Goal: Task Accomplishment & Management: Complete application form

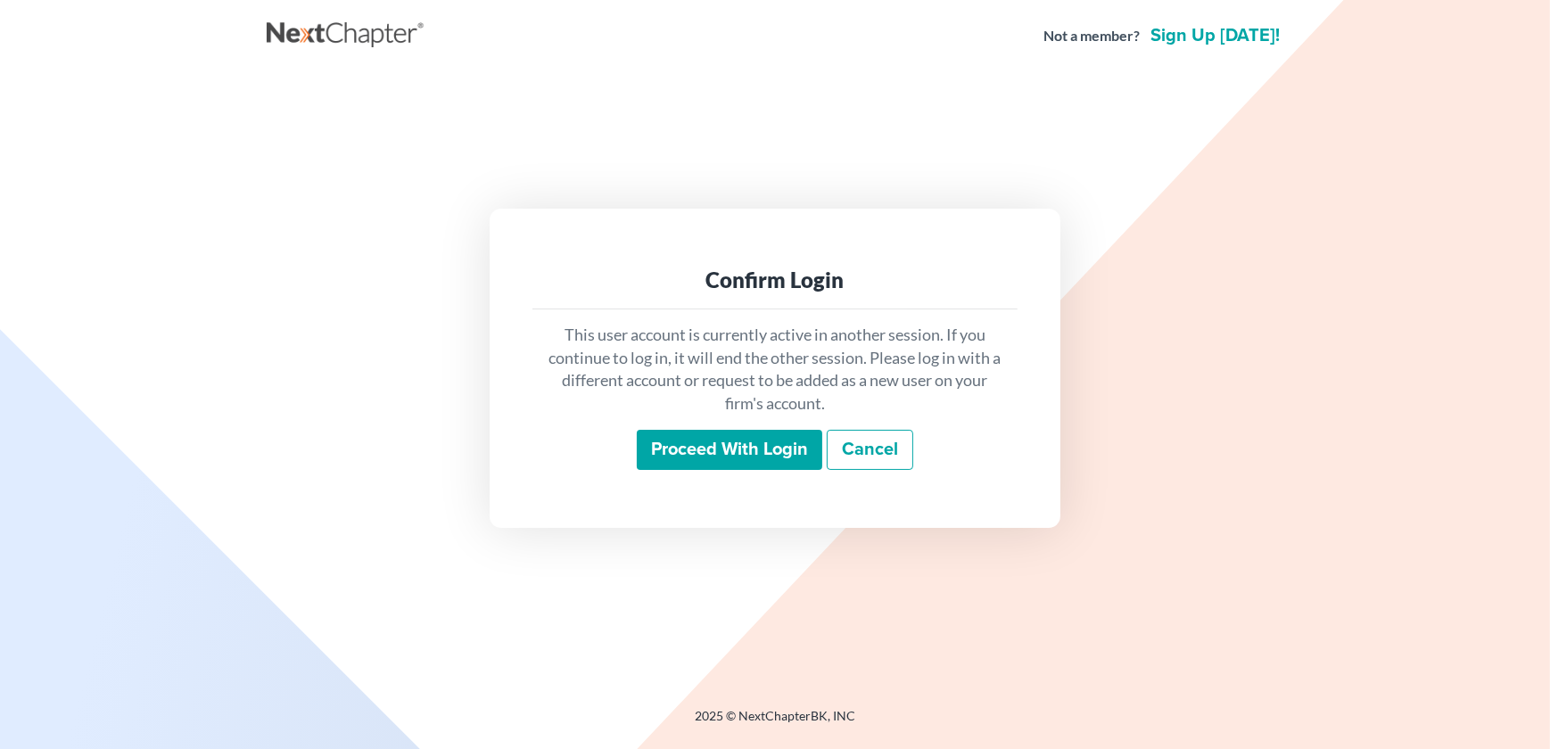
click at [753, 440] on input "Proceed with login" at bounding box center [730, 450] width 186 height 41
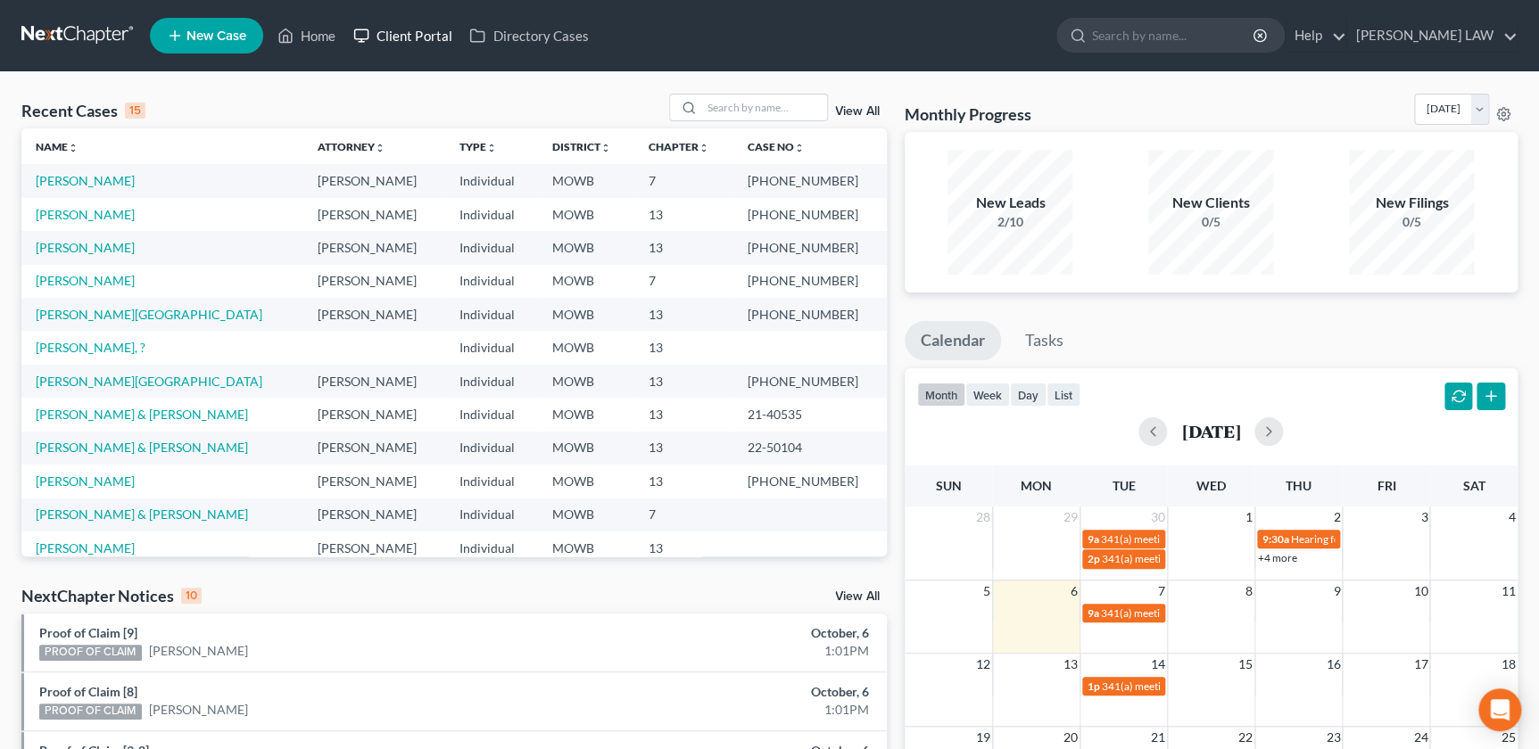
click at [418, 40] on link "Client Portal" at bounding box center [402, 36] width 116 height 32
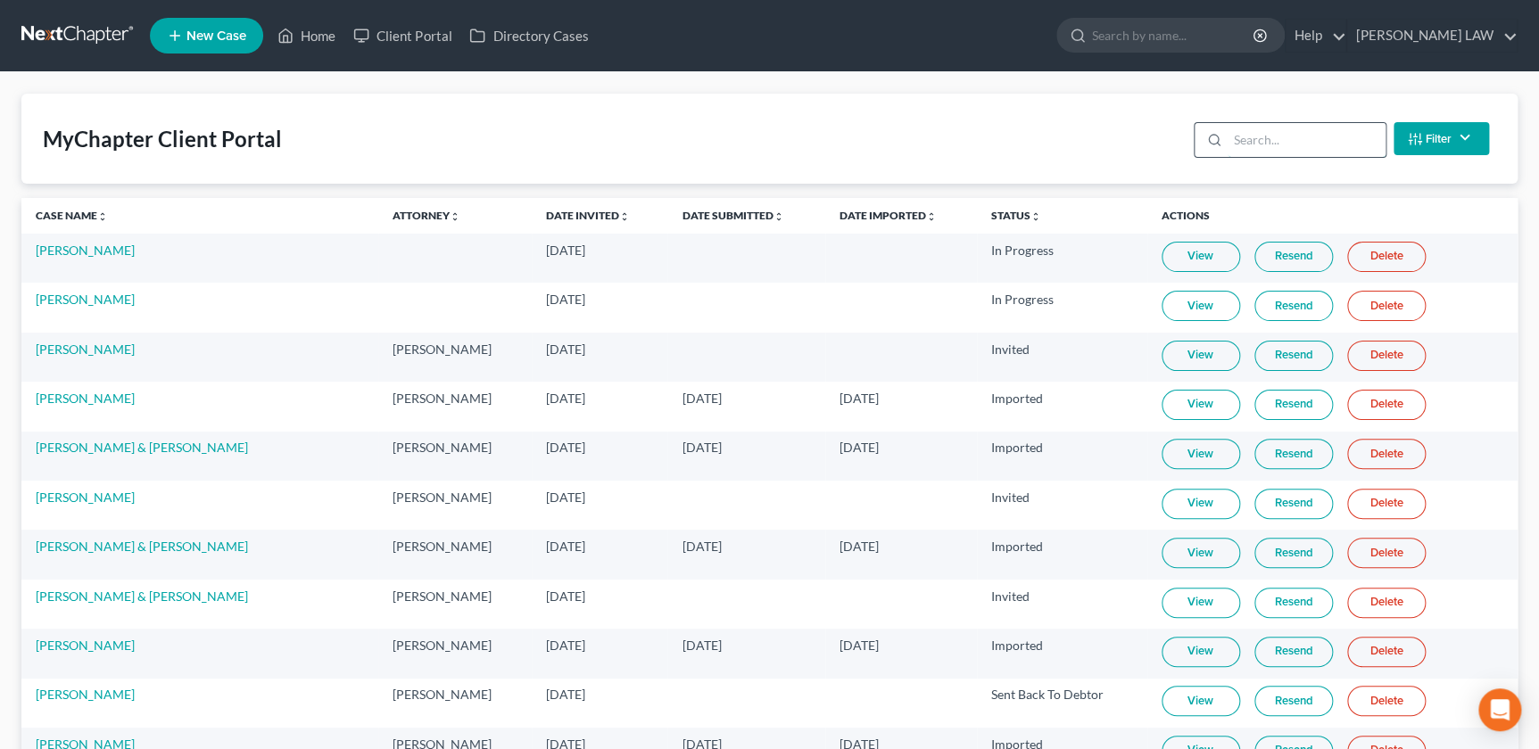
click at [1294, 145] on input "search" at bounding box center [1307, 140] width 158 height 34
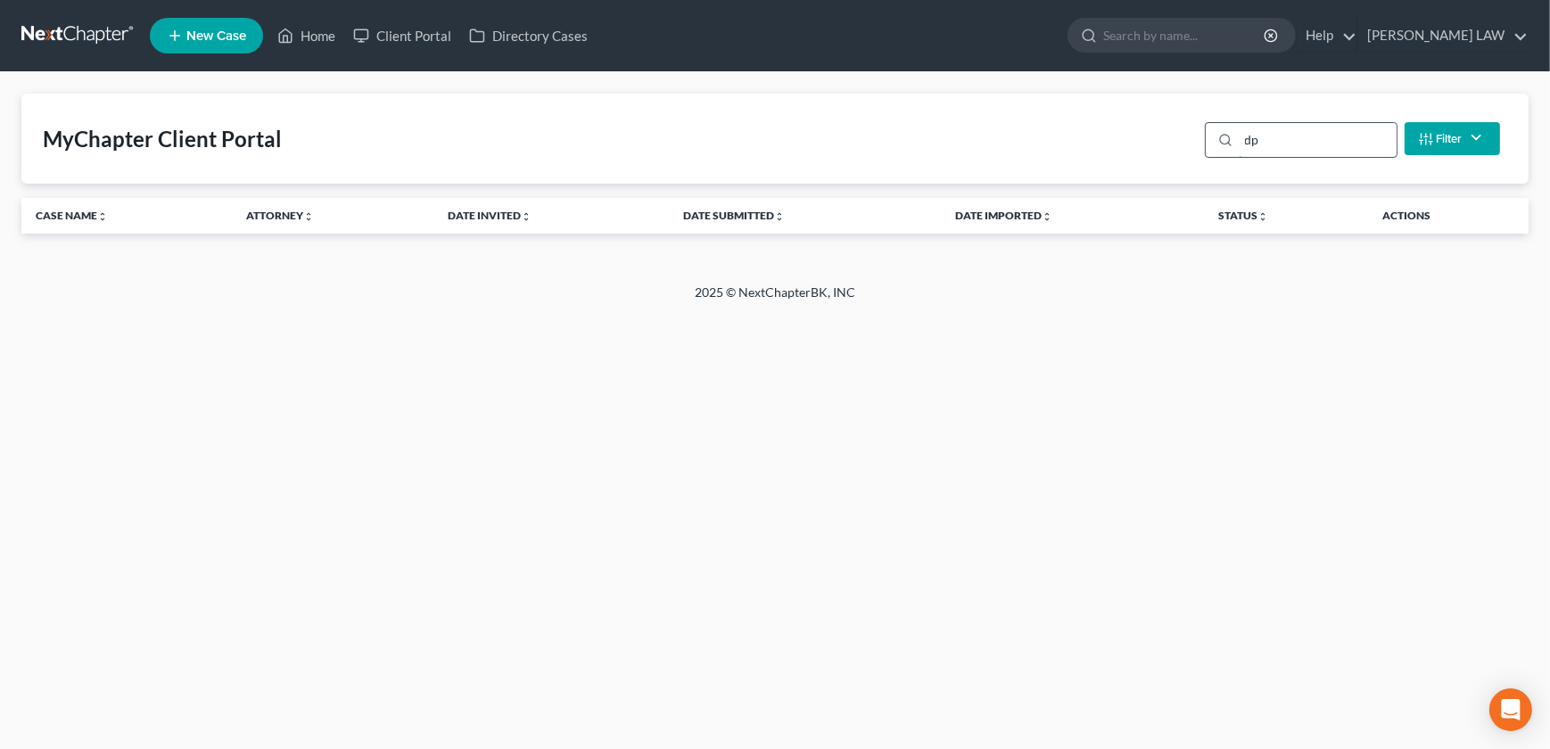
type input "d"
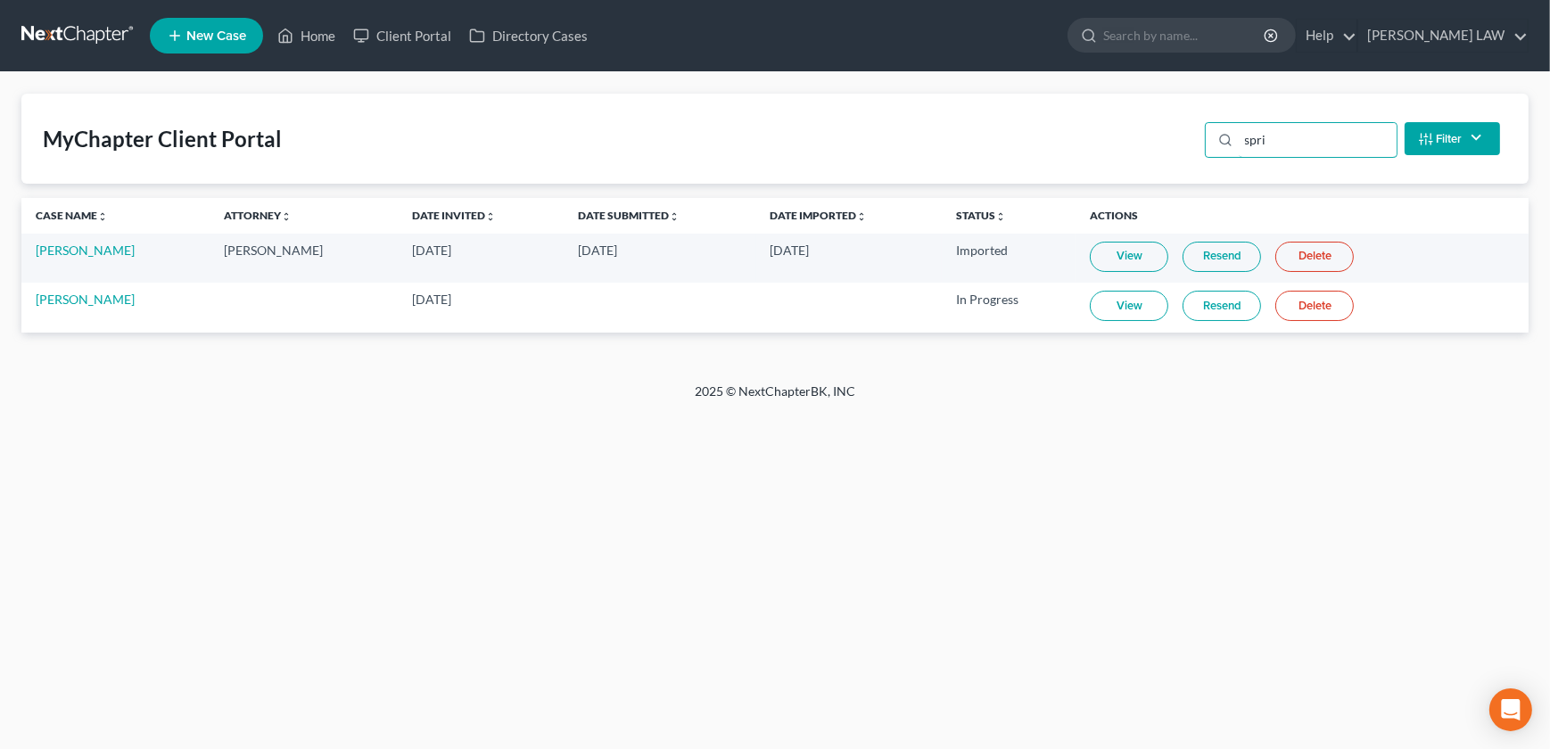
type input "spri"
click at [1092, 304] on link "View" at bounding box center [1129, 306] width 79 height 30
click at [71, 300] on link "[PERSON_NAME]" at bounding box center [85, 299] width 99 height 15
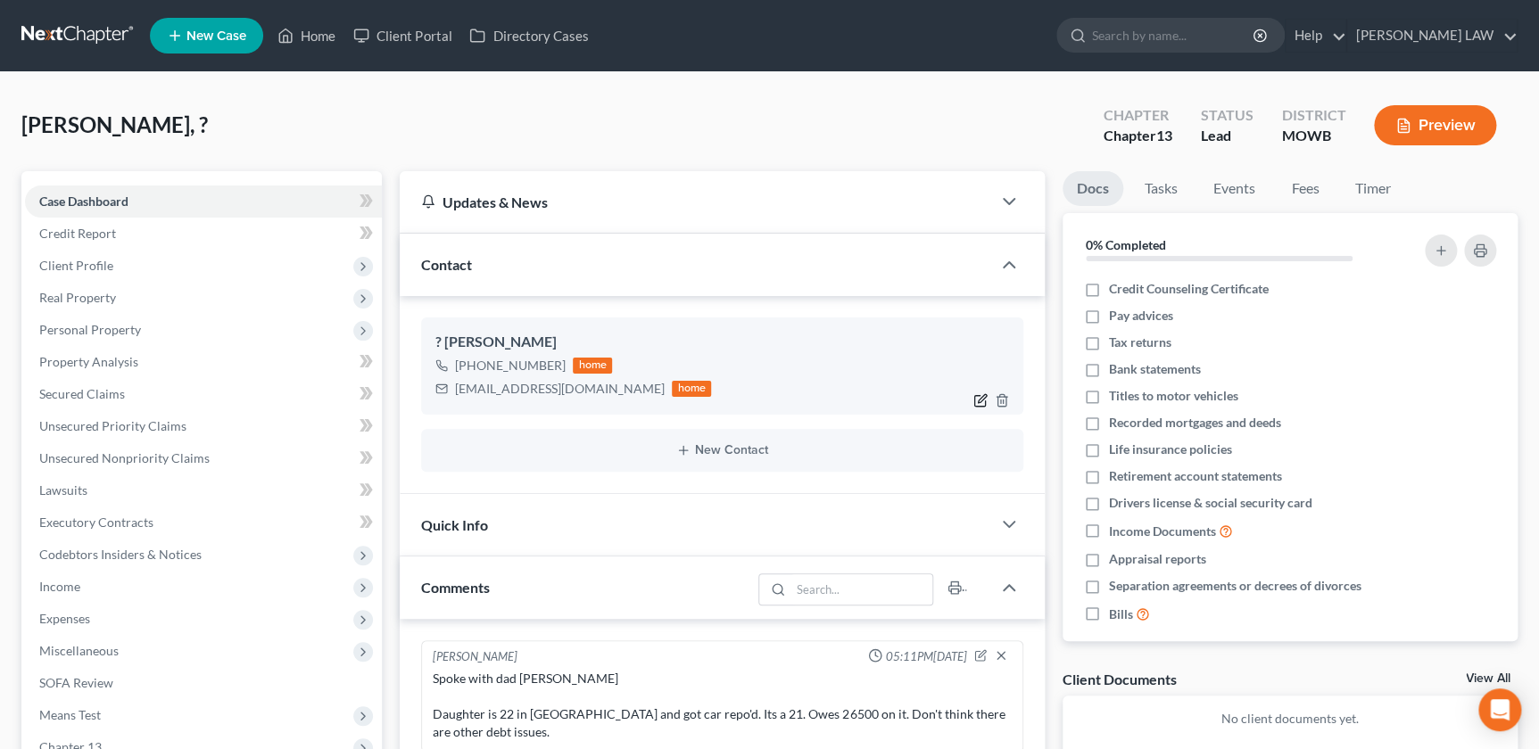
click at [977, 396] on icon "button" at bounding box center [980, 400] width 14 height 14
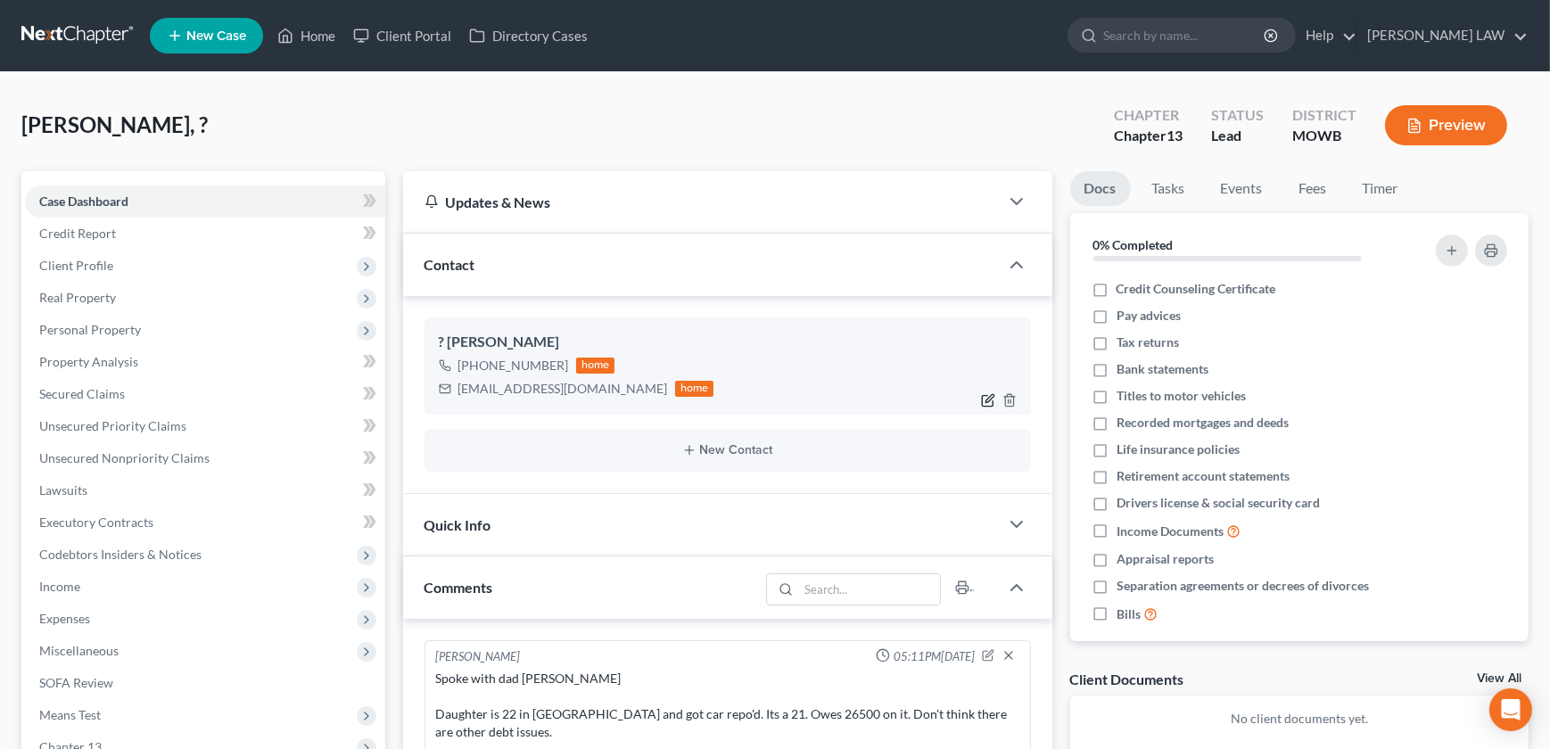
select select "1"
select select "0"
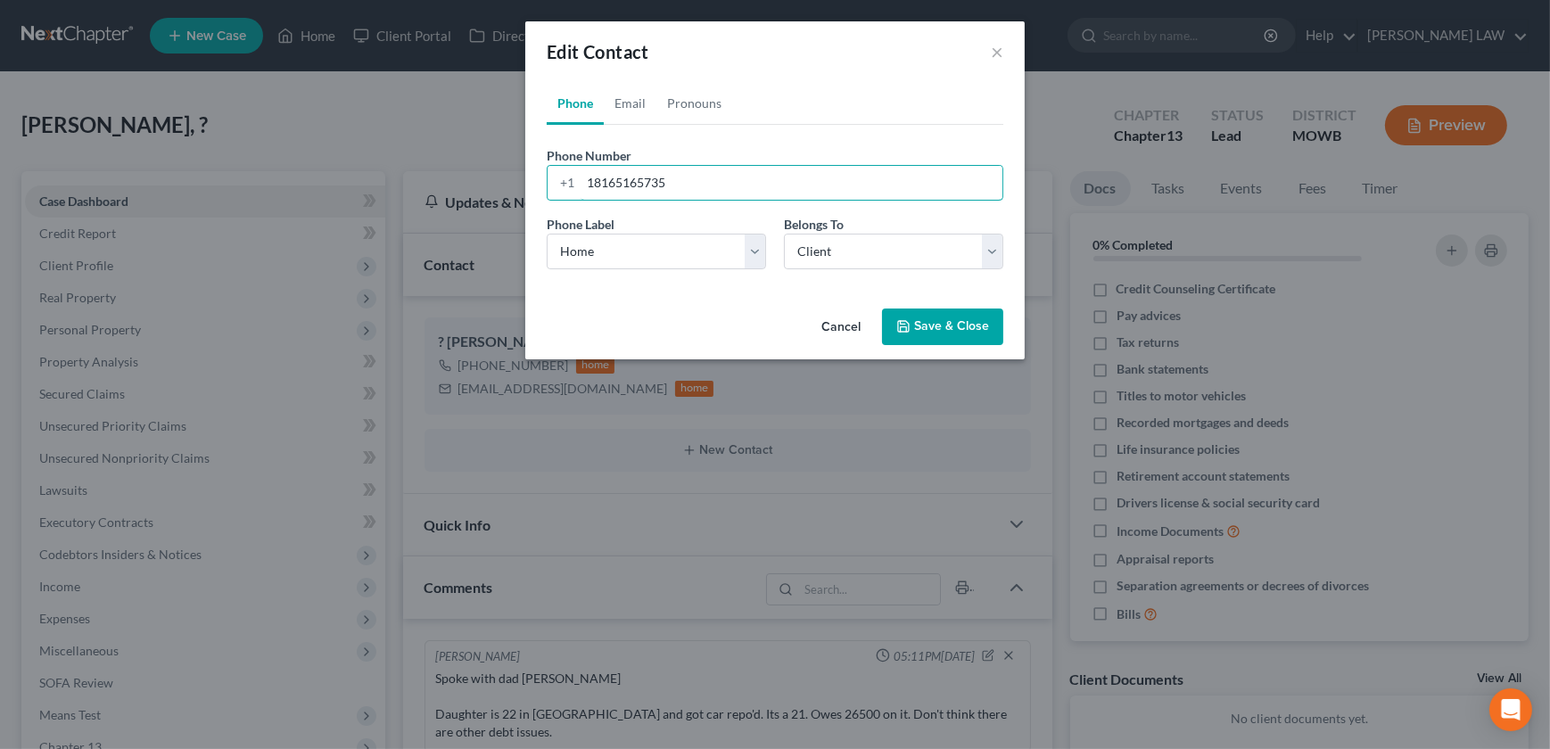
drag, startPoint x: 736, startPoint y: 189, endPoint x: 407, endPoint y: 192, distance: 329.2
click at [397, 198] on div "Edit Contact × Phone Email Pronouns Phone Number * [PHONE_NUMBER] Ext. Phone La…" at bounding box center [775, 374] width 1550 height 749
click at [946, 313] on button "Save & Close" at bounding box center [942, 327] width 121 height 37
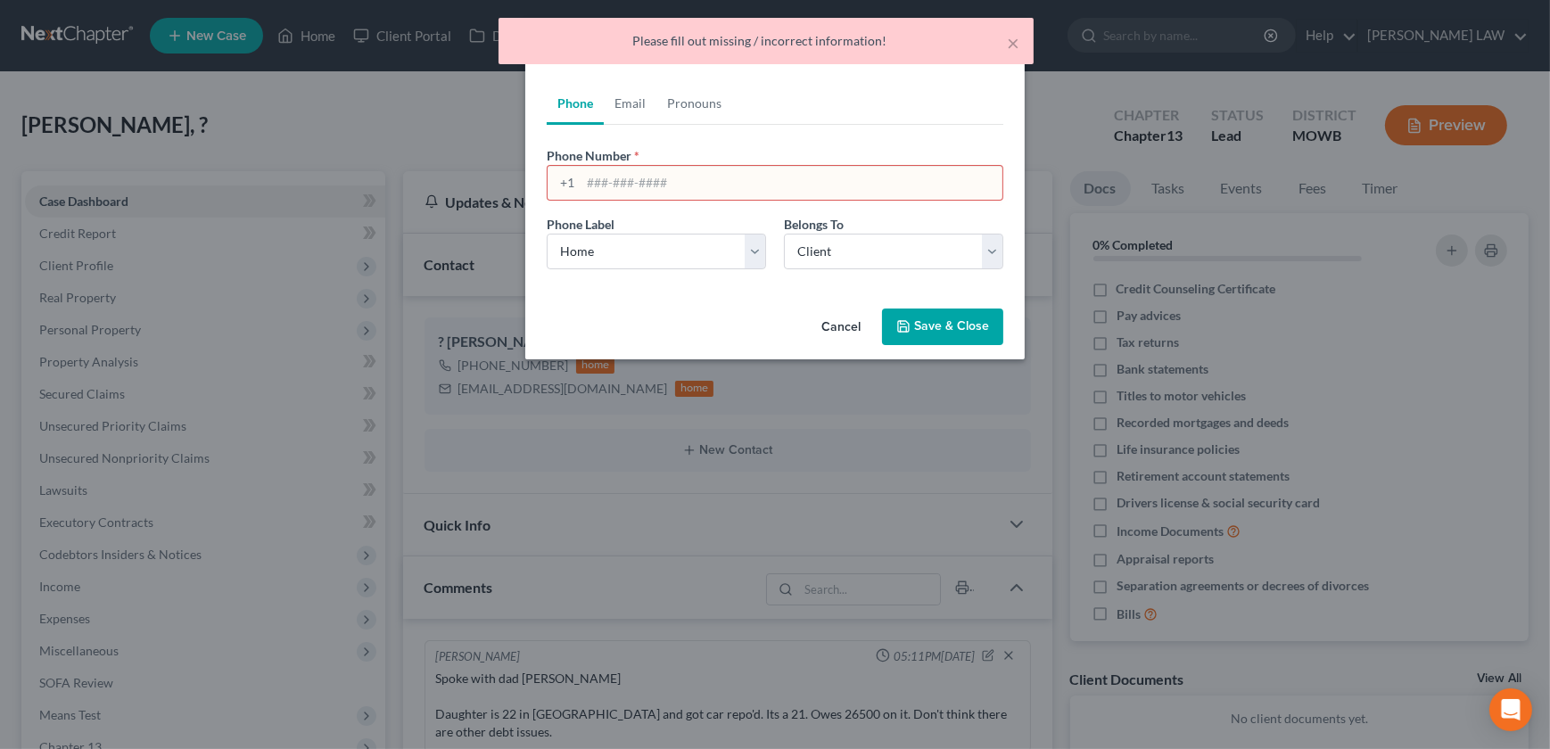
click at [761, 182] on input "tel" at bounding box center [792, 183] width 422 height 34
type input "1"
click at [972, 326] on button "Save & Close" at bounding box center [942, 327] width 121 height 37
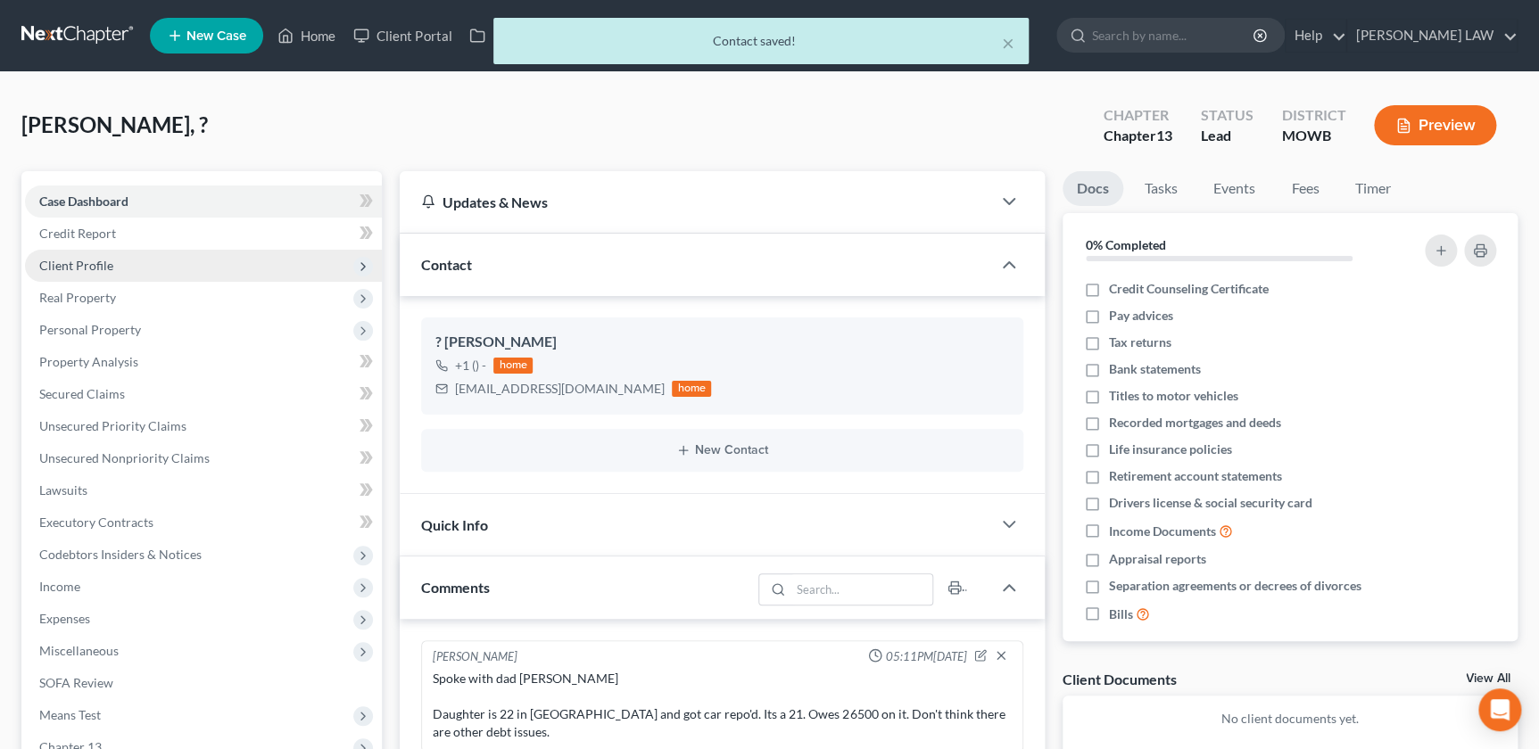
click at [94, 269] on span "Client Profile" at bounding box center [76, 265] width 74 height 15
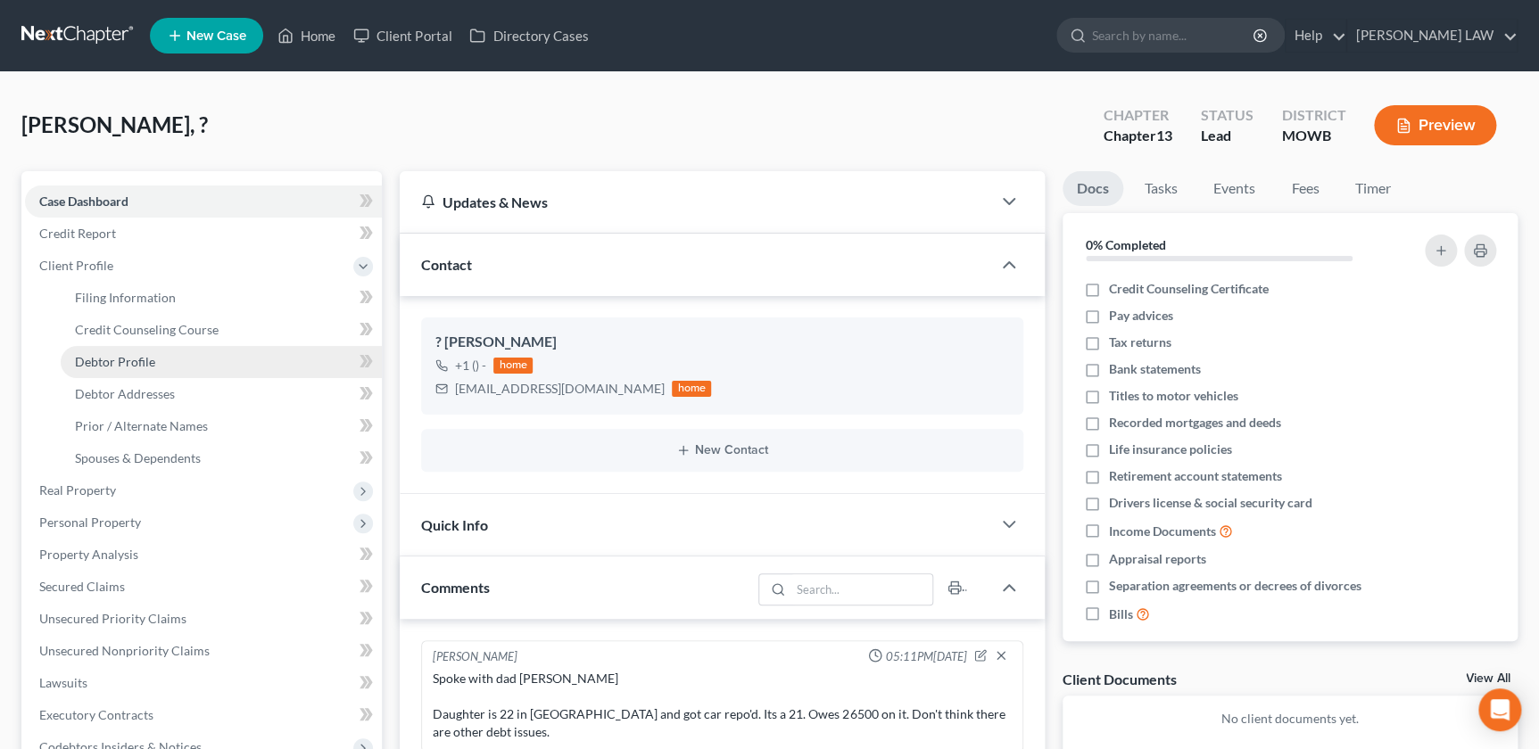
click at [111, 354] on span "Debtor Profile" at bounding box center [115, 361] width 80 height 15
select select "0"
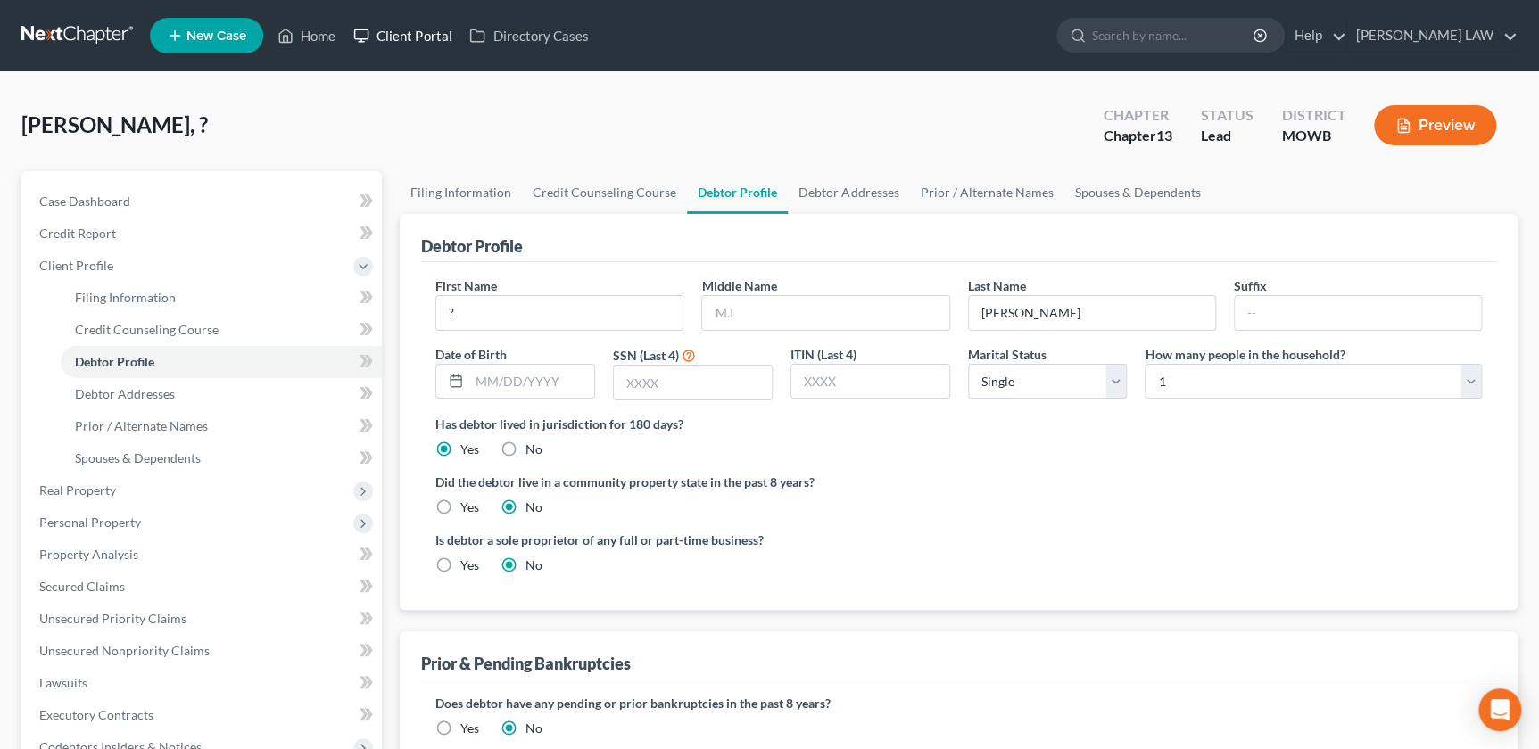
click at [417, 35] on link "Client Portal" at bounding box center [402, 36] width 116 height 32
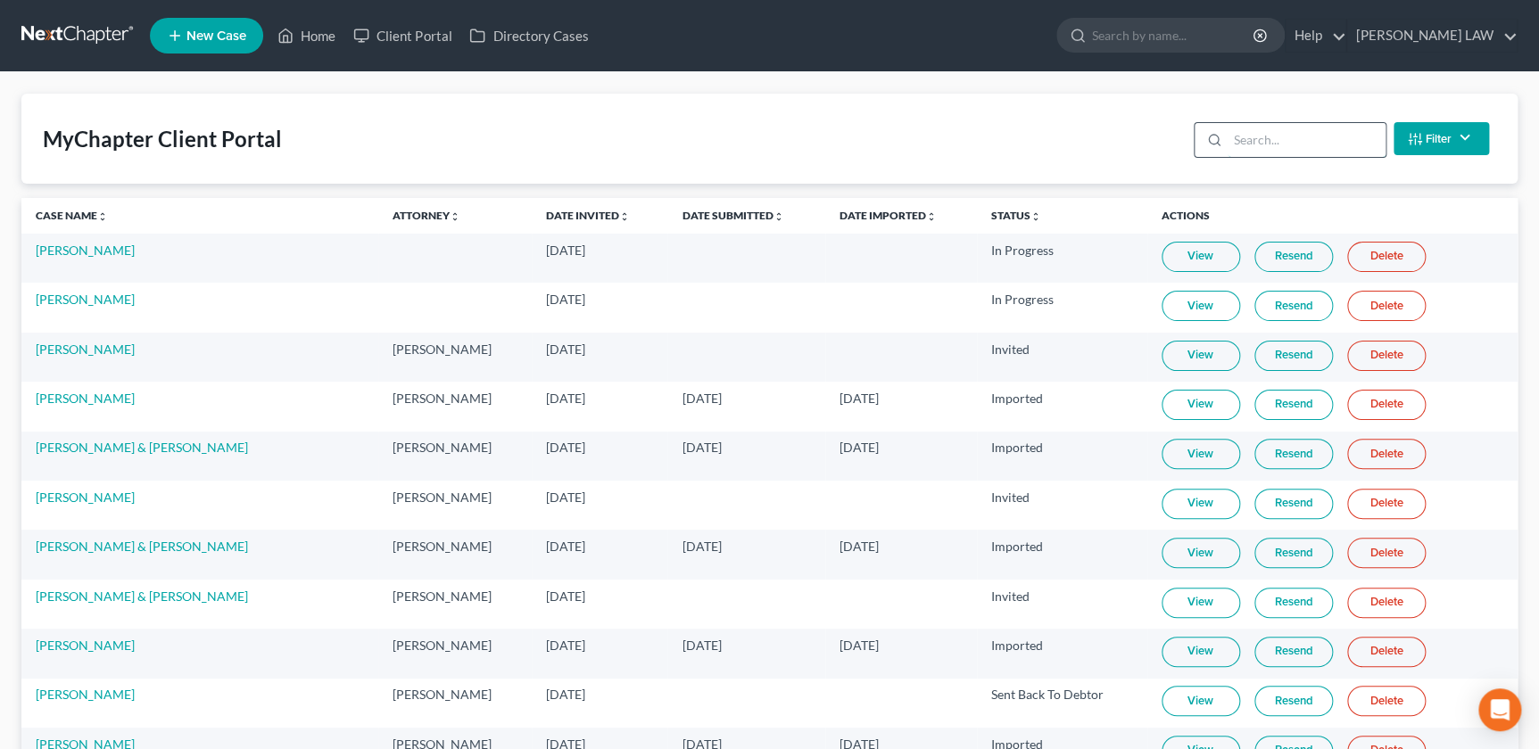
click at [1316, 145] on input "search" at bounding box center [1307, 140] width 158 height 34
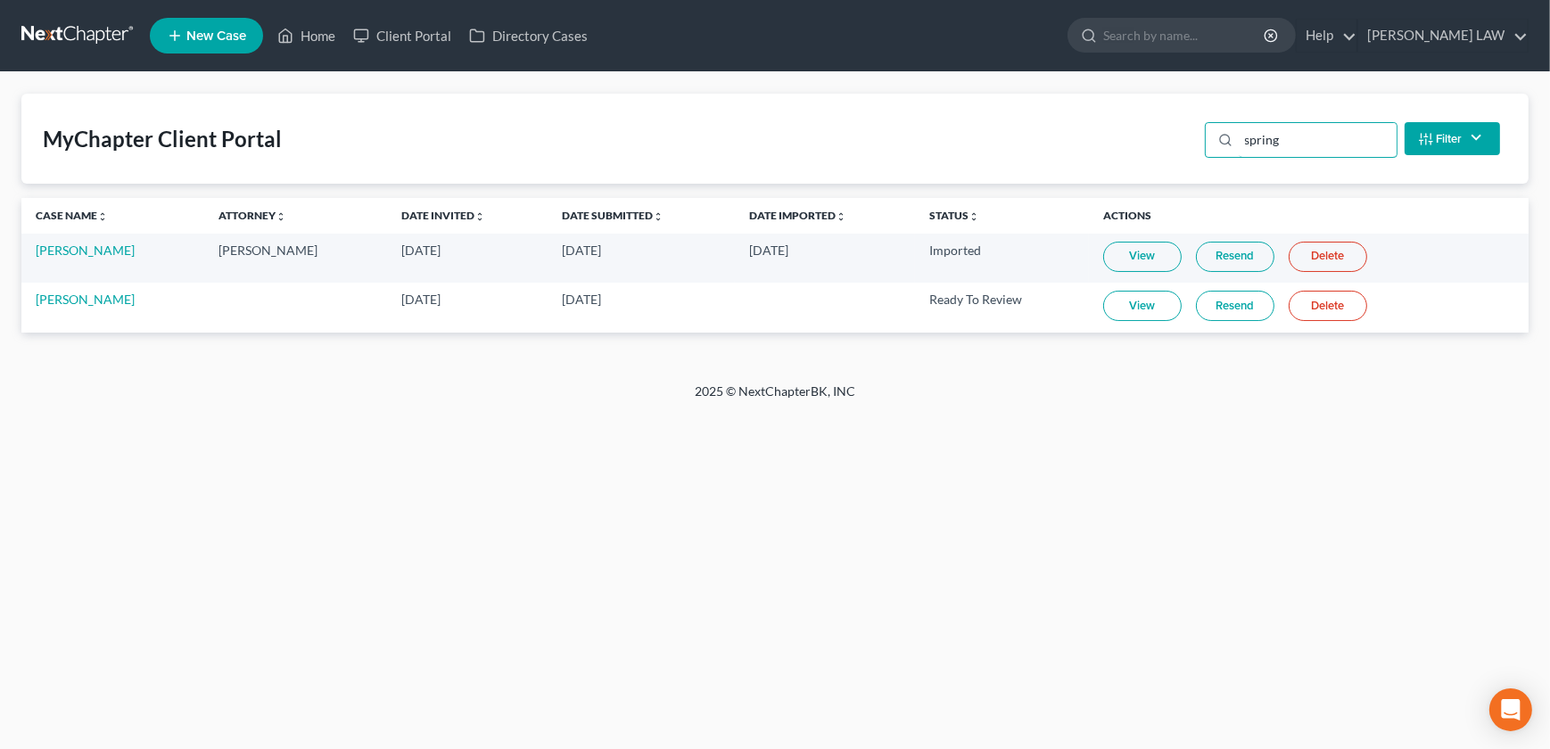
type input "spring"
click at [1151, 297] on link "View" at bounding box center [1143, 306] width 79 height 30
click at [95, 302] on link "[PERSON_NAME]" at bounding box center [85, 299] width 99 height 15
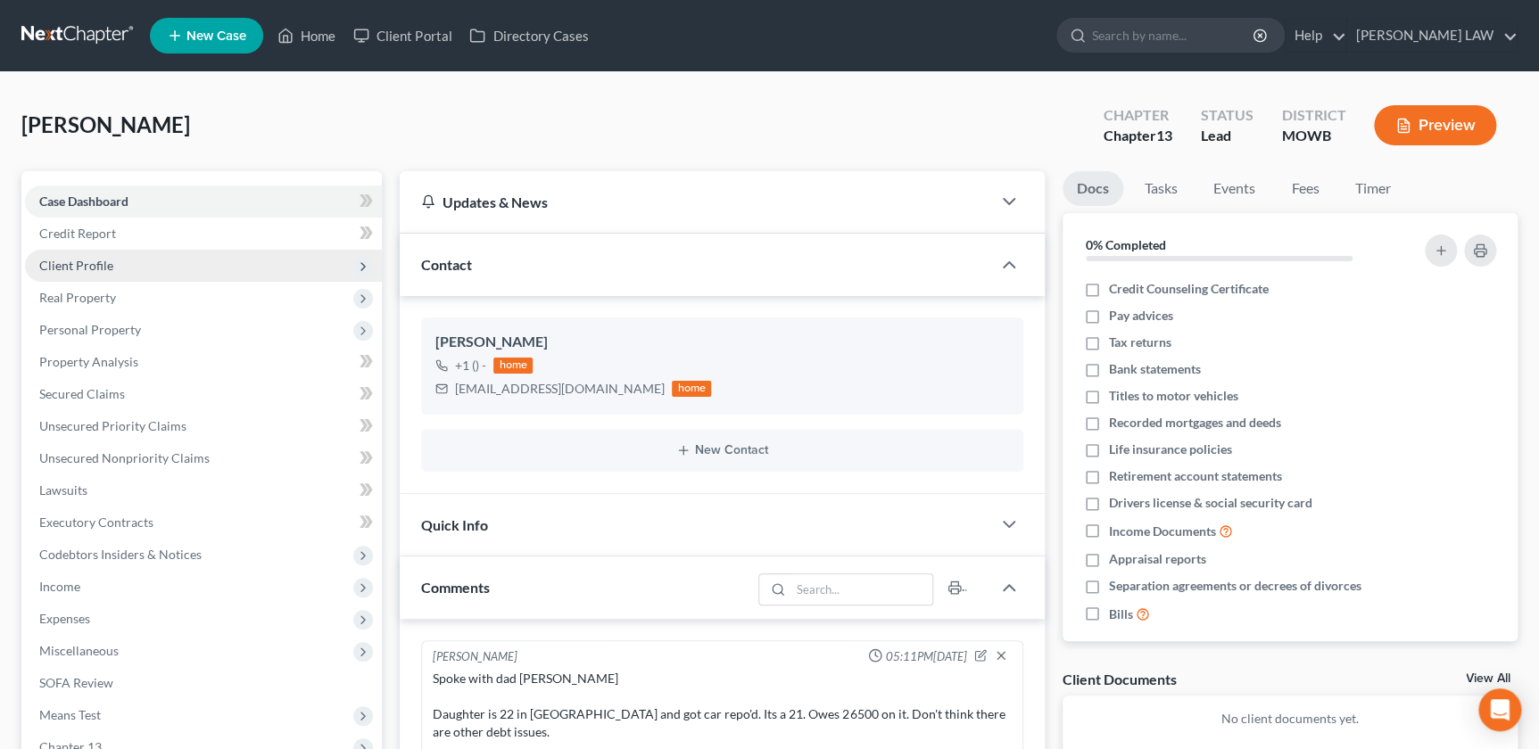
click at [91, 273] on span "Client Profile" at bounding box center [203, 266] width 357 height 32
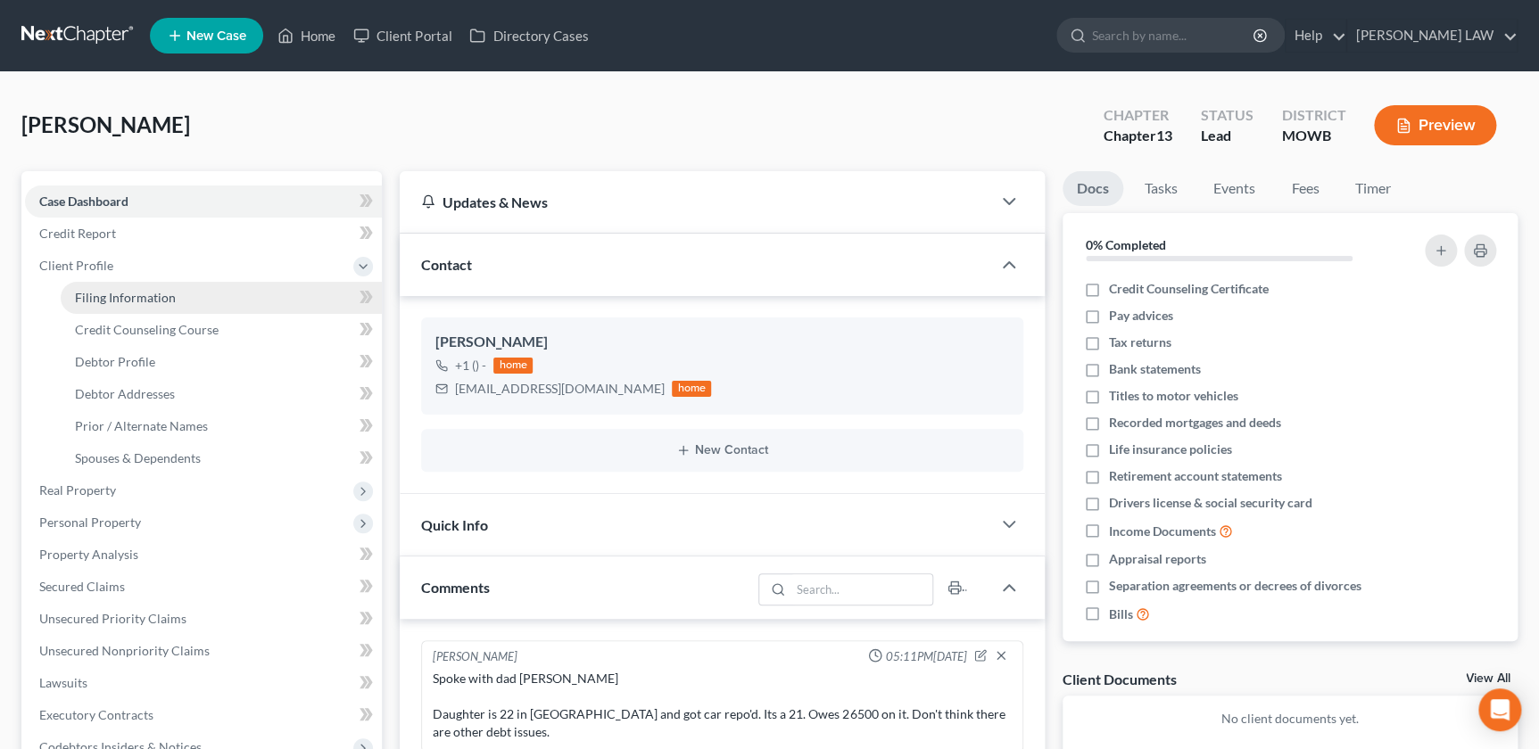
click at [189, 303] on link "Filing Information" at bounding box center [221, 298] width 321 height 32
select select "1"
select select "0"
select select "3"
select select "26"
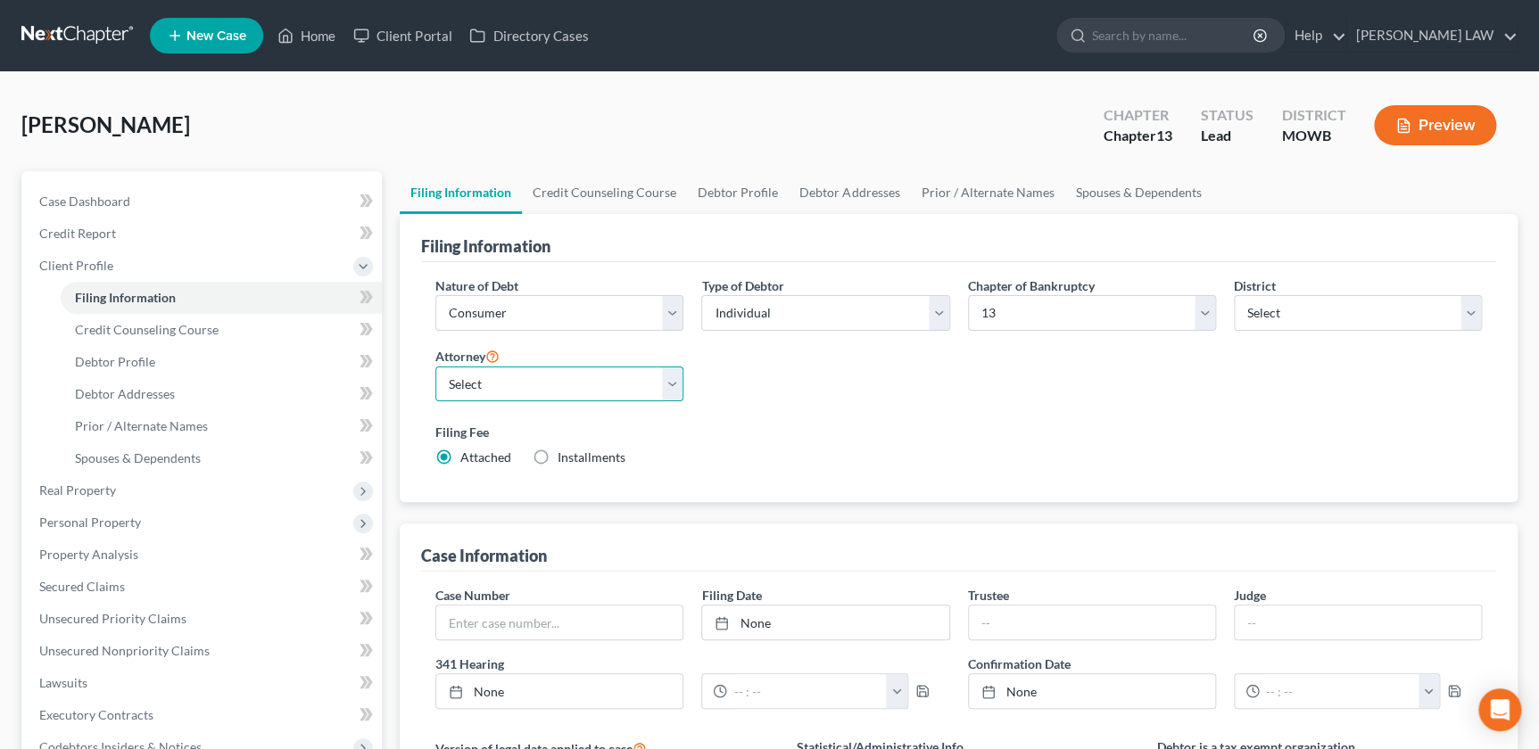
click at [603, 383] on select "Select [PERSON_NAME] - MOWB" at bounding box center [559, 385] width 248 height 36
select select "0"
click at [435, 367] on select "Select [PERSON_NAME] - MOWB" at bounding box center [559, 385] width 248 height 36
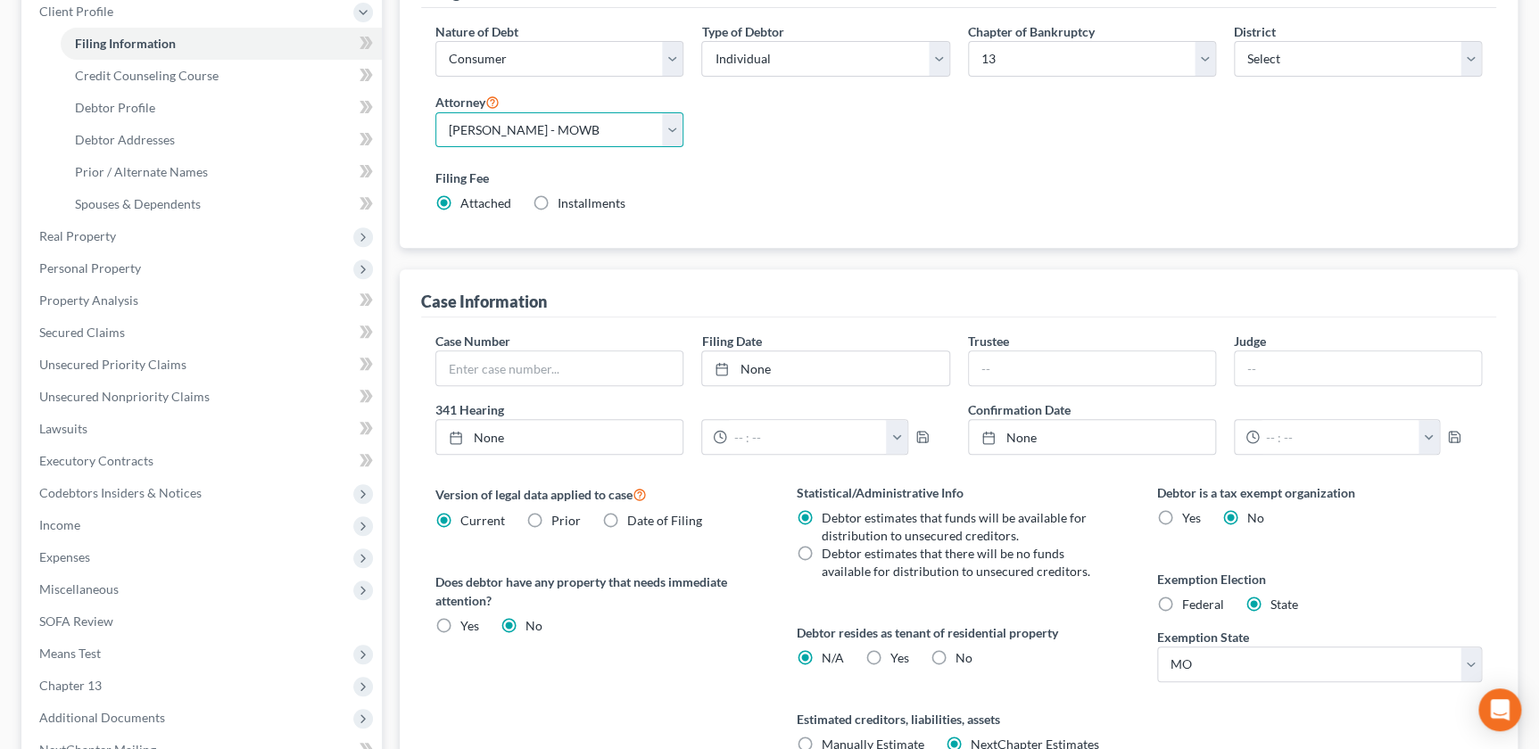
scroll to position [263, 0]
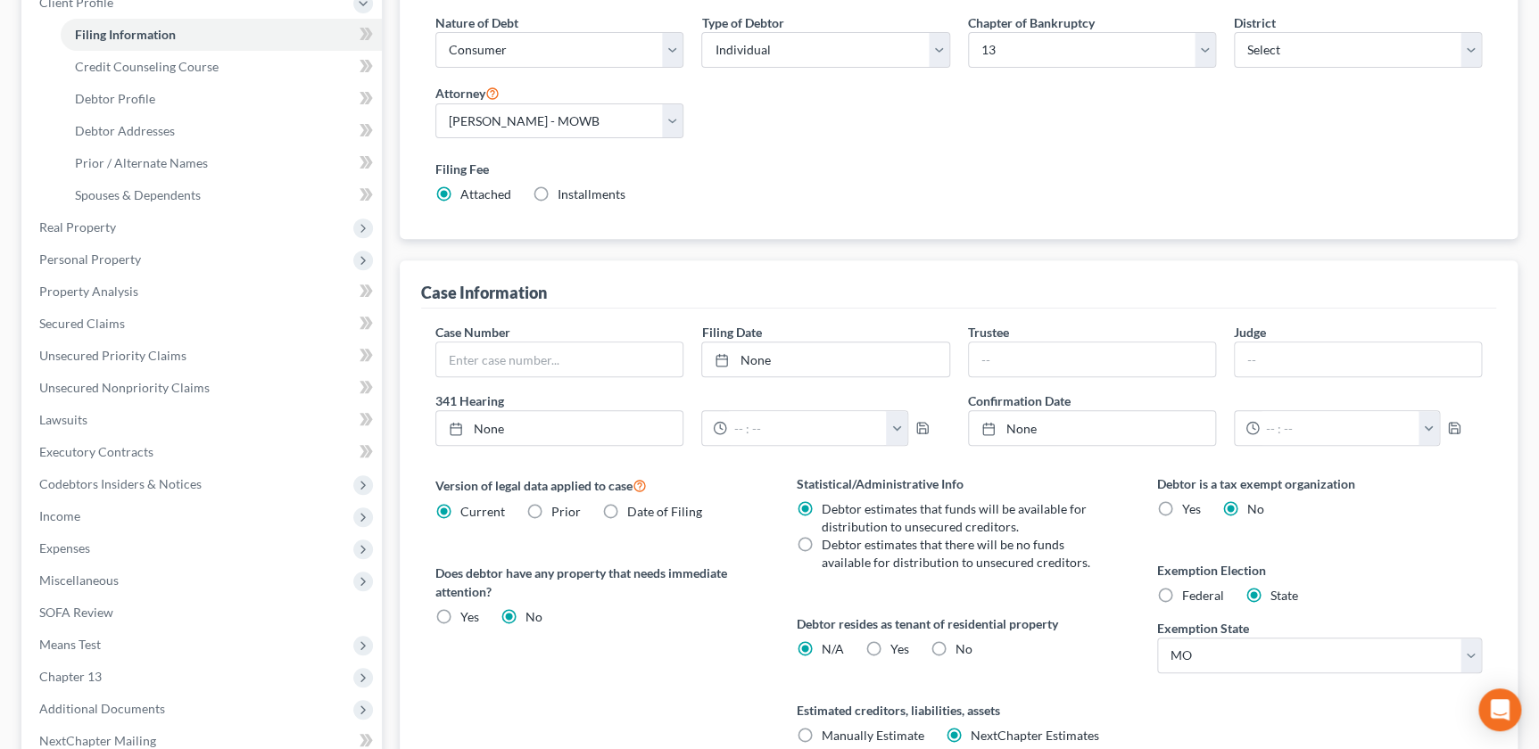
click at [822, 542] on label "Debtor estimates that there will be no funds available for distribution to unse…" at bounding box center [961, 554] width 278 height 36
click at [829, 542] on input "Debtor estimates that there will be no funds available for distribution to unse…" at bounding box center [835, 542] width 12 height 12
radio input "true"
radio input "false"
click at [955, 646] on label "No" at bounding box center [963, 650] width 17 height 18
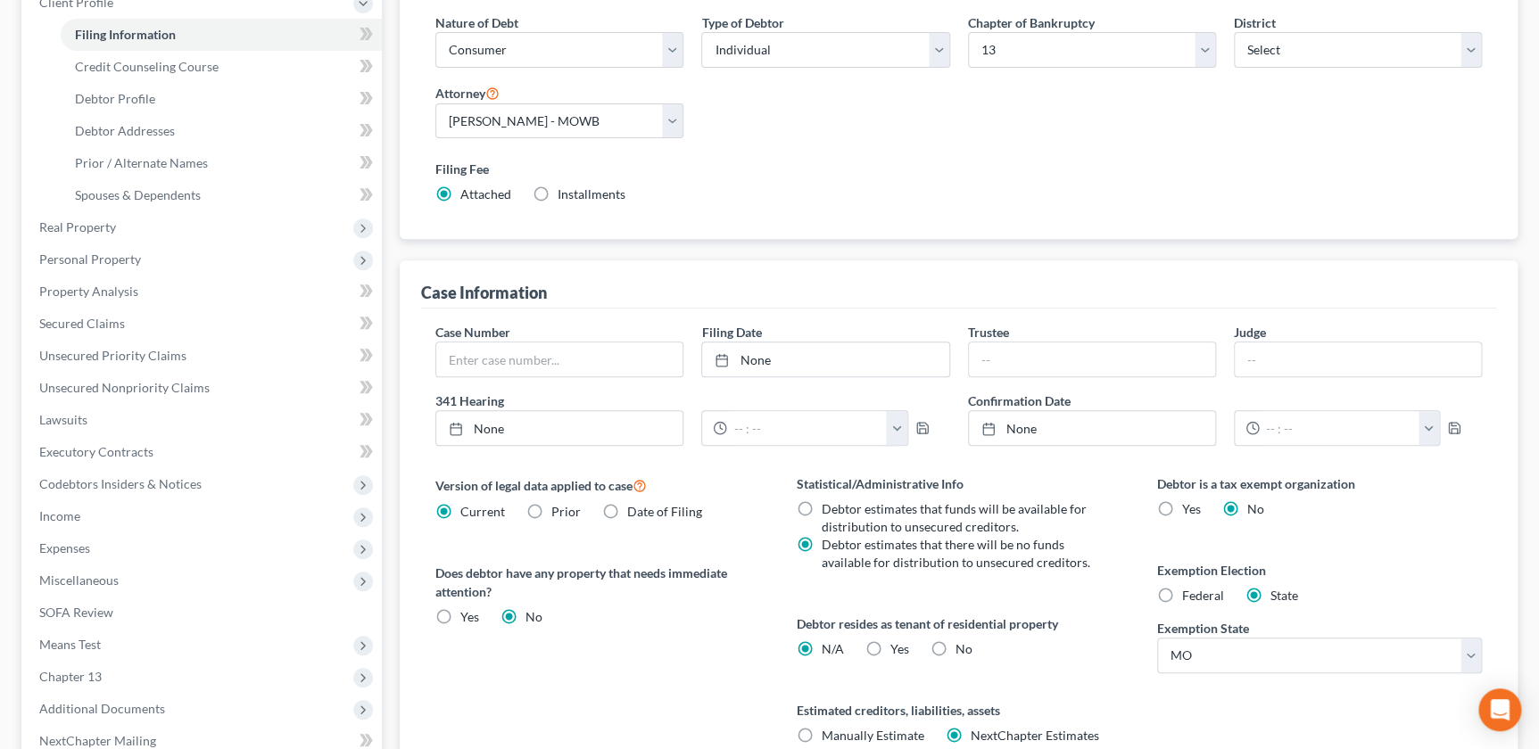
click at [963, 646] on input "No" at bounding box center [969, 647] width 12 height 12
radio input "true"
radio input "false"
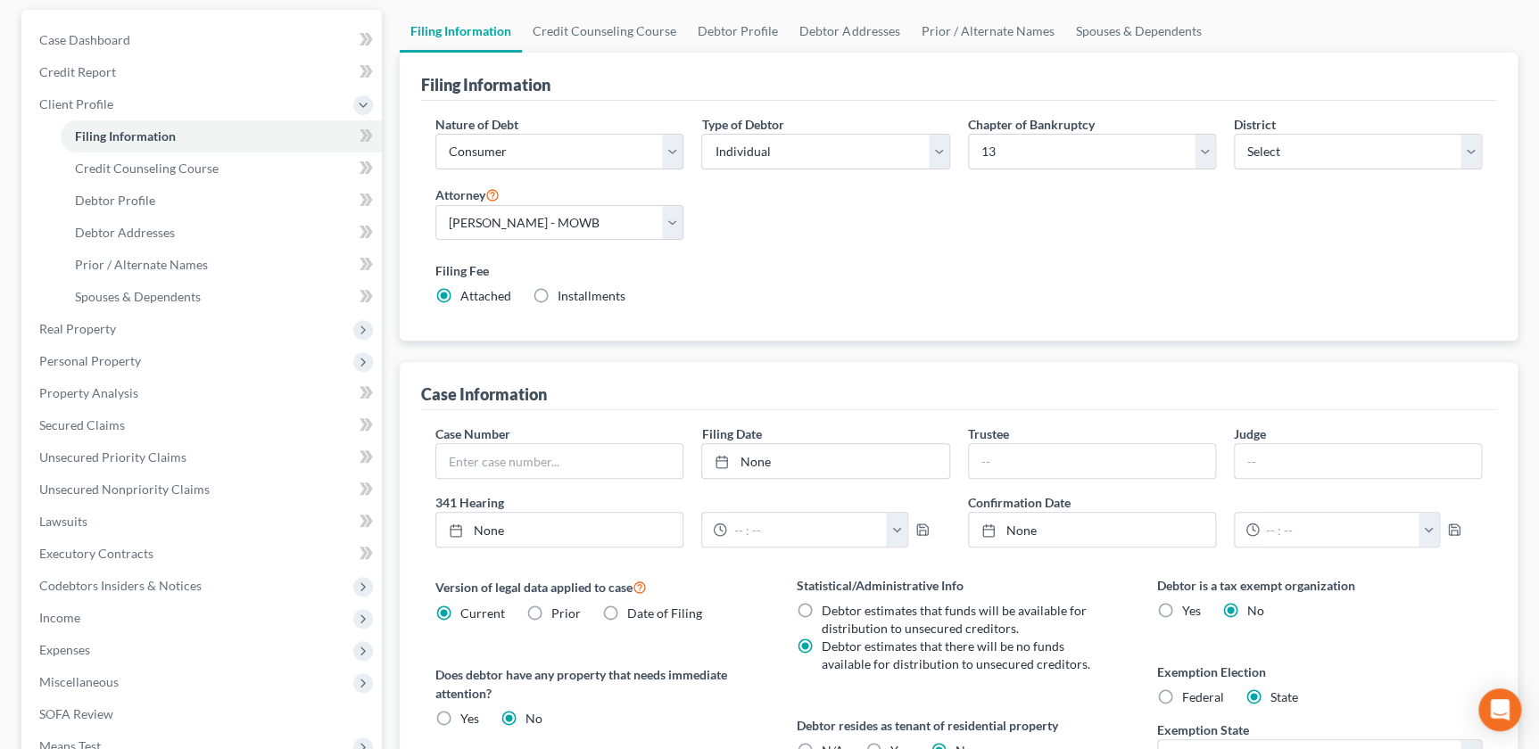
scroll to position [0, 0]
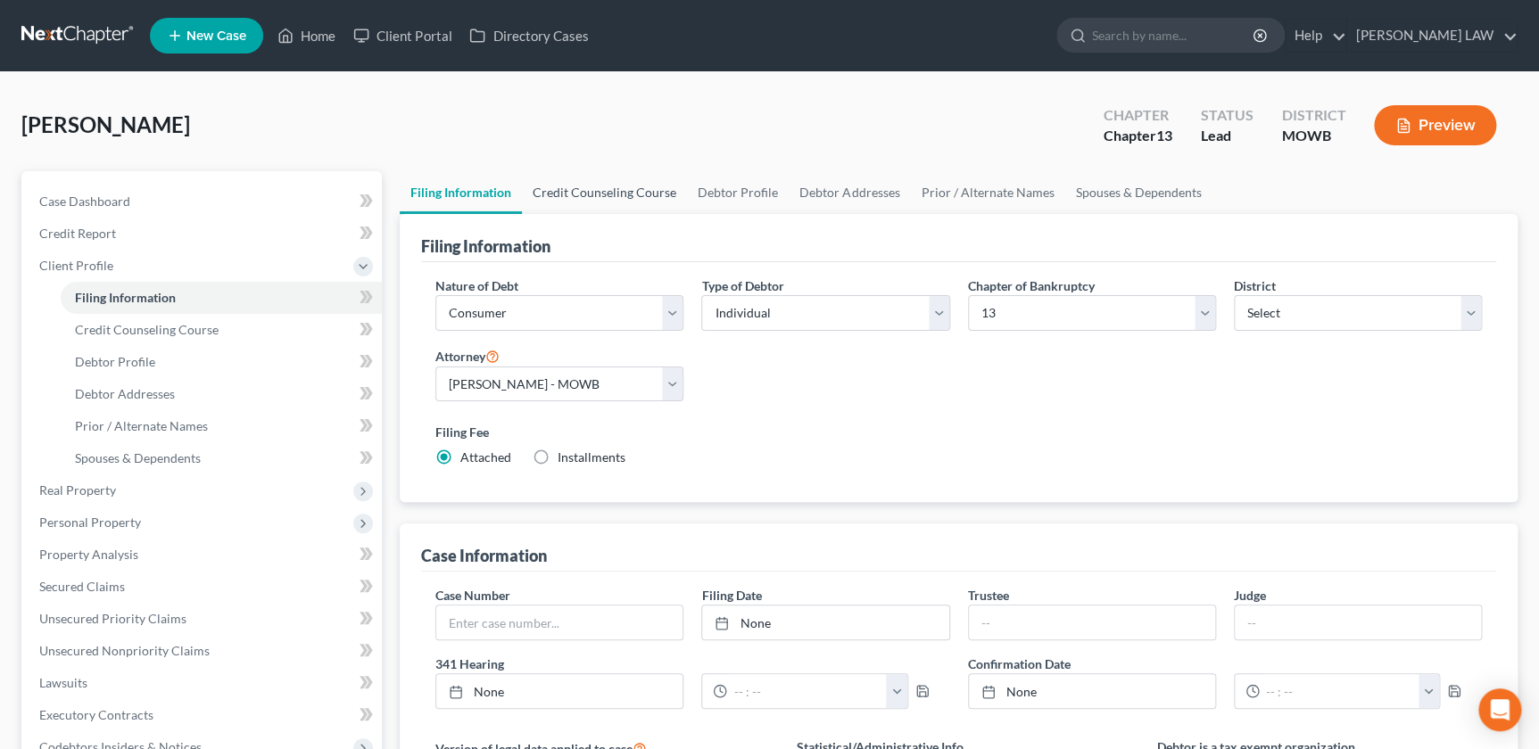
click at [624, 203] on link "Credit Counseling Course" at bounding box center [604, 192] width 165 height 43
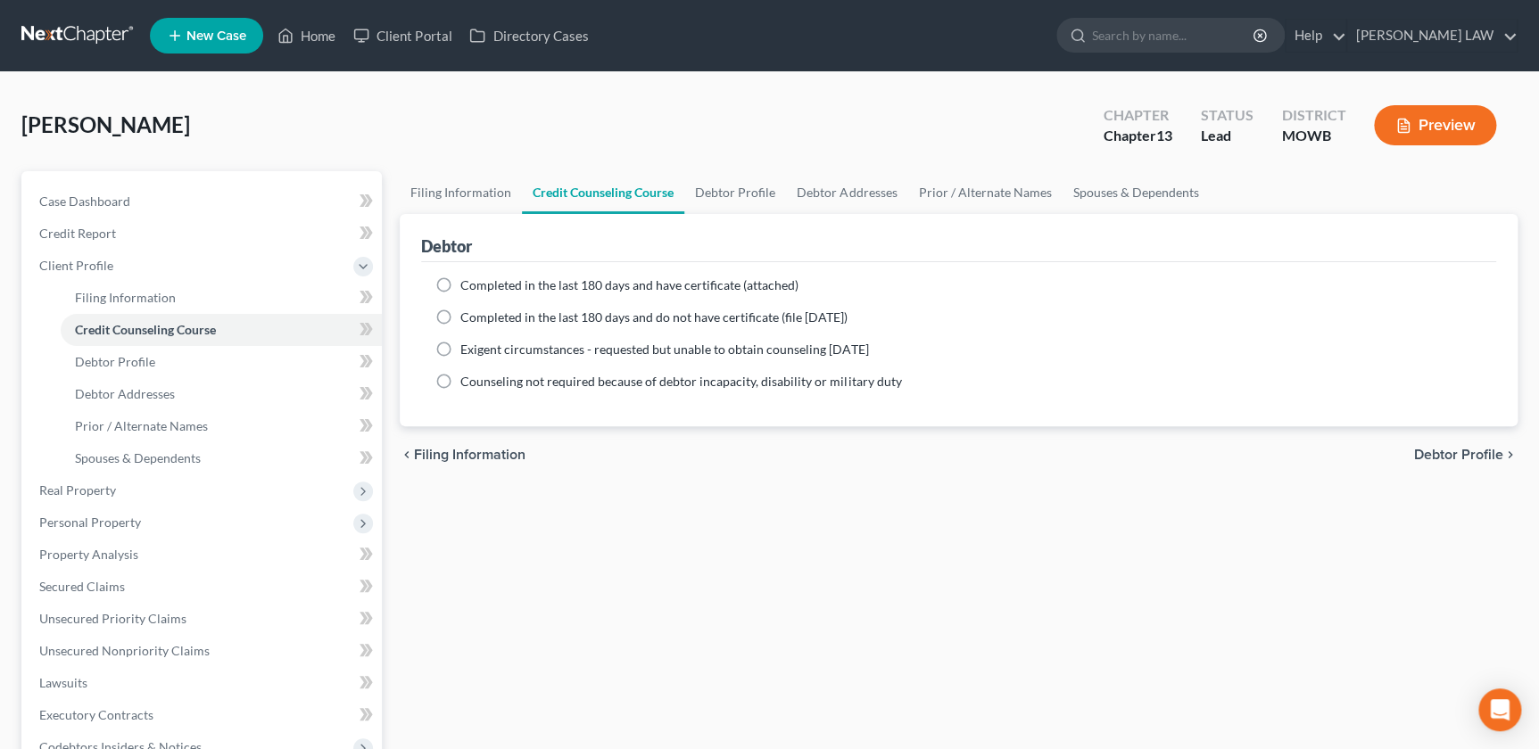
click at [460, 281] on label "Completed in the last 180 days and have certificate (attached)" at bounding box center [629, 286] width 338 height 18
click at [467, 281] on input "Completed in the last 180 days and have certificate (attached)" at bounding box center [473, 283] width 12 height 12
radio input "true"
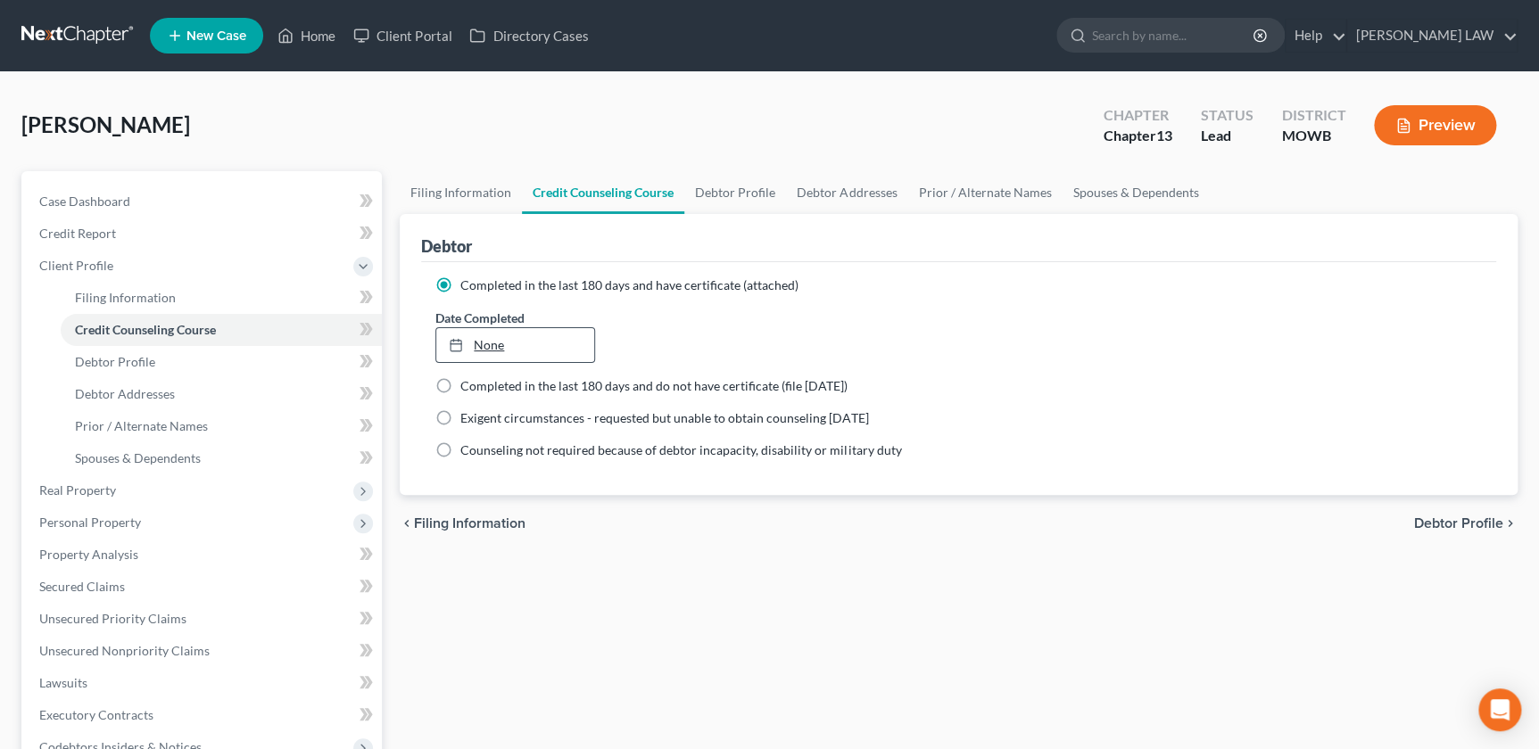
click at [506, 336] on link "None" at bounding box center [515, 345] width 158 height 34
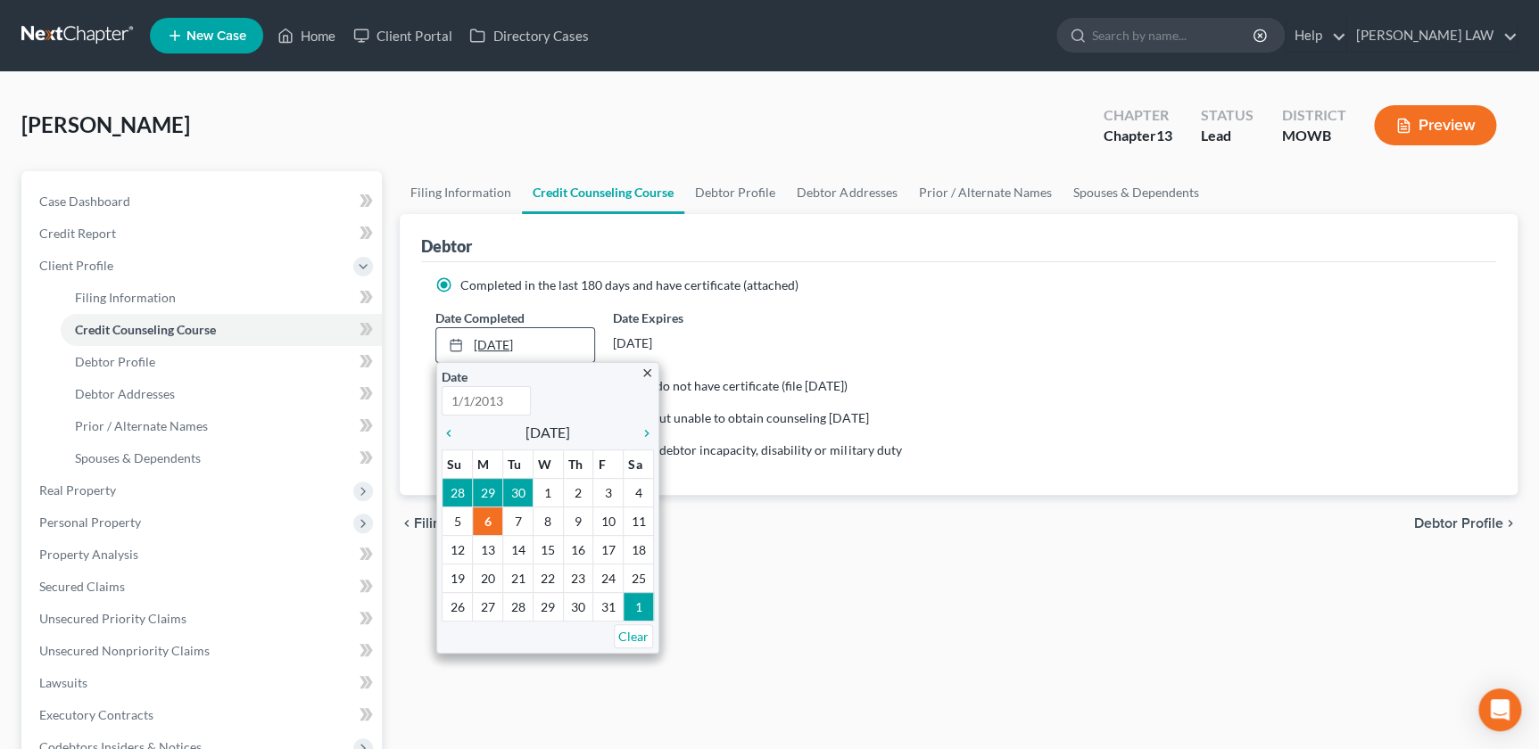
type input "[DATE]"
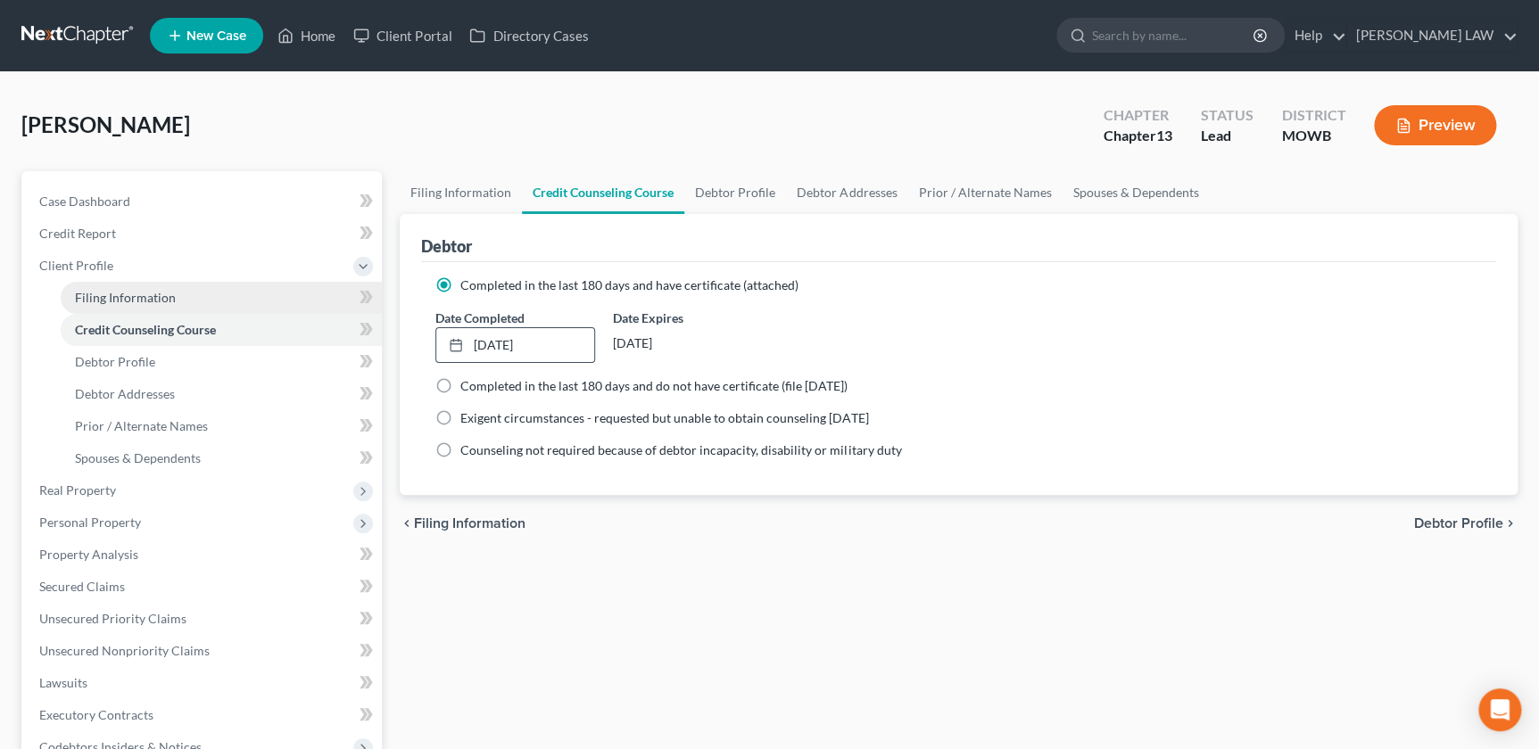
click at [118, 283] on link "Filing Information" at bounding box center [221, 298] width 321 height 32
select select "1"
select select "0"
select select "3"
select select "46"
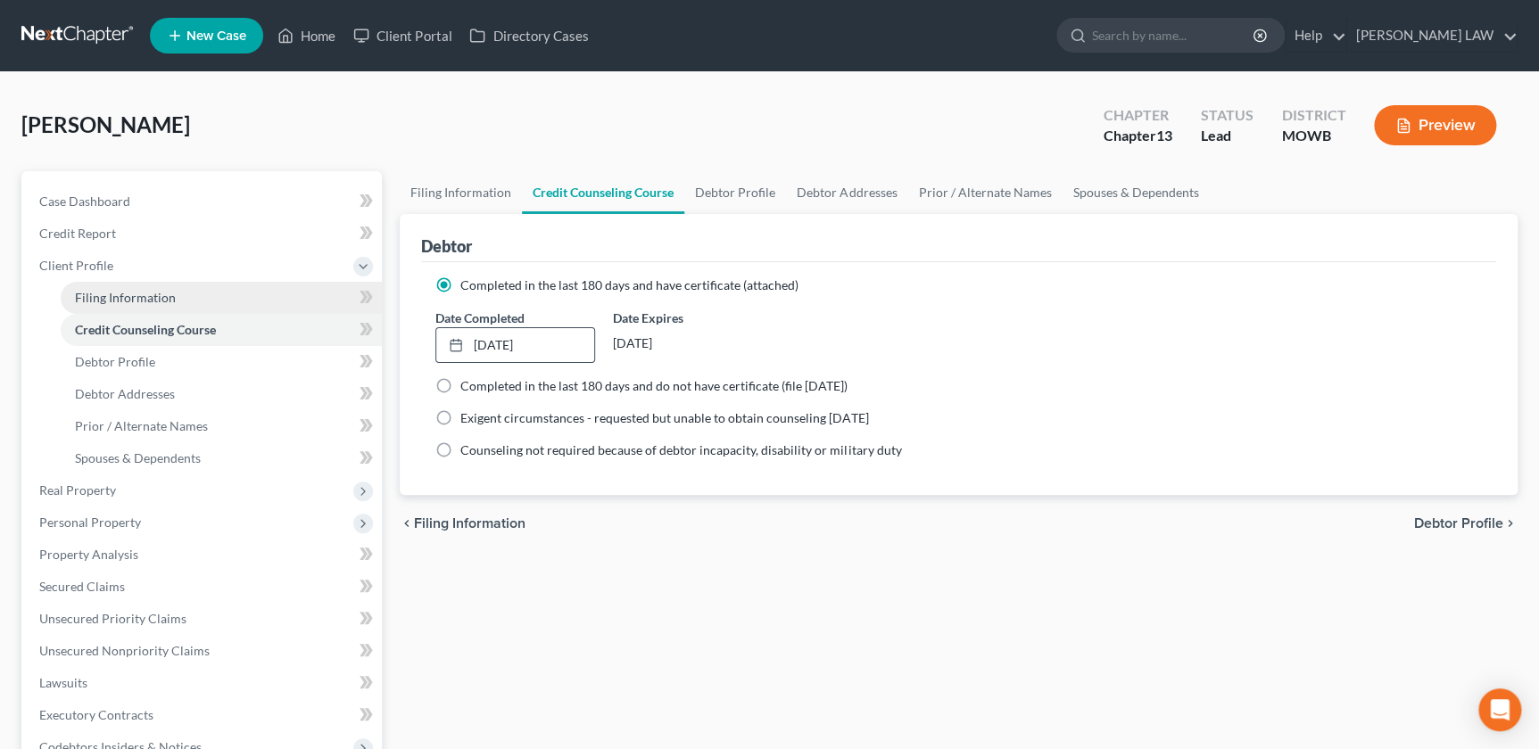
select select "0"
select select "26"
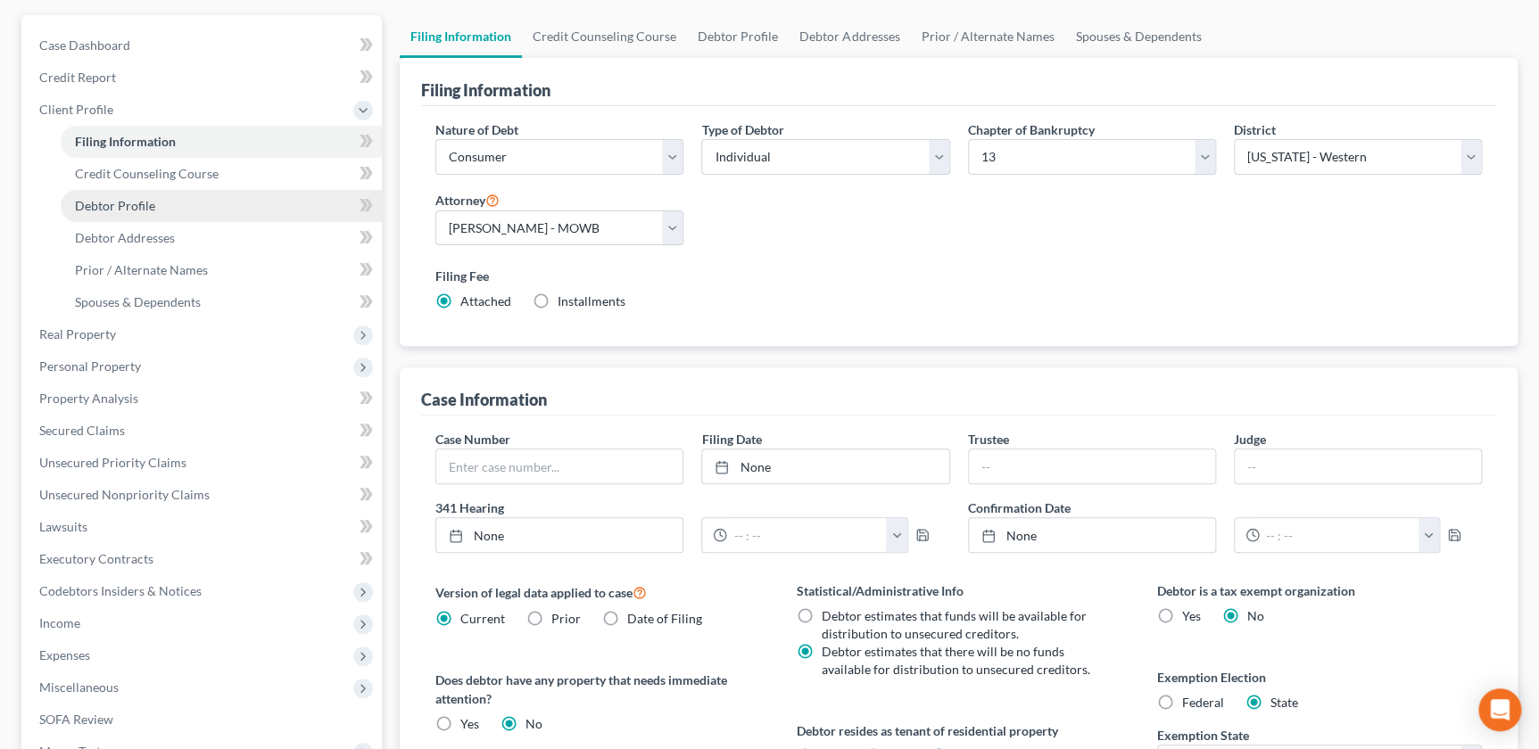
scroll to position [20, 0]
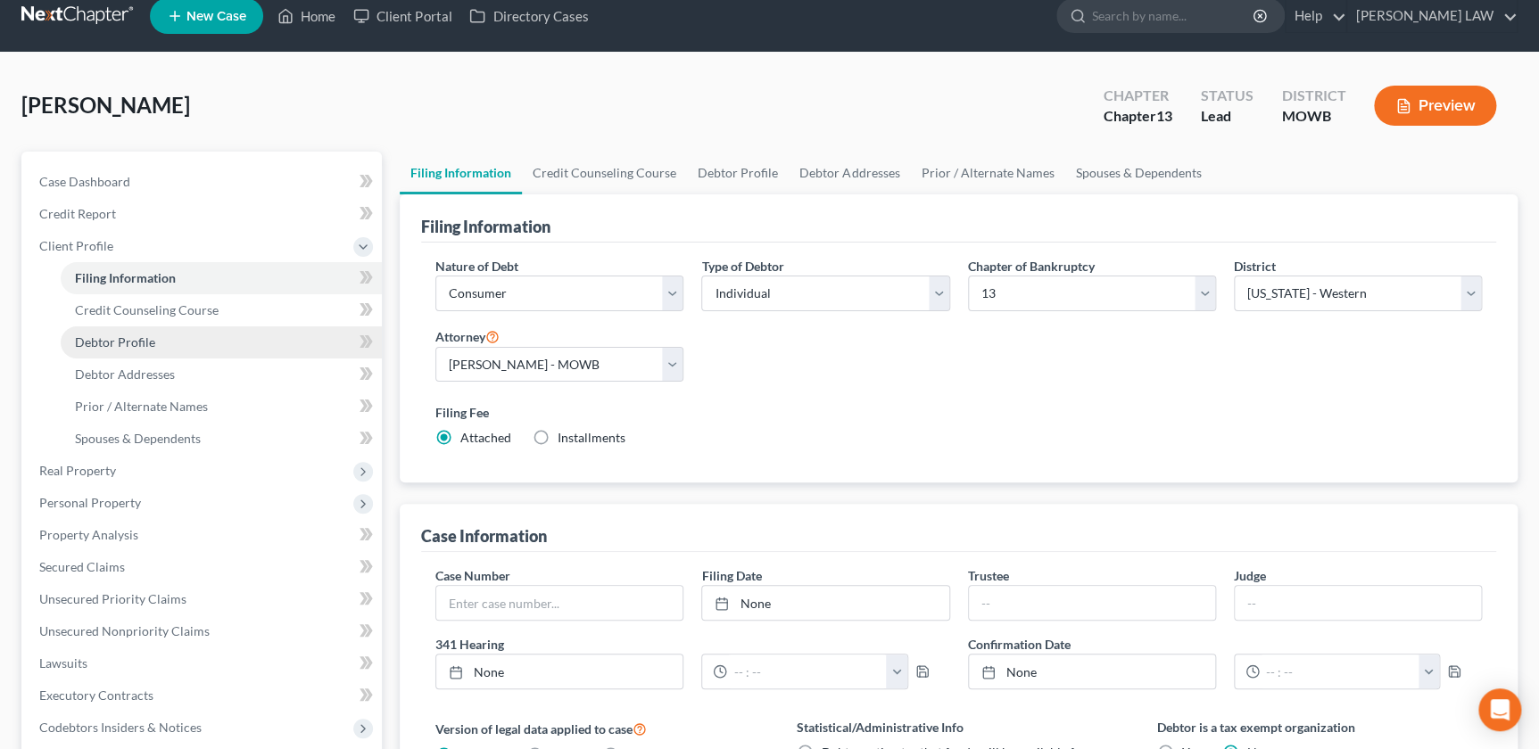
click at [119, 339] on span "Debtor Profile" at bounding box center [115, 342] width 80 height 15
select select "0"
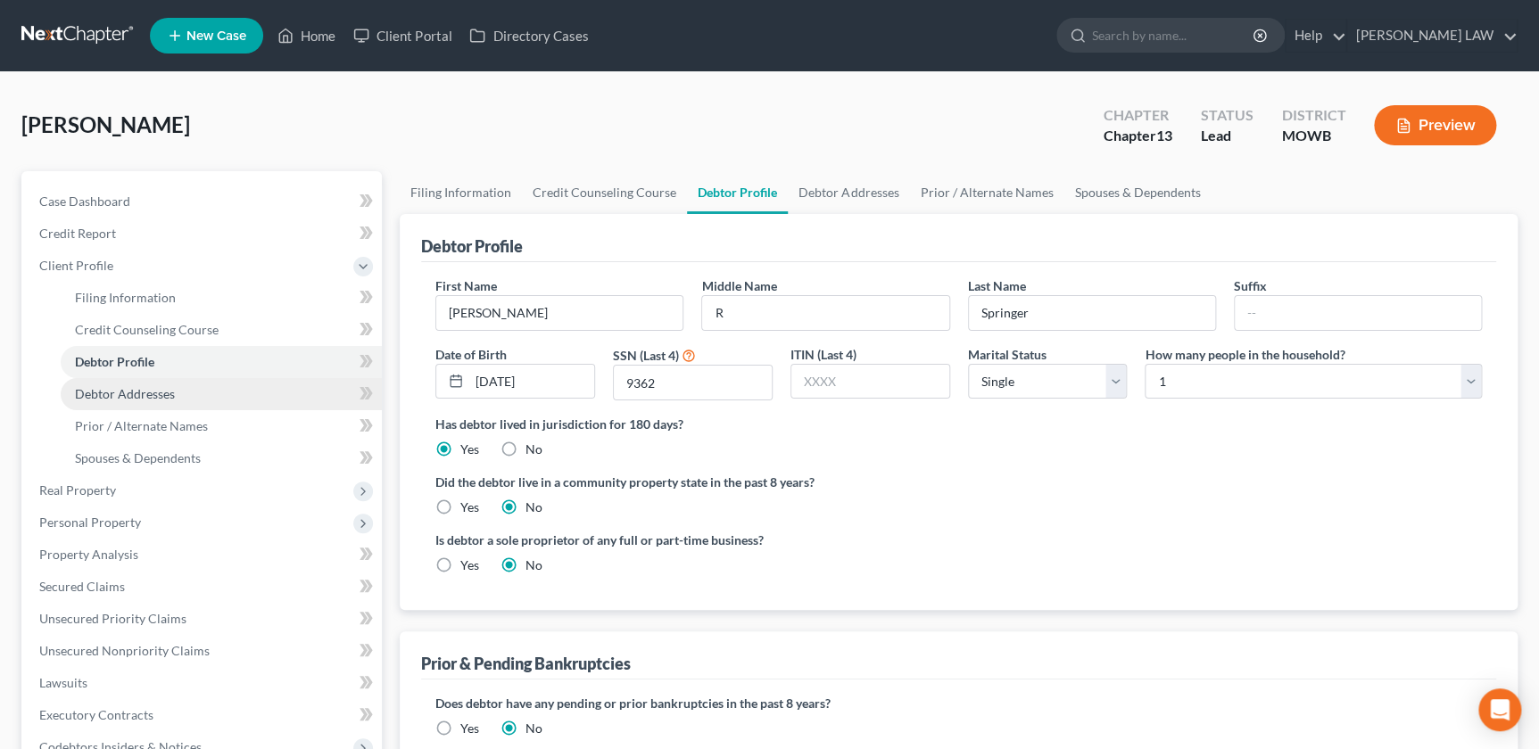
click at [121, 393] on span "Debtor Addresses" at bounding box center [125, 393] width 100 height 15
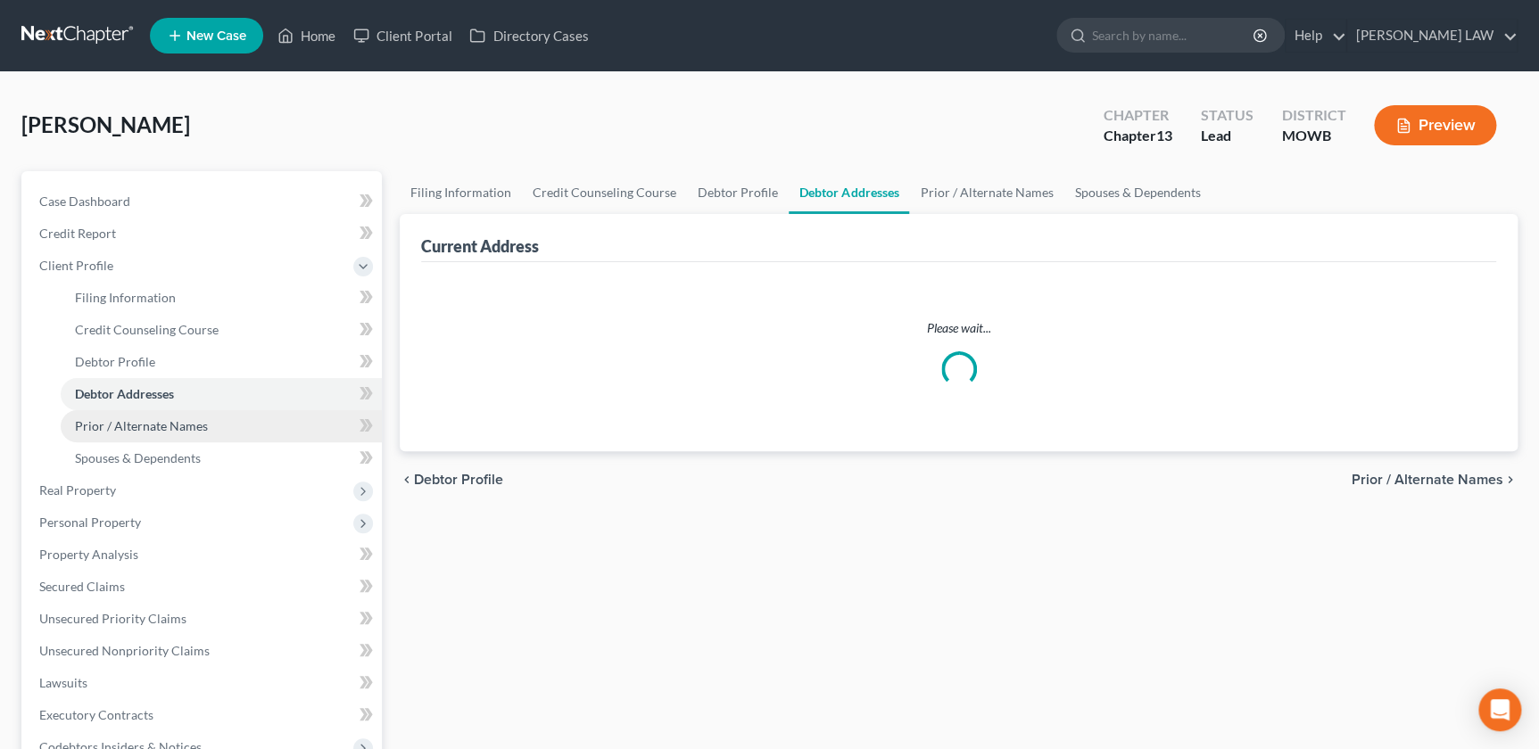
select select "0"
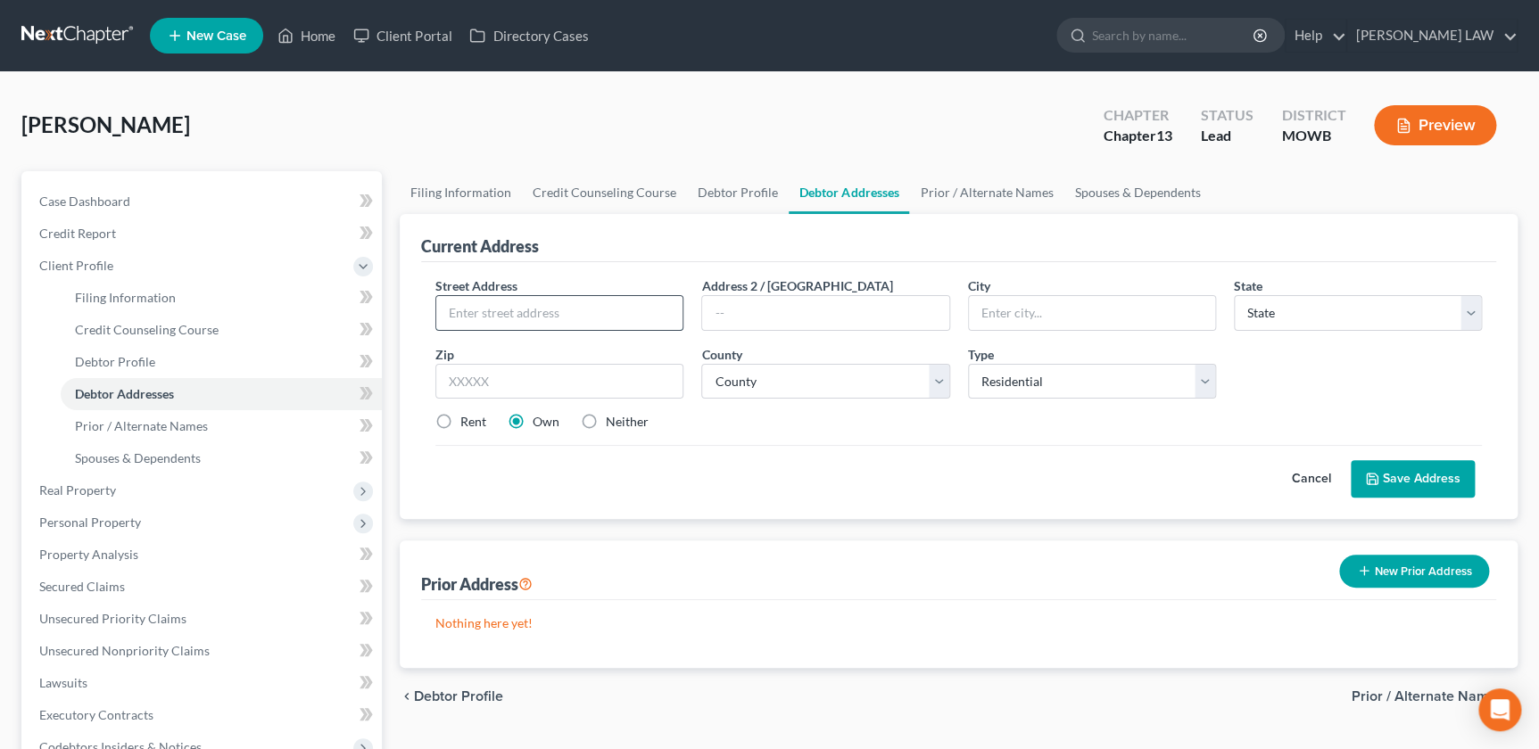
click at [576, 313] on input "text" at bounding box center [559, 313] width 246 height 34
drag, startPoint x: 877, startPoint y: 591, endPoint x: 842, endPoint y: 557, distance: 49.2
click at [877, 591] on div "Prior Address New Prior Address" at bounding box center [958, 571] width 1075 height 60
click at [468, 310] on input "text" at bounding box center [559, 313] width 246 height 34
type input "[STREET_ADDRESS]"
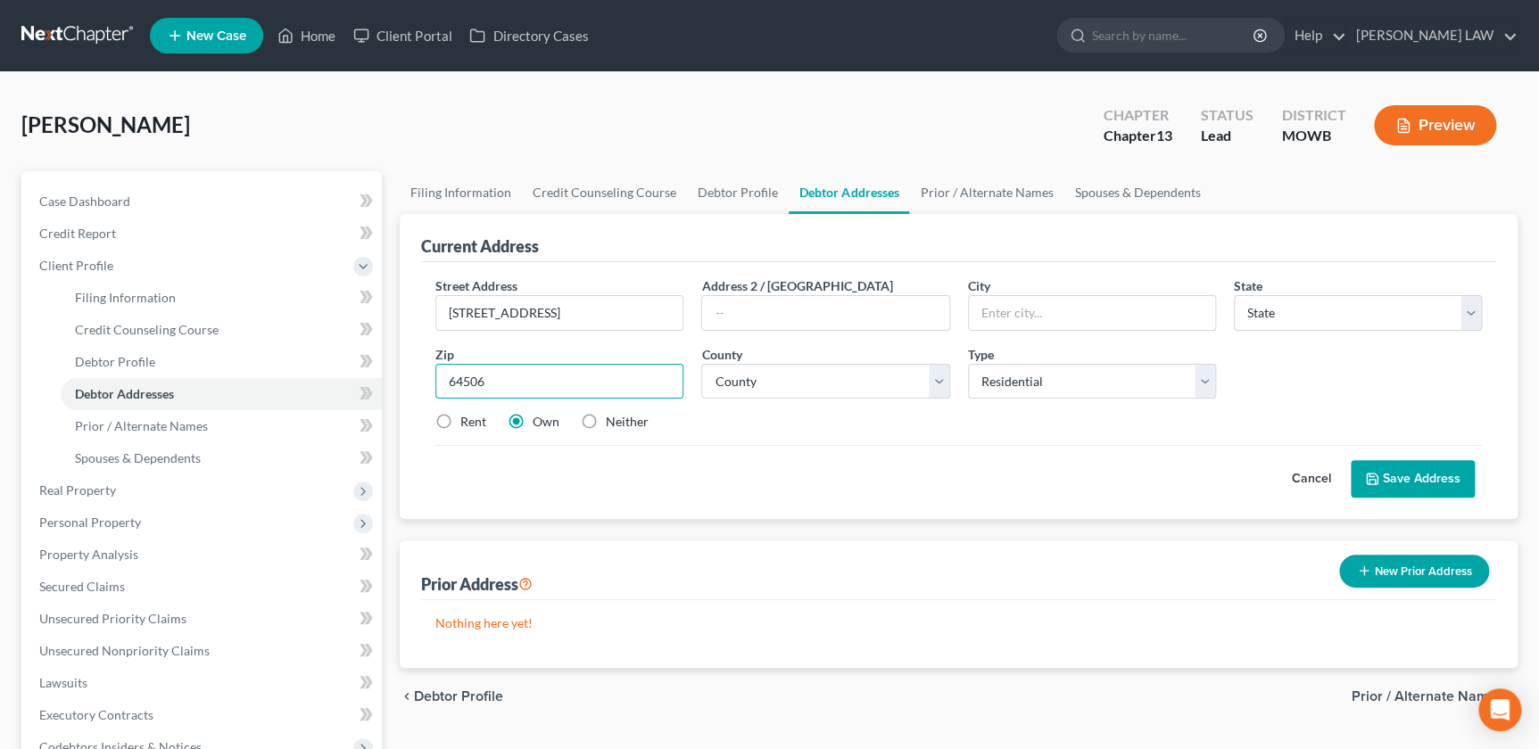
type input "64506"
type input "Saint [PERSON_NAME]"
select select "26"
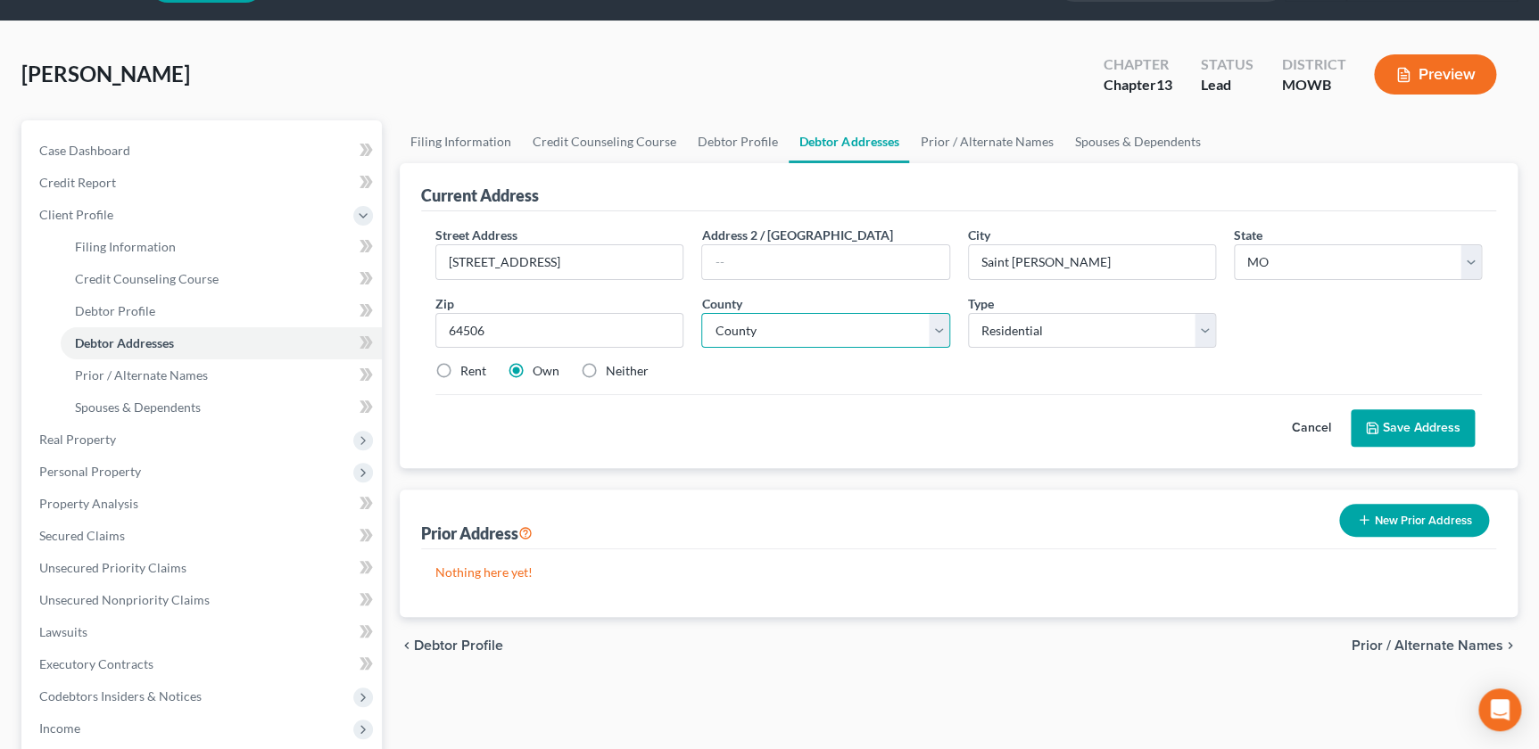
scroll to position [142, 0]
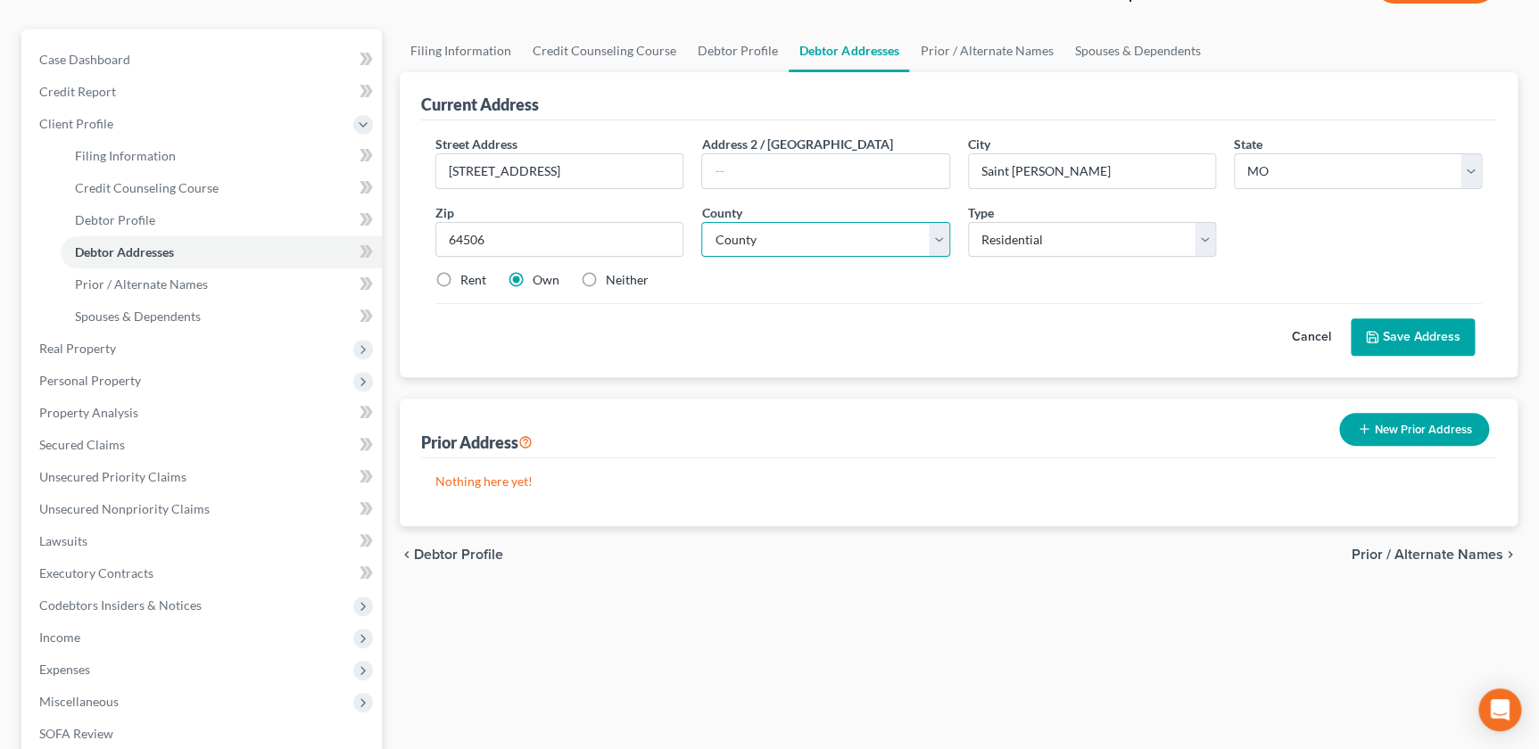
drag, startPoint x: 797, startPoint y: 230, endPoint x: 778, endPoint y: 232, distance: 18.8
click at [793, 230] on select "County" at bounding box center [825, 240] width 248 height 36
select select "10"
click at [701, 222] on select "County [GEOGRAPHIC_DATA] [GEOGRAPHIC_DATA] [GEOGRAPHIC_DATA] [GEOGRAPHIC_DATA] …" at bounding box center [825, 240] width 248 height 36
click at [460, 279] on label "Rent" at bounding box center [473, 280] width 26 height 18
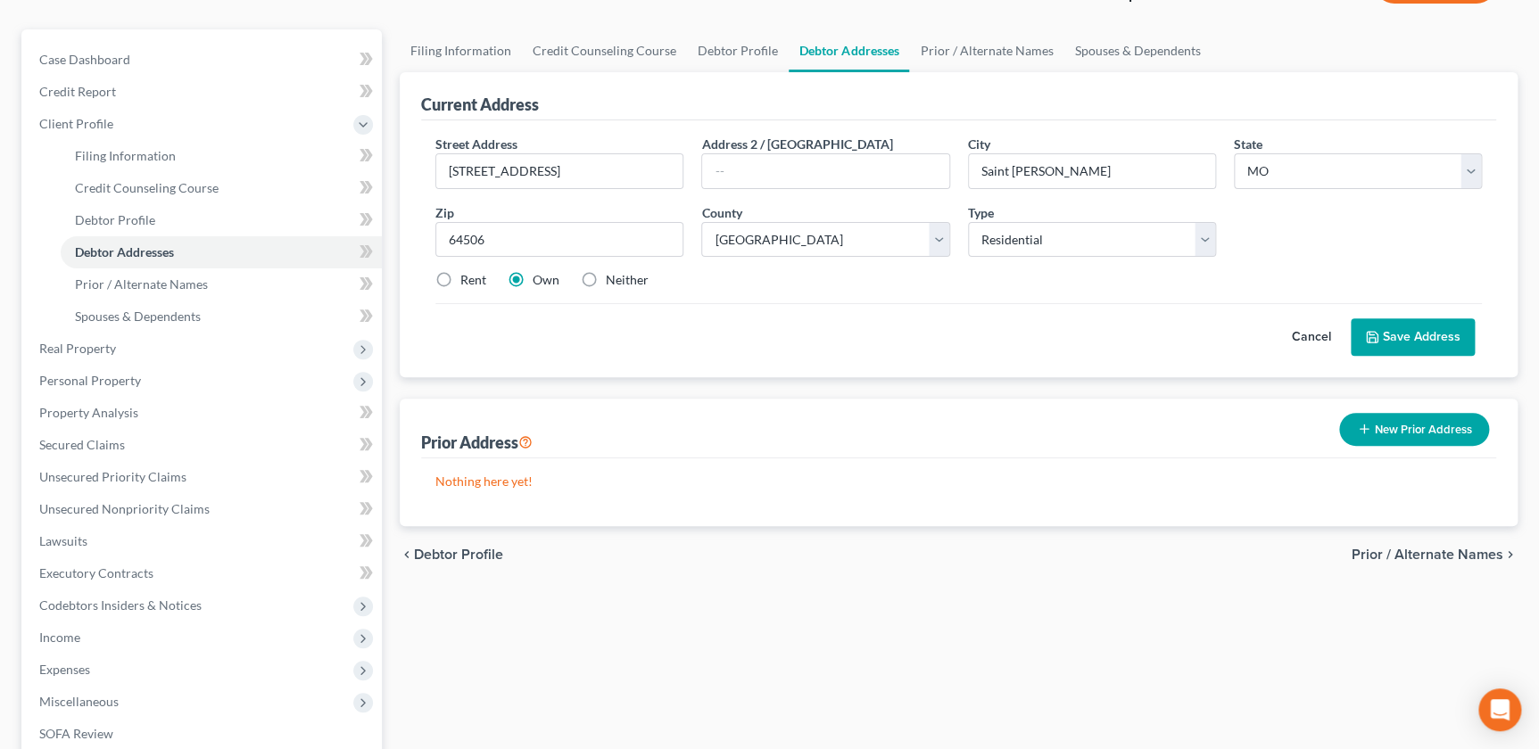
click at [467, 279] on input "Rent" at bounding box center [473, 277] width 12 height 12
radio input "true"
click at [619, 280] on label "Neither" at bounding box center [627, 280] width 43 height 18
click at [619, 280] on input "Neither" at bounding box center [619, 277] width 12 height 12
radio input "true"
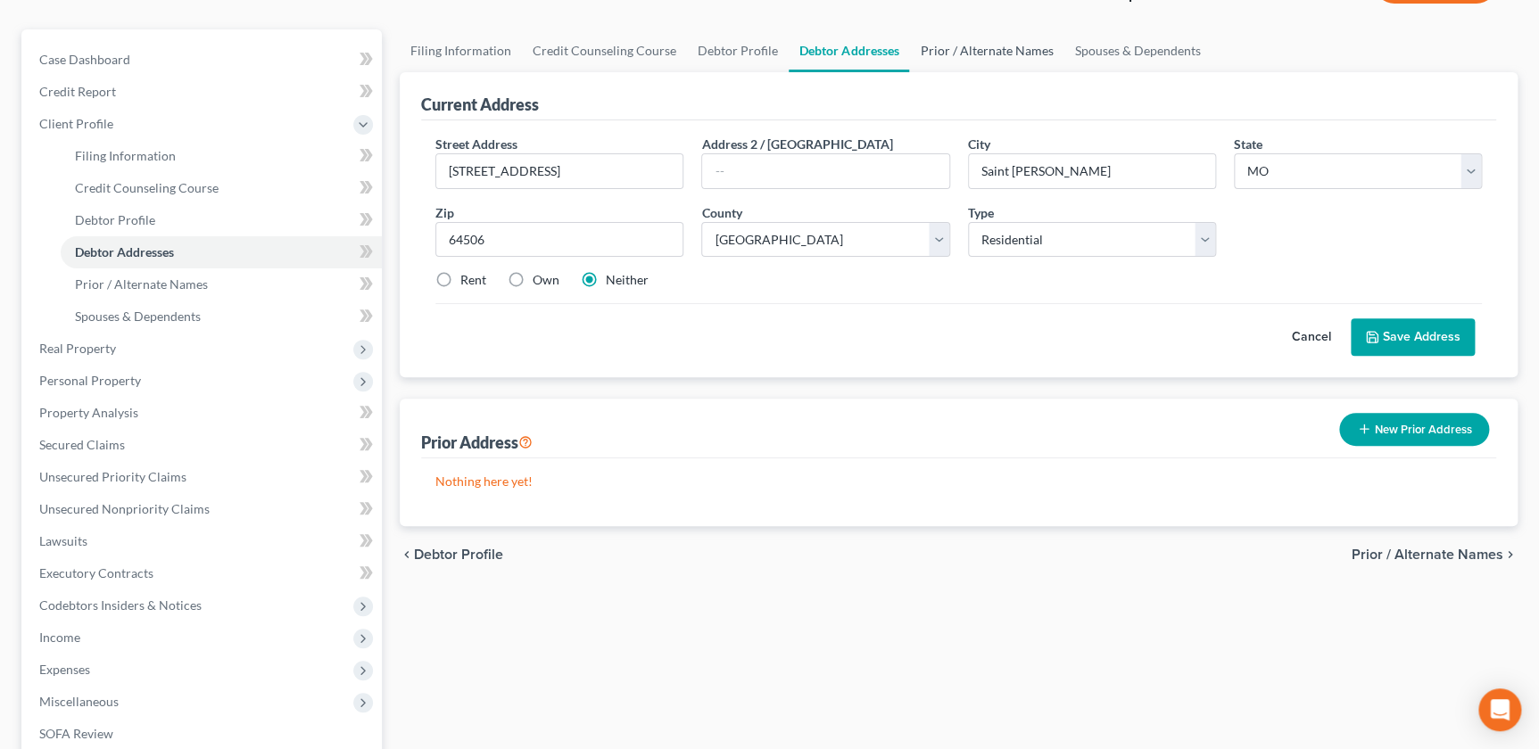
click at [979, 62] on link "Prior / Alternate Names" at bounding box center [986, 50] width 154 height 43
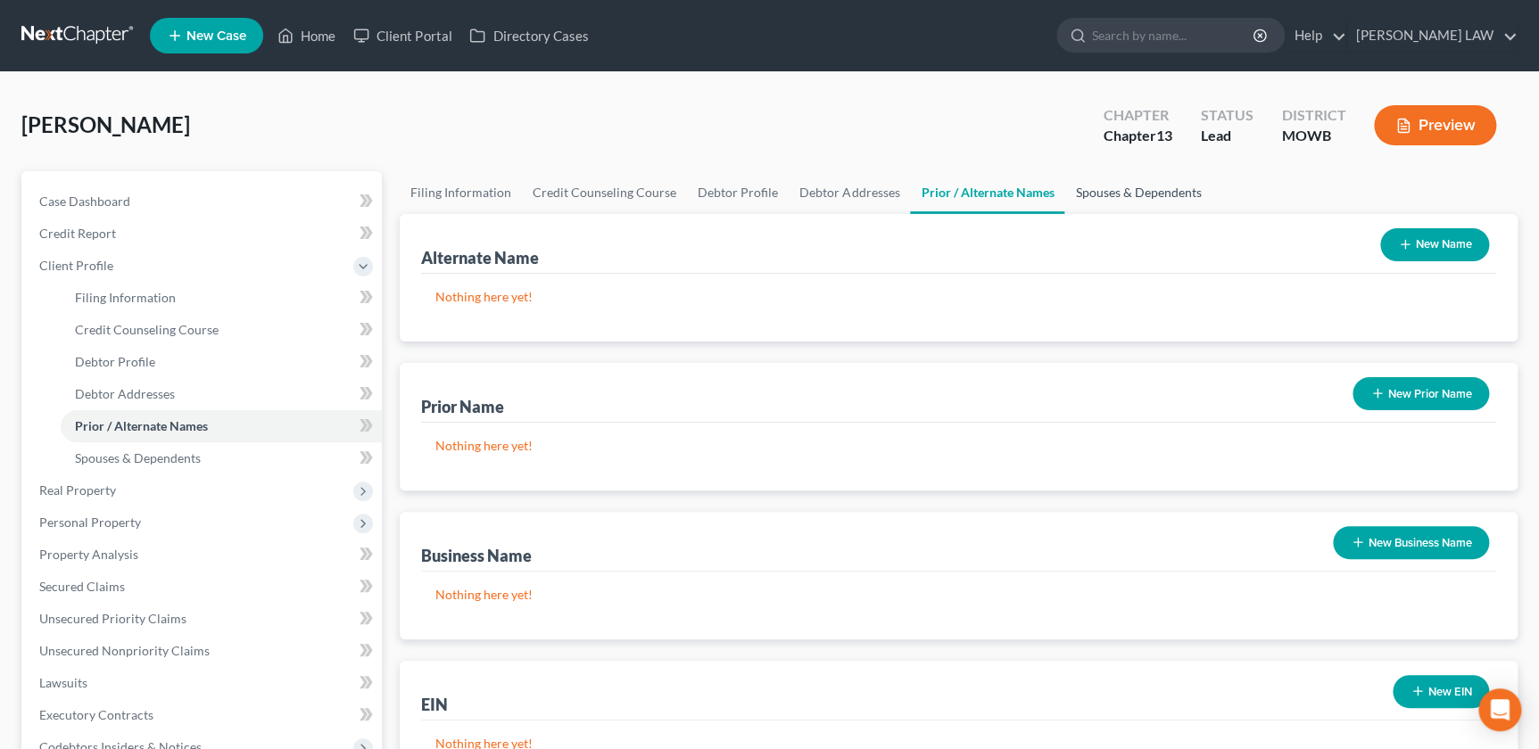
click at [1107, 196] on link "Spouses & Dependents" at bounding box center [1137, 192] width 147 height 43
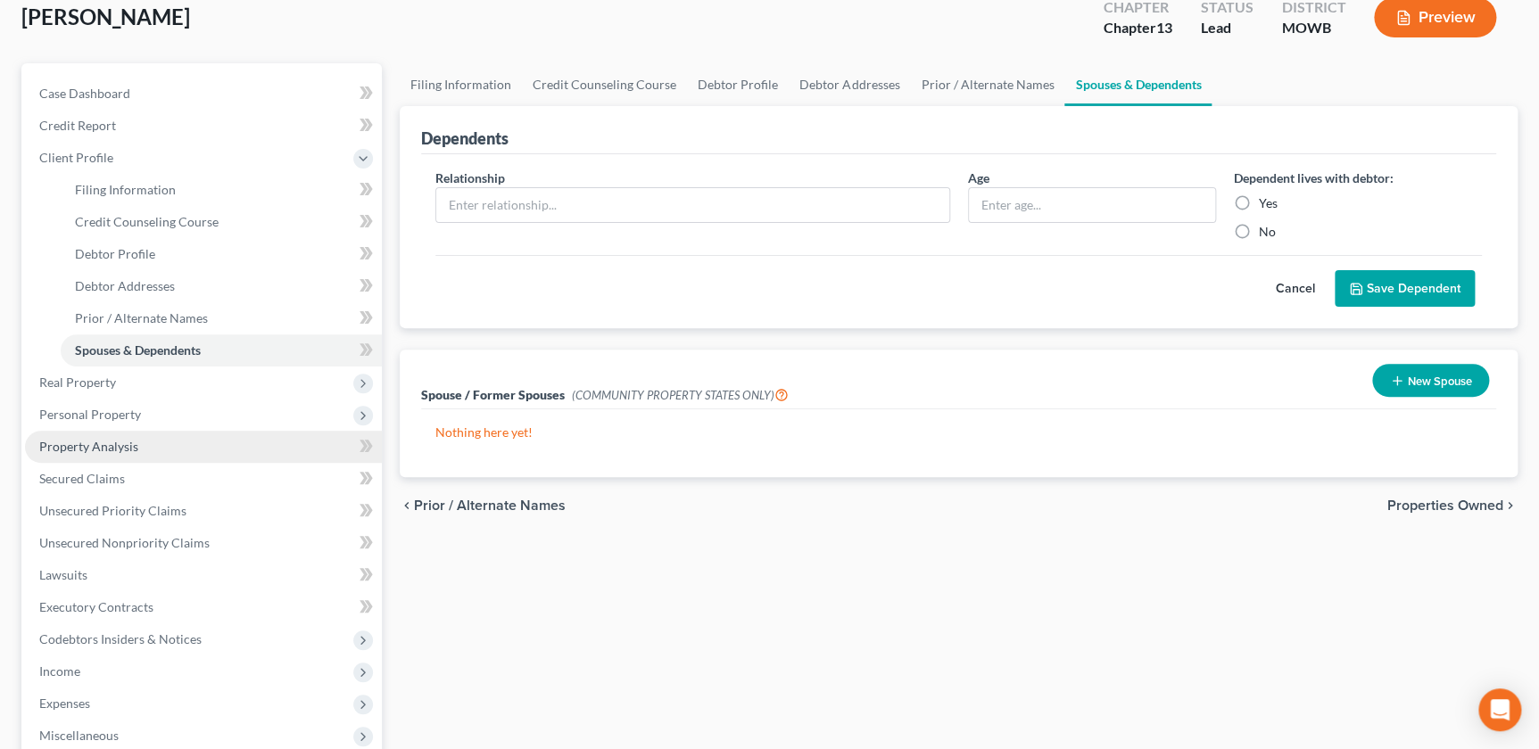
scroll to position [142, 0]
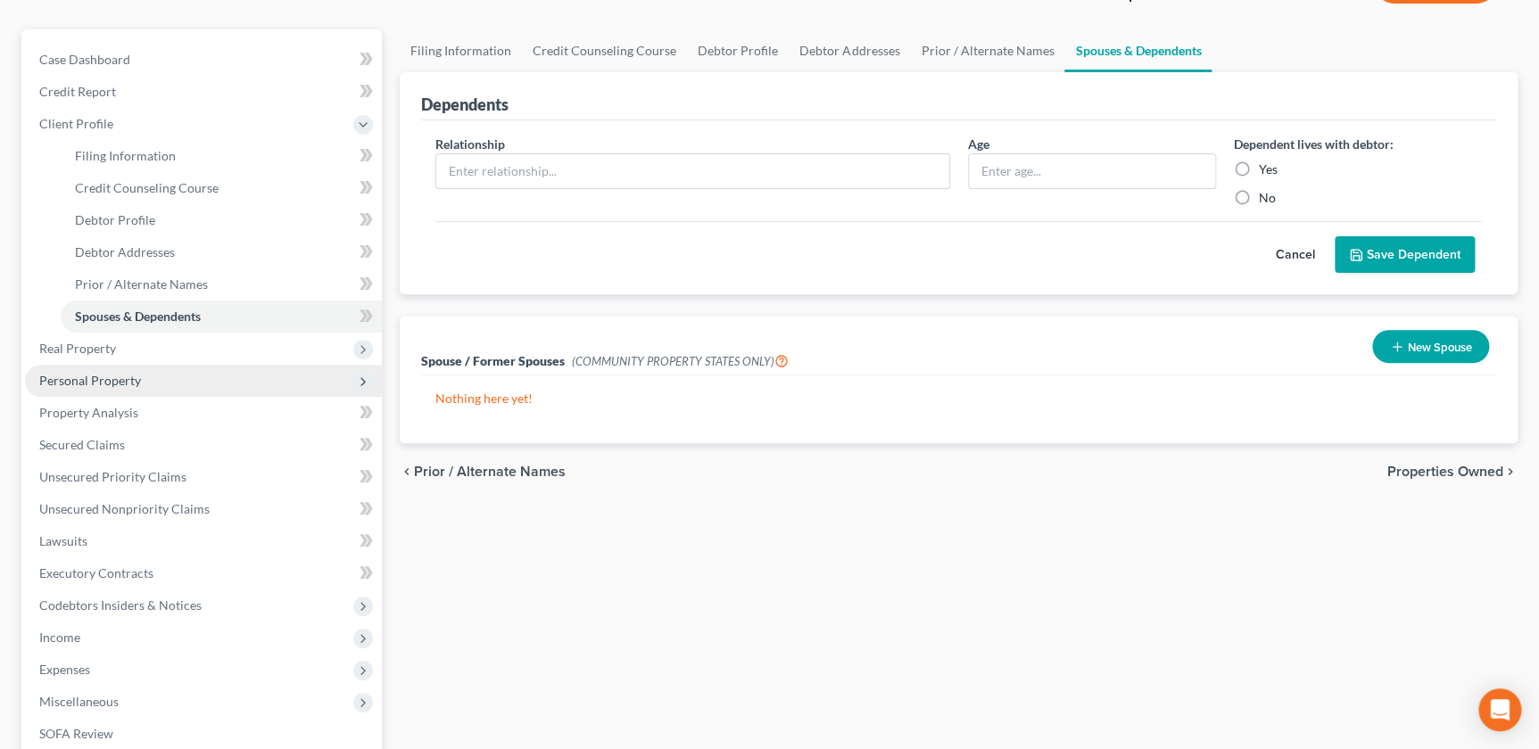
click at [101, 365] on span "Personal Property" at bounding box center [203, 381] width 357 height 32
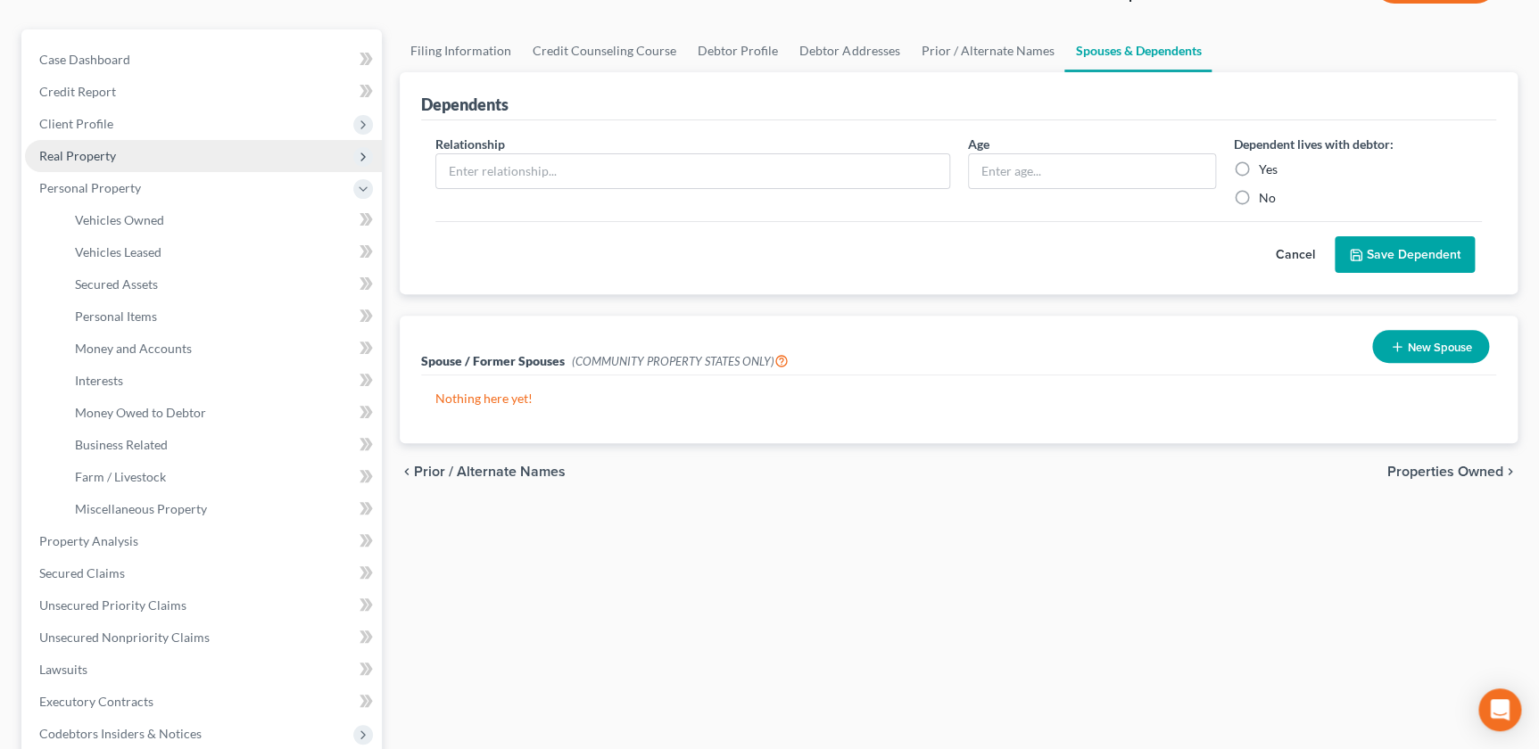
click at [82, 159] on span "Real Property" at bounding box center [77, 155] width 77 height 15
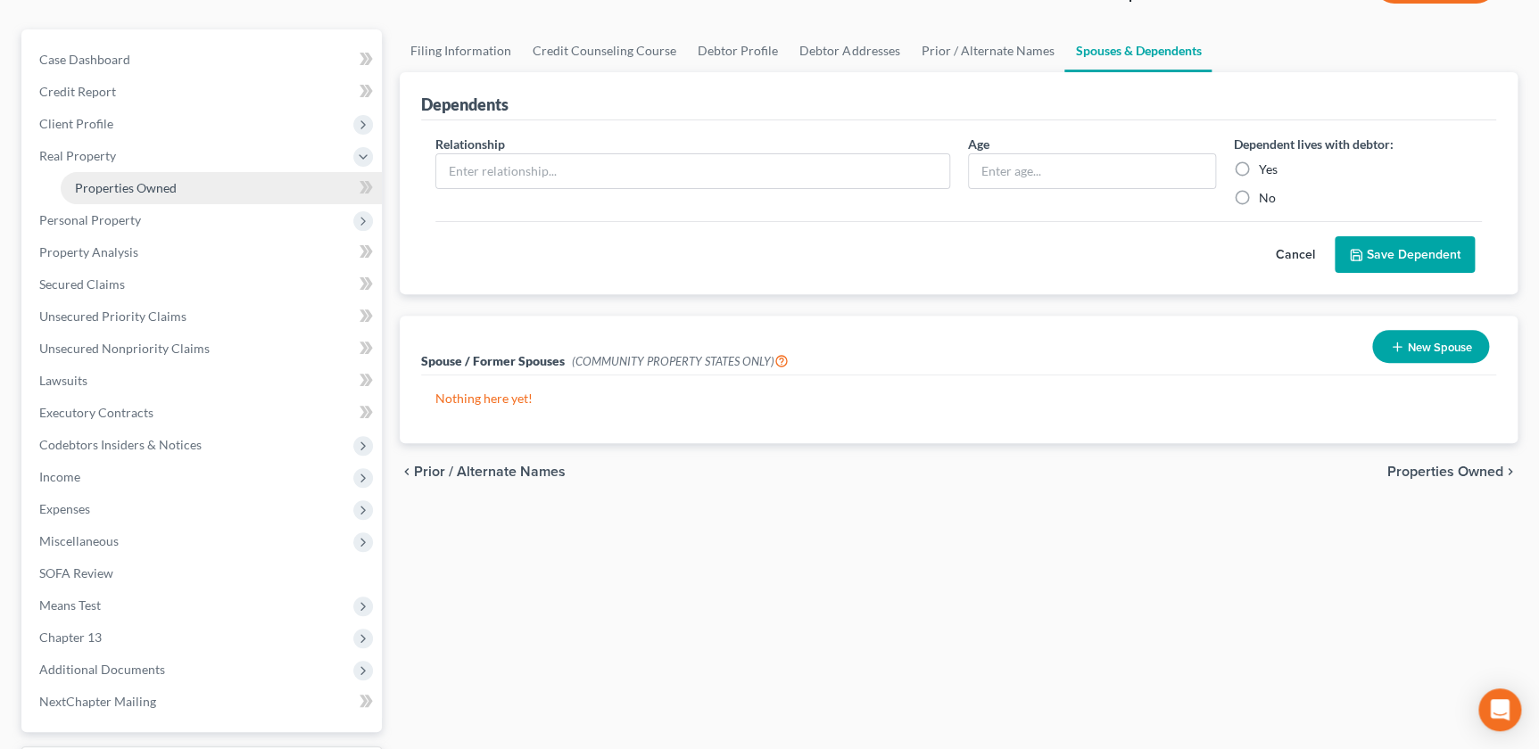
click at [117, 200] on link "Properties Owned" at bounding box center [221, 188] width 321 height 32
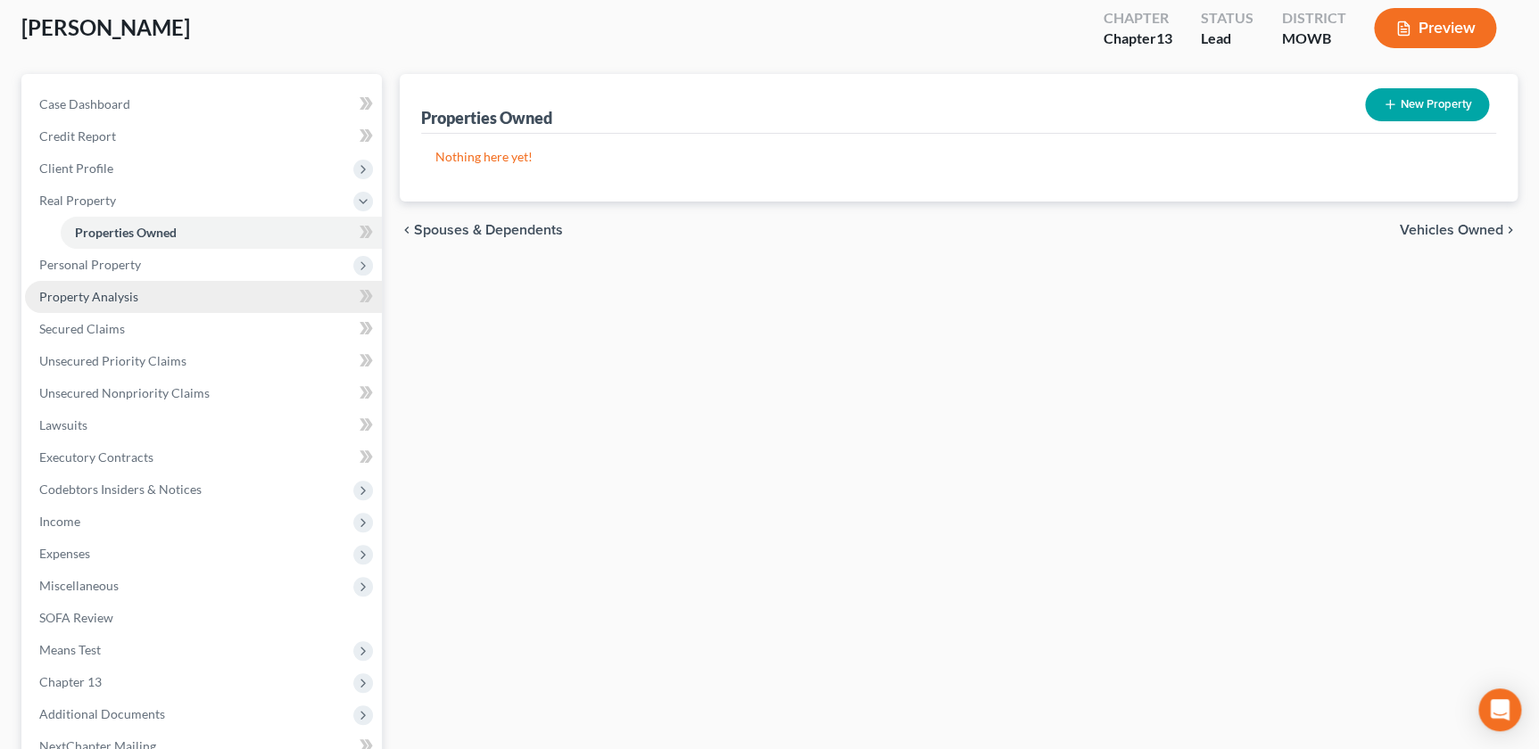
scroll to position [101, 0]
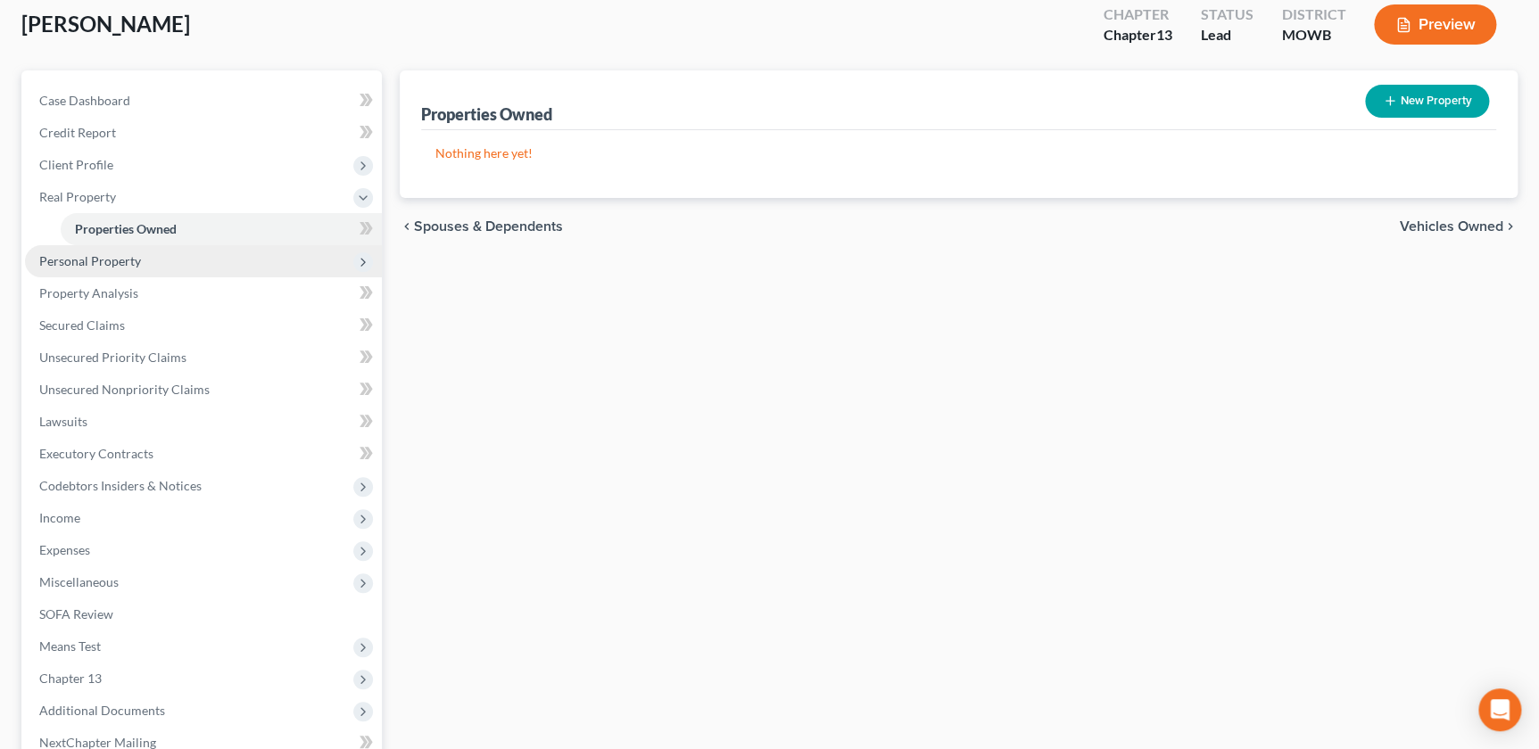
click at [108, 253] on span "Personal Property" at bounding box center [90, 260] width 102 height 15
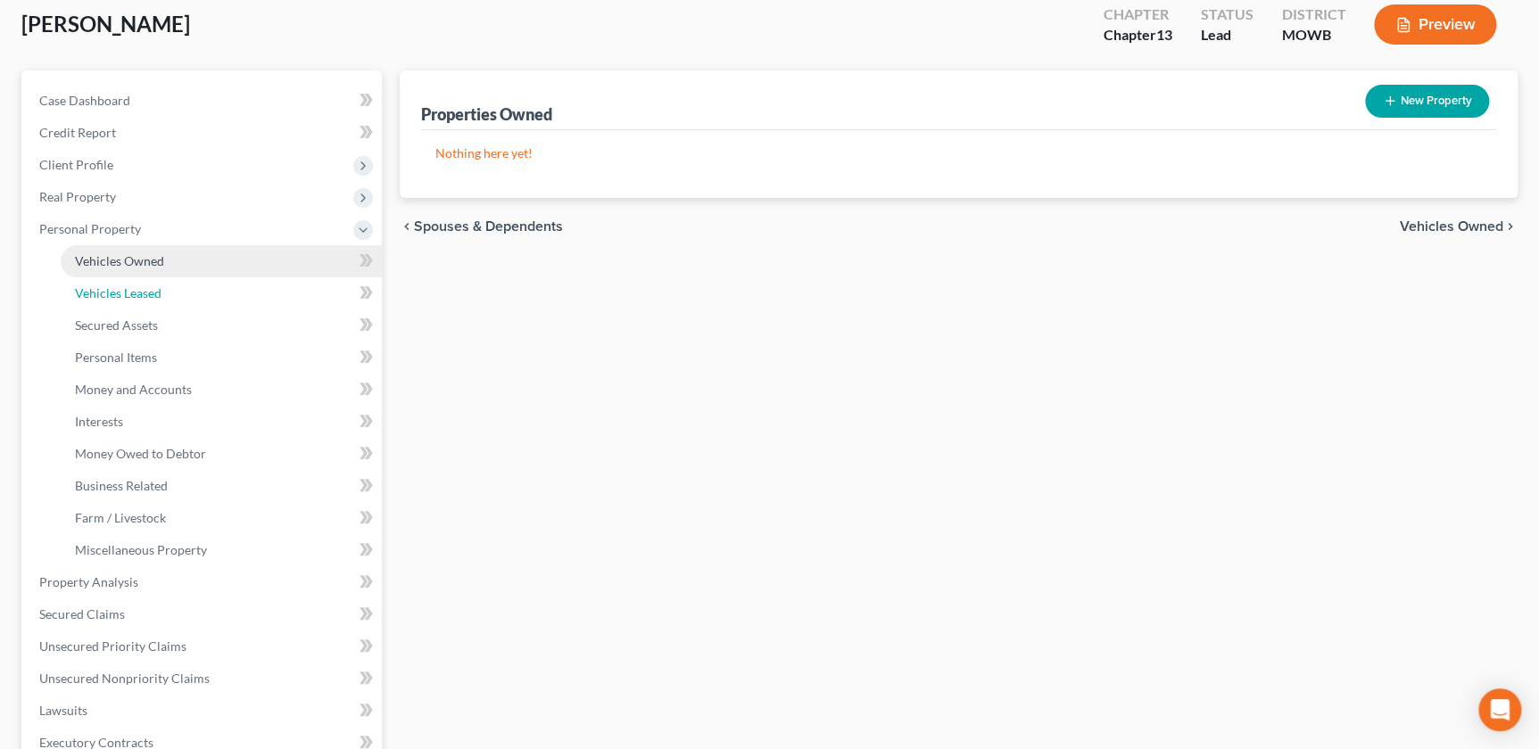
click at [125, 278] on link "Vehicles Leased" at bounding box center [221, 293] width 321 height 32
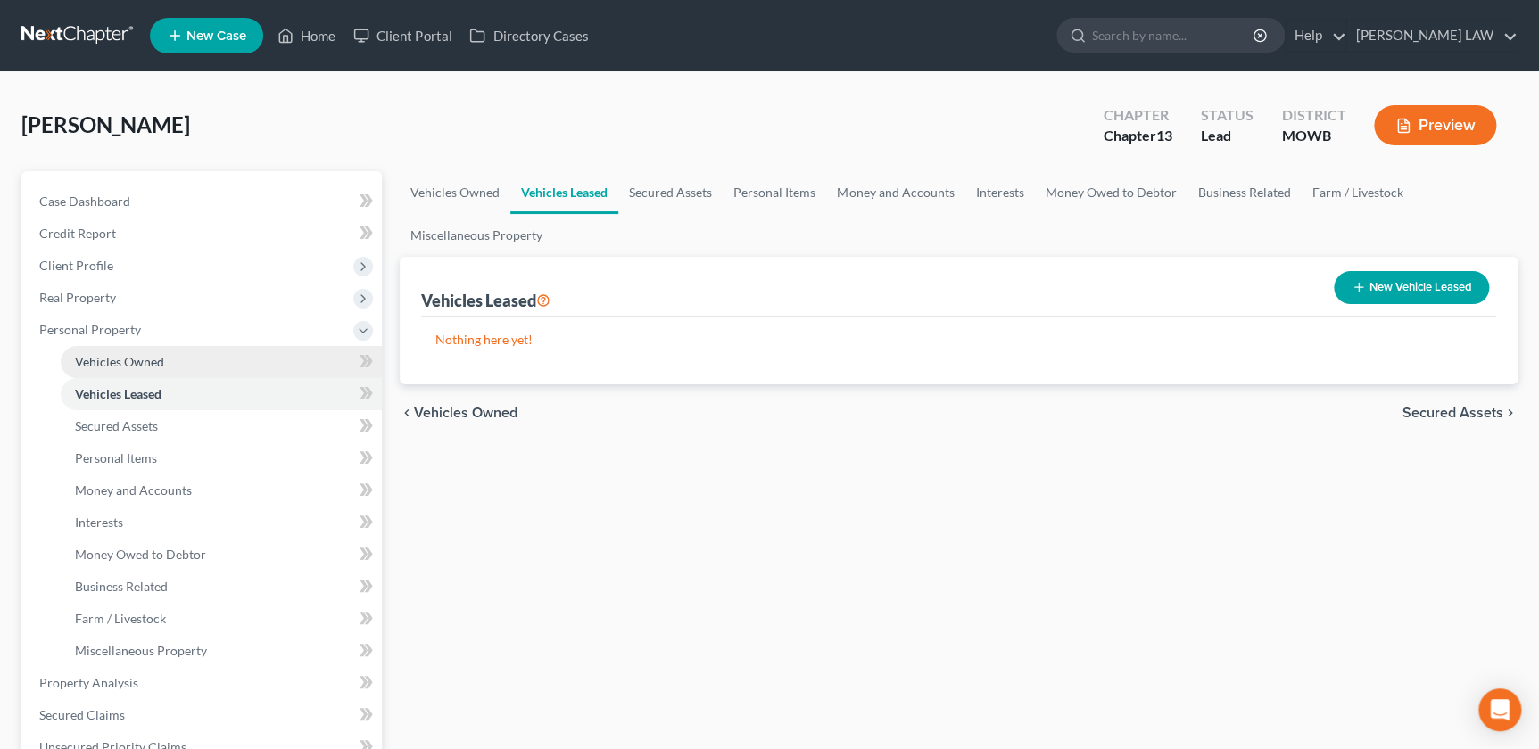
click at [156, 364] on span "Vehicles Owned" at bounding box center [119, 361] width 89 height 15
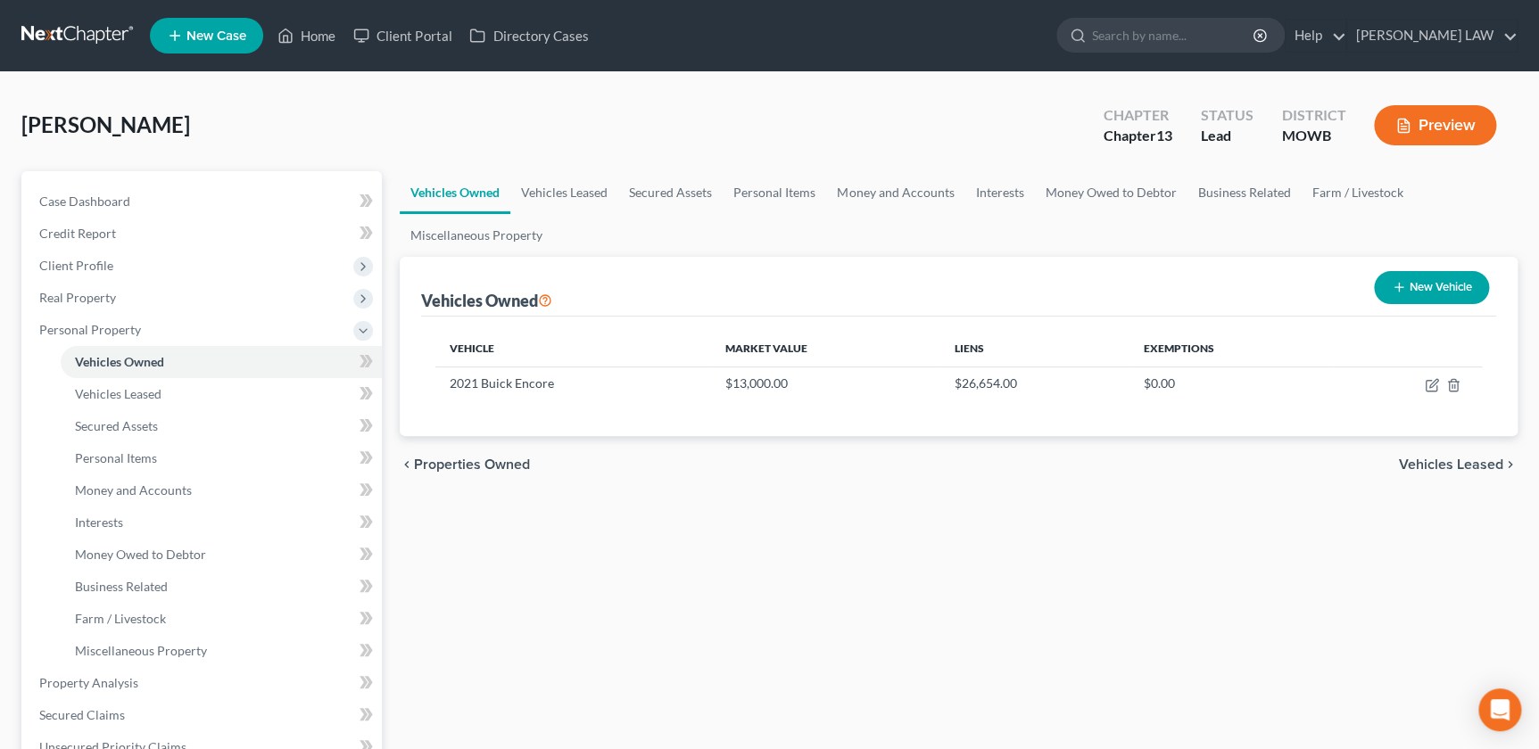
click at [1396, 280] on icon "button" at bounding box center [1399, 287] width 14 height 14
select select "0"
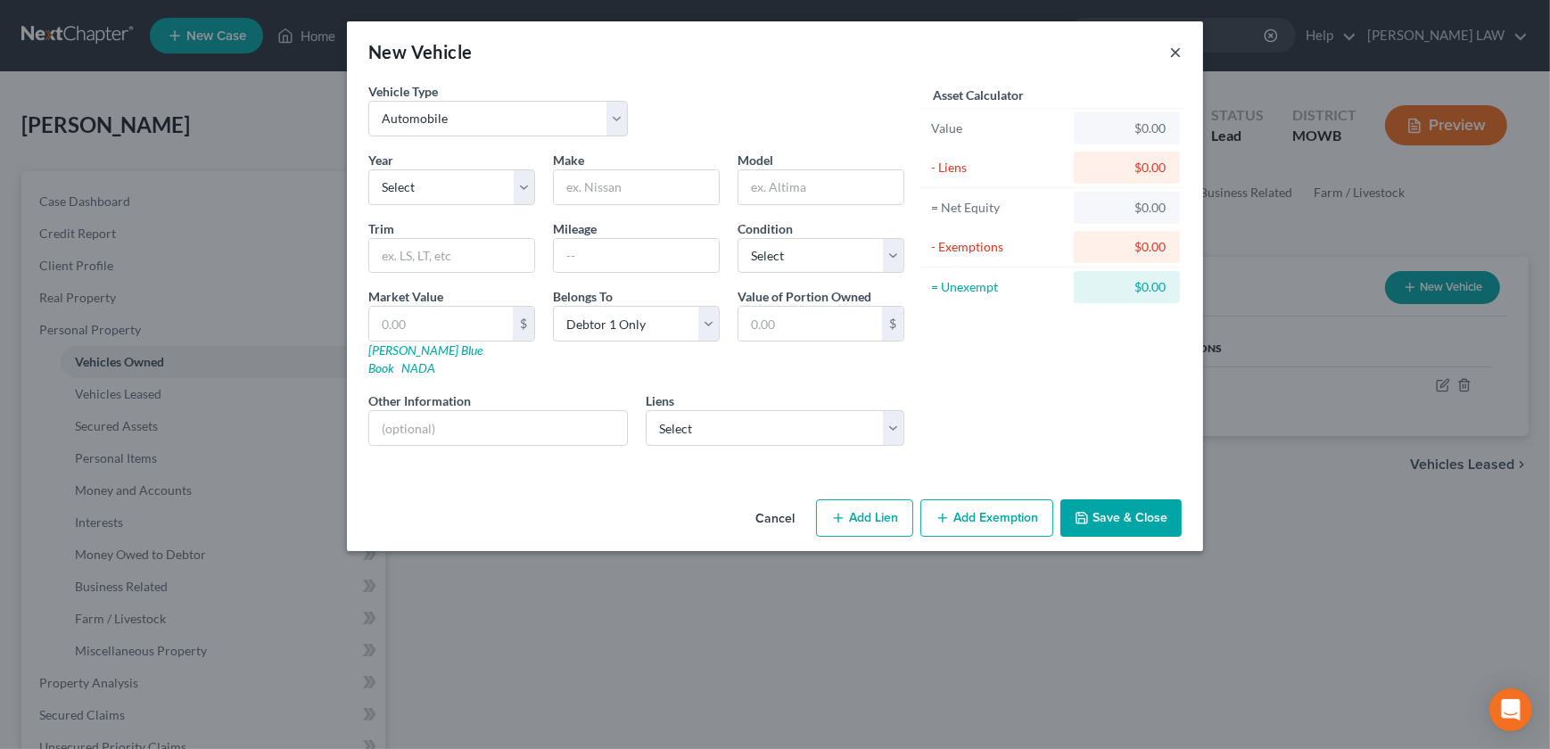
click at [1178, 57] on button "×" at bounding box center [1176, 51] width 12 height 21
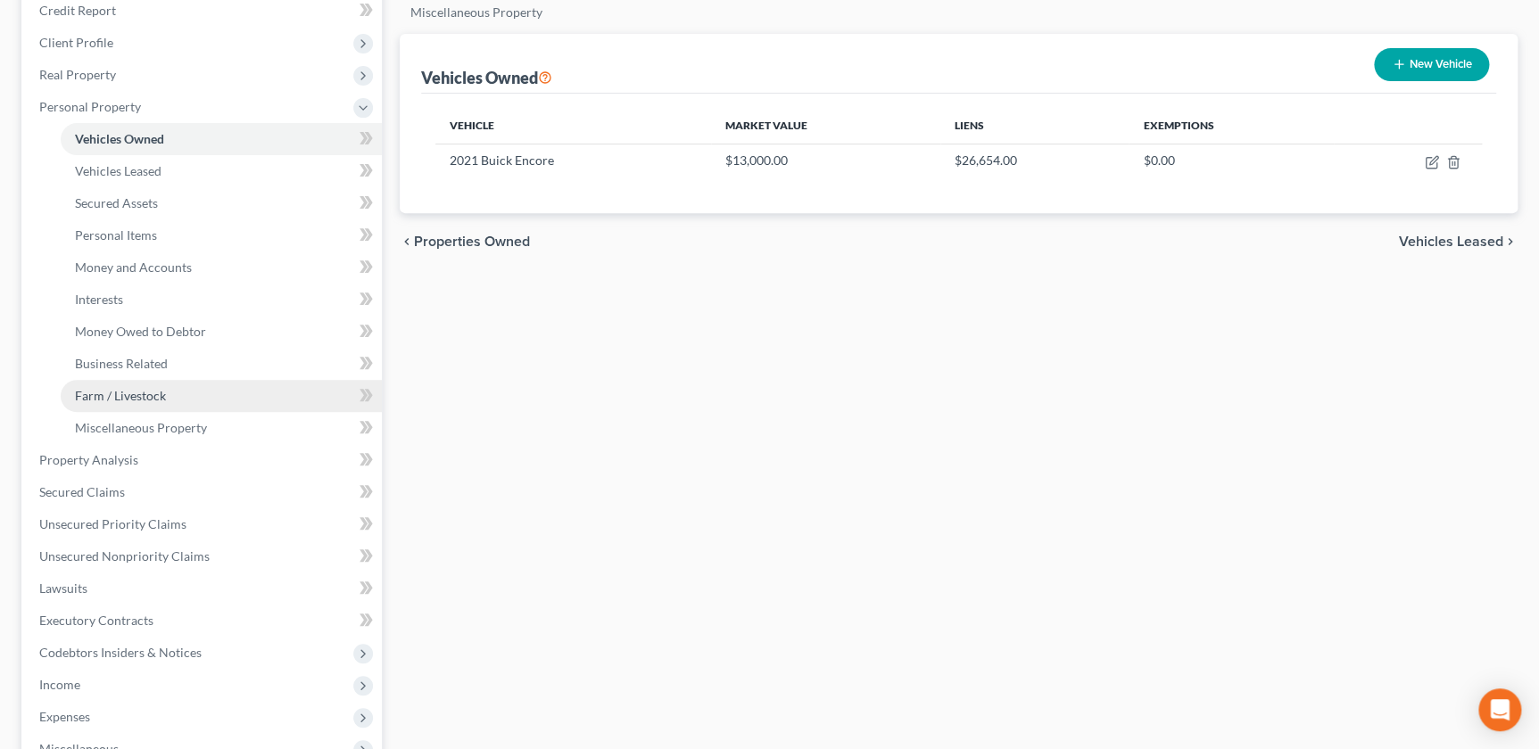
scroll to position [263, 0]
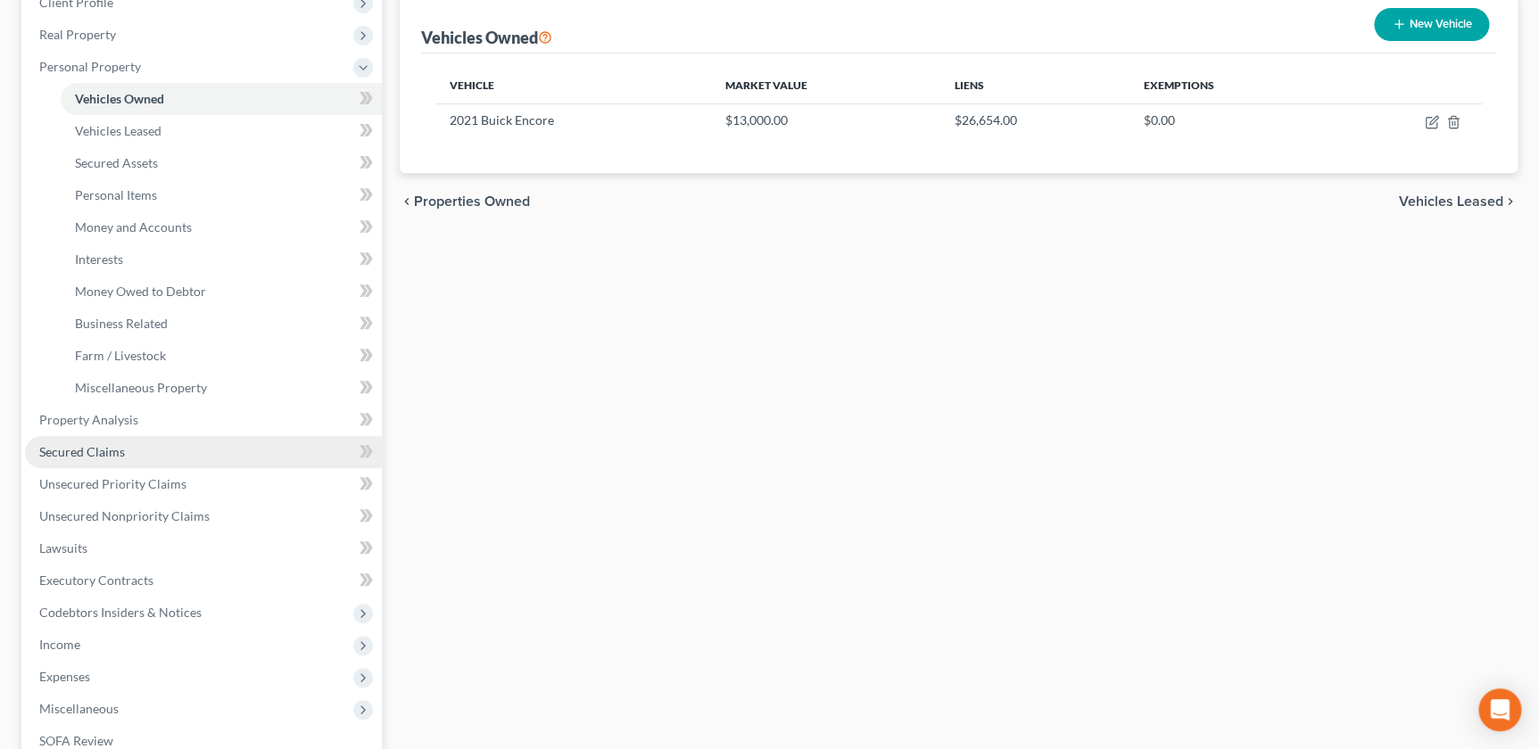
click at [129, 448] on link "Secured Claims" at bounding box center [203, 452] width 357 height 32
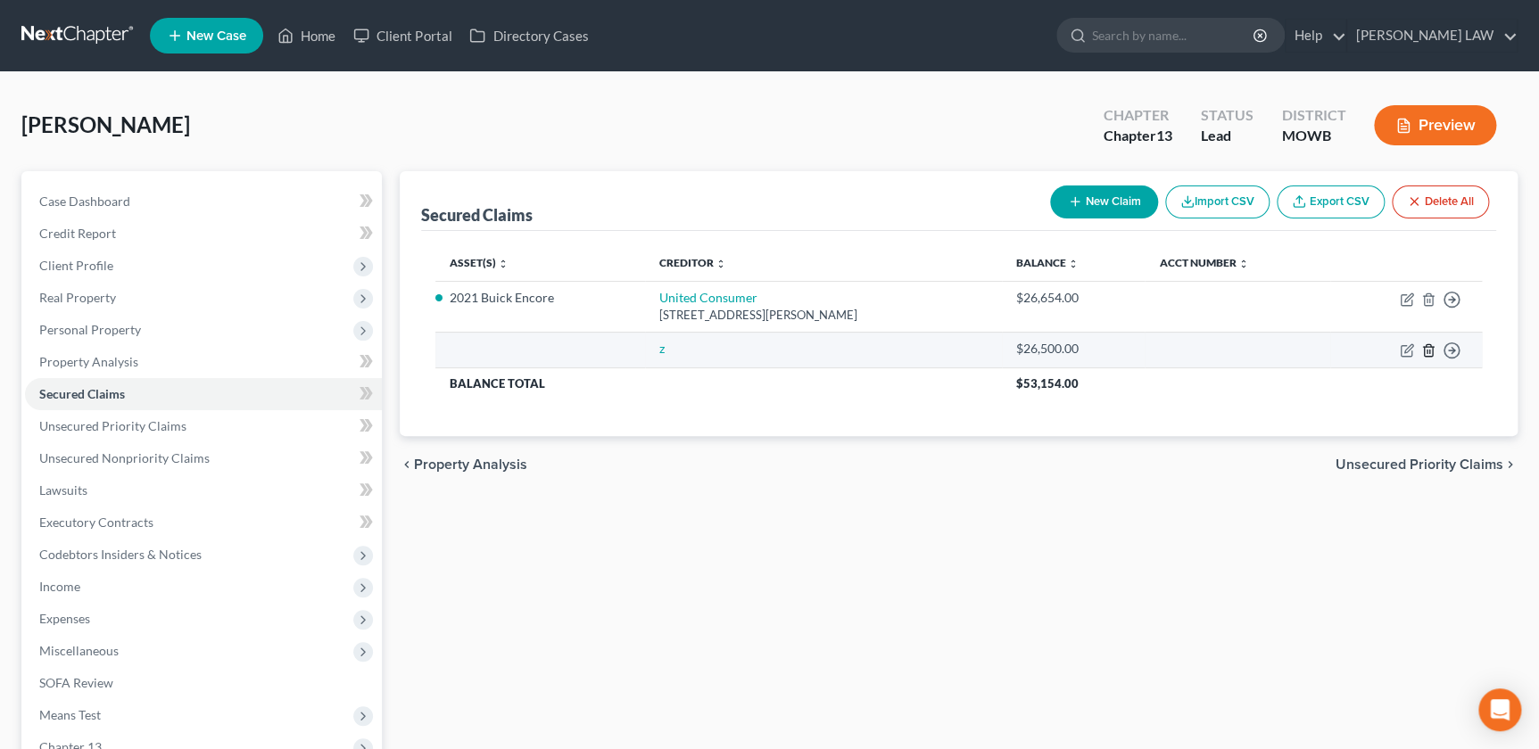
click at [1430, 347] on icon "button" at bounding box center [1428, 350] width 14 height 14
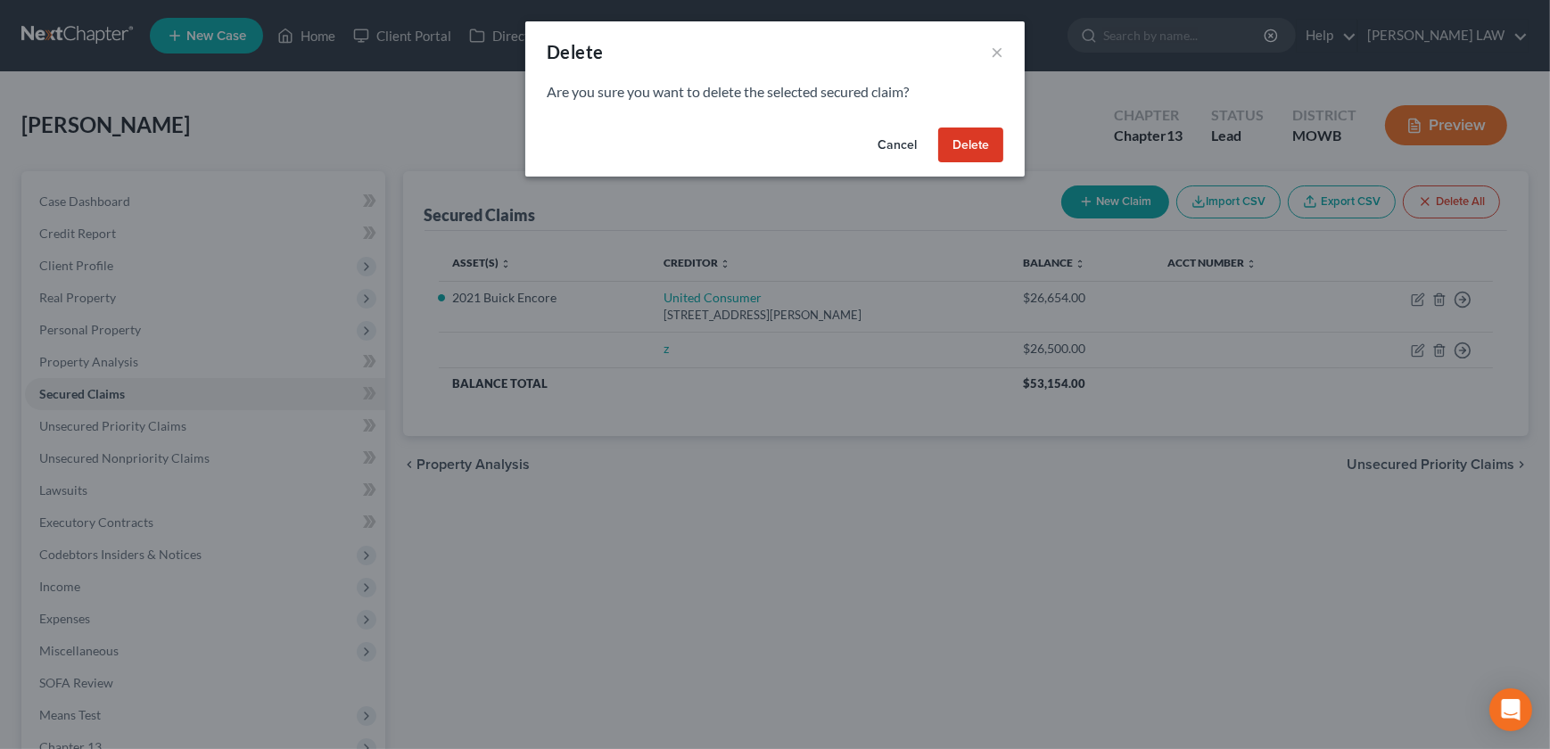
click at [985, 147] on button "Delete" at bounding box center [970, 146] width 65 height 36
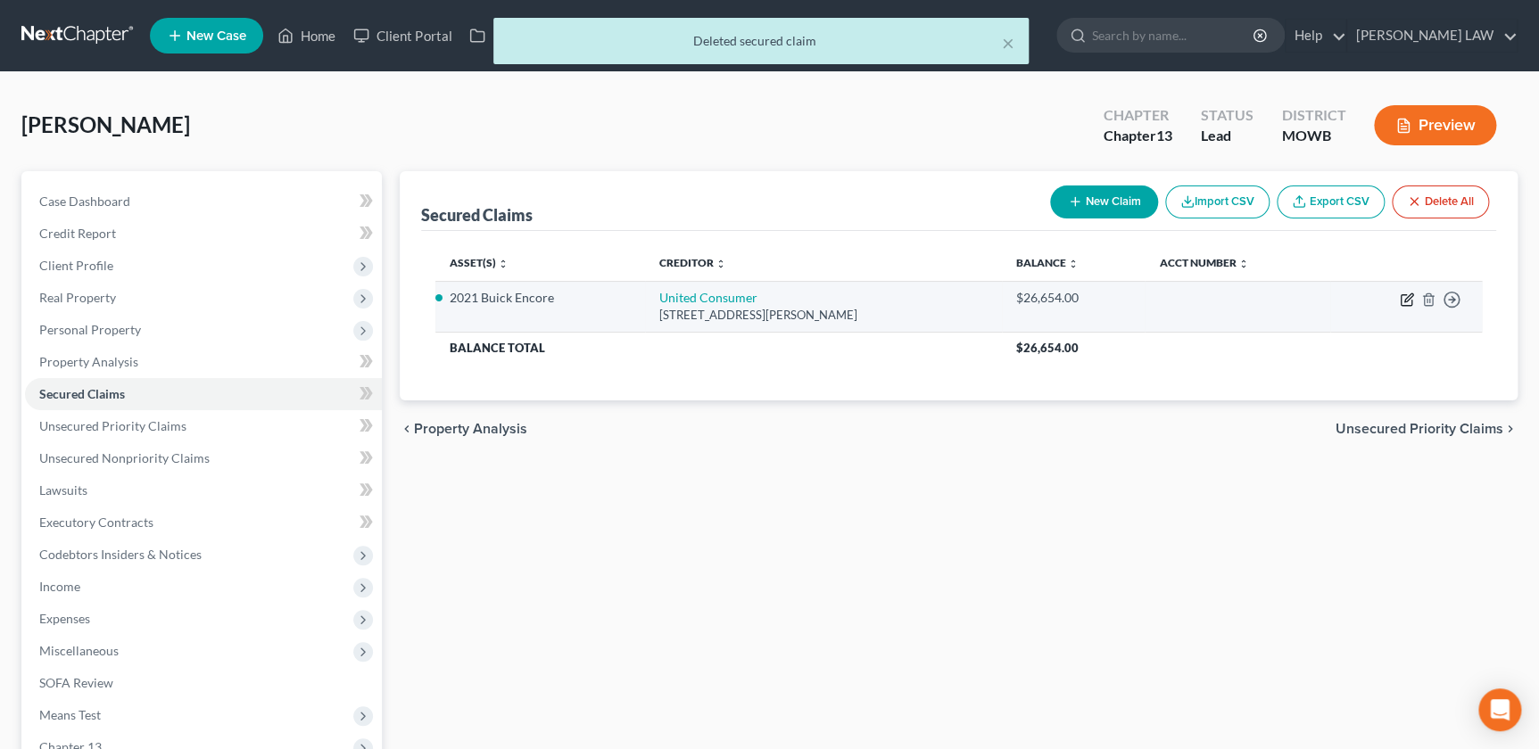
click at [1404, 299] on icon "button" at bounding box center [1408, 298] width 8 height 8
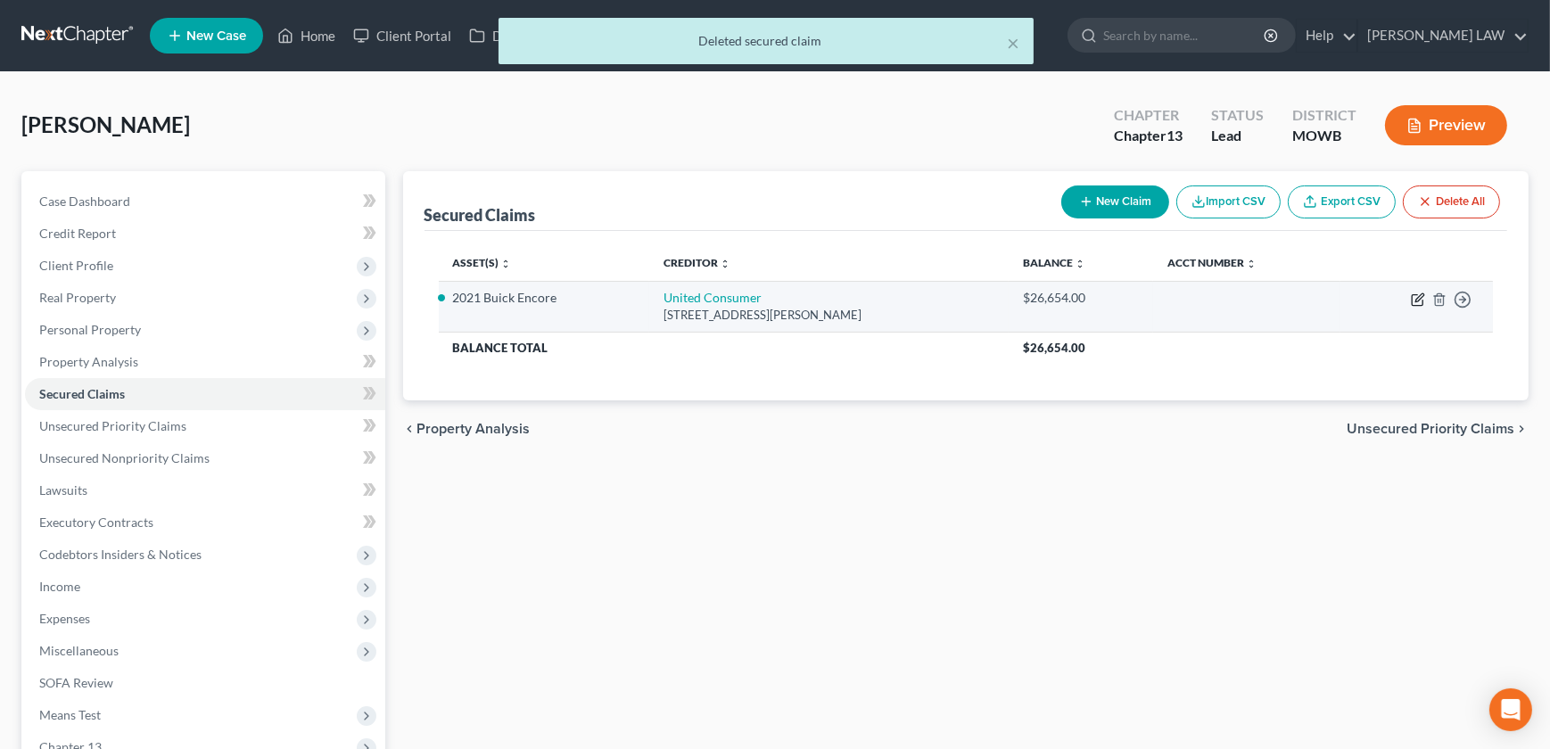
select select "26"
select select "2"
select select "0"
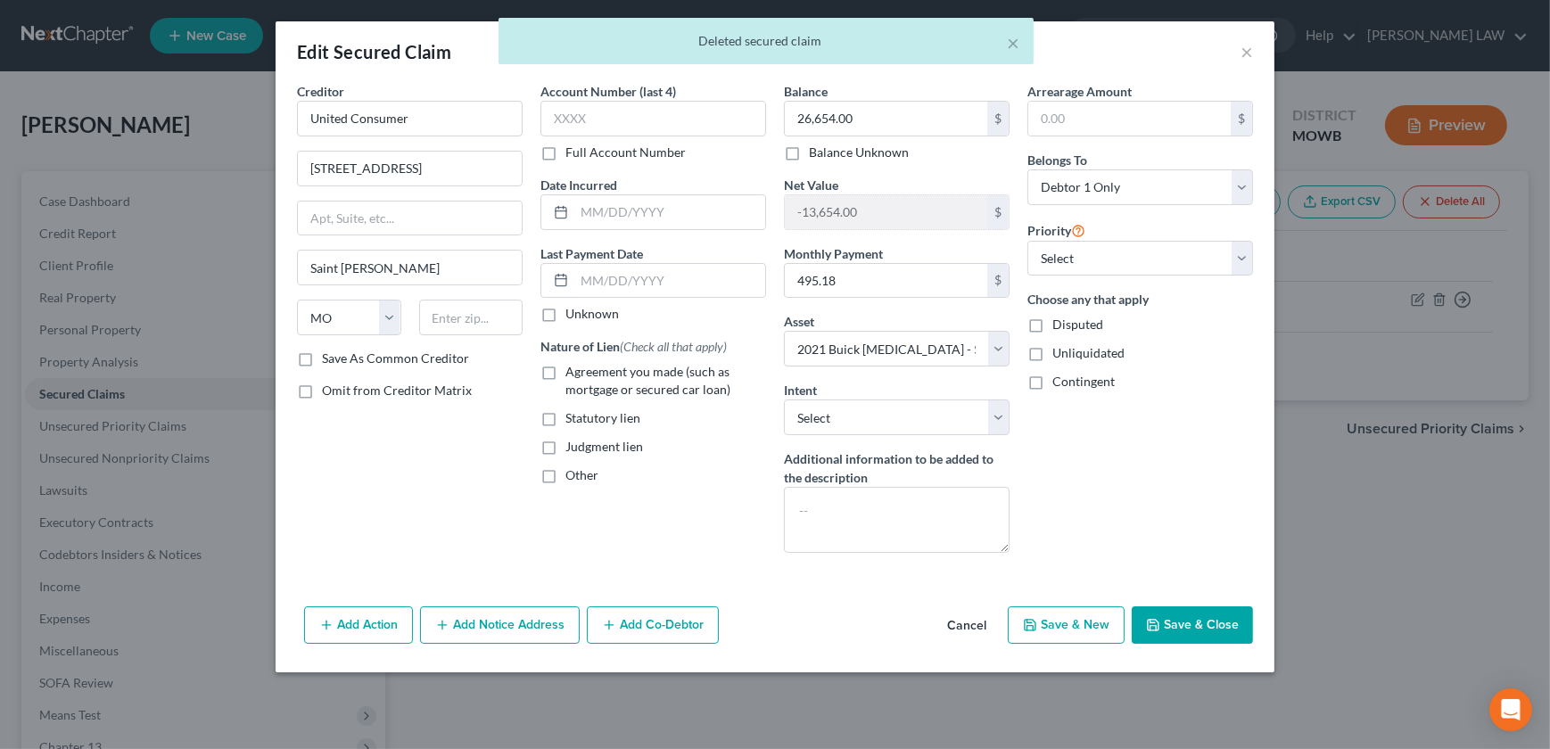
click at [566, 368] on label "Agreement you made (such as mortgage or secured car loan)" at bounding box center [666, 381] width 201 height 36
click at [573, 368] on input "Agreement you made (such as mortgage or secured car loan)" at bounding box center [579, 369] width 12 height 12
checkbox input "true"
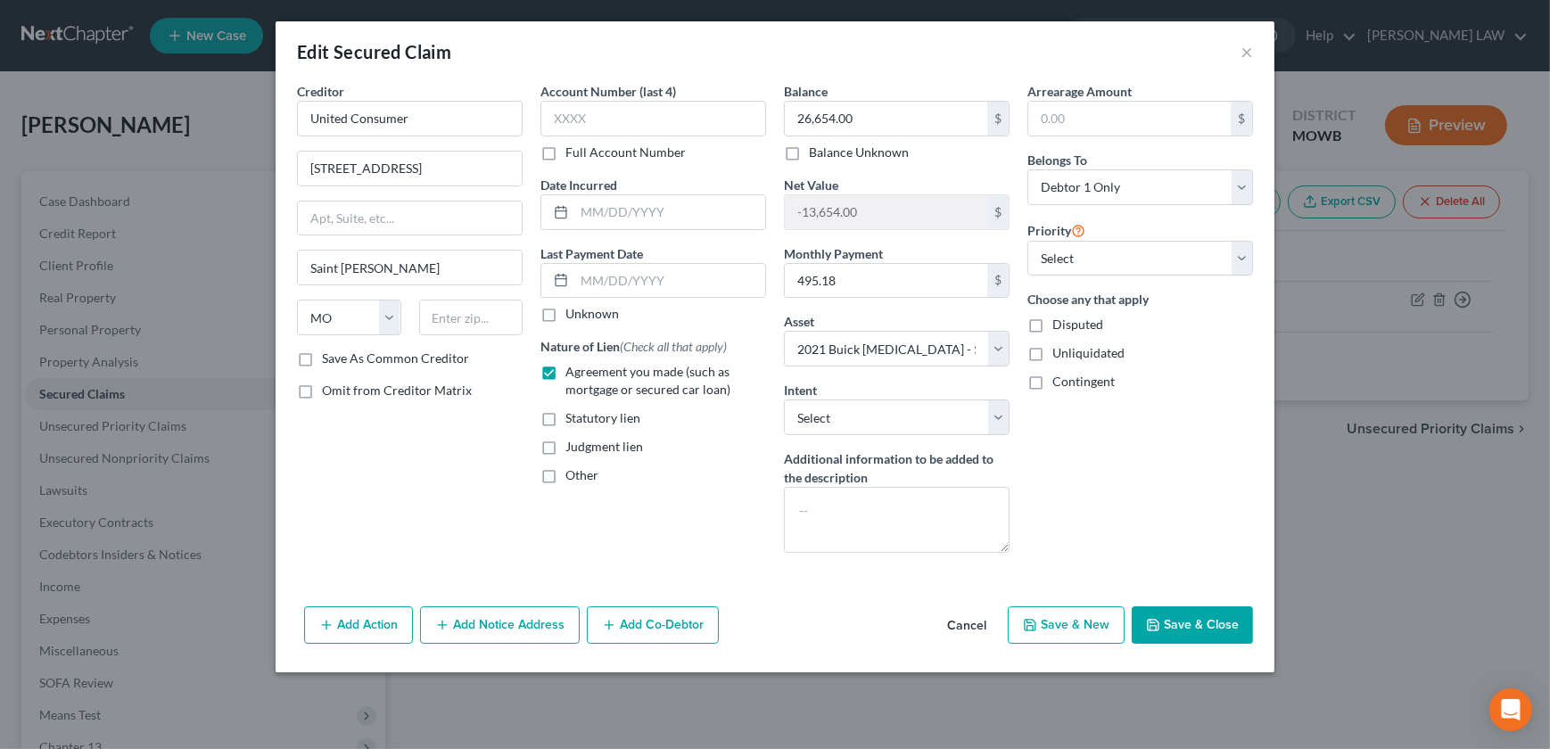
click at [1156, 607] on button "Save & Close" at bounding box center [1192, 625] width 121 height 37
select select
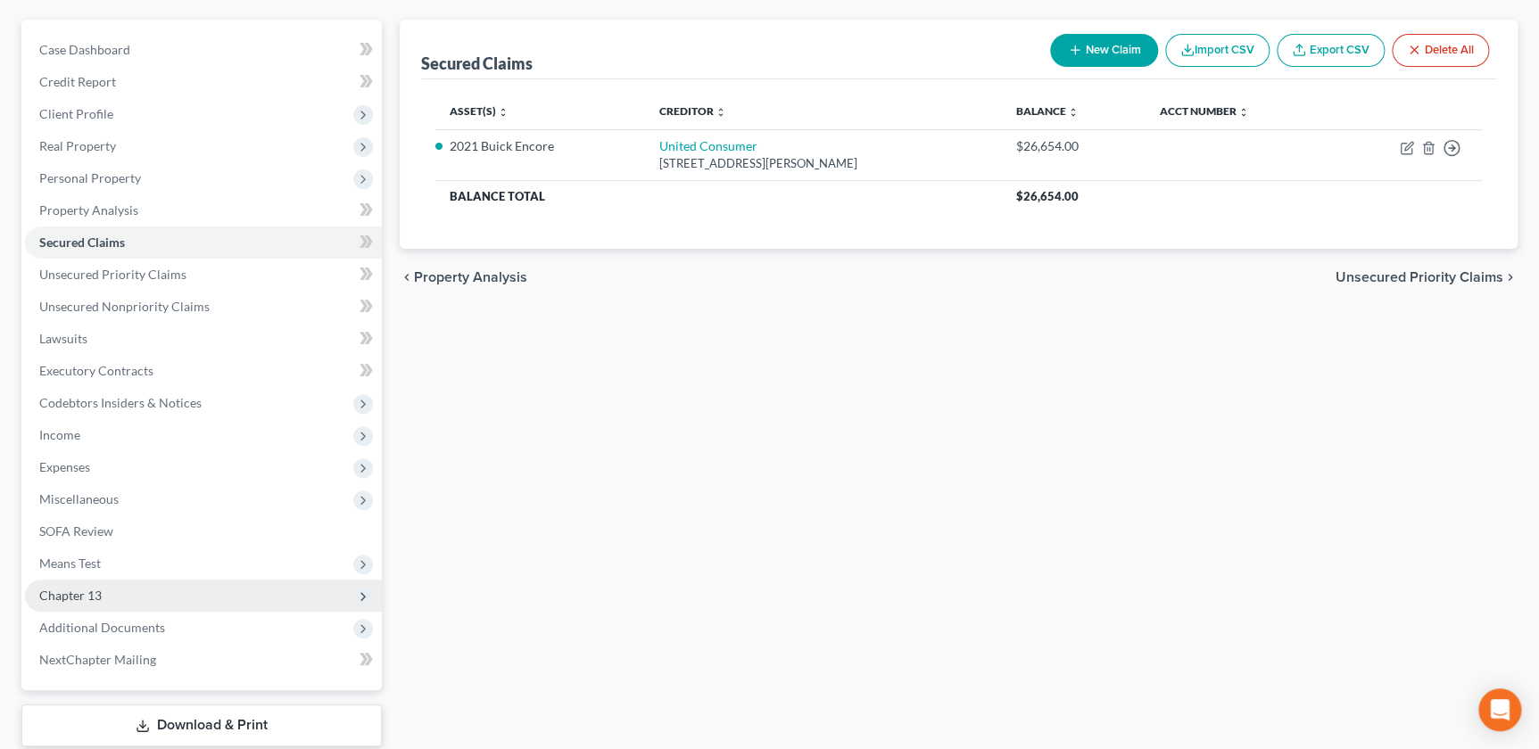
scroll to position [243, 0]
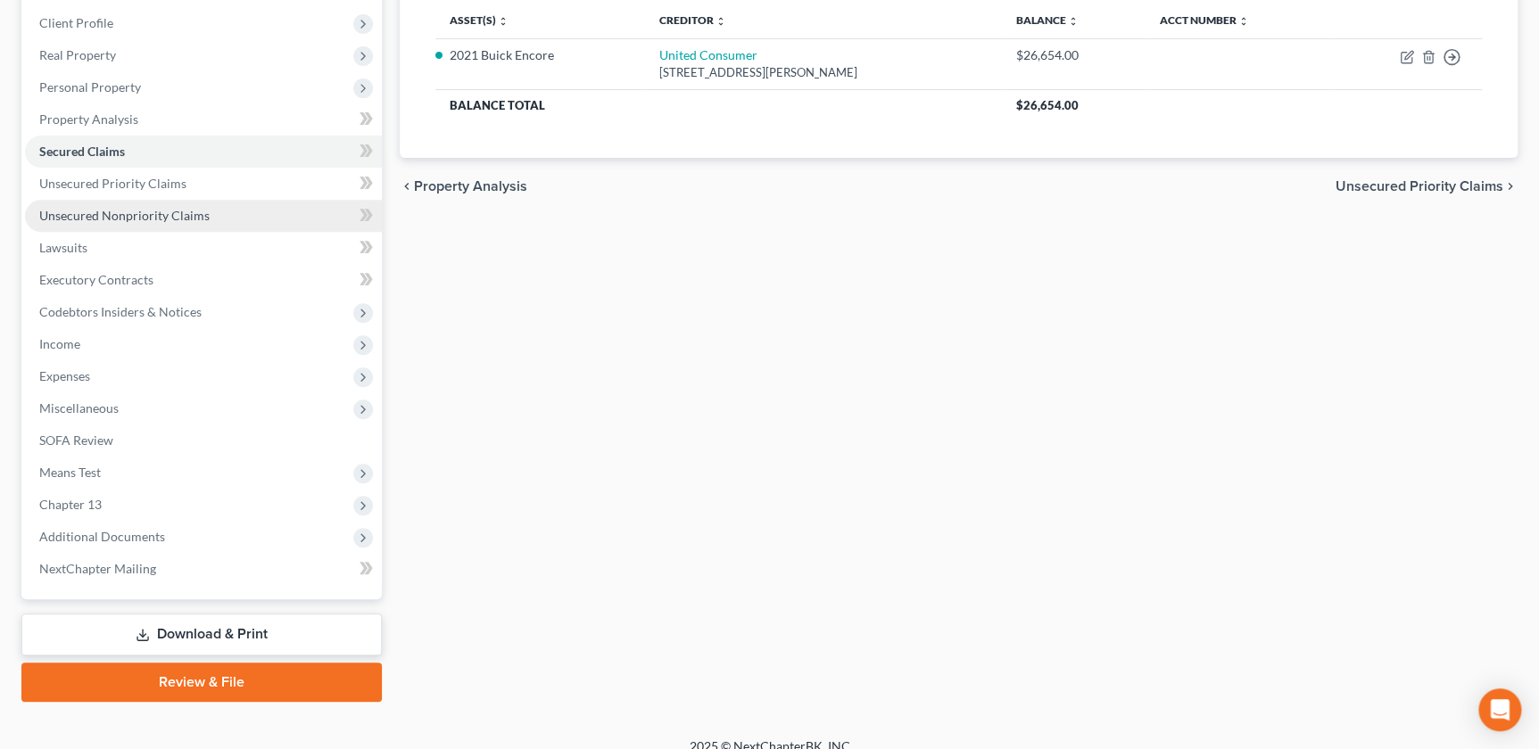
click at [101, 211] on span "Unsecured Nonpriority Claims" at bounding box center [124, 215] width 170 height 15
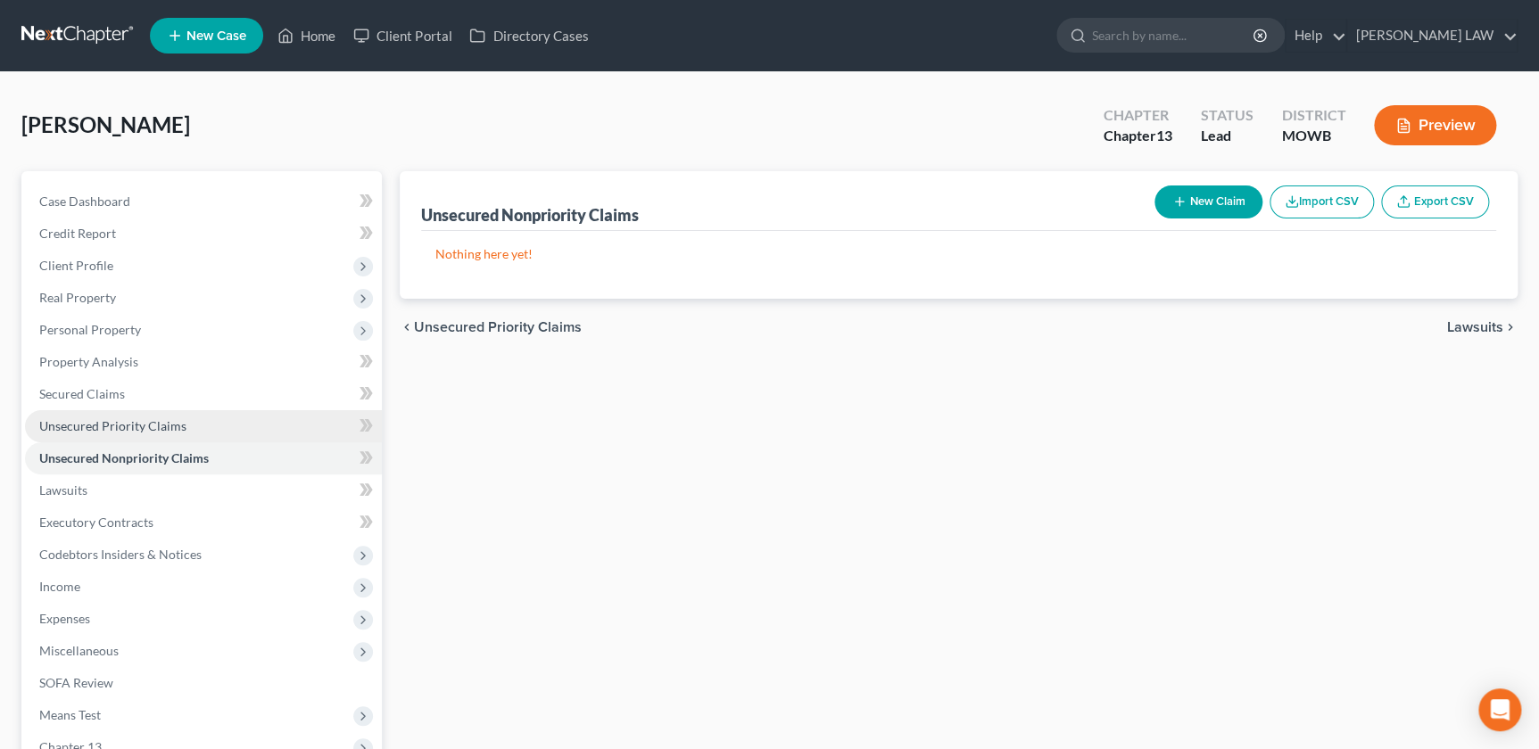
click at [98, 411] on link "Unsecured Priority Claims" at bounding box center [203, 426] width 357 height 32
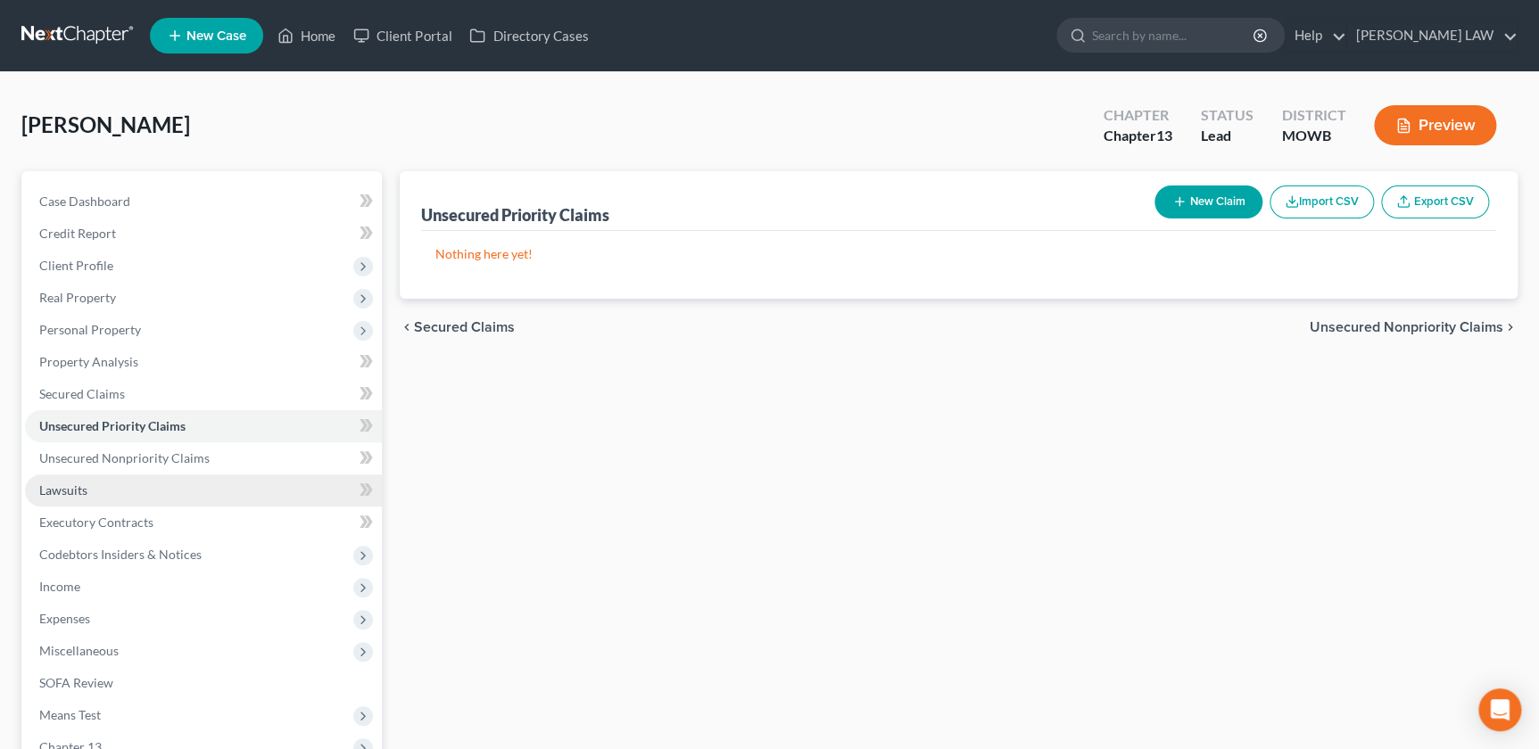
click at [81, 484] on span "Lawsuits" at bounding box center [63, 490] width 48 height 15
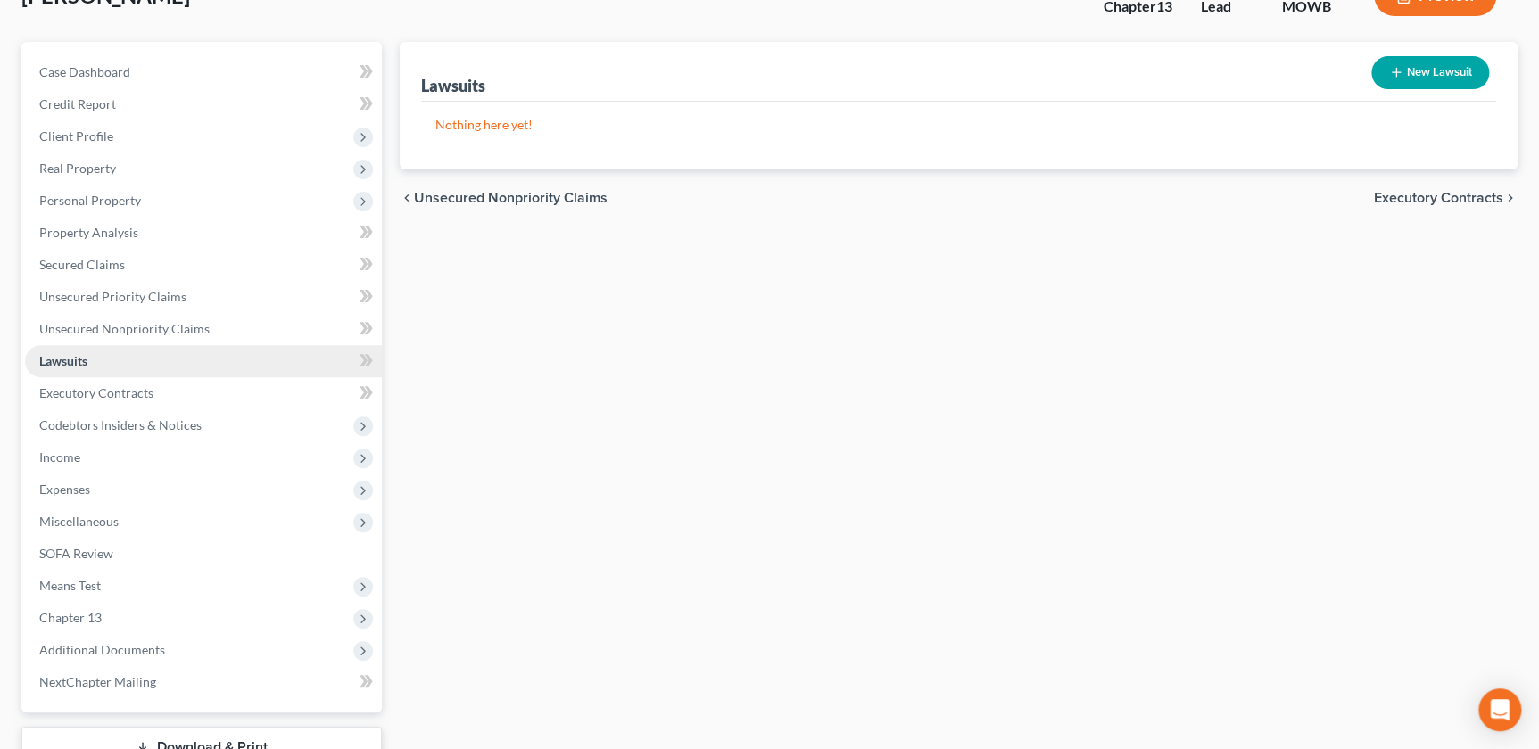
scroll to position [142, 0]
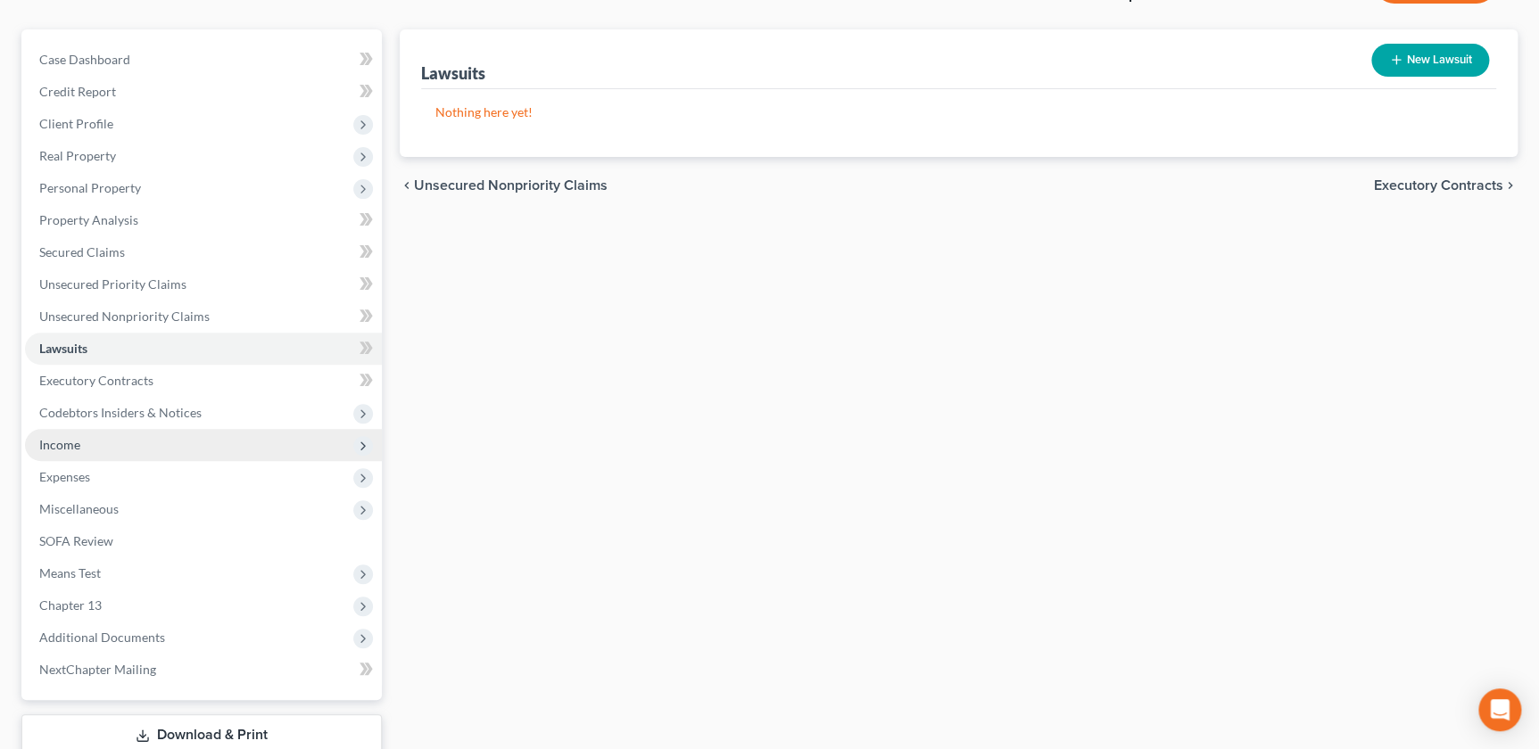
click at [71, 438] on span "Income" at bounding box center [59, 444] width 41 height 15
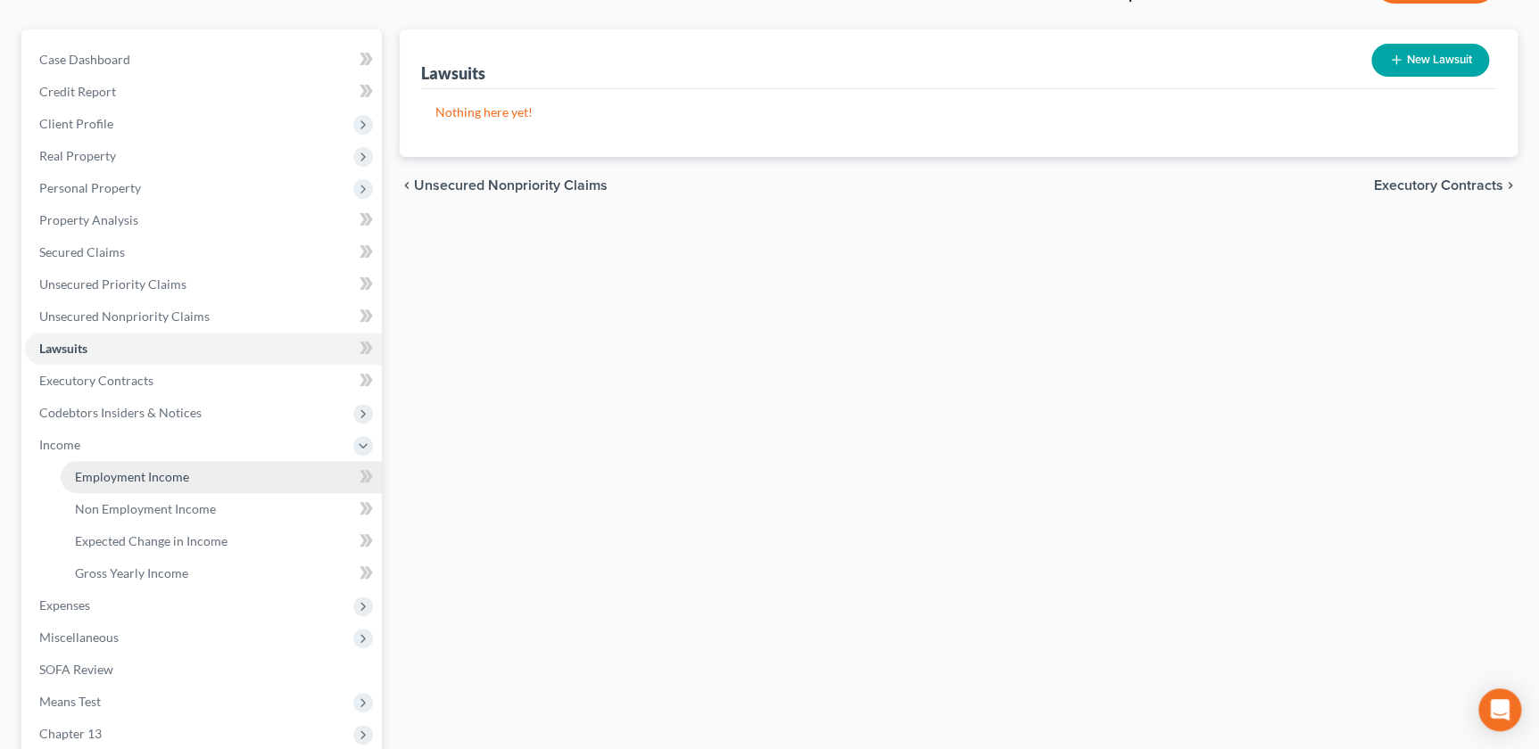
click at [103, 467] on link "Employment Income" at bounding box center [221, 477] width 321 height 32
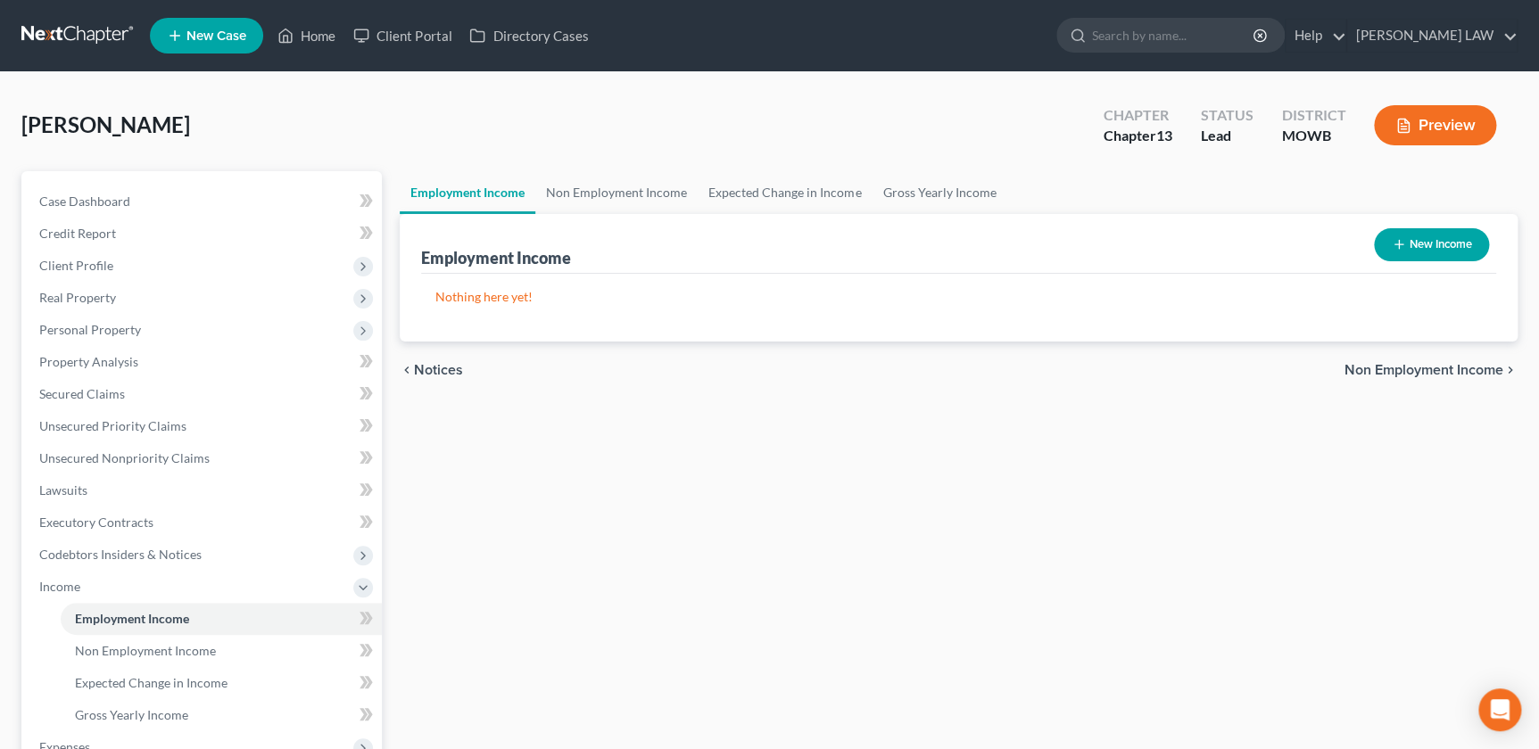
click at [1429, 253] on button "New Income" at bounding box center [1431, 244] width 115 height 33
select select "0"
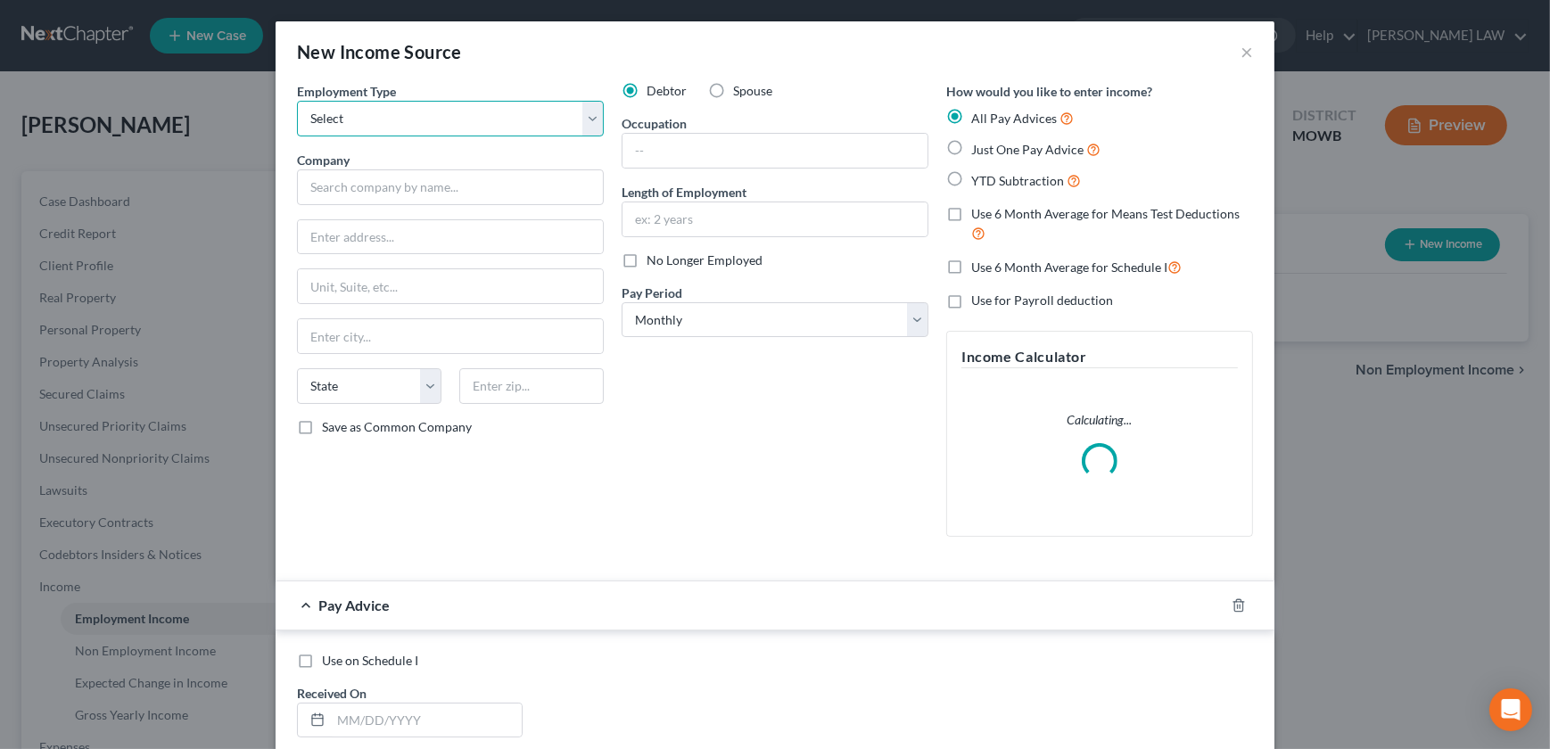
click at [367, 128] on select "Select Full or [DEMOGRAPHIC_DATA] Employment Self Employment" at bounding box center [450, 119] width 307 height 36
select select "0"
click at [297, 101] on select "Select Full or [DEMOGRAPHIC_DATA] Employment Self Employment" at bounding box center [450, 119] width 307 height 36
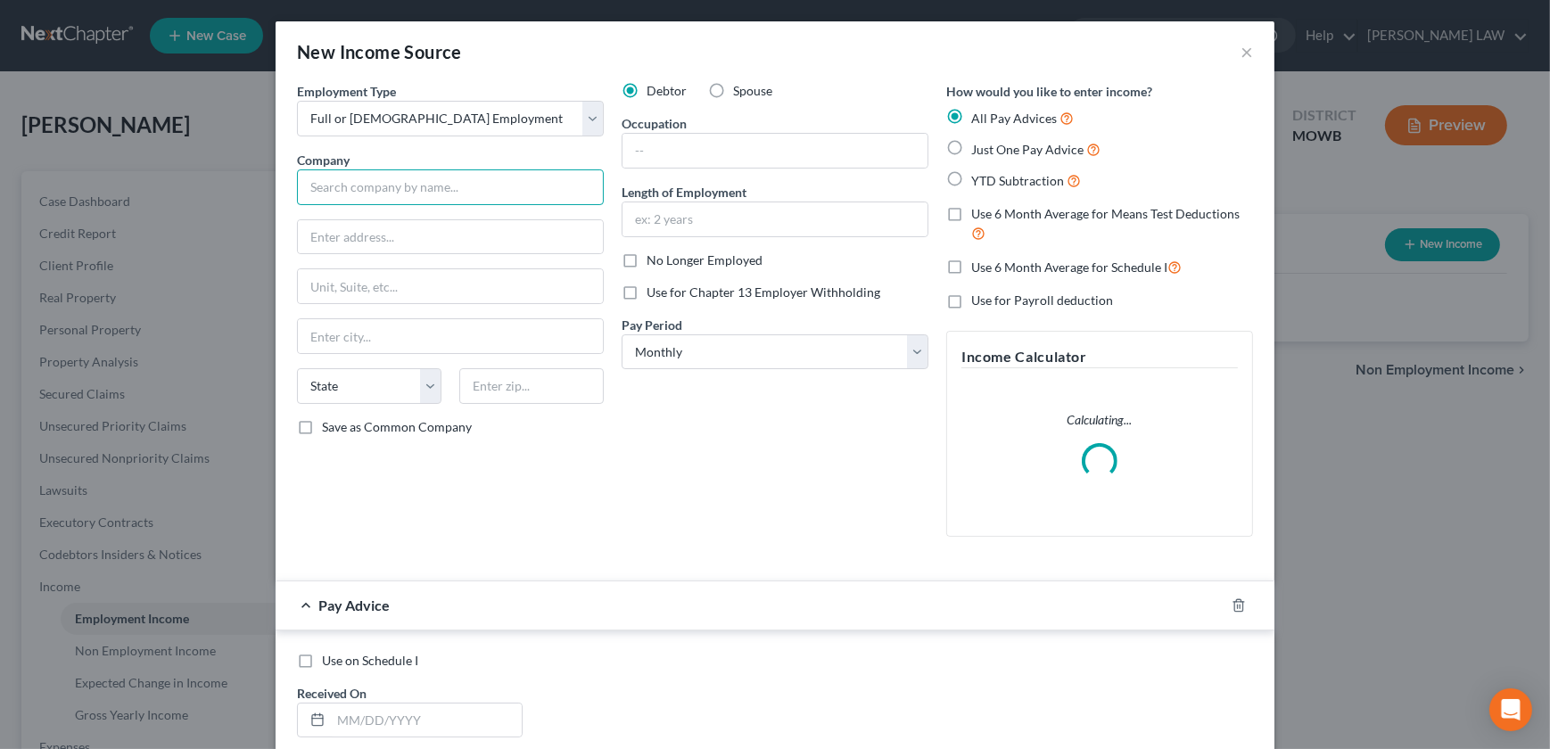
click at [395, 193] on input "text" at bounding box center [450, 187] width 307 height 36
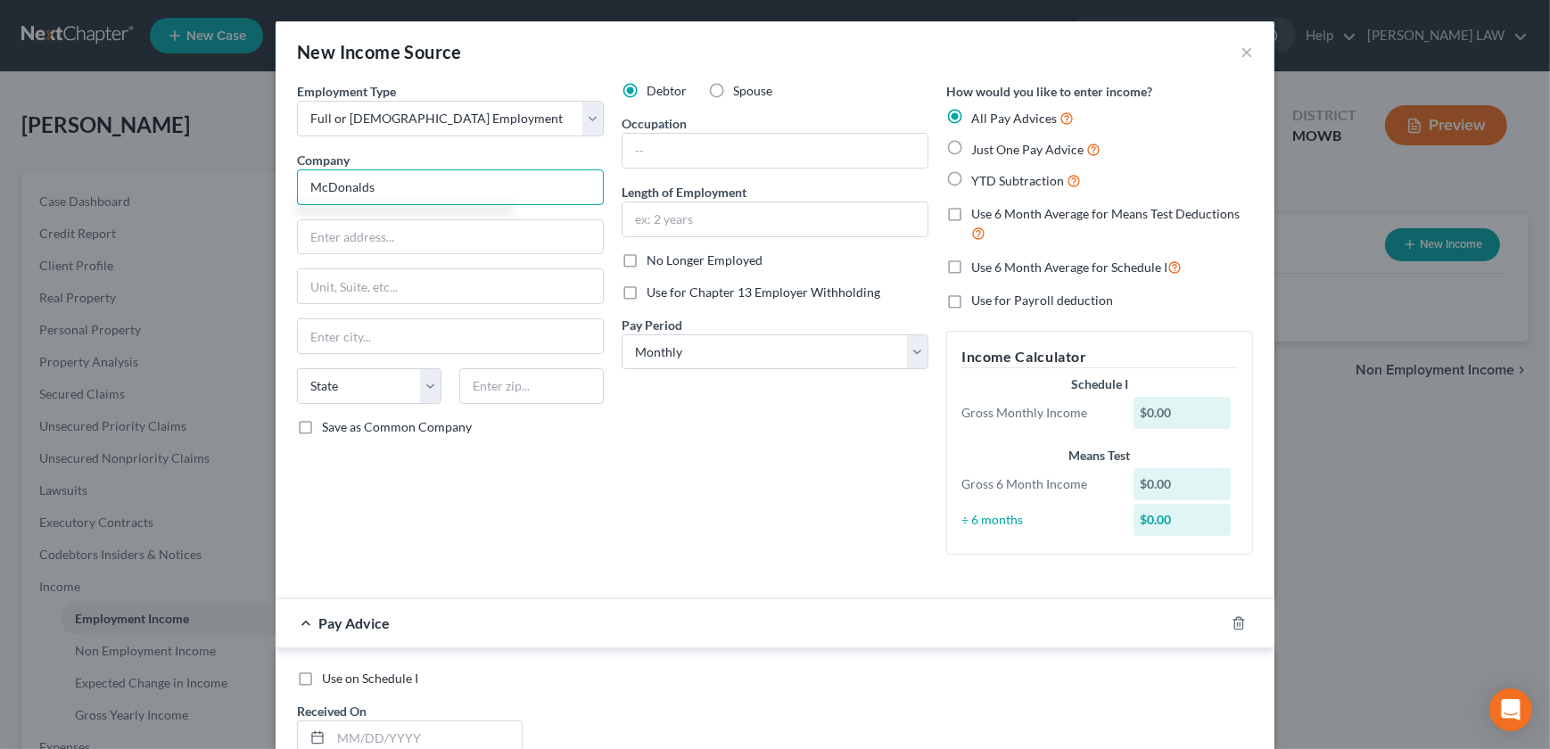
type input "McDonalds"
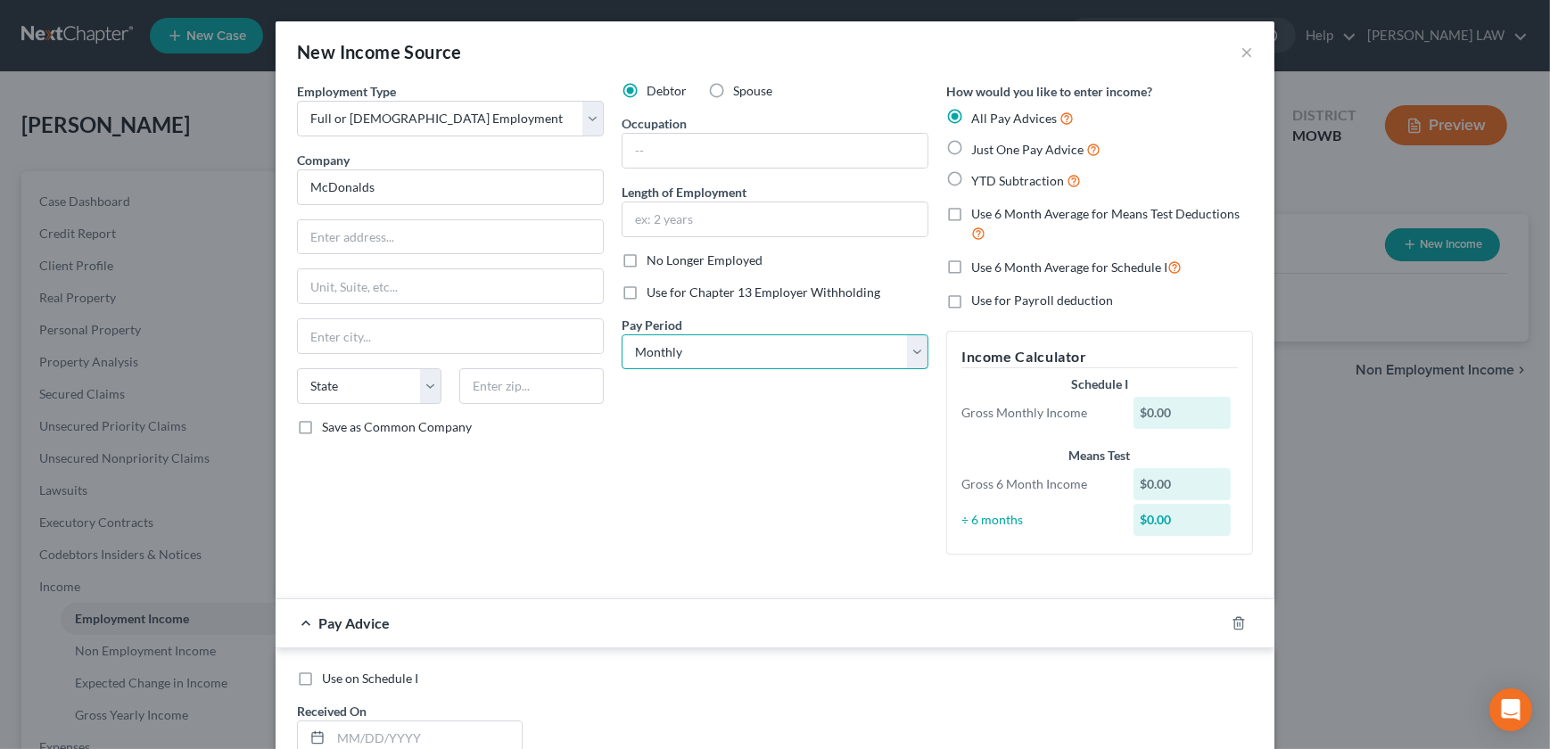
click at [707, 351] on select "Select Monthly Twice Monthly Every Other Week Weekly" at bounding box center [775, 353] width 307 height 36
select select "2"
click at [622, 335] on select "Select Monthly Twice Monthly Every Other Week Weekly" at bounding box center [775, 353] width 307 height 36
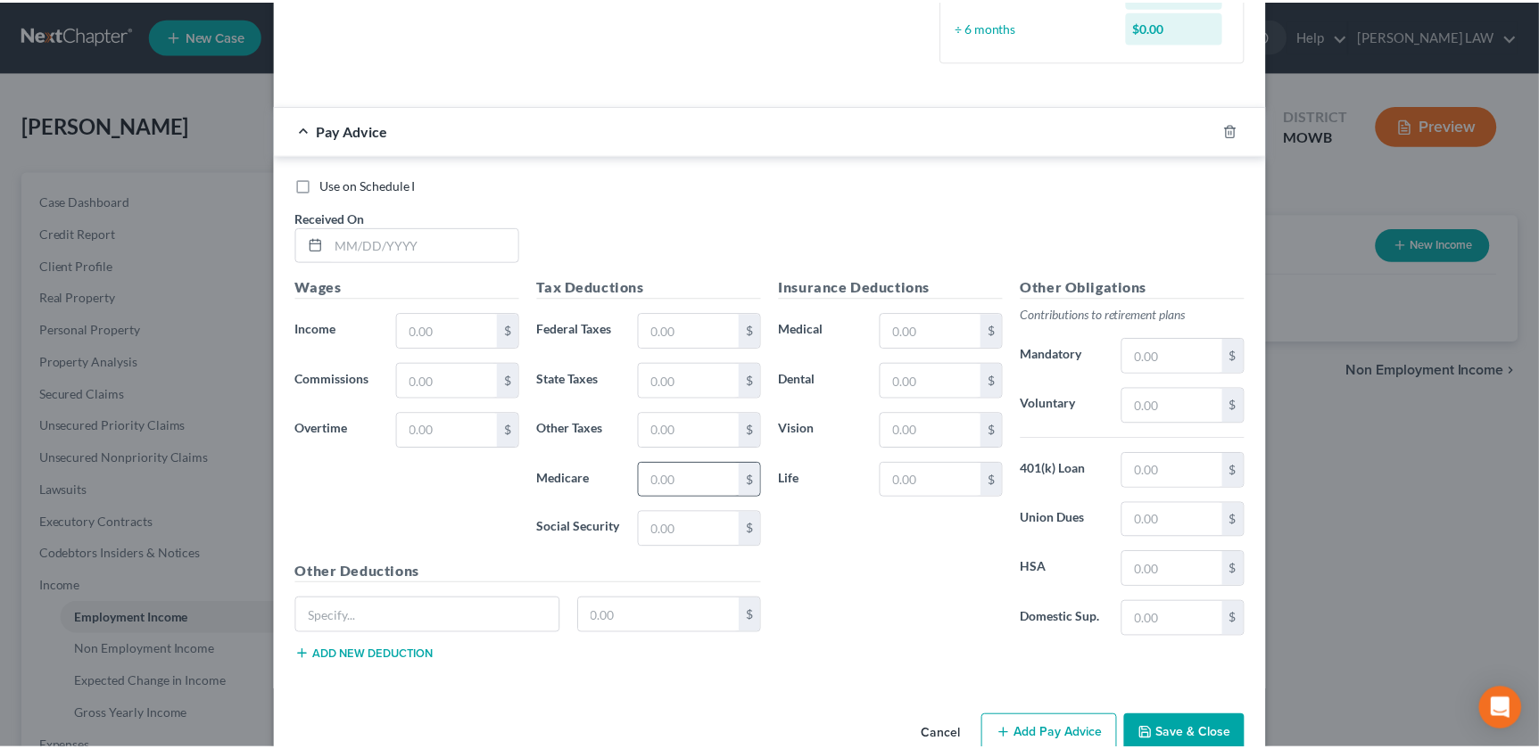
scroll to position [531, 0]
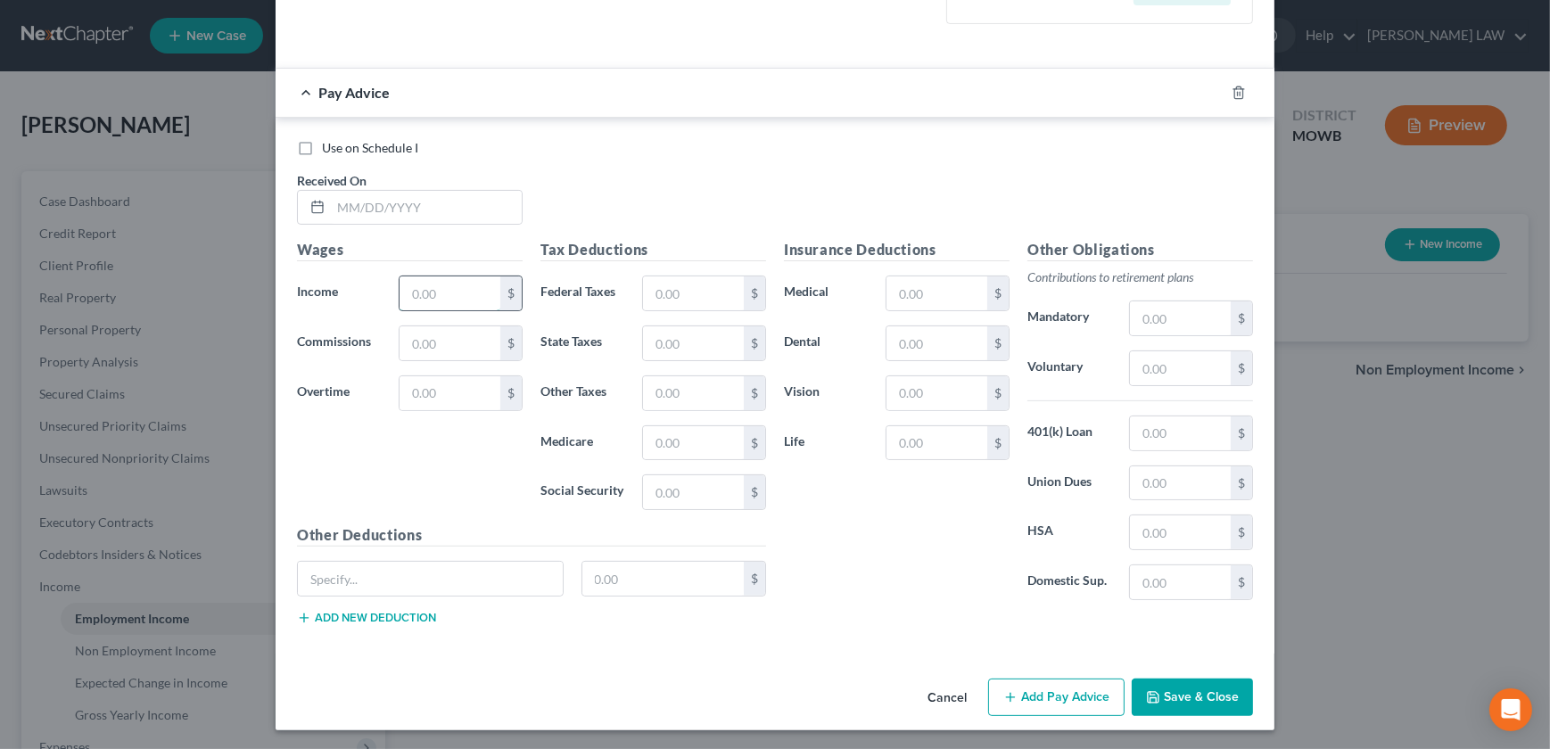
click at [454, 298] on input "text" at bounding box center [450, 294] width 101 height 34
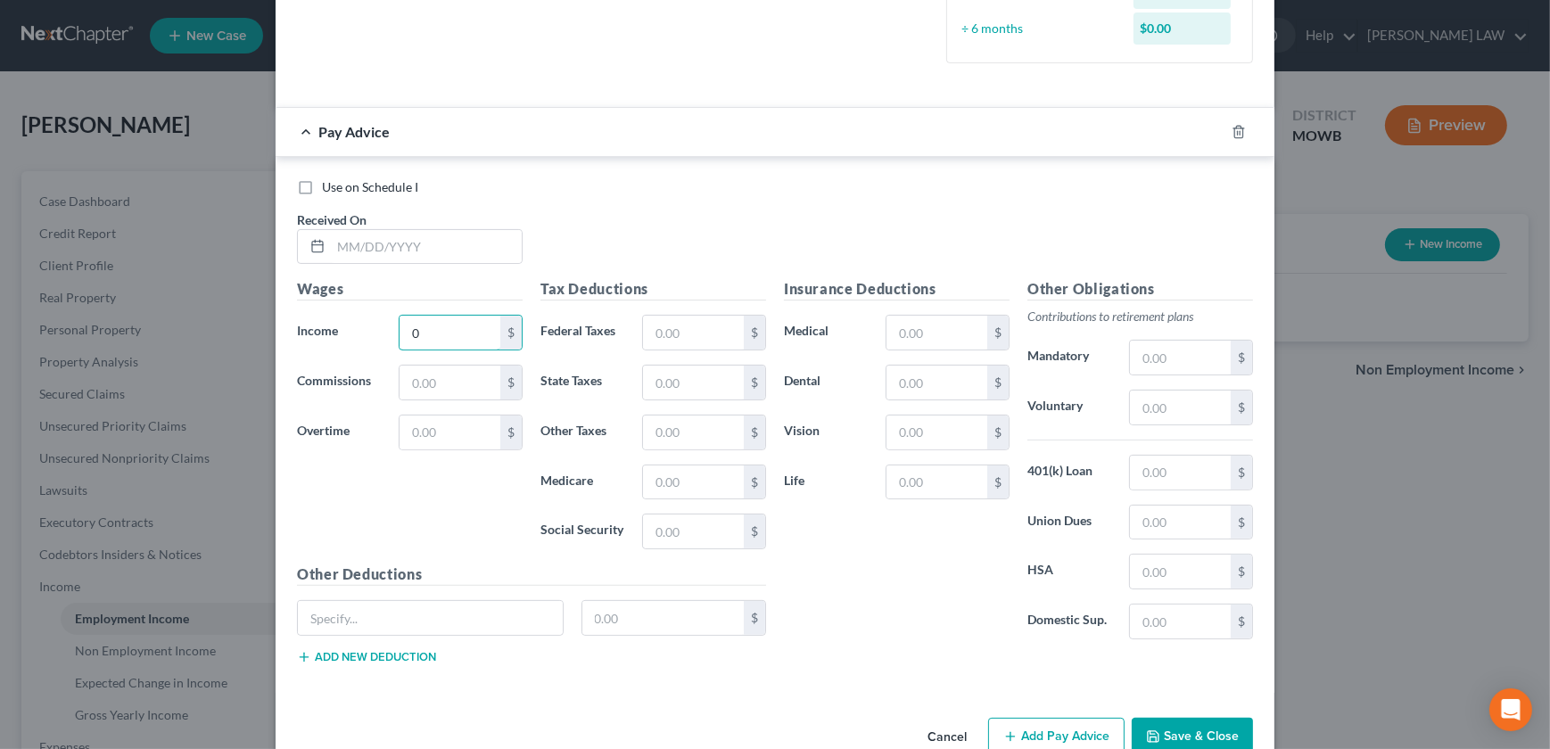
type input "0"
drag, startPoint x: 1229, startPoint y: 751, endPoint x: 1213, endPoint y: 740, distance: 19.8
click at [1226, 748] on button "Save & Close" at bounding box center [1192, 736] width 121 height 37
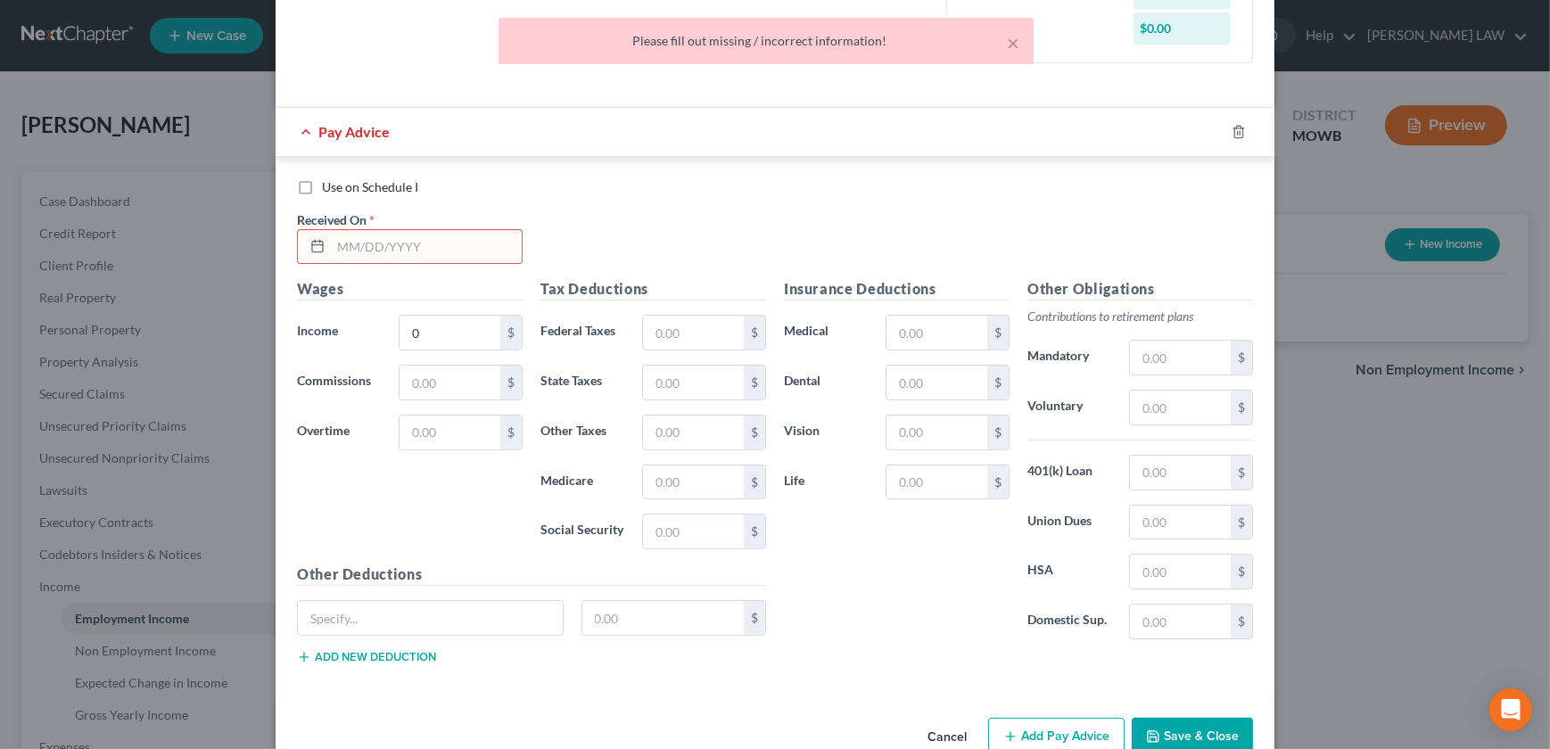
click at [331, 250] on input "text" at bounding box center [426, 247] width 191 height 34
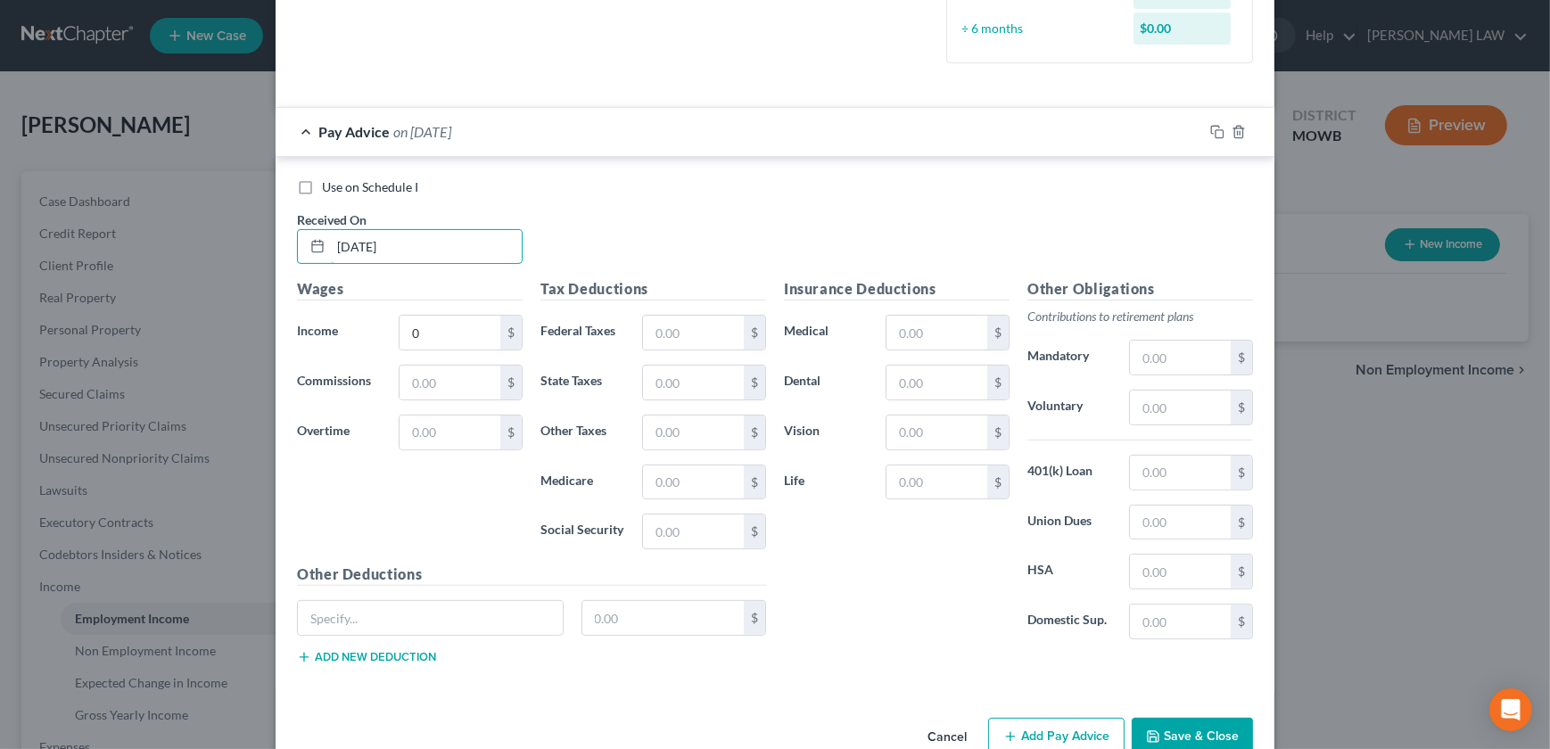
type input "[DATE]"
click at [1181, 748] on button "Save & Close" at bounding box center [1192, 736] width 121 height 37
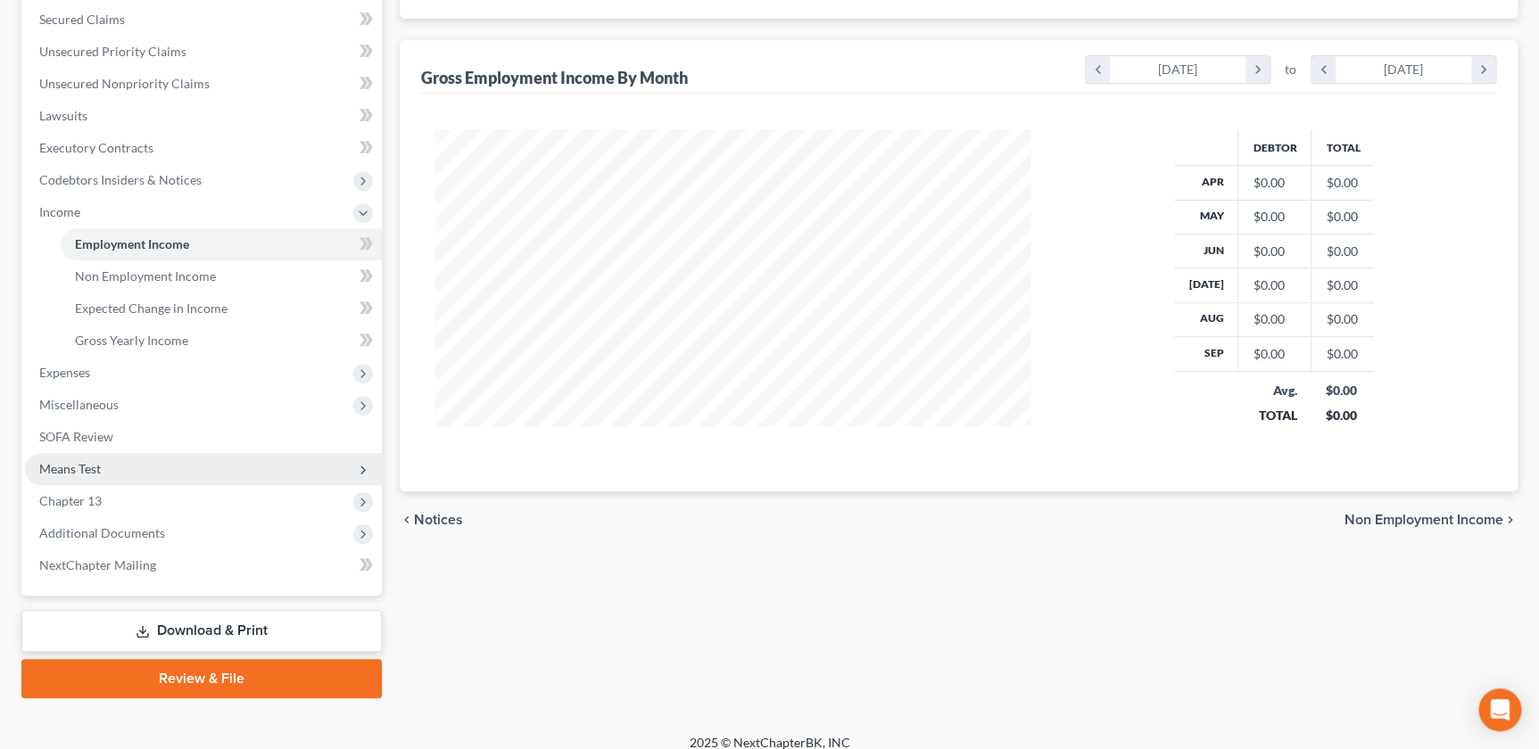
scroll to position [389, 0]
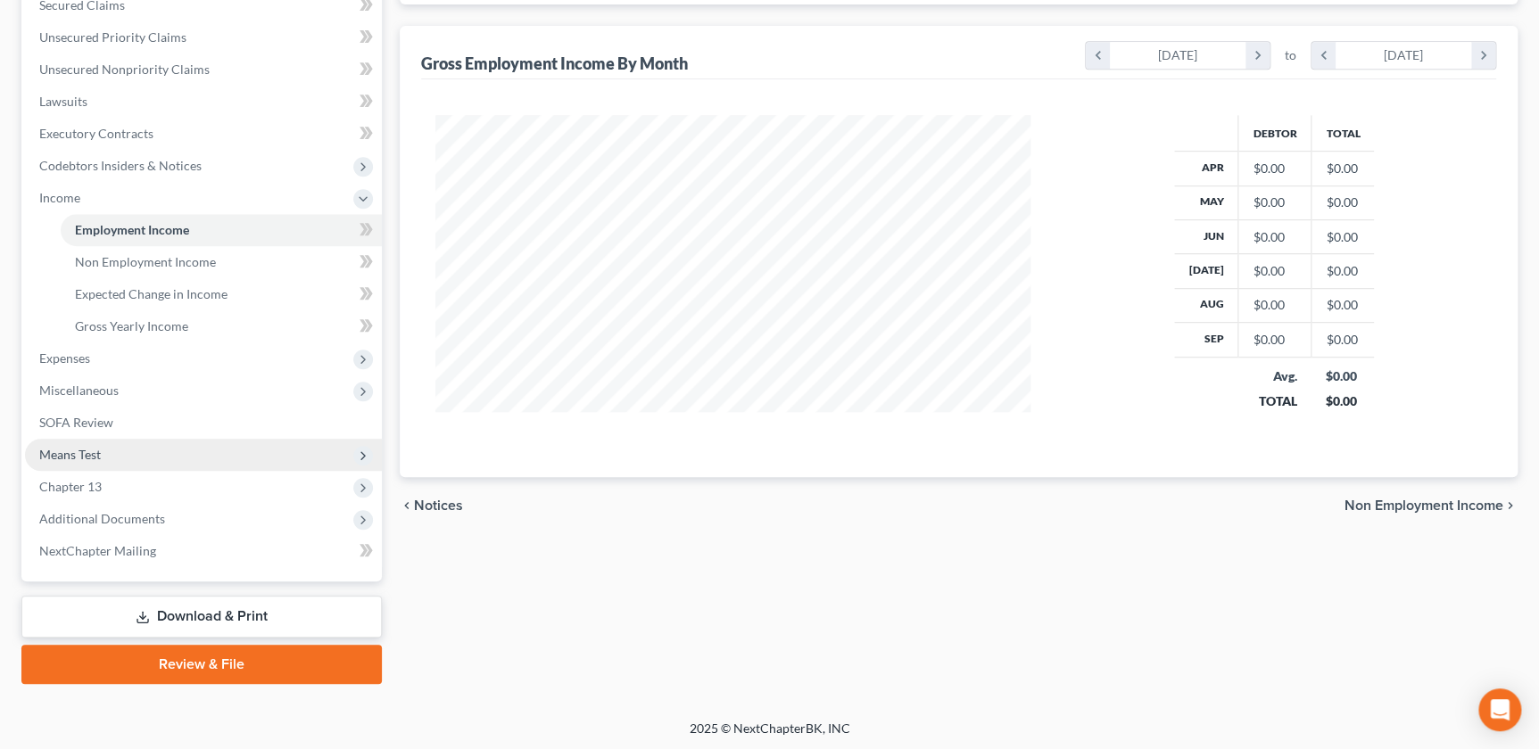
click at [69, 464] on span "Means Test" at bounding box center [203, 455] width 357 height 32
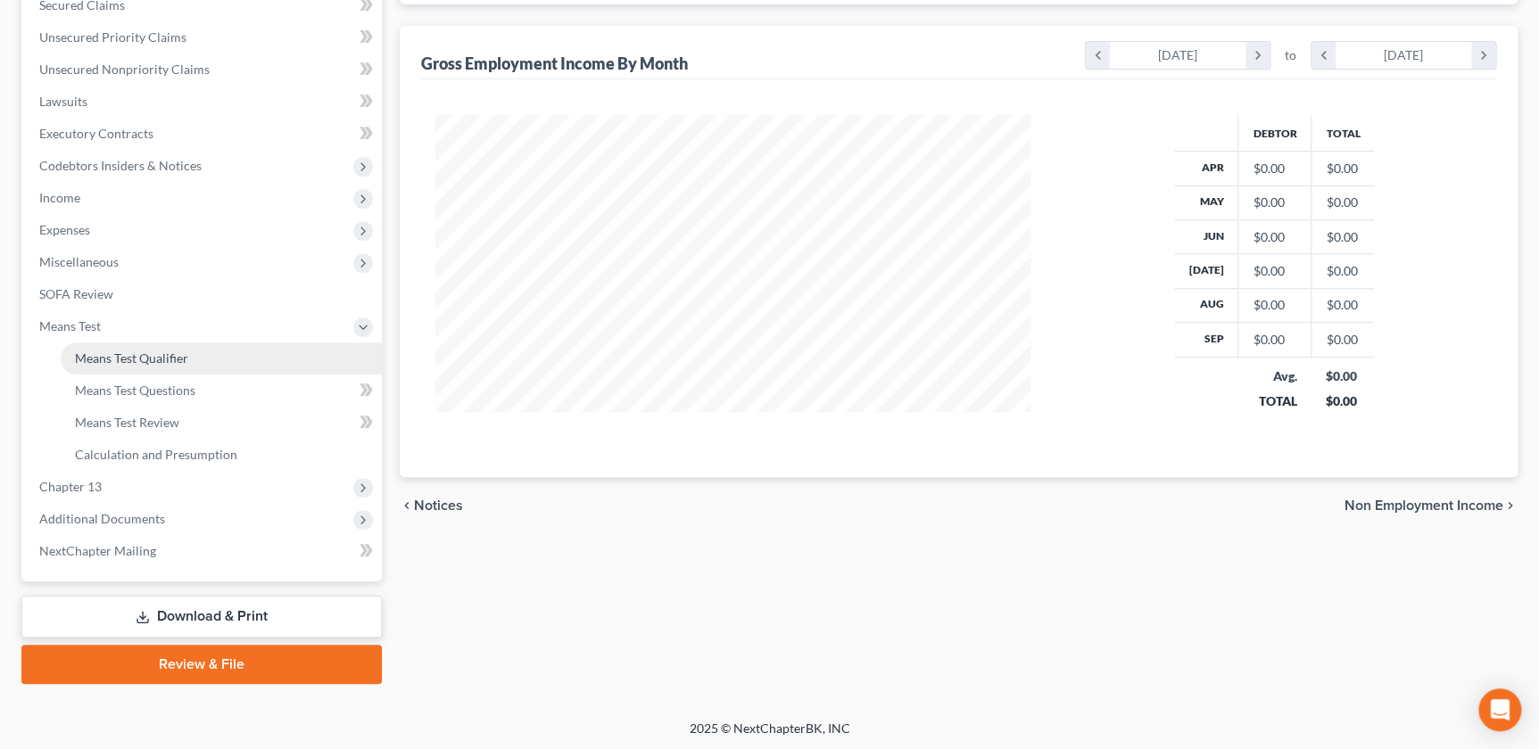
click at [98, 354] on span "Means Test Qualifier" at bounding box center [131, 358] width 113 height 15
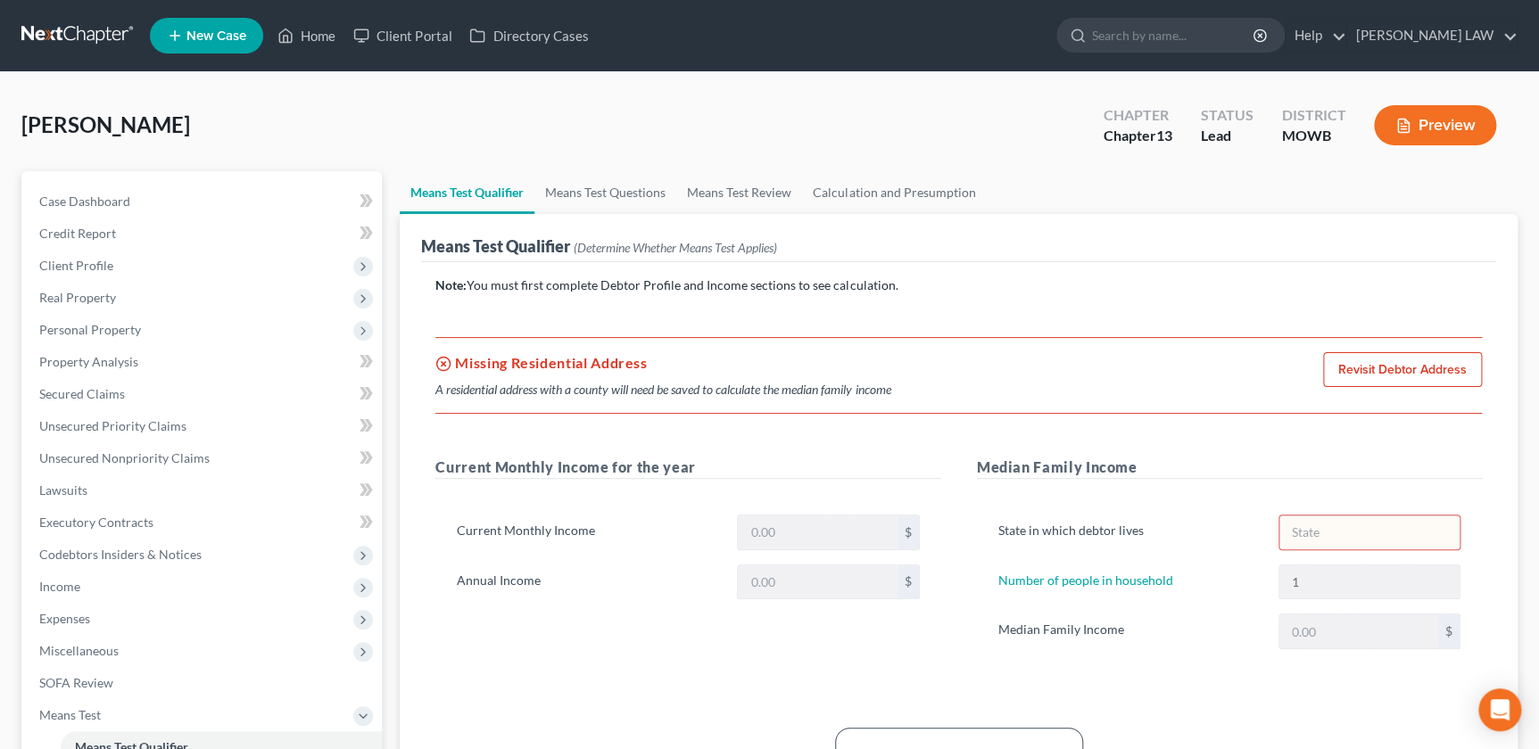
click at [1418, 360] on link "Revisit Debtor Address" at bounding box center [1402, 370] width 159 height 36
select select "0"
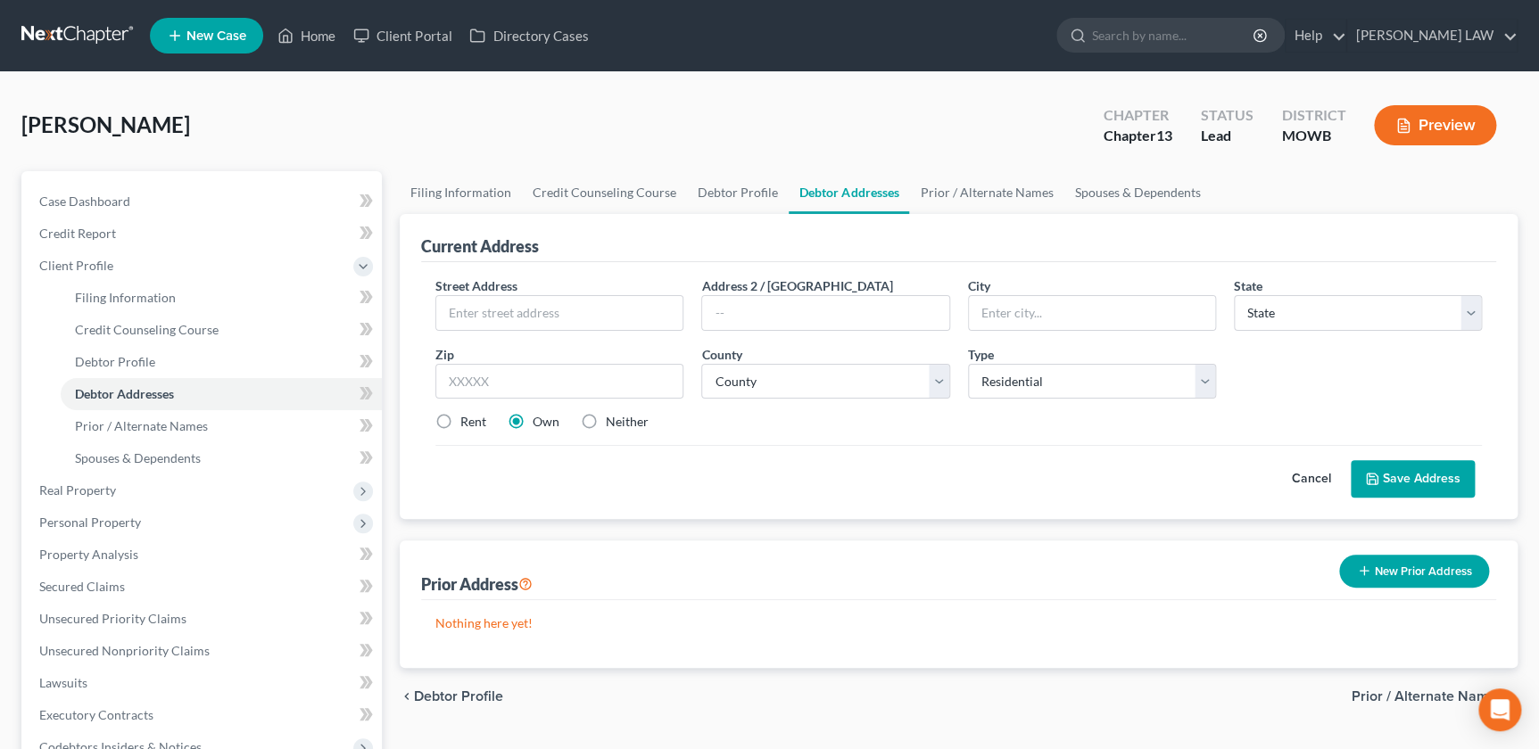
click at [562, 330] on div "Street Address * Address 2 / [GEOGRAPHIC_DATA] * State * State [US_STATE] AK AR…" at bounding box center [958, 361] width 1064 height 169
click at [554, 313] on input "text" at bounding box center [559, 313] width 246 height 34
type input "M"
type input "[STREET_ADDRESS]"
type input "Saint [PERSON_NAME]"
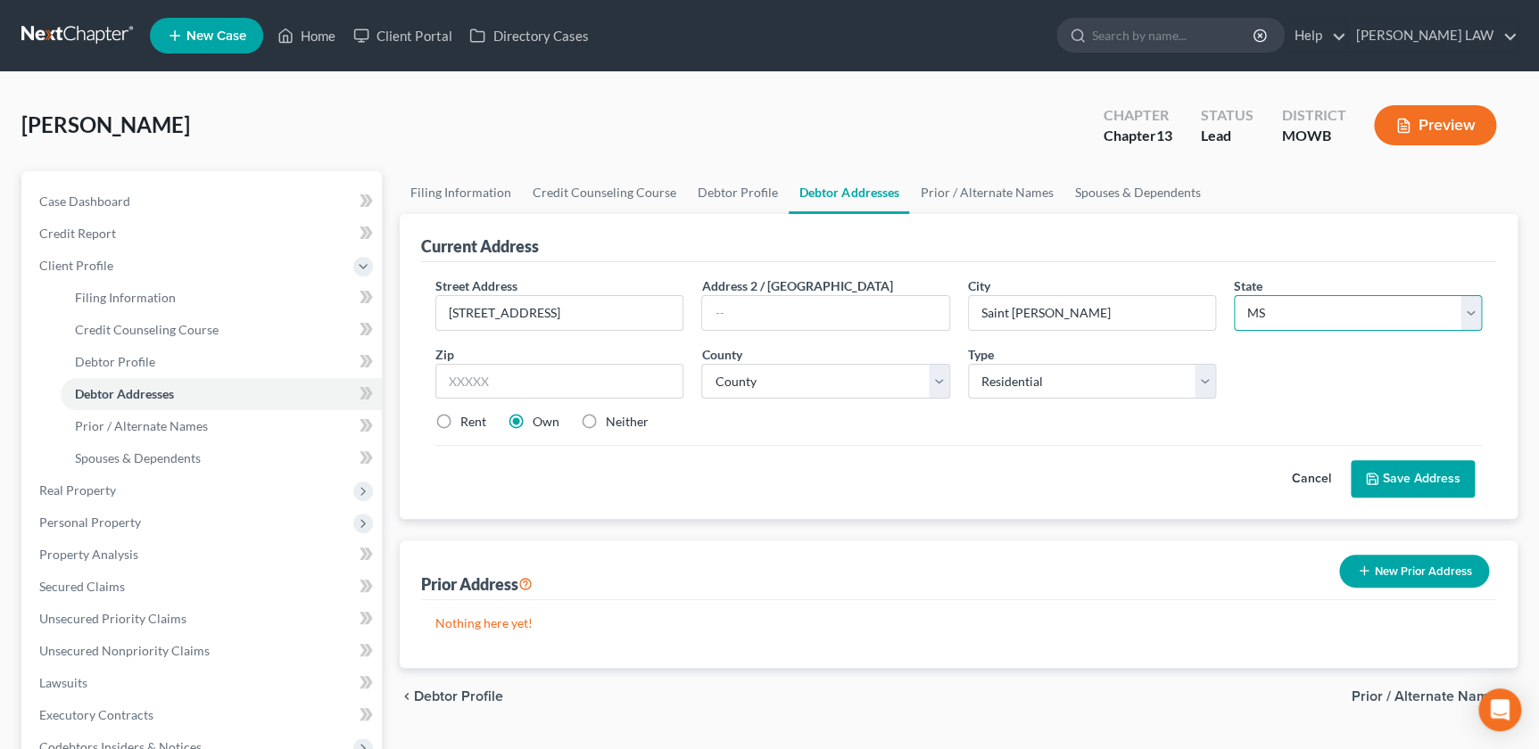
select select "26"
type input "64506"
select select "10"
click at [606, 416] on label "Neither" at bounding box center [627, 422] width 43 height 18
click at [613, 416] on input "Neither" at bounding box center [619, 419] width 12 height 12
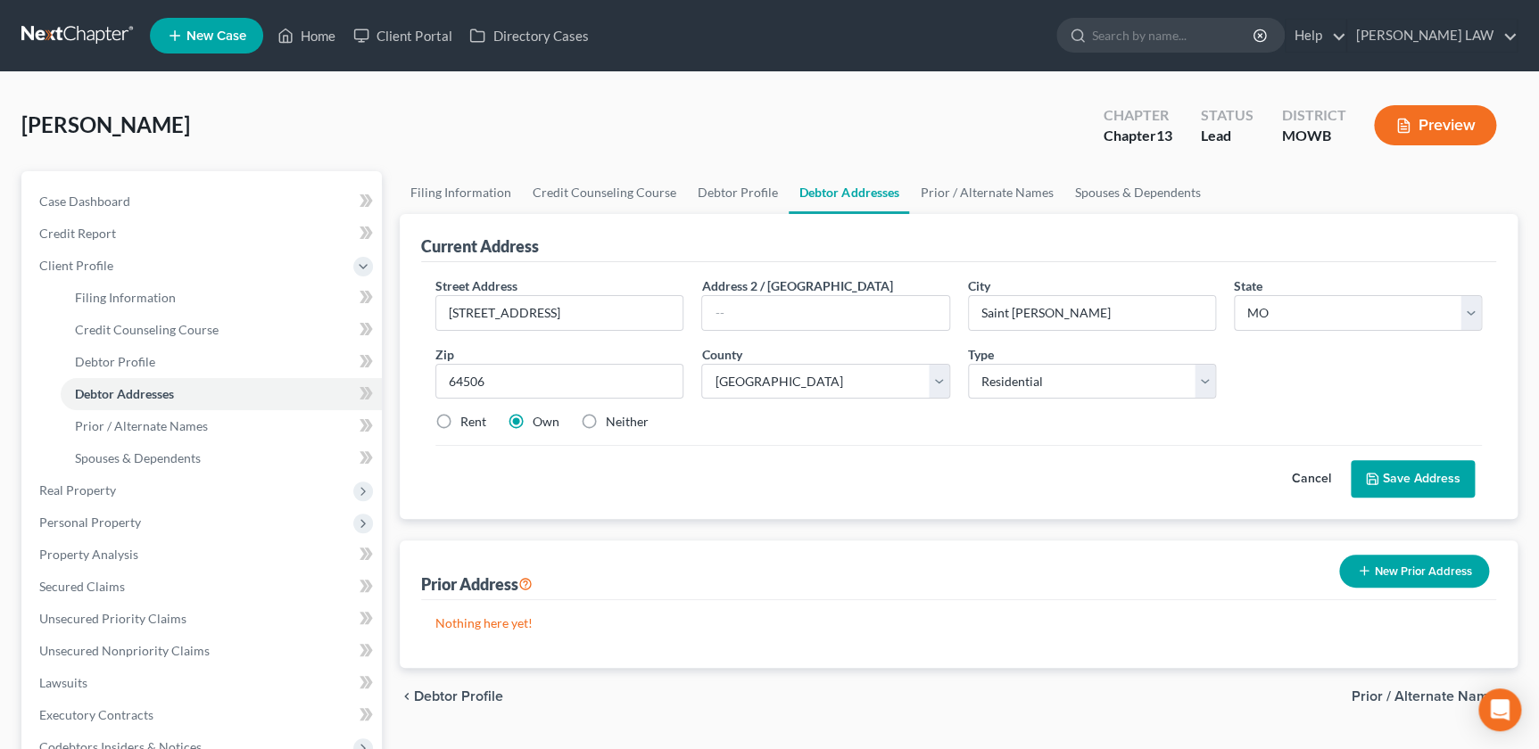
radio input "true"
click at [1399, 451] on div "Cancel Save Address" at bounding box center [958, 471] width 1046 height 53
click at [1401, 470] on button "Save Address" at bounding box center [1413, 478] width 124 height 37
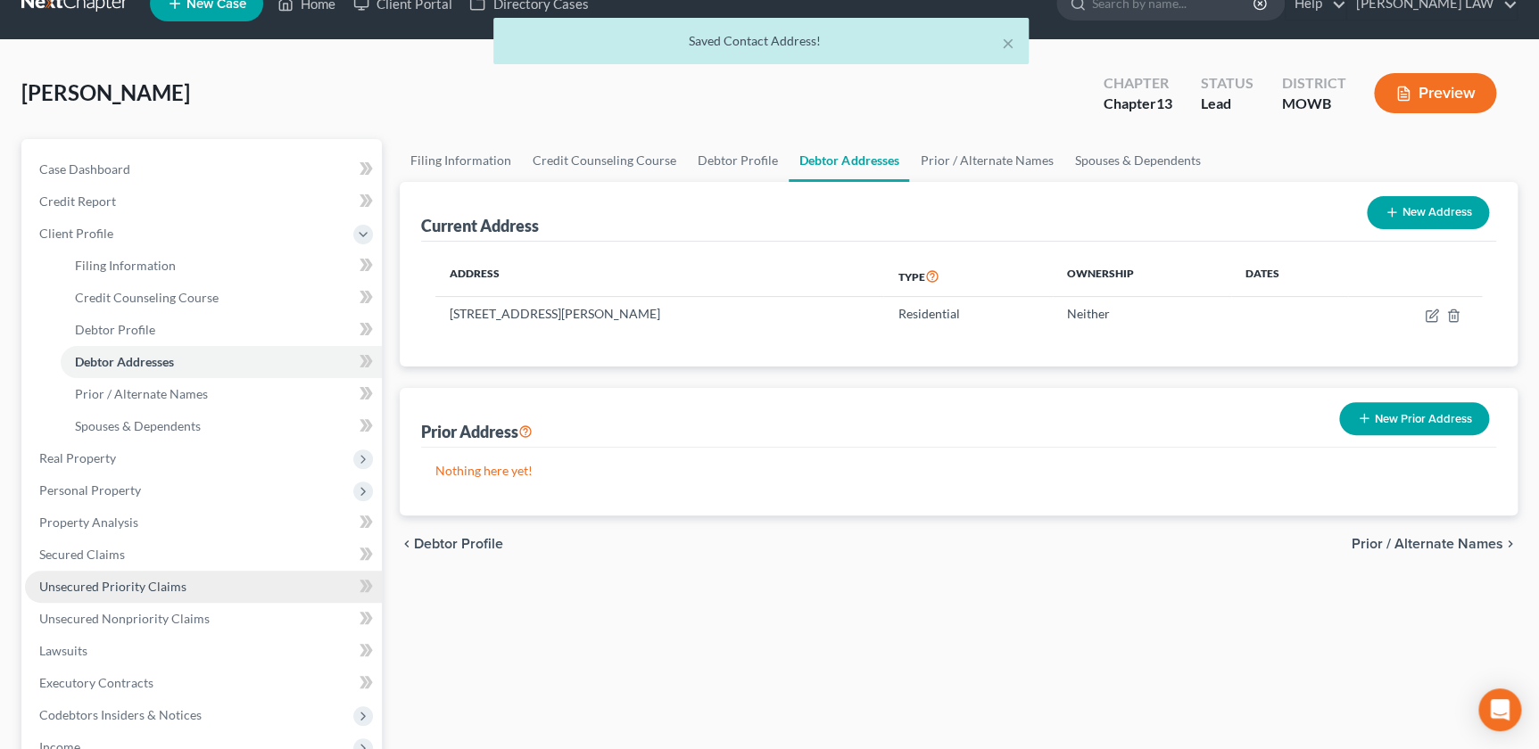
scroll to position [203, 0]
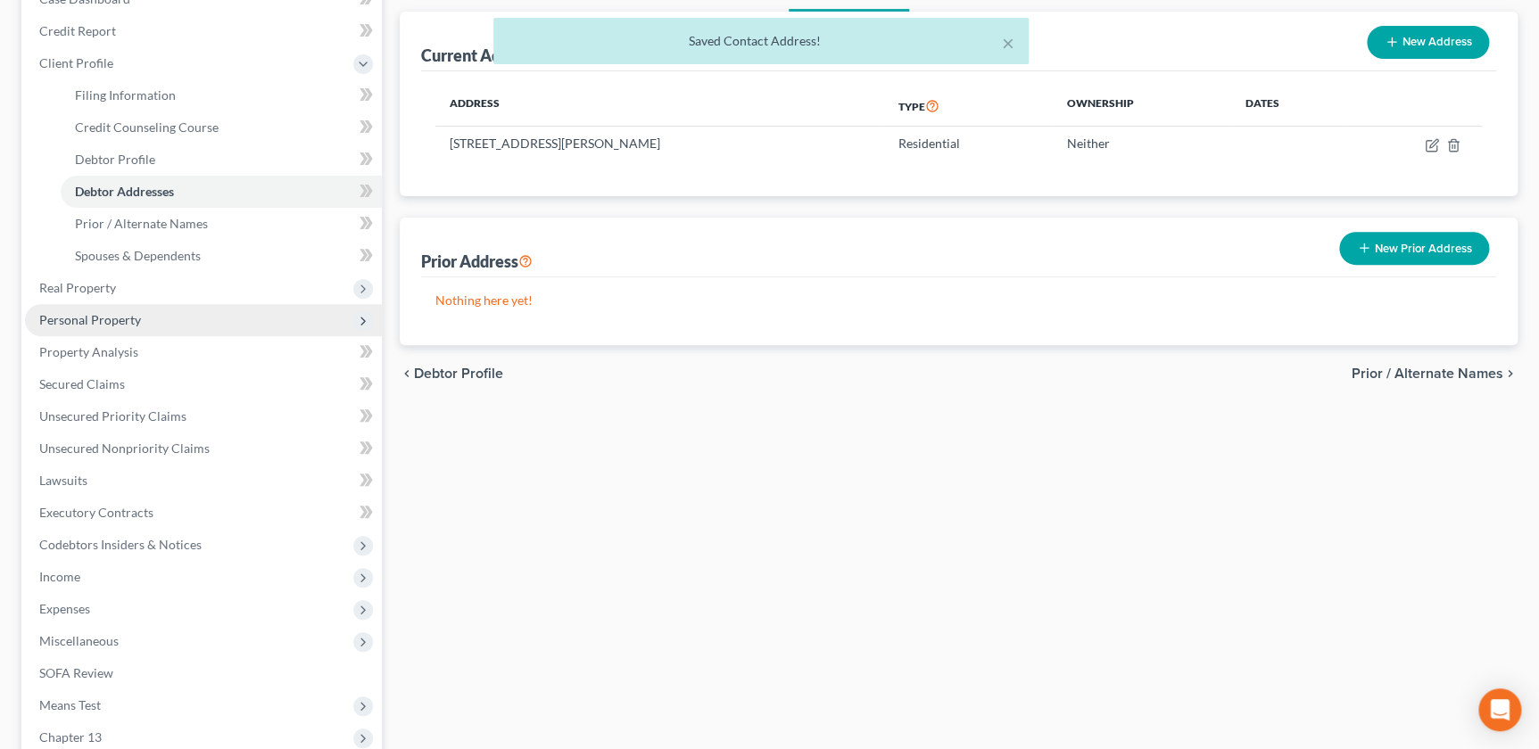
click at [94, 322] on span "Personal Property" at bounding box center [90, 319] width 102 height 15
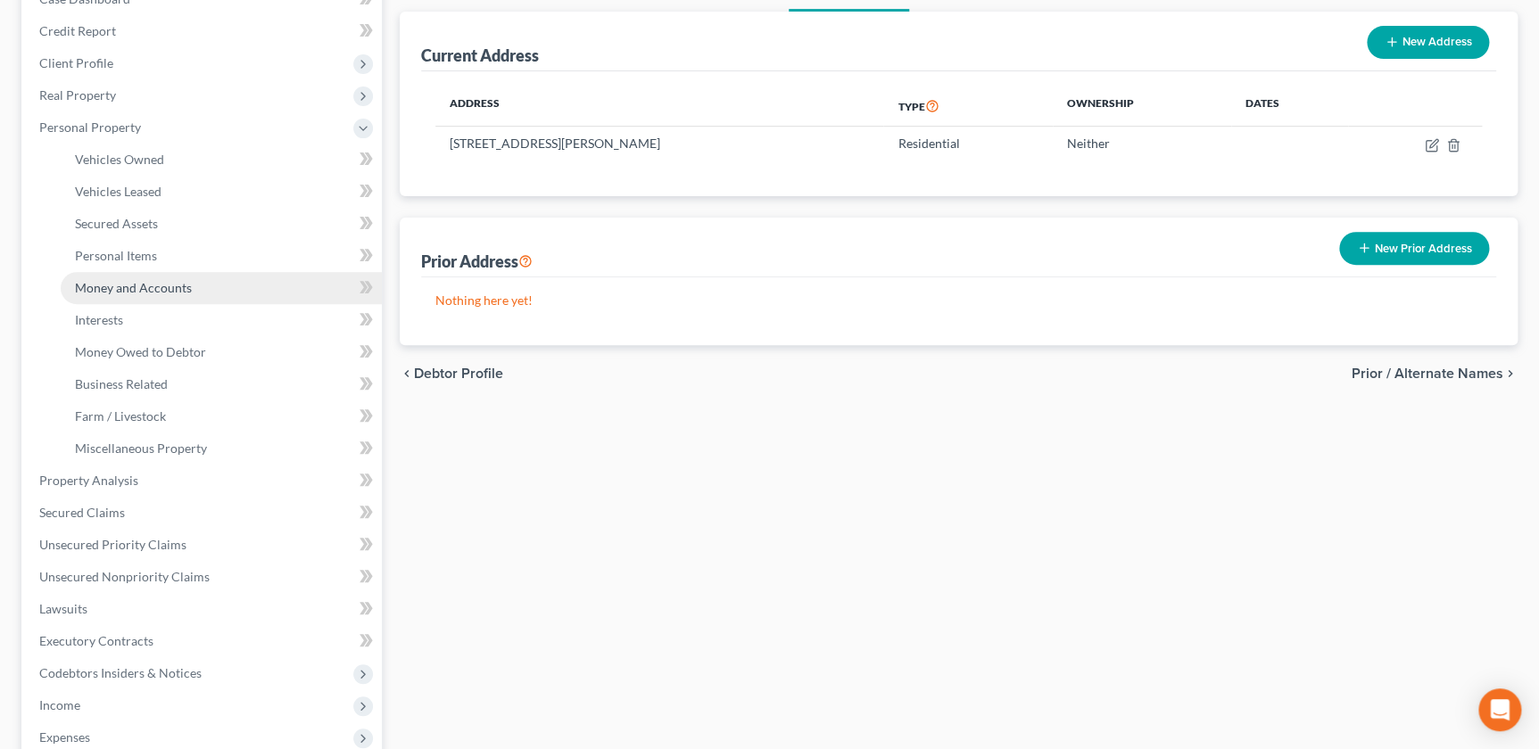
click at [129, 287] on span "Money and Accounts" at bounding box center [133, 287] width 117 height 15
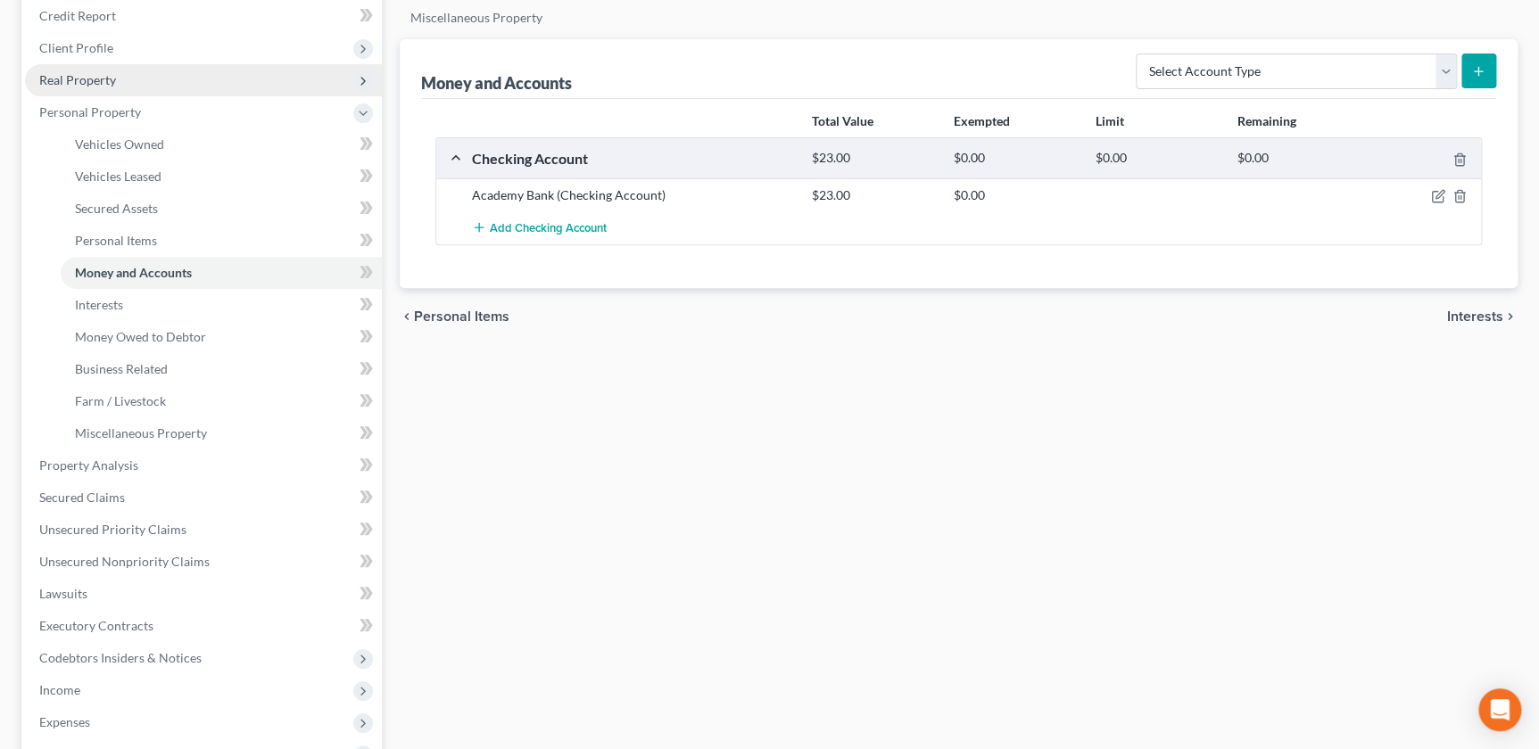
scroll to position [303, 0]
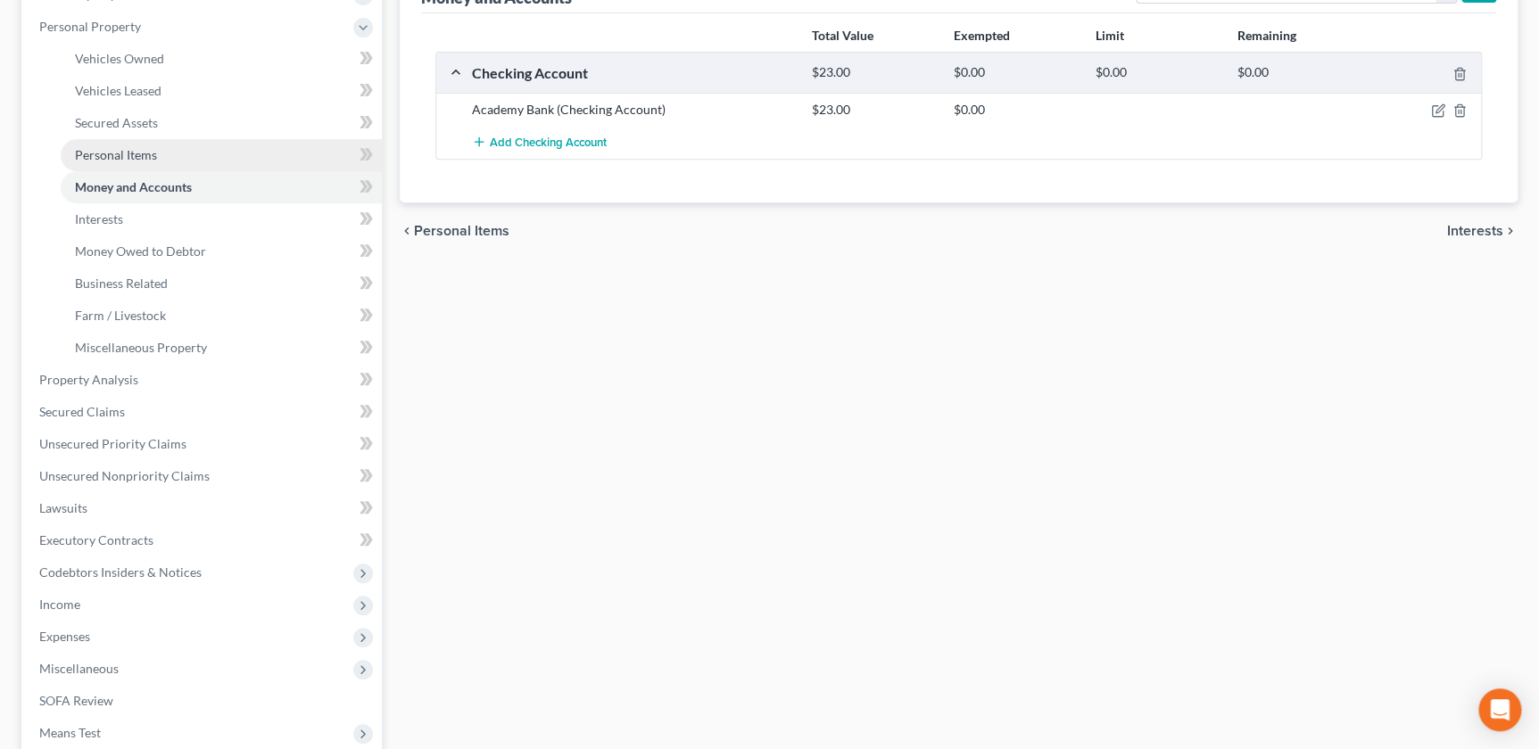
click at [111, 161] on link "Personal Items" at bounding box center [221, 155] width 321 height 32
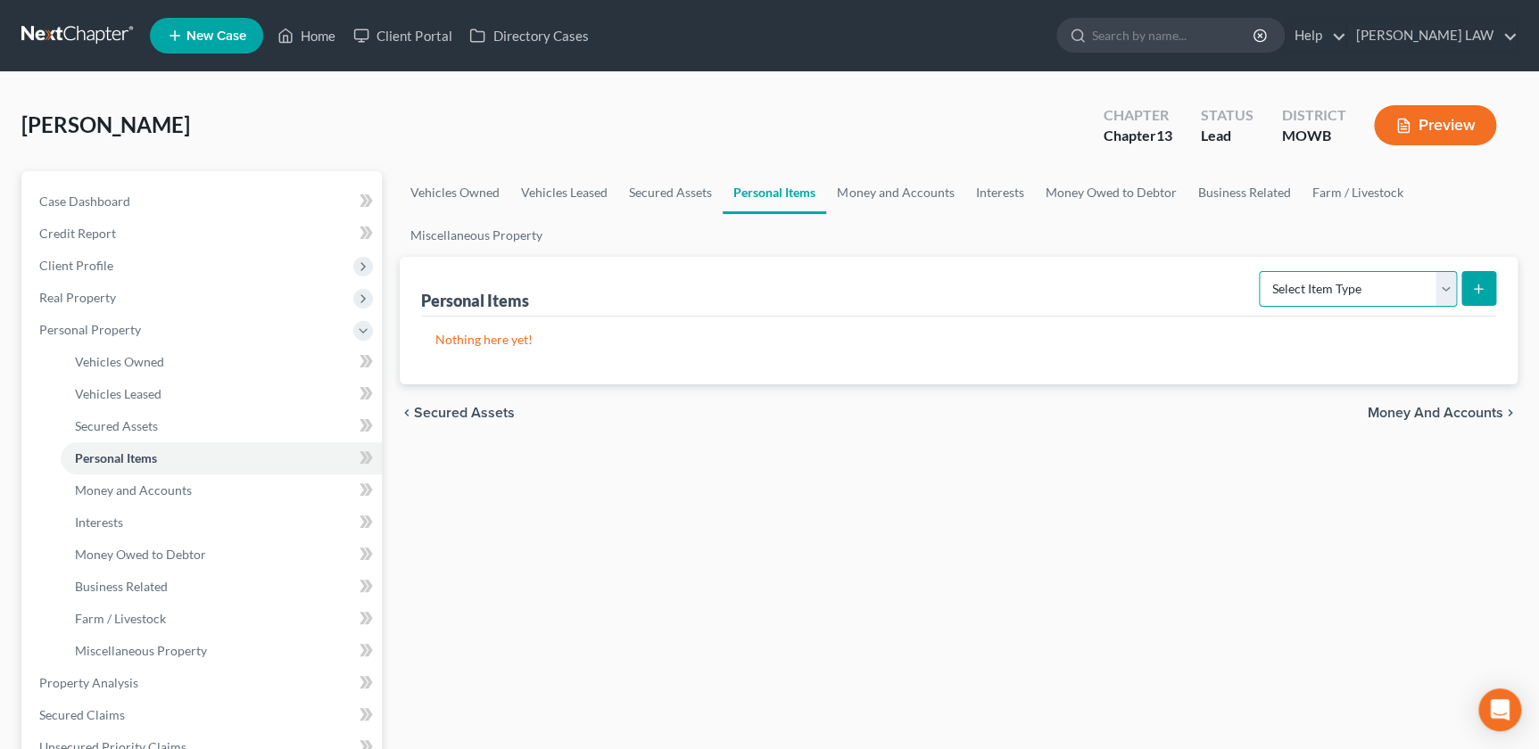
click at [1442, 287] on select "Select Item Type Clothing Collectibles Of Value Electronics Firearms Household …" at bounding box center [1358, 289] width 198 height 36
select select "clothing"
click at [1261, 271] on select "Select Item Type Clothing Collectibles Of Value Electronics Firearms Household …" at bounding box center [1358, 289] width 198 height 36
click at [1459, 281] on form "Select Item Type Clothing Collectibles Of Value Electronics Firearms Household …" at bounding box center [1377, 289] width 237 height 37
click at [1486, 298] on button "submit" at bounding box center [1478, 288] width 35 height 35
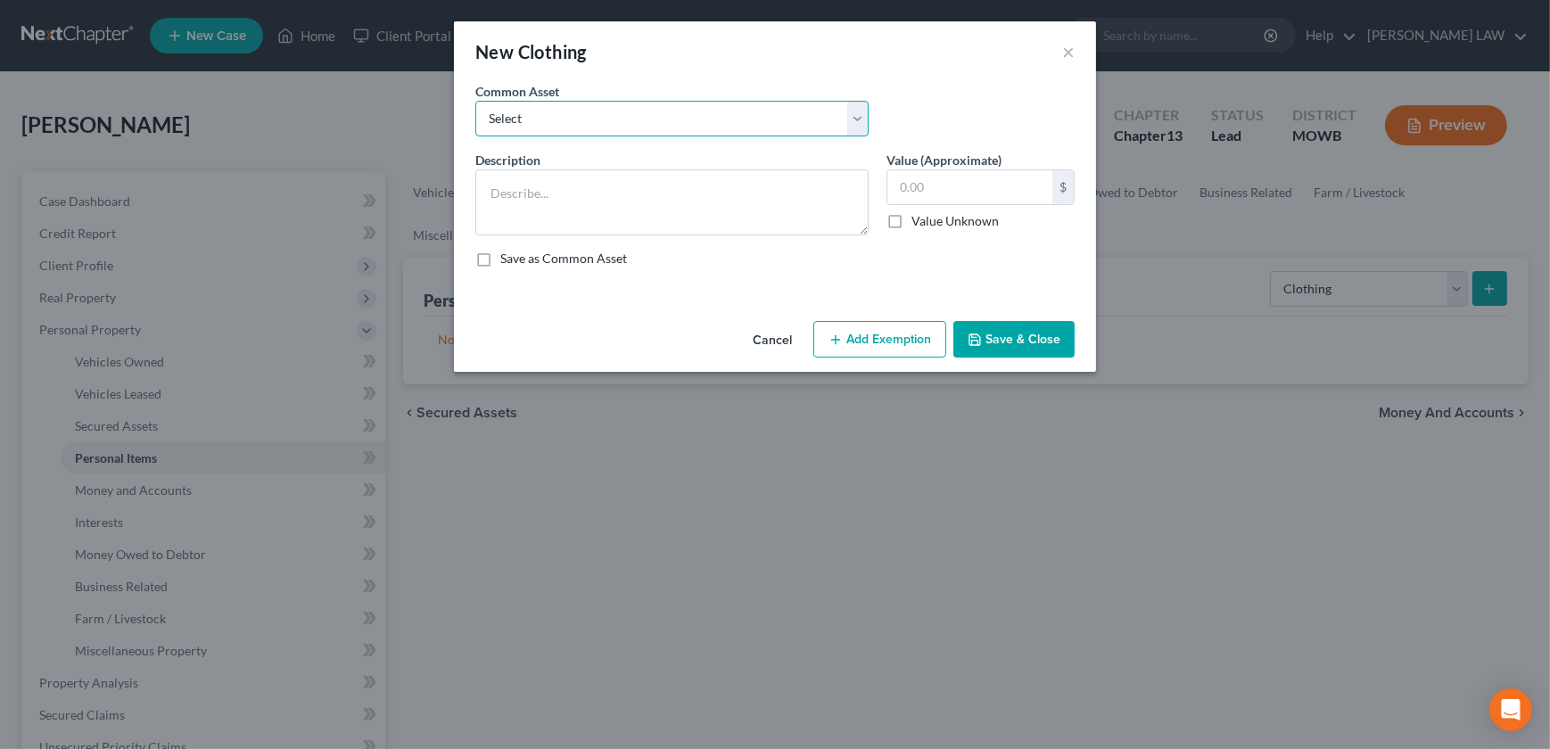
click at [757, 114] on select "Select Clothes & Shoes" at bounding box center [671, 119] width 393 height 36
select select "0"
click at [475, 101] on select "Select Clothes & Shoes" at bounding box center [671, 119] width 393 height 36
type textarea "Clothes & Shoes"
type input "300.00"
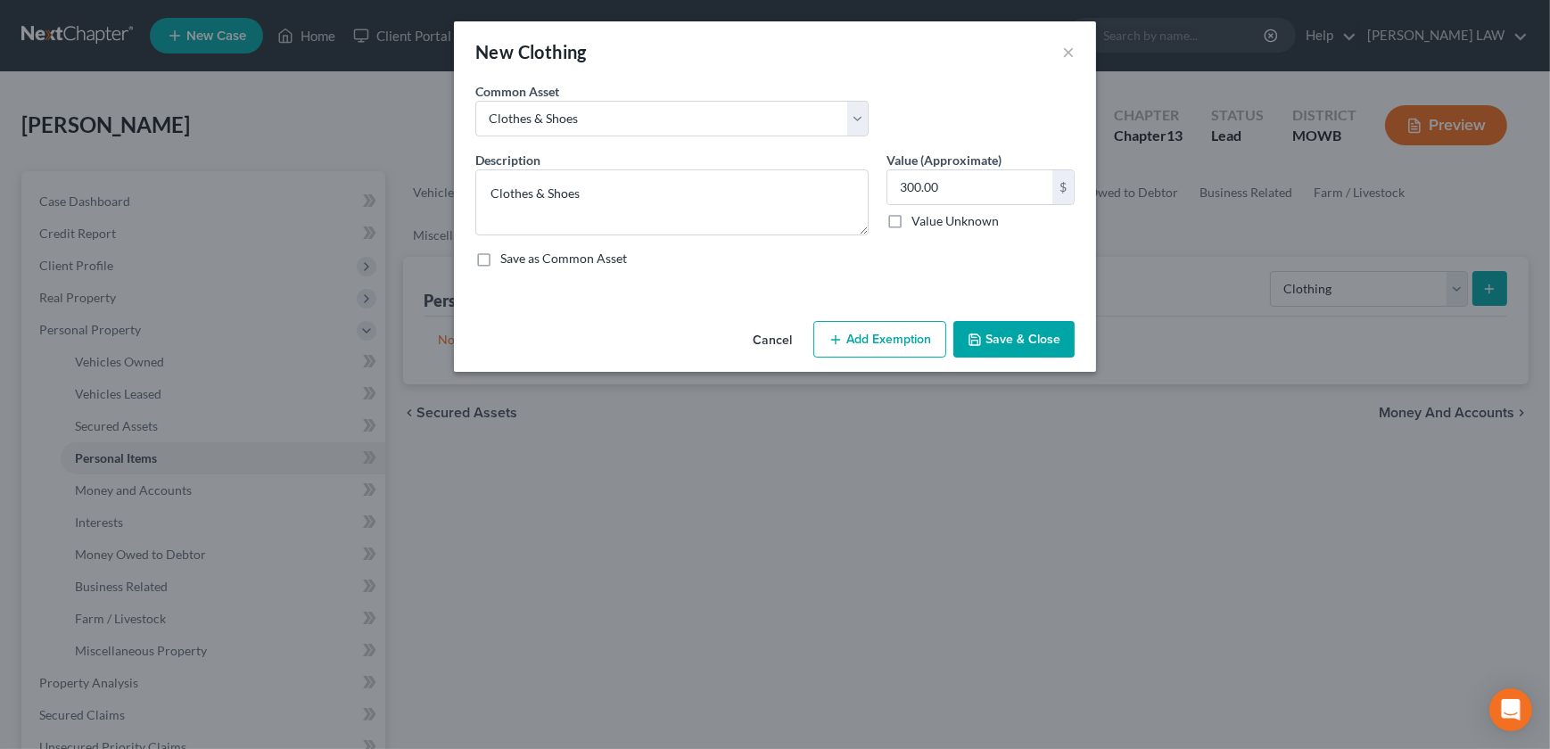
click at [1033, 342] on button "Save & Close" at bounding box center [1014, 339] width 121 height 37
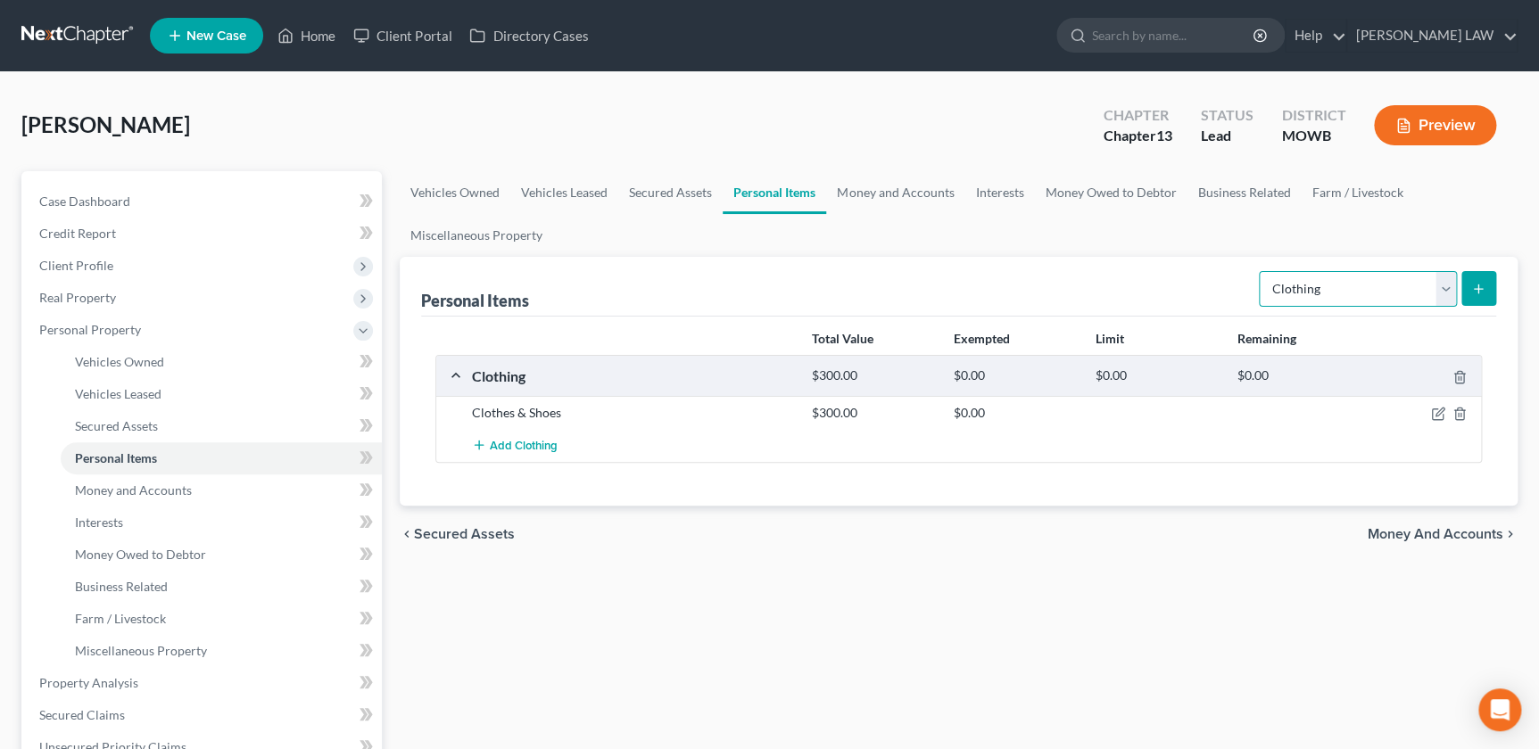
click at [1443, 285] on select "Select Item Type Clothing Collectibles Of Value Electronics Firearms Household …" at bounding box center [1358, 289] width 198 height 36
select select "firearms"
click at [1261, 271] on select "Select Item Type Clothing Collectibles Of Value Electronics Firearms Household …" at bounding box center [1358, 289] width 198 height 36
click at [1472, 282] on icon "submit" at bounding box center [1478, 289] width 14 height 14
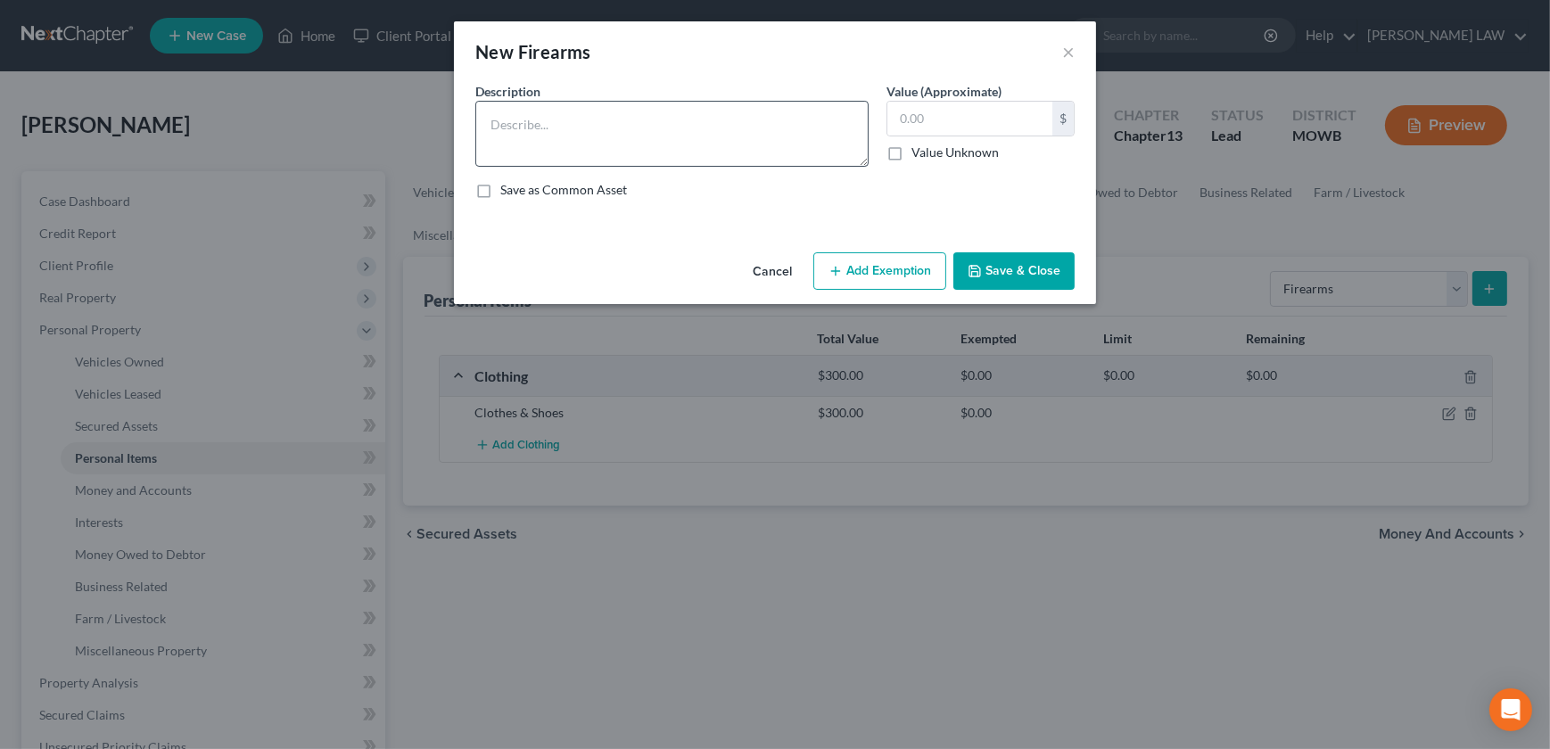
click at [823, 171] on div "Description * Value (Approximate) $ Value Unknown Balance Undetermined $ Value …" at bounding box center [775, 147] width 617 height 131
click at [777, 136] on textarea at bounding box center [671, 134] width 393 height 66
type textarea "?"
click at [1027, 263] on button "Save & Close" at bounding box center [1014, 270] width 121 height 37
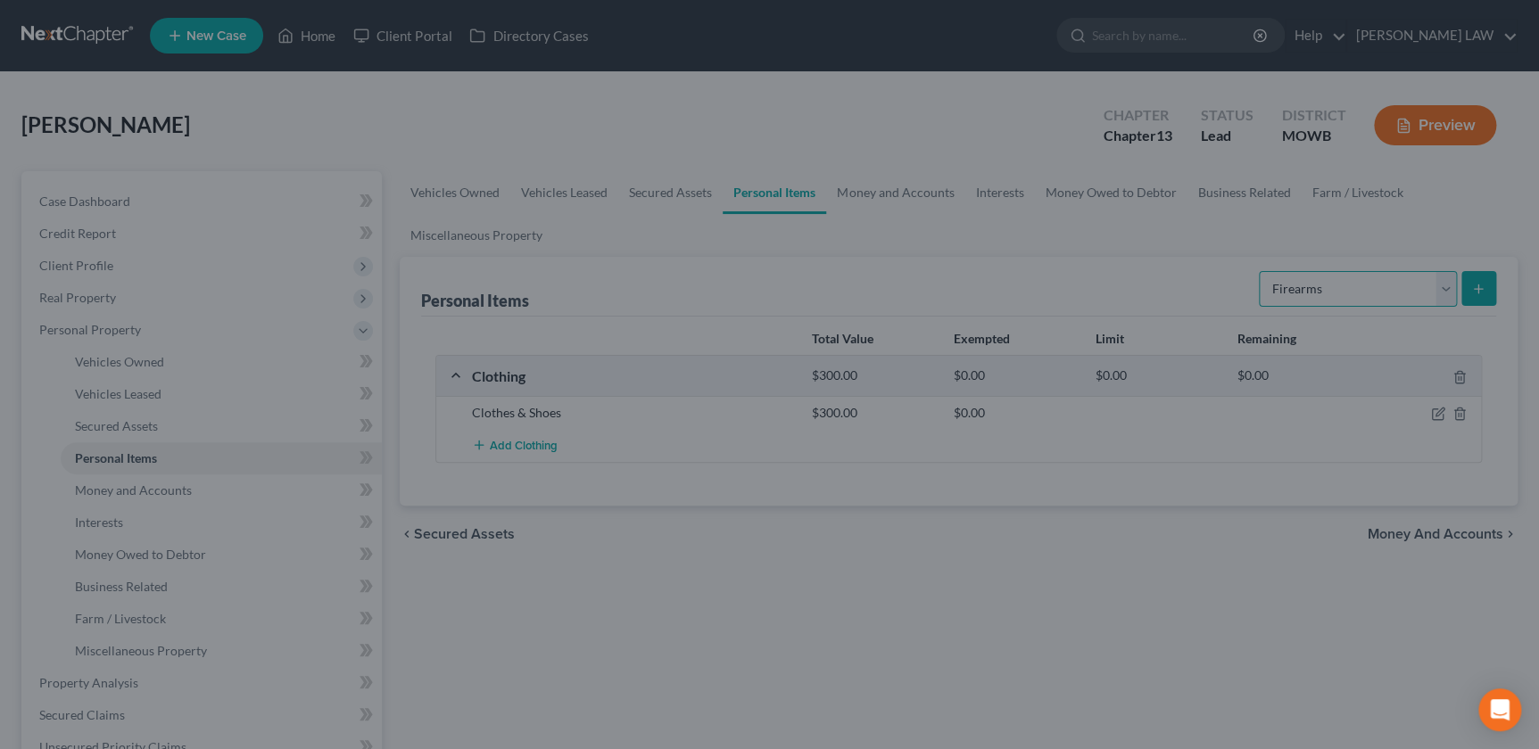
click at [1422, 293] on select "Select Item Type Clothing Collectibles Of Value Electronics Firearms Household …" at bounding box center [1358, 289] width 198 height 36
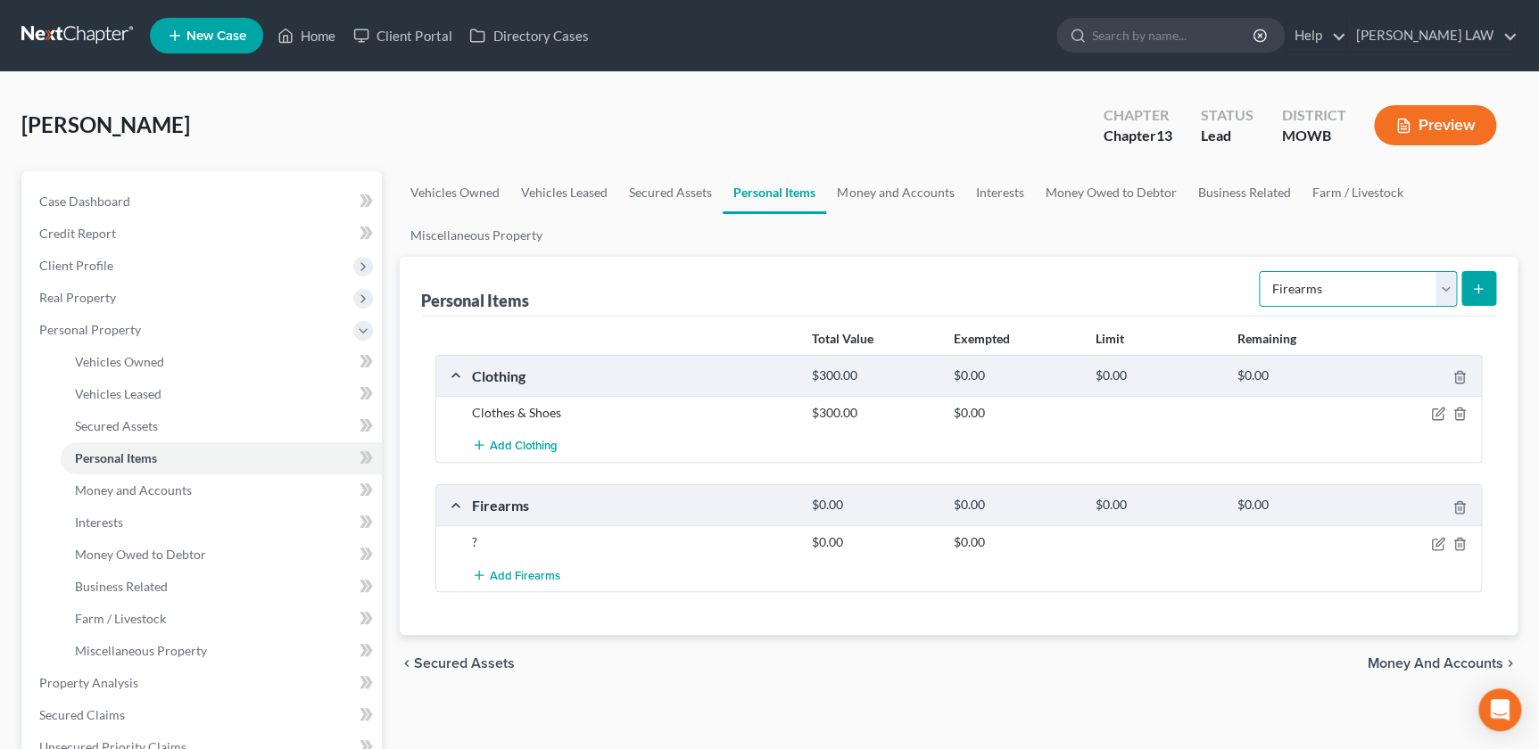
select select "jewelry"
click at [1261, 271] on select "Select Item Type Clothing Collectibles Of Value Electronics Firearms Household …" at bounding box center [1358, 289] width 198 height 36
click at [1480, 294] on icon "submit" at bounding box center [1478, 289] width 14 height 14
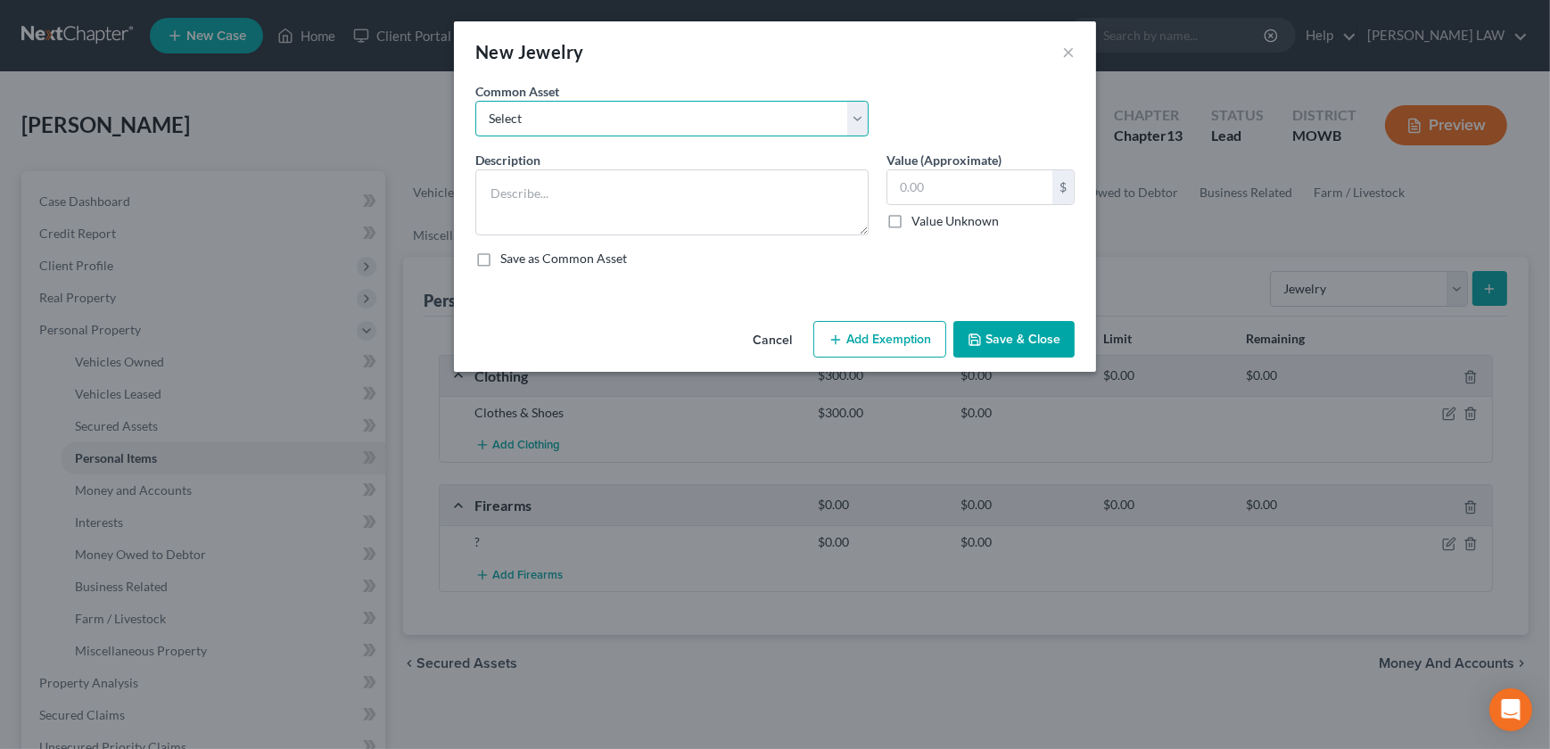
click at [558, 127] on select "Select Costume Jewelry Wedding Ring" at bounding box center [671, 119] width 393 height 36
select select "0"
click at [475, 101] on select "Select Costume Jewelry Wedding Ring" at bounding box center [671, 119] width 393 height 36
type textarea "Costume Jewelry"
type input "150.00"
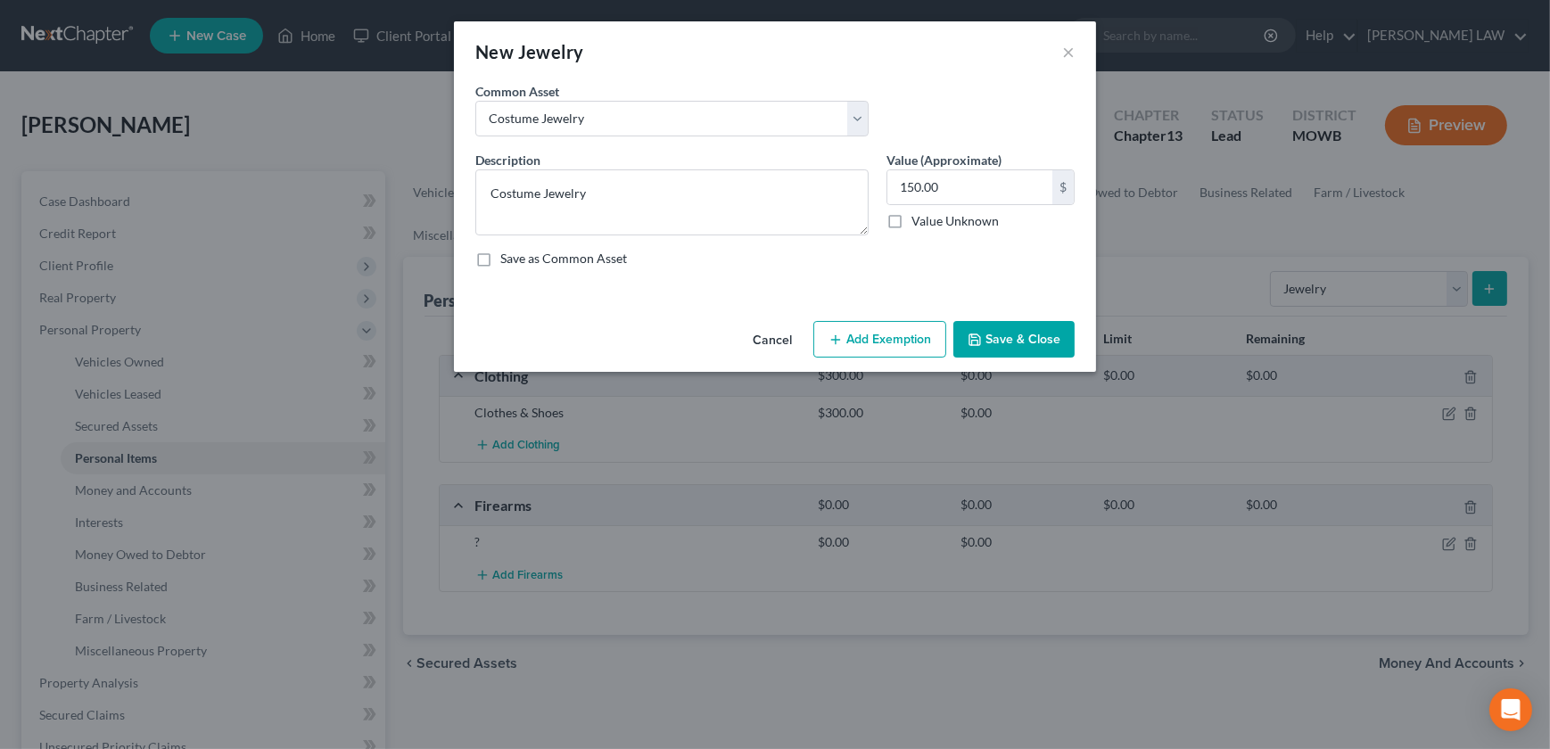
drag, startPoint x: 1008, startPoint y: 326, endPoint x: 1360, endPoint y: 317, distance: 351.6
click at [1005, 325] on button "Save & Close" at bounding box center [1014, 339] width 121 height 37
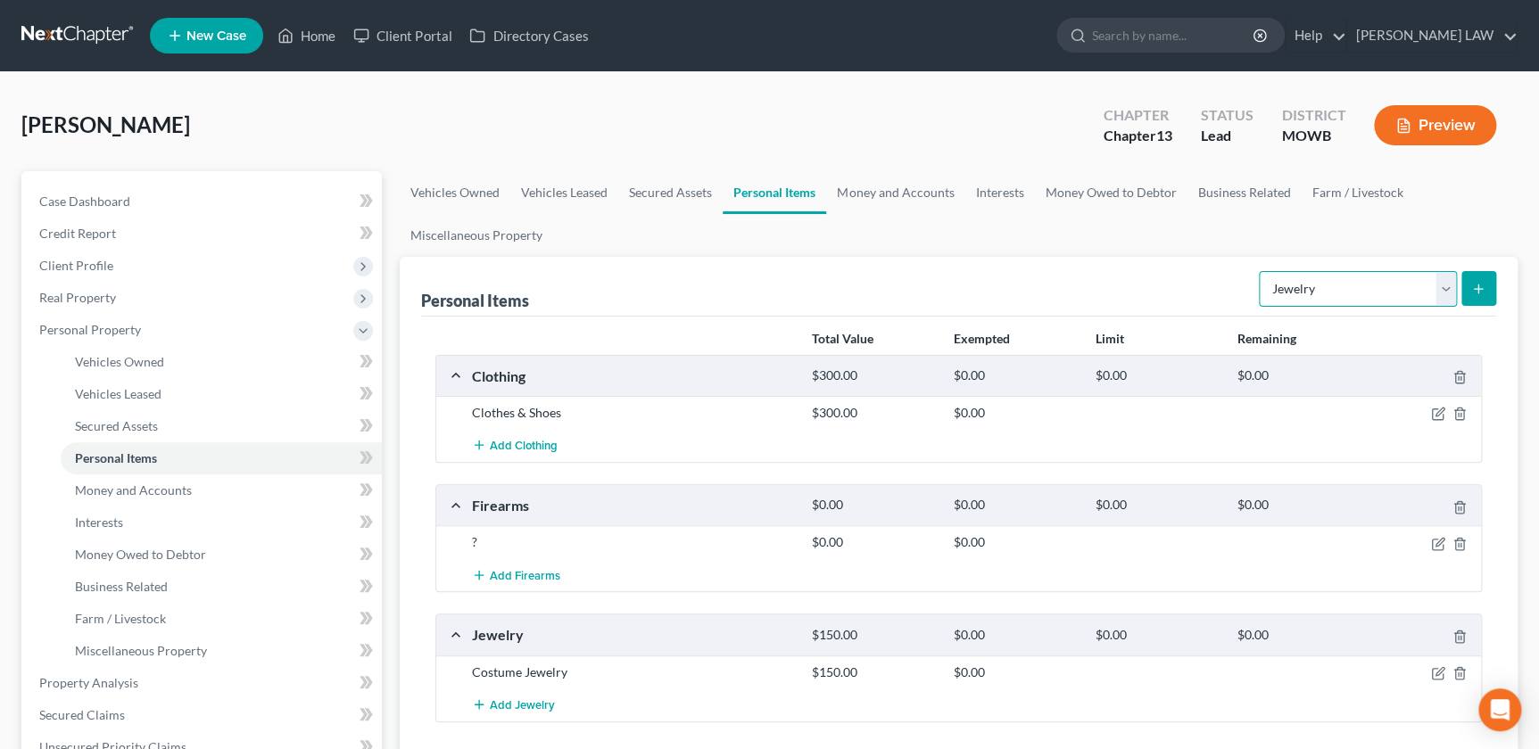
click at [1436, 294] on select "Select Item Type Clothing Collectibles Of Value Electronics Firearms Household …" at bounding box center [1358, 289] width 198 height 36
select select "pets"
click at [1261, 271] on select "Select Item Type Clothing Collectibles Of Value Electronics Firearms Household …" at bounding box center [1358, 289] width 198 height 36
click at [1463, 277] on button "submit" at bounding box center [1478, 288] width 35 height 35
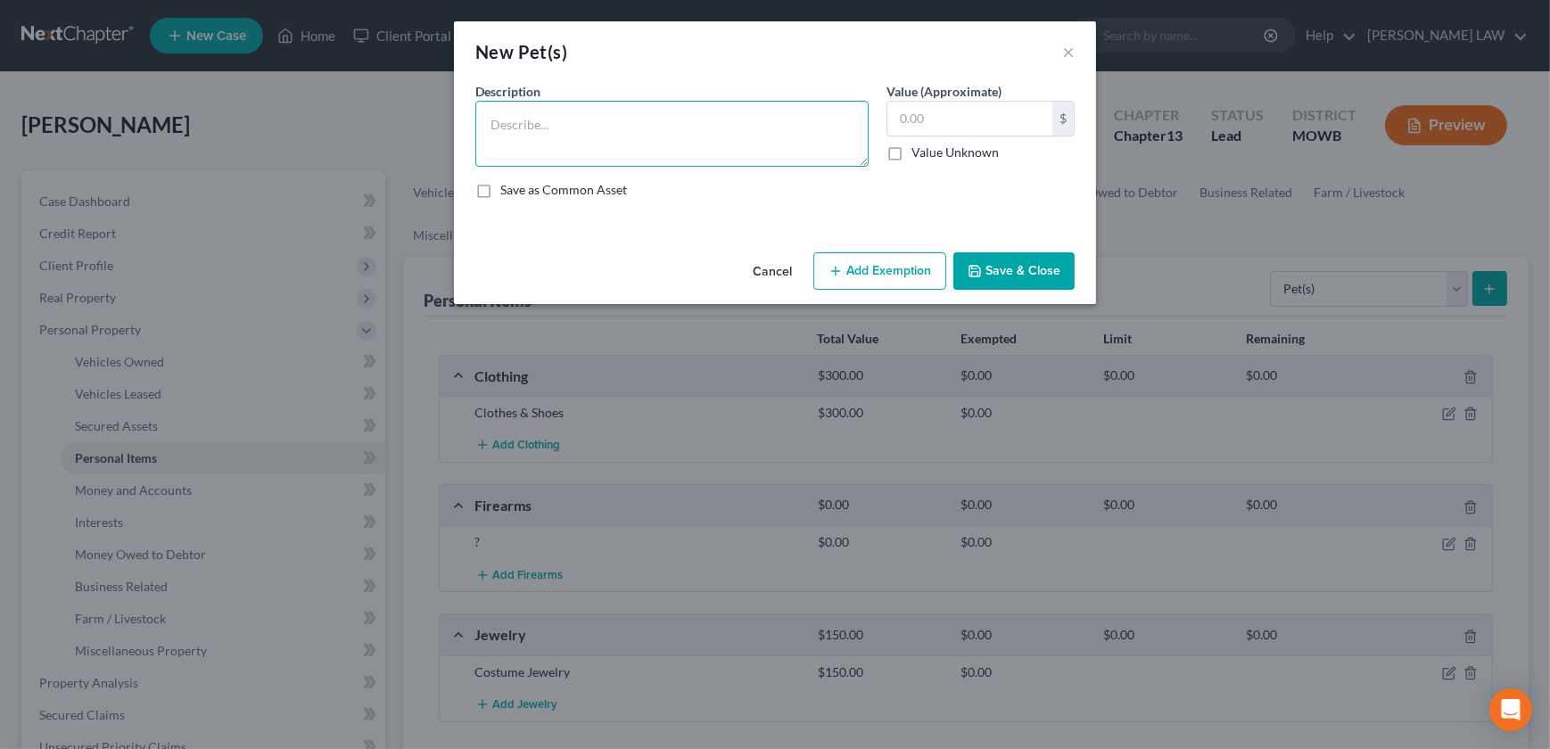
click at [540, 163] on textarea at bounding box center [671, 134] width 393 height 66
type textarea "Pets?"
drag, startPoint x: 986, startPoint y: 277, endPoint x: 1014, endPoint y: 277, distance: 28.5
click at [986, 277] on button "Save & Close" at bounding box center [1014, 270] width 121 height 37
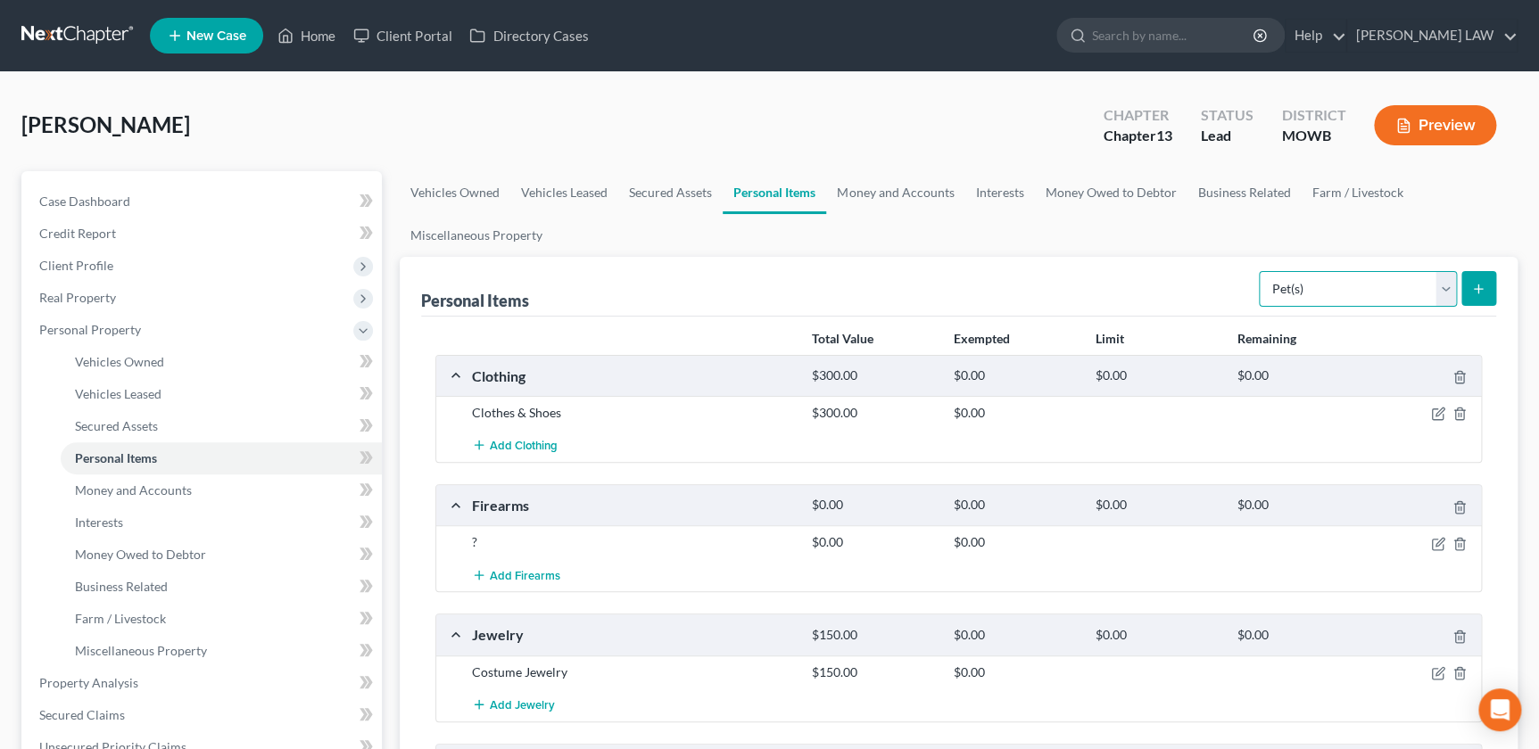
click at [1436, 293] on select "Select Item Type Clothing Collectibles Of Value Electronics Firearms Household …" at bounding box center [1358, 289] width 198 height 36
select select "household_goods"
click at [1261, 271] on select "Select Item Type Clothing Collectibles Of Value Electronics Firearms Household …" at bounding box center [1358, 289] width 198 height 36
click at [1487, 285] on button "submit" at bounding box center [1478, 288] width 35 height 35
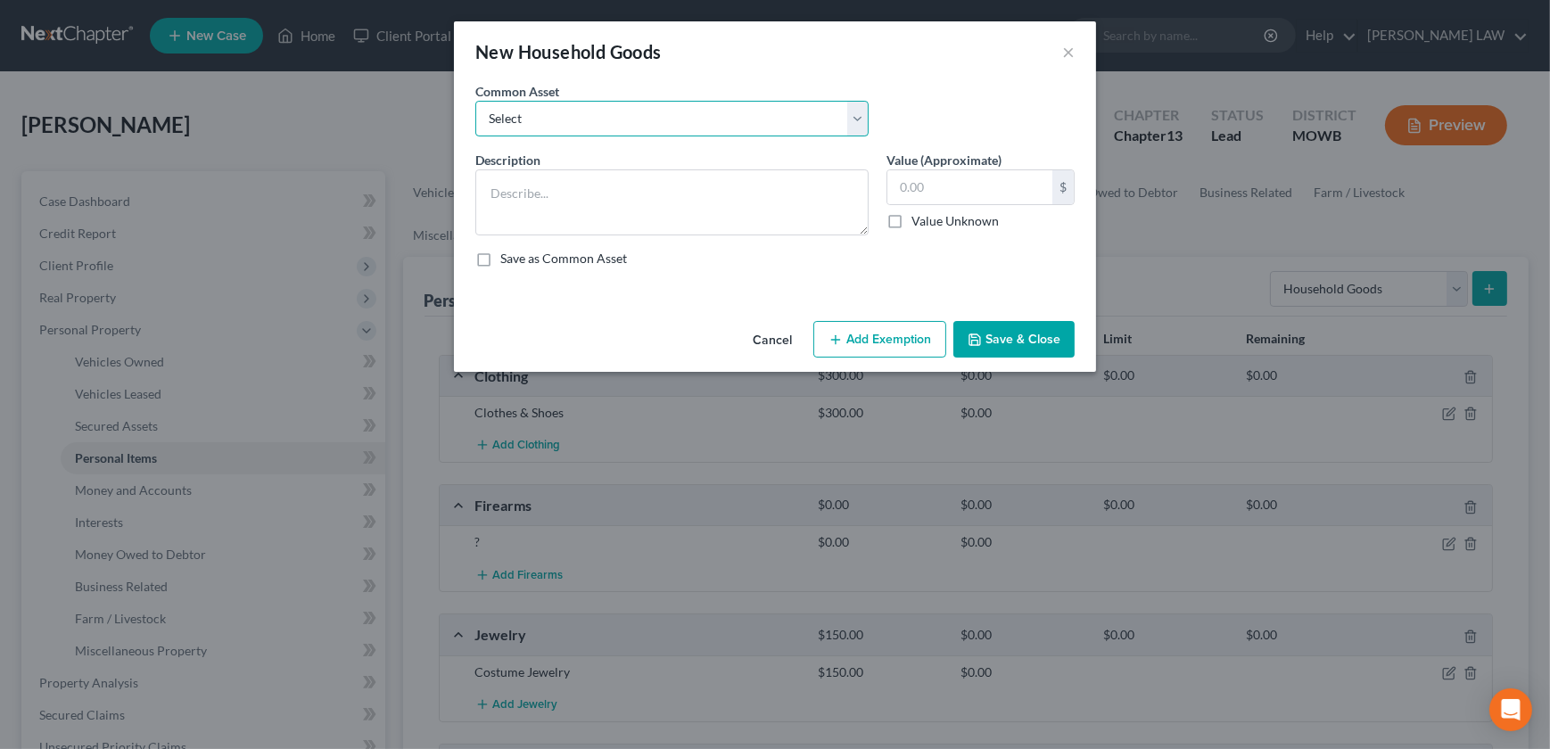
click at [634, 127] on select "Select Furniture, small appliances, basic tools, bedding, towels, knick knacks,…" at bounding box center [671, 119] width 393 height 36
select select "0"
click at [475, 101] on select "Select Furniture, small appliances, basic tools, bedding, towels, knick knacks,…" at bounding box center [671, 119] width 393 height 36
type textarea "Furniture, small appliances, basic tools, bedding, towels, knick knacks, & asso…"
type input "1,500.00"
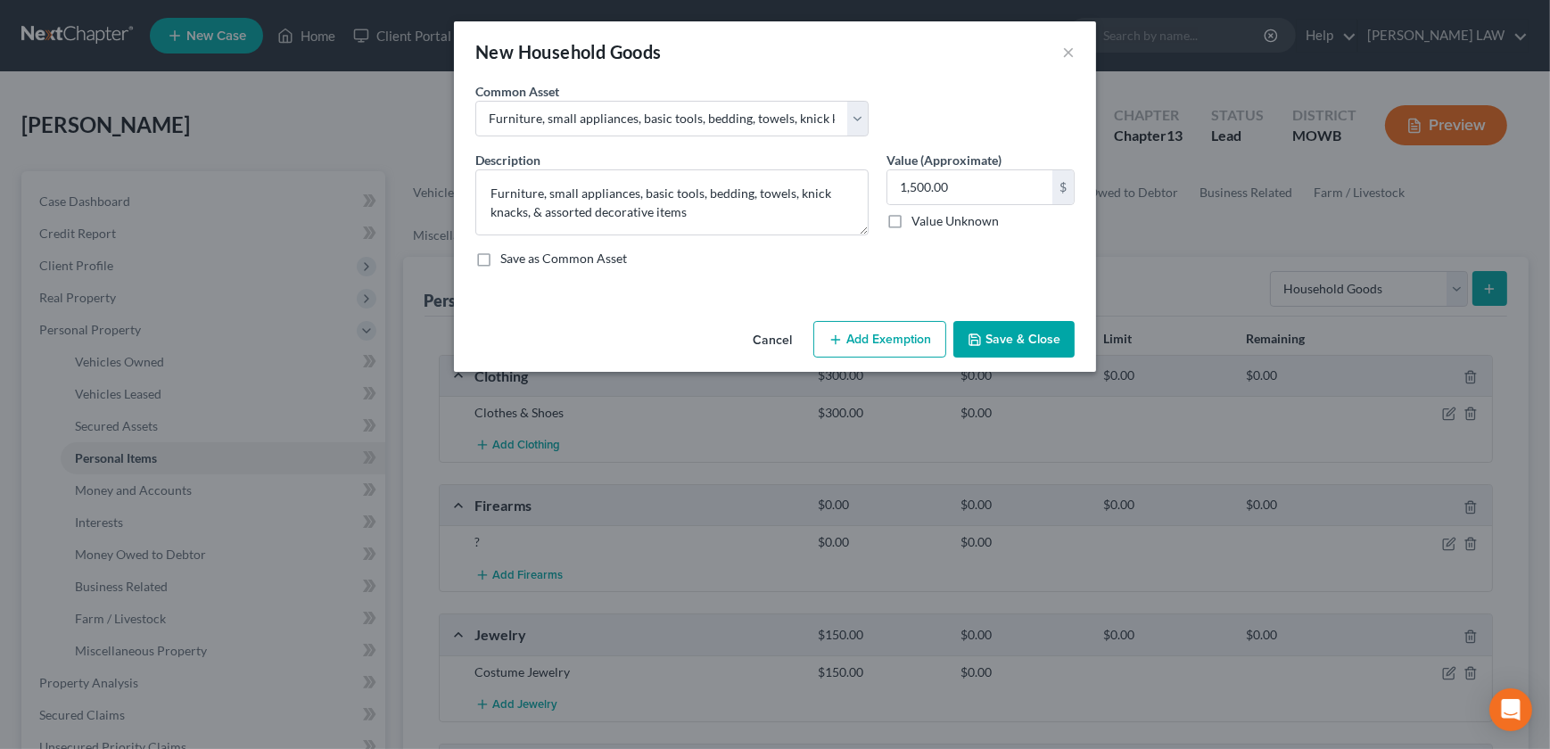
click at [1023, 341] on button "Save & Close" at bounding box center [1014, 339] width 121 height 37
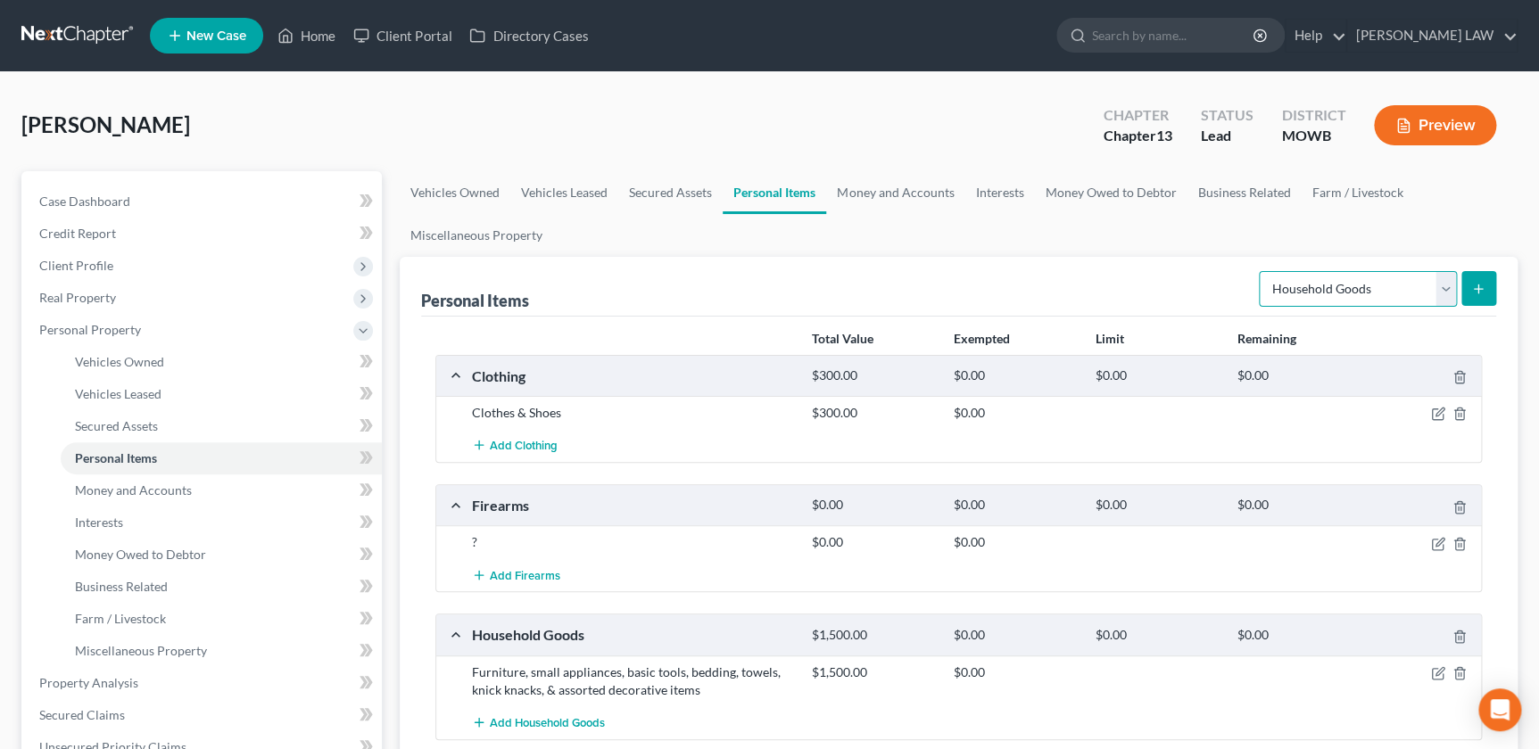
click at [1444, 289] on select "Select Item Type Clothing Collectibles Of Value Electronics Firearms Household …" at bounding box center [1358, 289] width 198 height 36
select select "electronics"
click at [1261, 271] on select "Select Item Type Clothing Collectibles Of Value Electronics Firearms Household …" at bounding box center [1358, 289] width 198 height 36
click at [1481, 289] on line "submit" at bounding box center [1479, 289] width 8 height 0
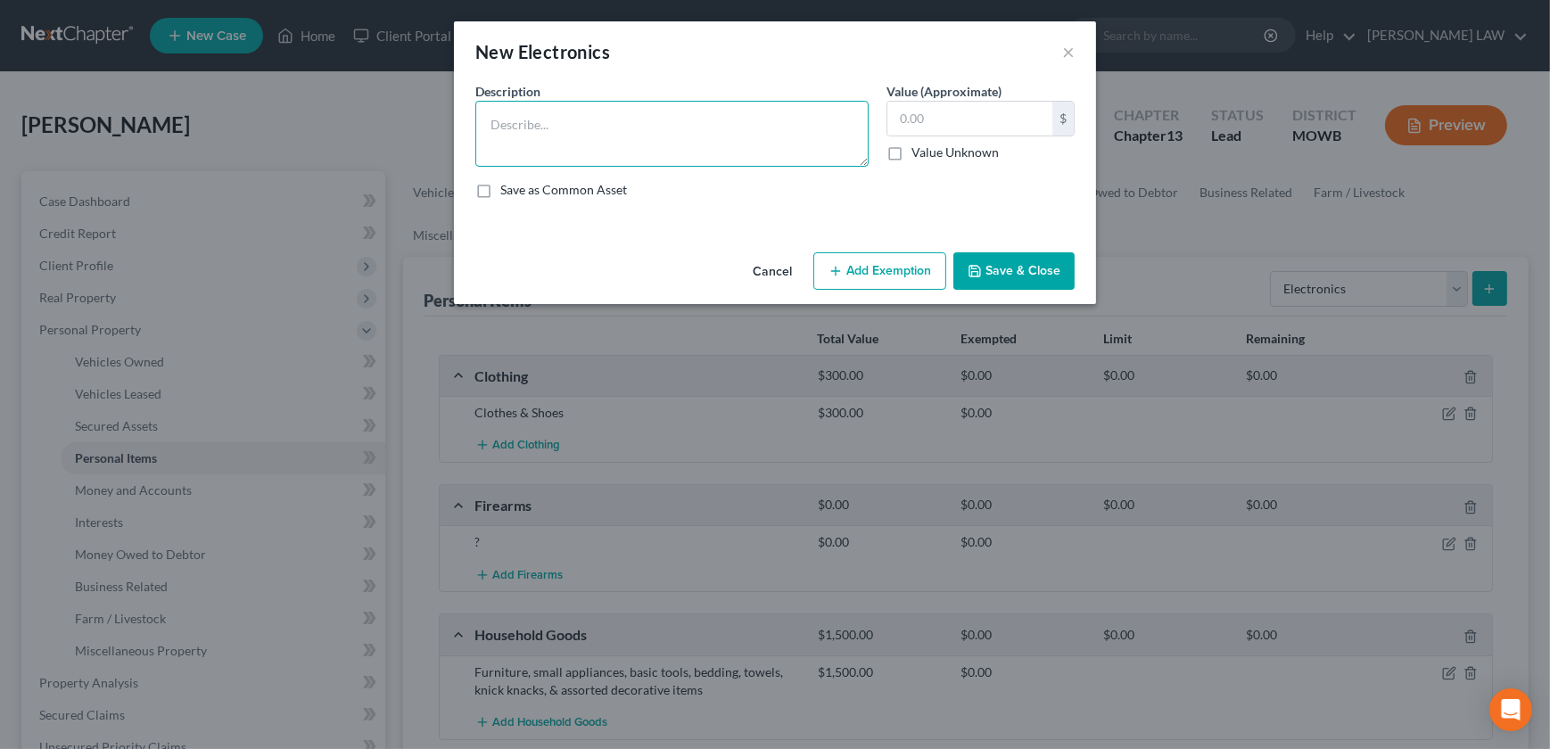
click at [541, 138] on textarea at bounding box center [671, 134] width 393 height 66
type textarea "Cellphone, TV"
click at [980, 269] on icon "button" at bounding box center [975, 271] width 14 height 14
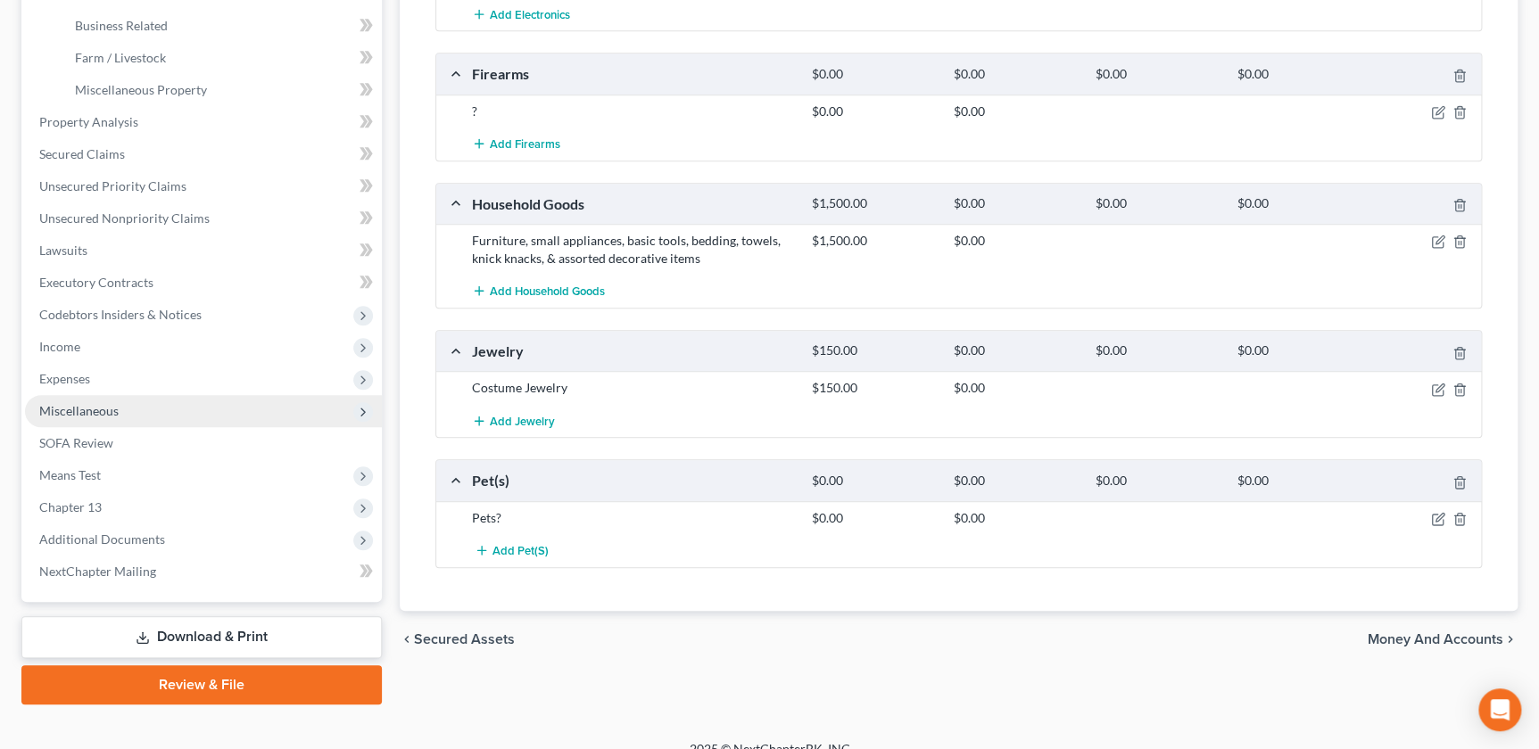
scroll to position [562, 0]
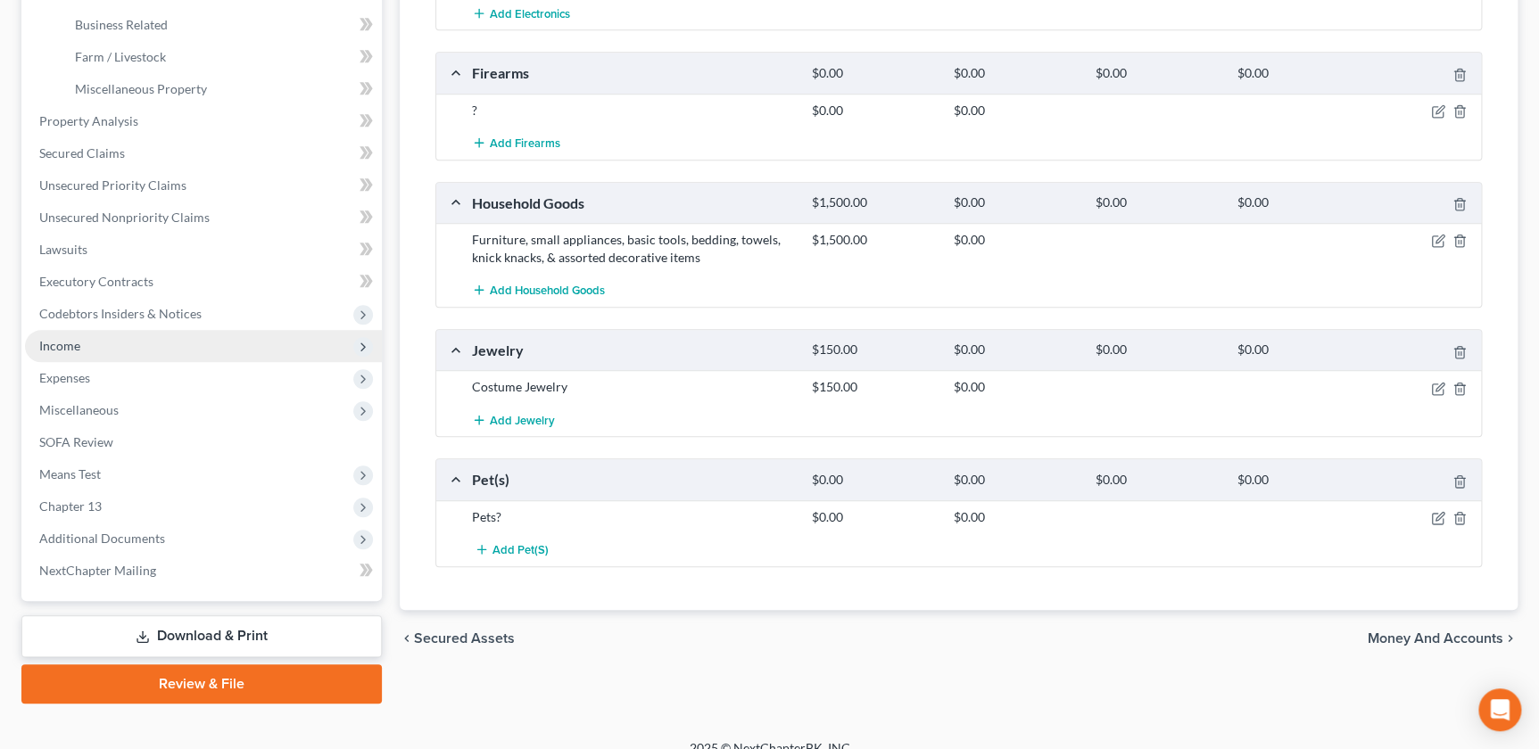
click at [83, 344] on span "Income" at bounding box center [203, 346] width 357 height 32
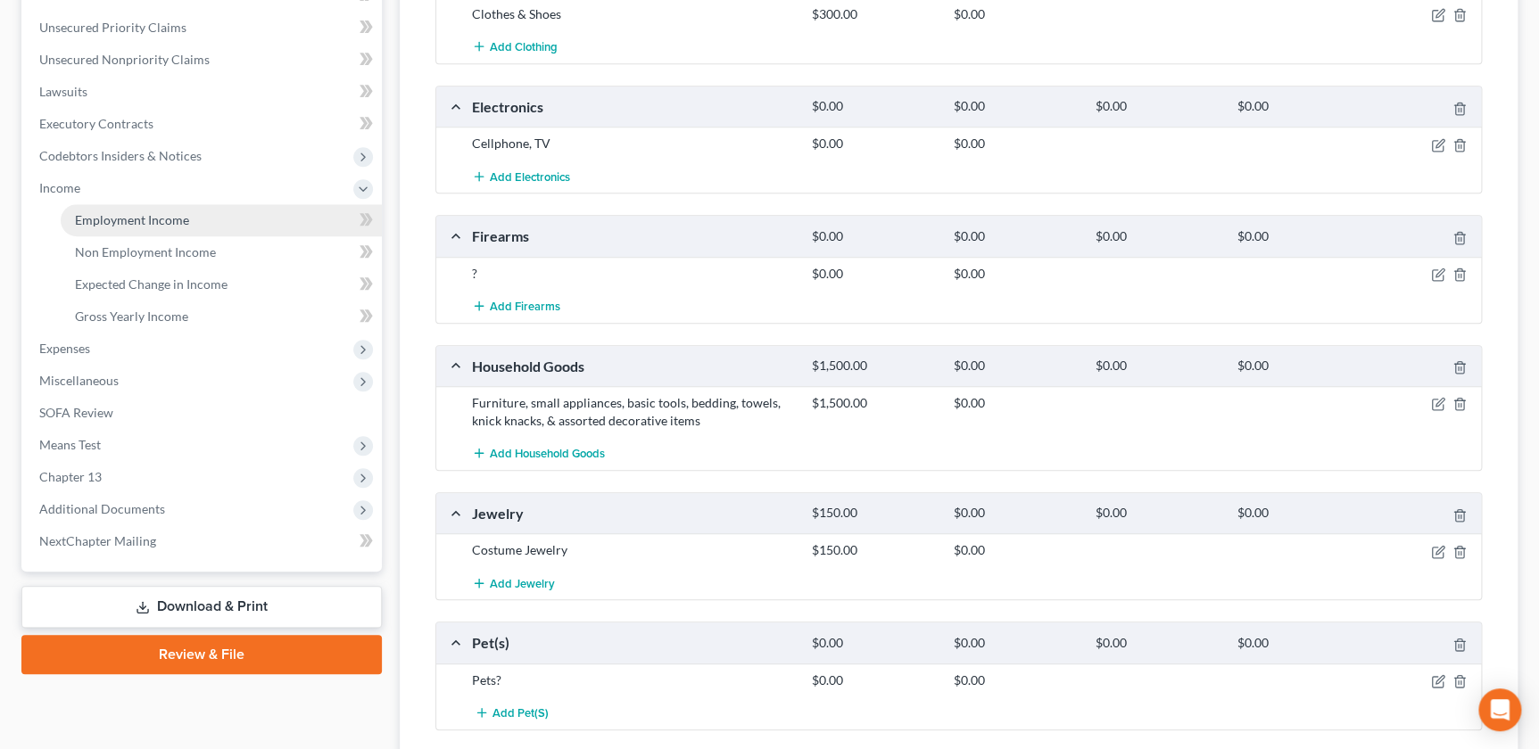
click at [119, 224] on span "Employment Income" at bounding box center [132, 219] width 114 height 15
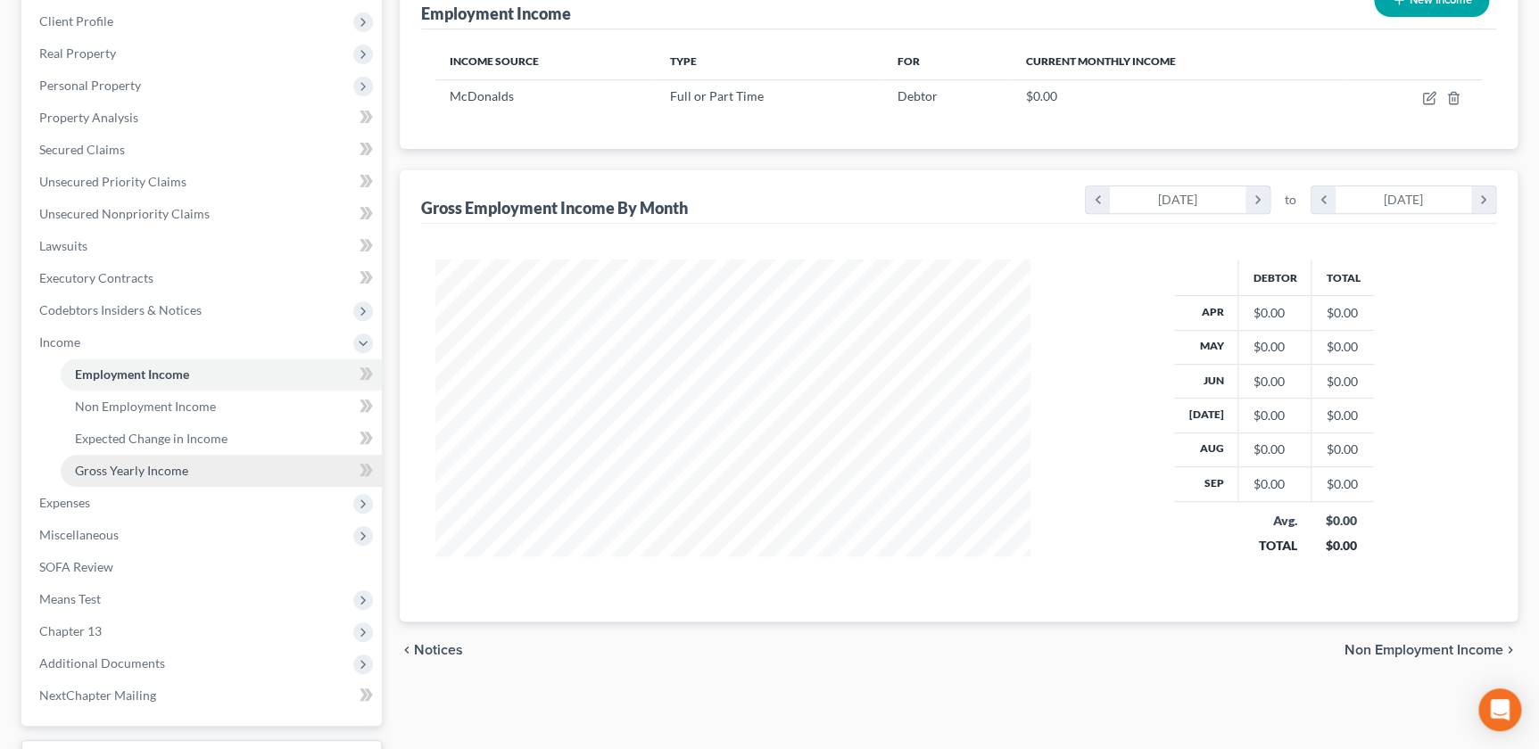
scroll to position [384, 0]
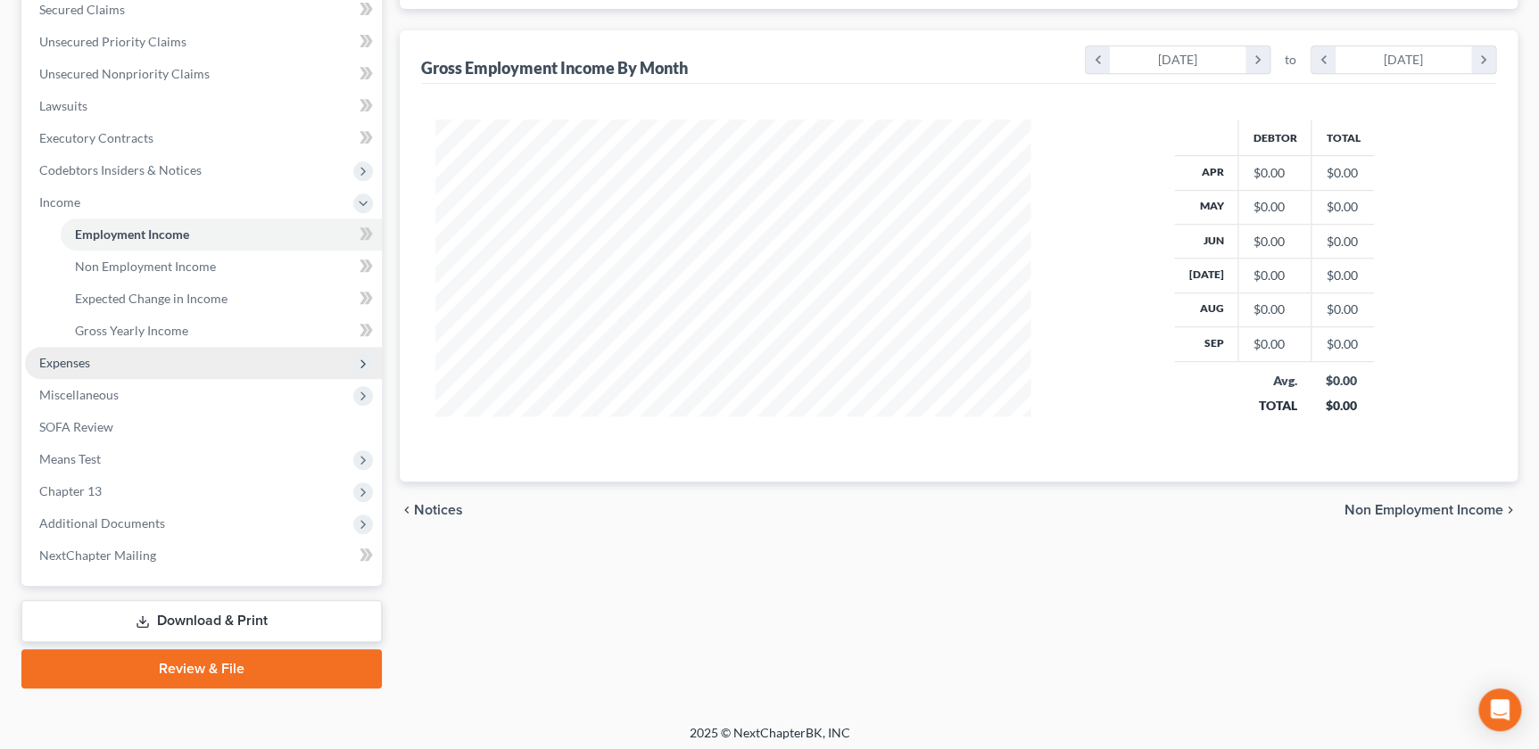
click at [84, 370] on span "Expenses" at bounding box center [203, 363] width 357 height 32
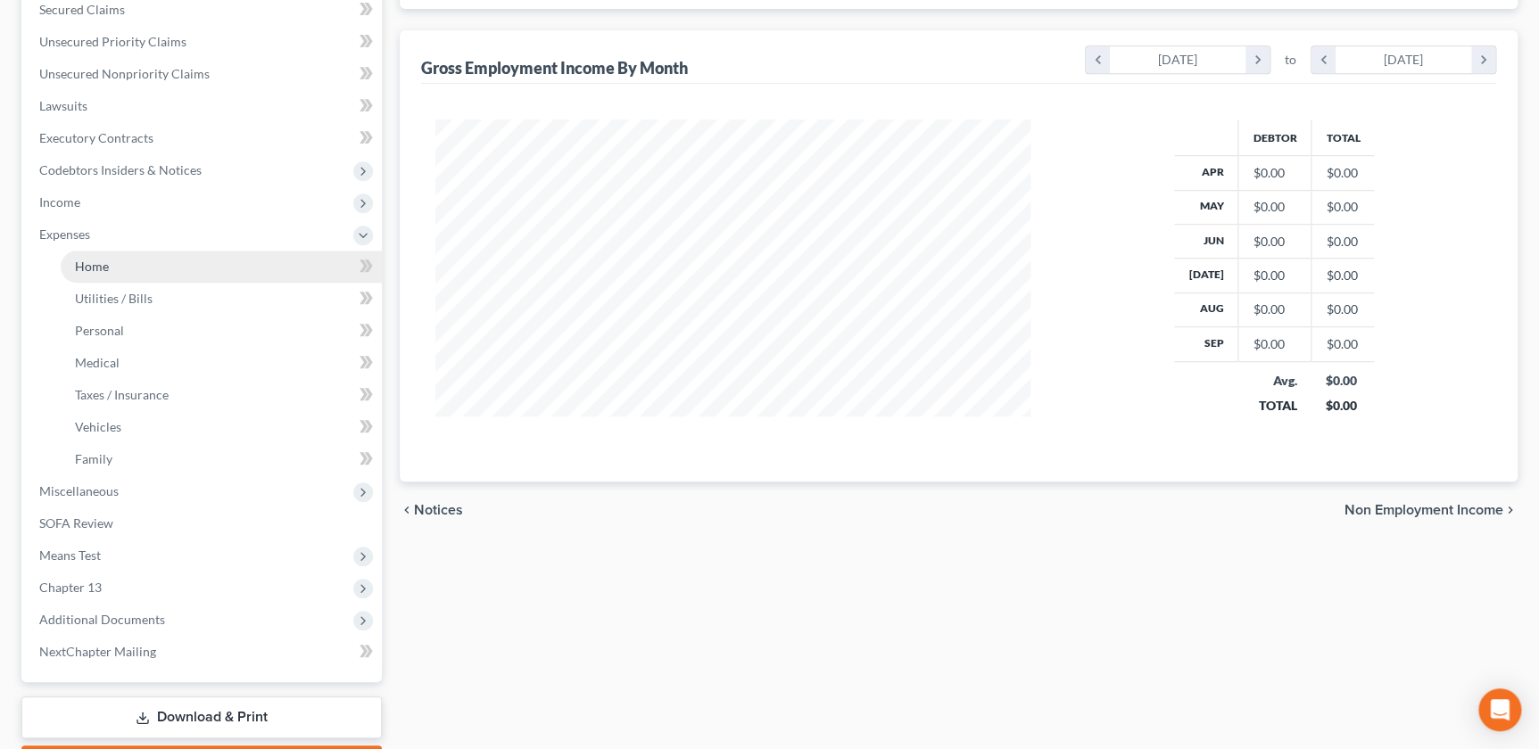
click at [90, 270] on span "Home" at bounding box center [92, 266] width 34 height 15
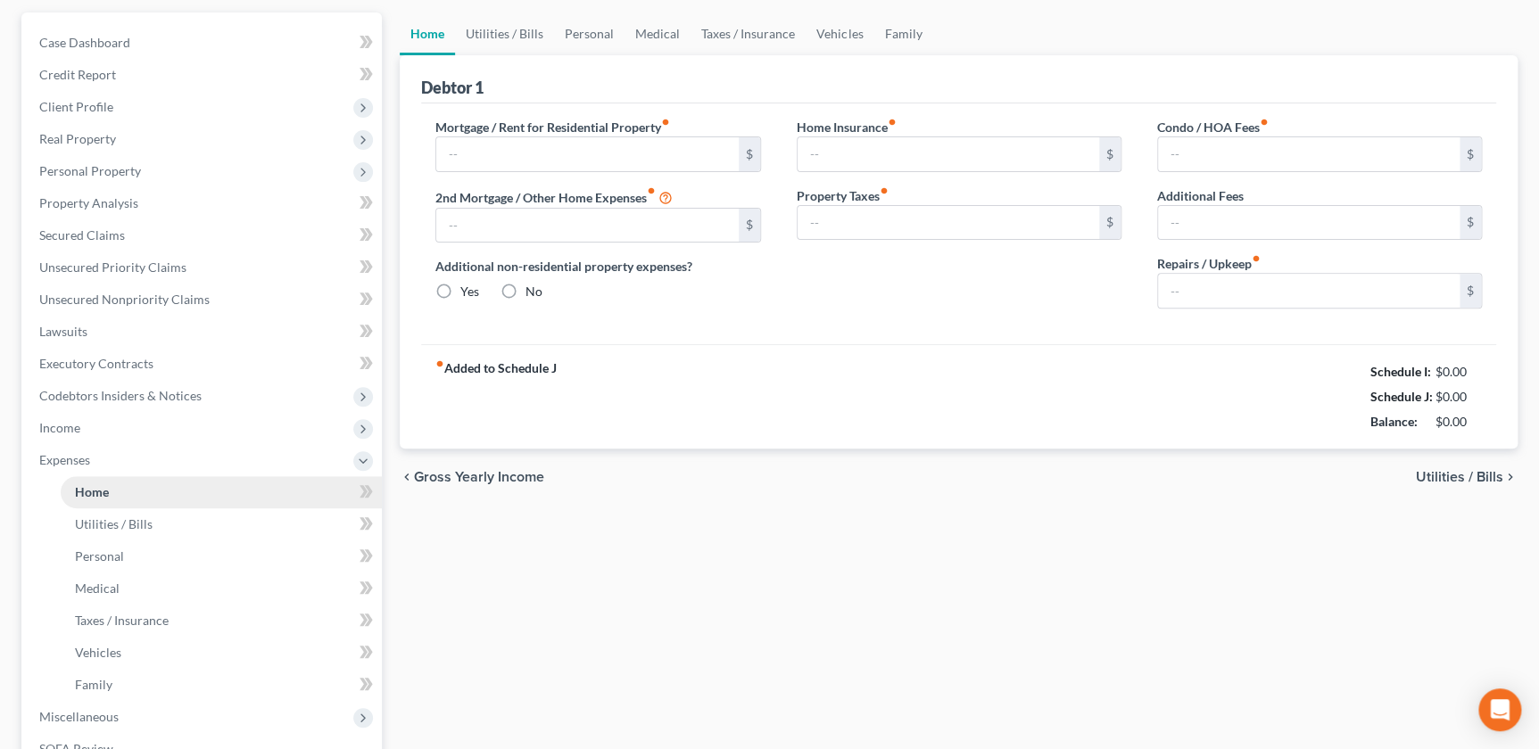
scroll to position [12, 0]
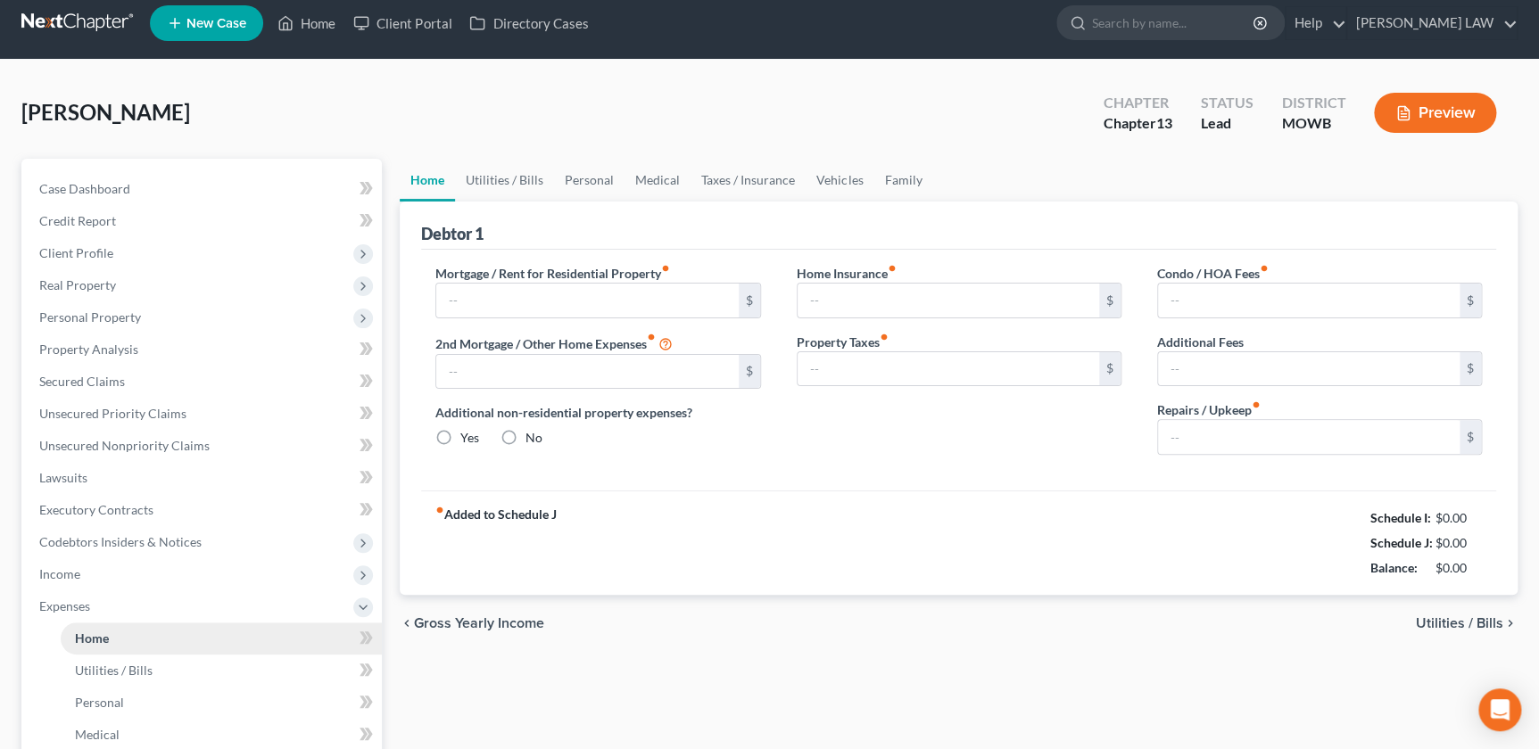
type input "200.00"
type input "0.00"
radio input "true"
type input "0.00"
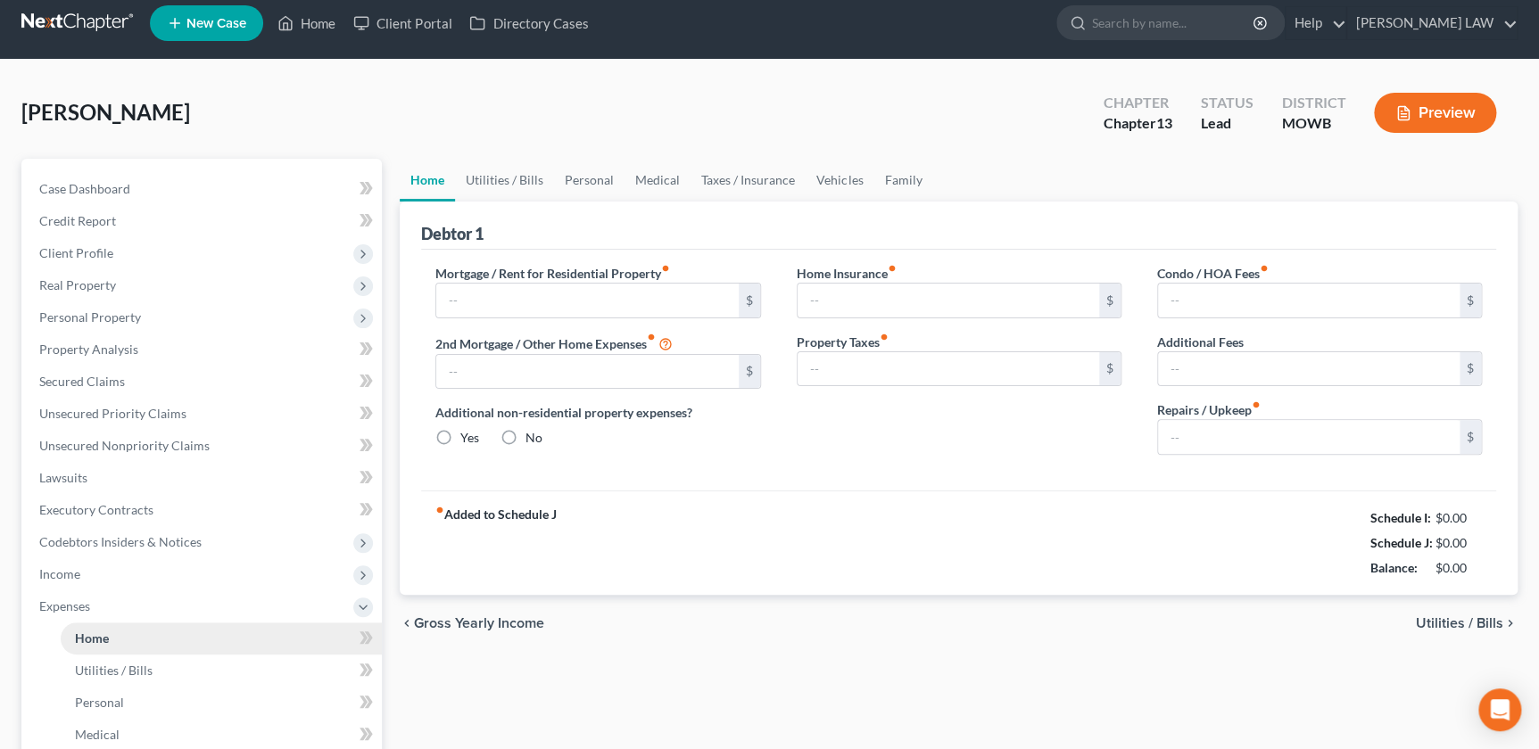
type input "0.00"
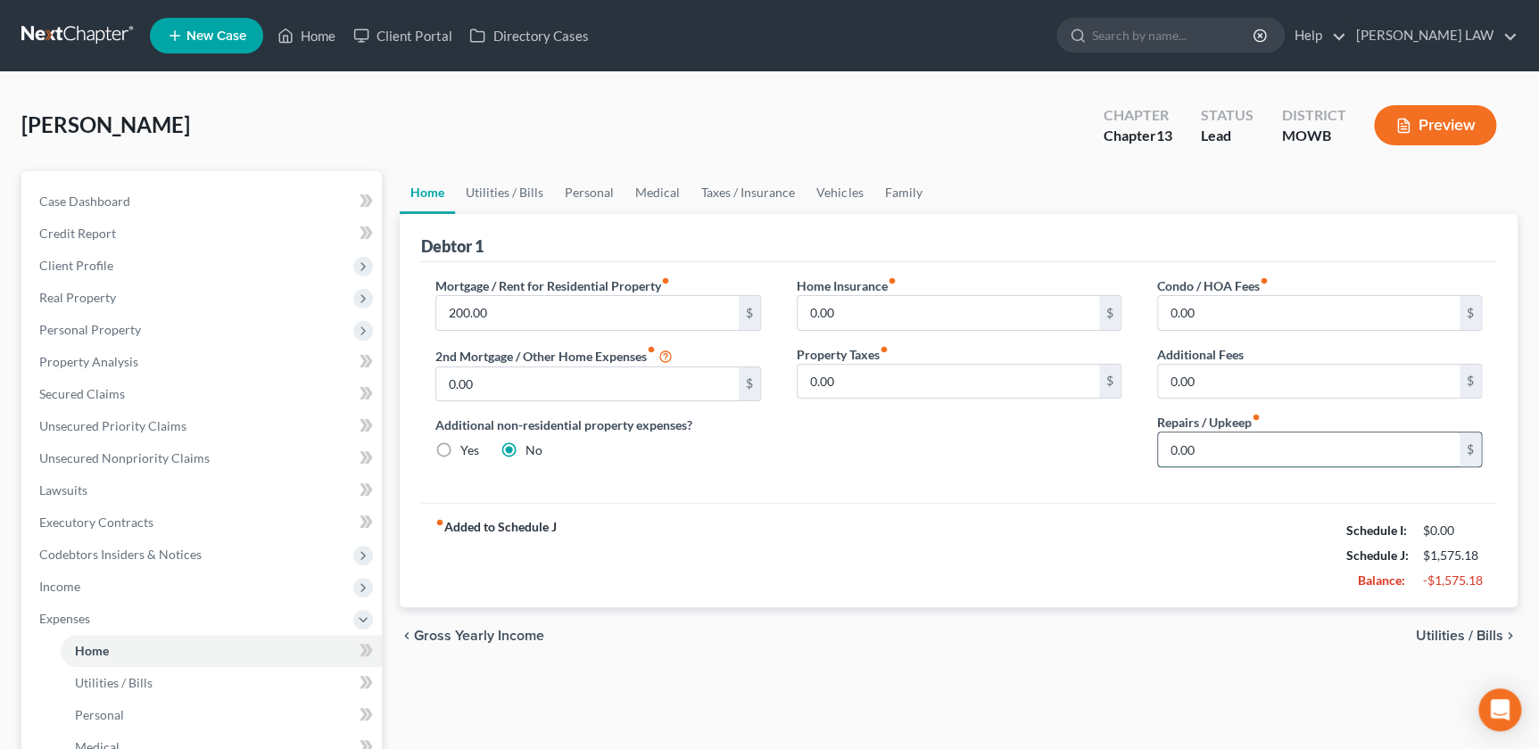
click at [1271, 460] on input "0.00" at bounding box center [1309, 450] width 302 height 34
type input "50"
click at [510, 191] on link "Utilities / Bills" at bounding box center [504, 192] width 99 height 43
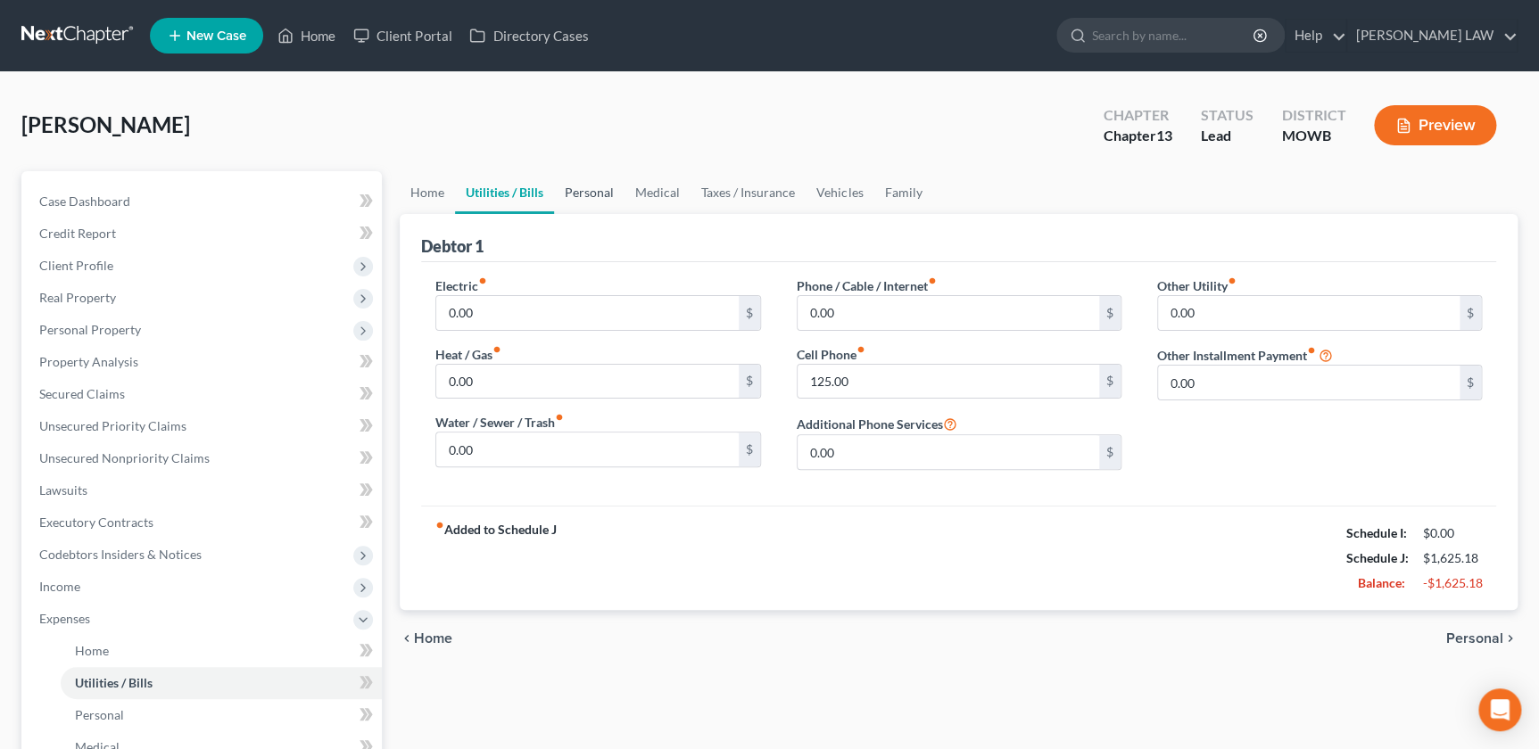
click at [591, 195] on link "Personal" at bounding box center [589, 192] width 70 height 43
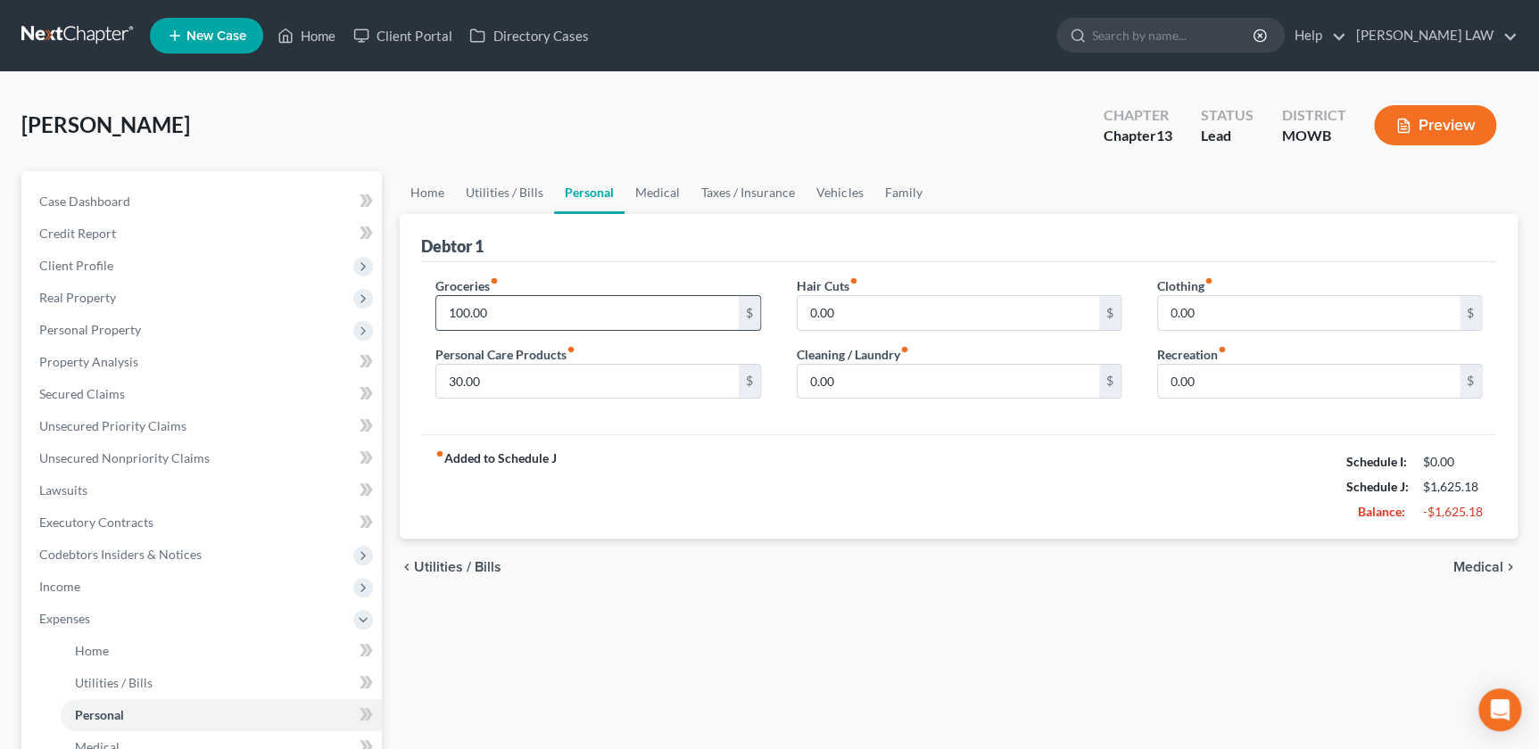
click at [596, 315] on input "100.00" at bounding box center [587, 313] width 302 height 34
type input "150"
drag, startPoint x: 700, startPoint y: 465, endPoint x: 690, endPoint y: 457, distance: 12.7
click at [700, 464] on div "fiber_manual_record Added to Schedule J Schedule I: $0.00 Schedule J: $1,675.18…" at bounding box center [958, 486] width 1075 height 104
click at [601, 383] on input "30.00" at bounding box center [587, 382] width 302 height 34
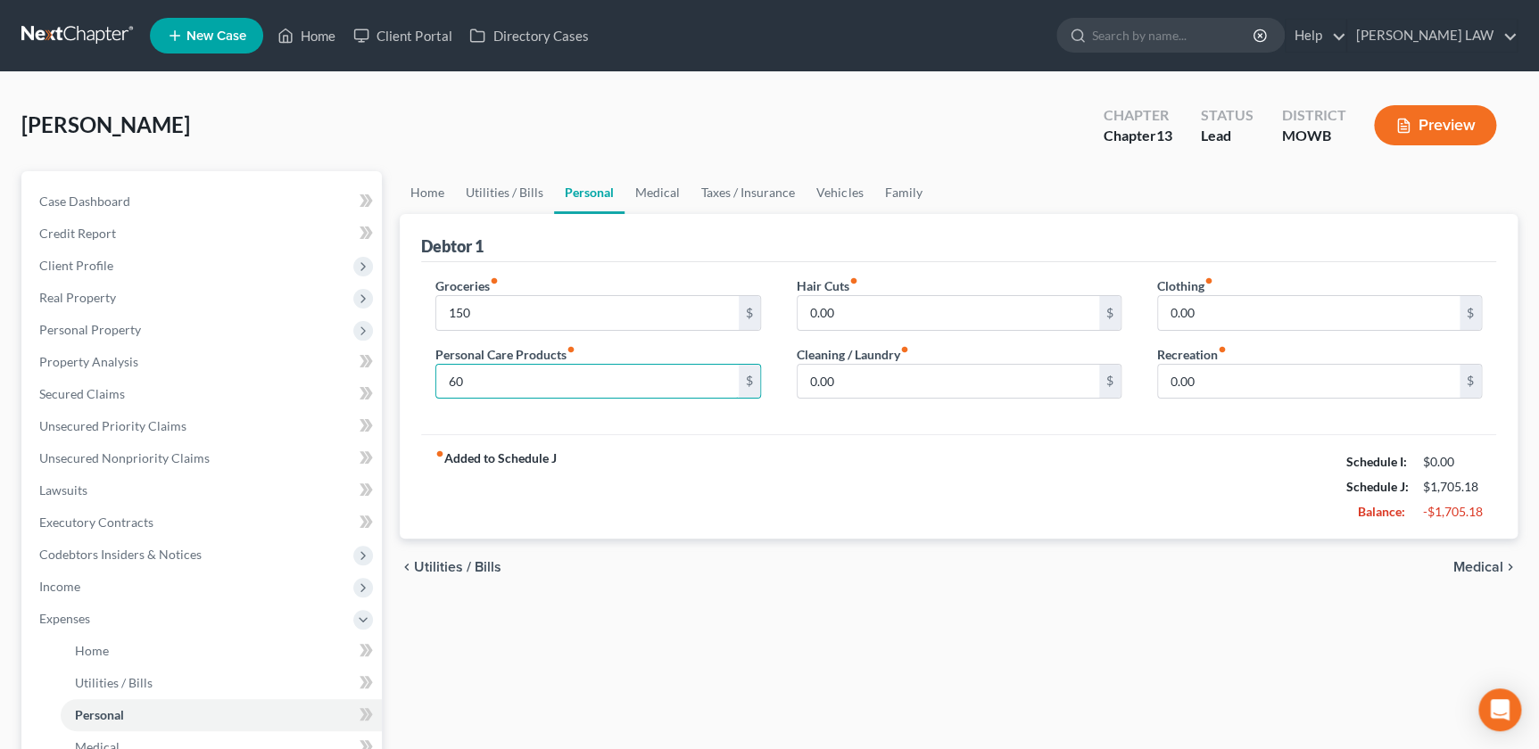
type input "60"
click at [853, 491] on div "fiber_manual_record Added to Schedule J Schedule I: $0.00 Schedule J: $1,705.18…" at bounding box center [958, 486] width 1075 height 104
click at [1254, 387] on input "0.00" at bounding box center [1309, 382] width 302 height 34
type input "125"
drag, startPoint x: 1099, startPoint y: 480, endPoint x: 1073, endPoint y: 427, distance: 58.6
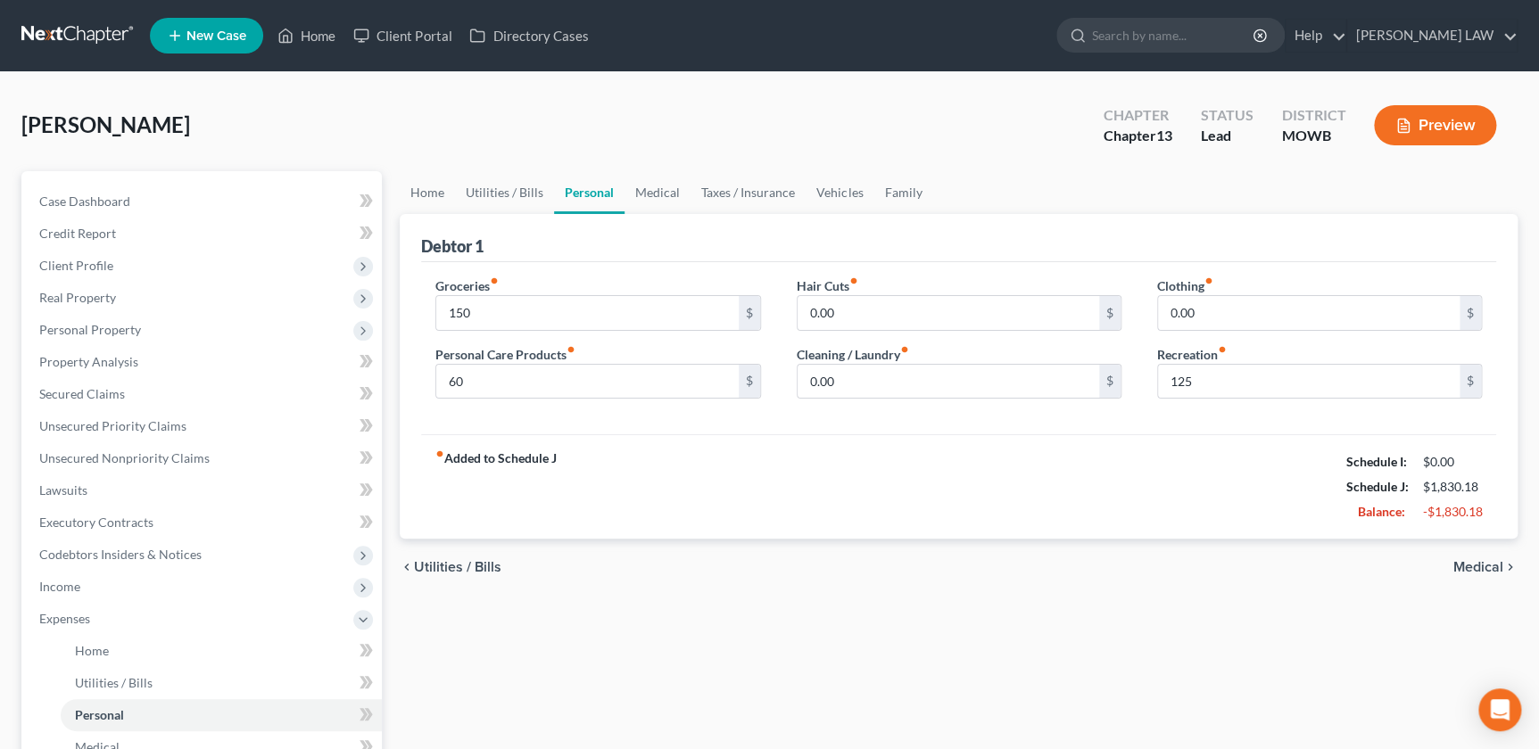
click at [1097, 477] on div "fiber_manual_record Added to Schedule J Schedule I: $0.00 Schedule J: $1,830.18…" at bounding box center [958, 486] width 1075 height 104
click at [884, 188] on link "Family" at bounding box center [902, 192] width 59 height 43
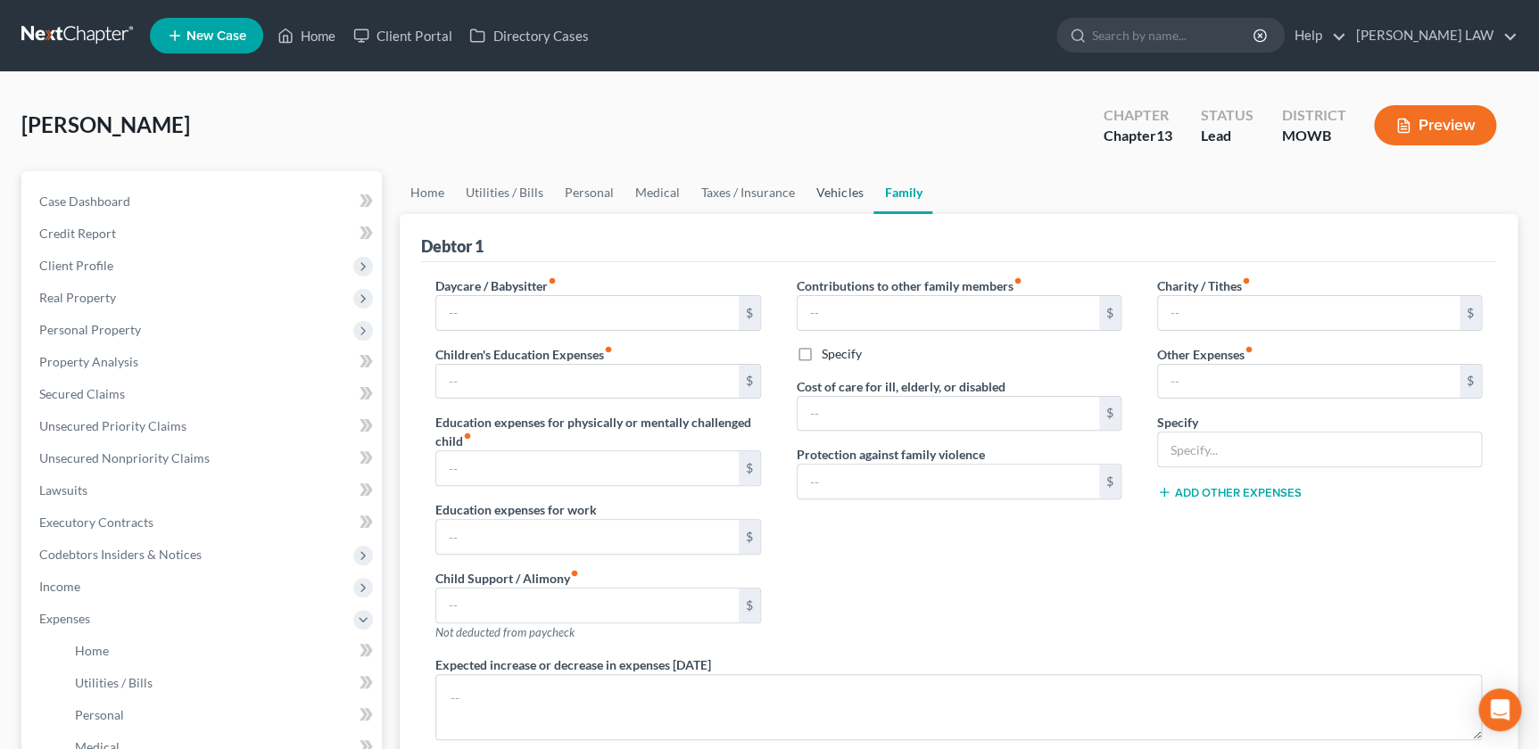
click at [822, 192] on link "Vehicles" at bounding box center [840, 192] width 68 height 43
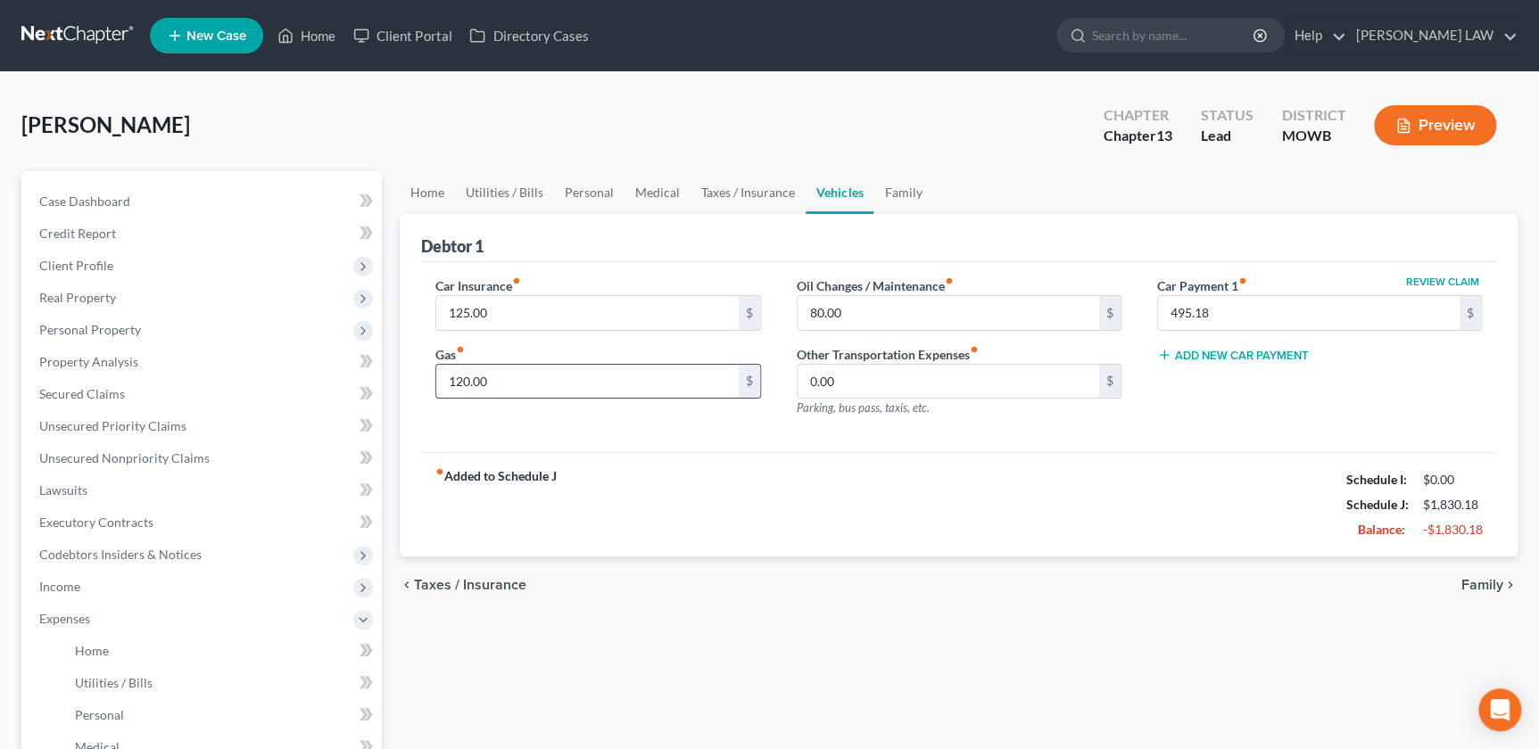
click at [542, 386] on input "120.00" at bounding box center [587, 382] width 302 height 34
type input "175"
drag, startPoint x: 702, startPoint y: 483, endPoint x: 705, endPoint y: 435, distance: 47.4
click at [700, 483] on div "fiber_manual_record Added to Schedule J Schedule I: $0.00 Schedule J: $1,885.18…" at bounding box center [958, 504] width 1075 height 104
click at [872, 319] on input "80.00" at bounding box center [949, 313] width 302 height 34
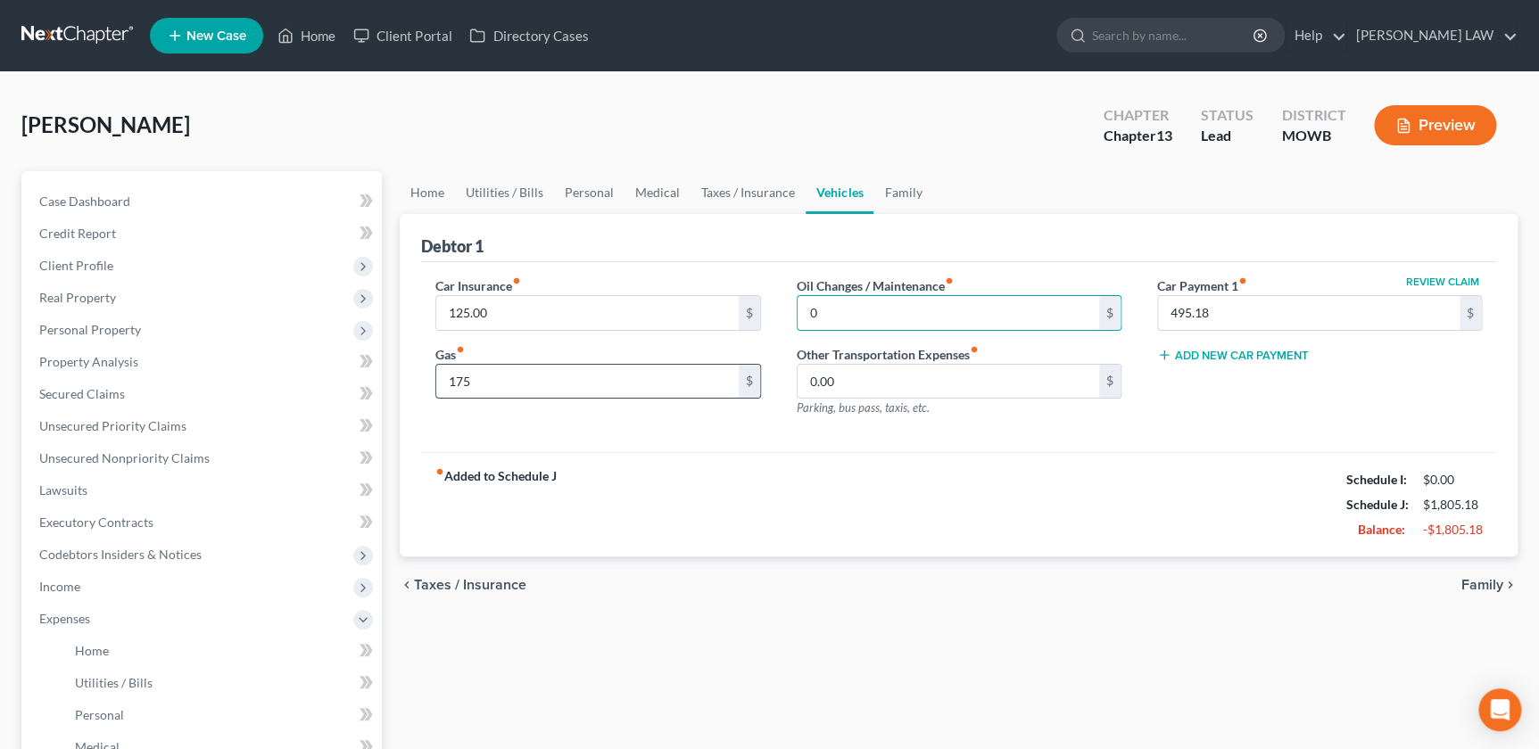
type input "0"
click at [642, 388] on input "175" at bounding box center [587, 382] width 302 height 34
type input "180"
click at [1232, 306] on input "495.18" at bounding box center [1309, 313] width 302 height 34
drag, startPoint x: 1014, startPoint y: 560, endPoint x: 961, endPoint y: 517, distance: 68.5
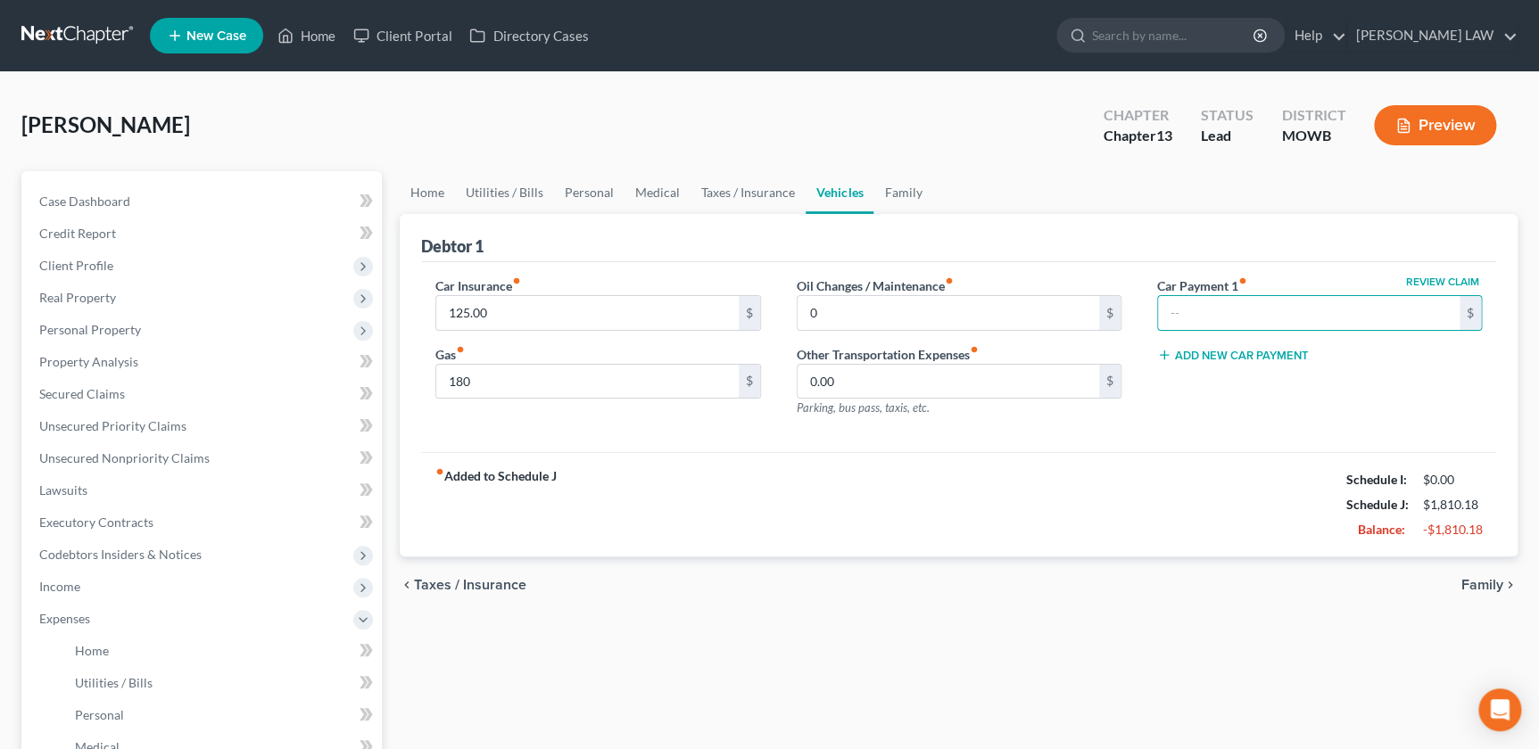
click at [1005, 551] on ui-view "Home Utilities / Bills Personal Medical Taxes / Insurance Vehicles Family Debto…" at bounding box center [959, 392] width 1118 height 443
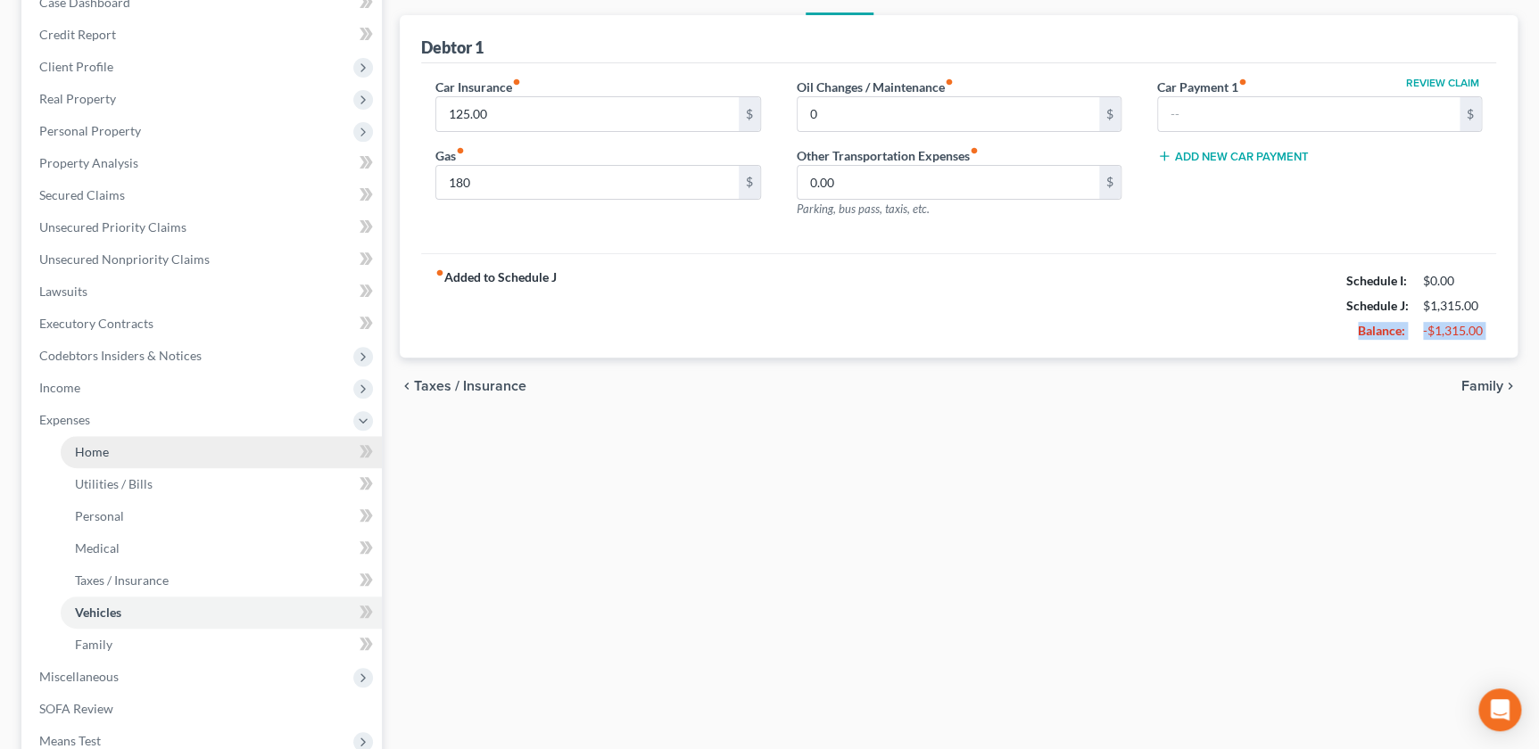
scroll to position [203, 0]
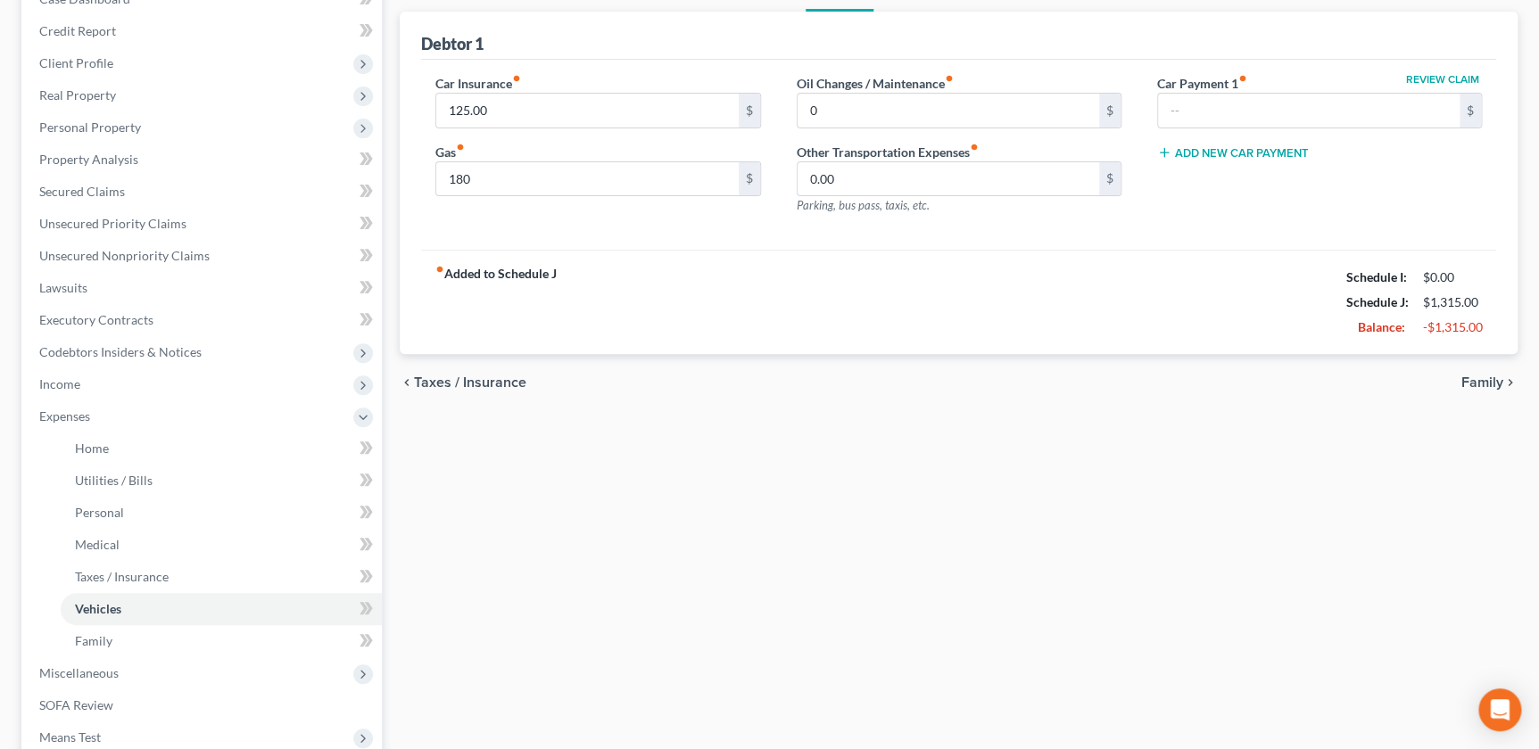
drag, startPoint x: 58, startPoint y: 376, endPoint x: 73, endPoint y: 402, distance: 30.0
click at [58, 376] on span "Income" at bounding box center [59, 383] width 41 height 15
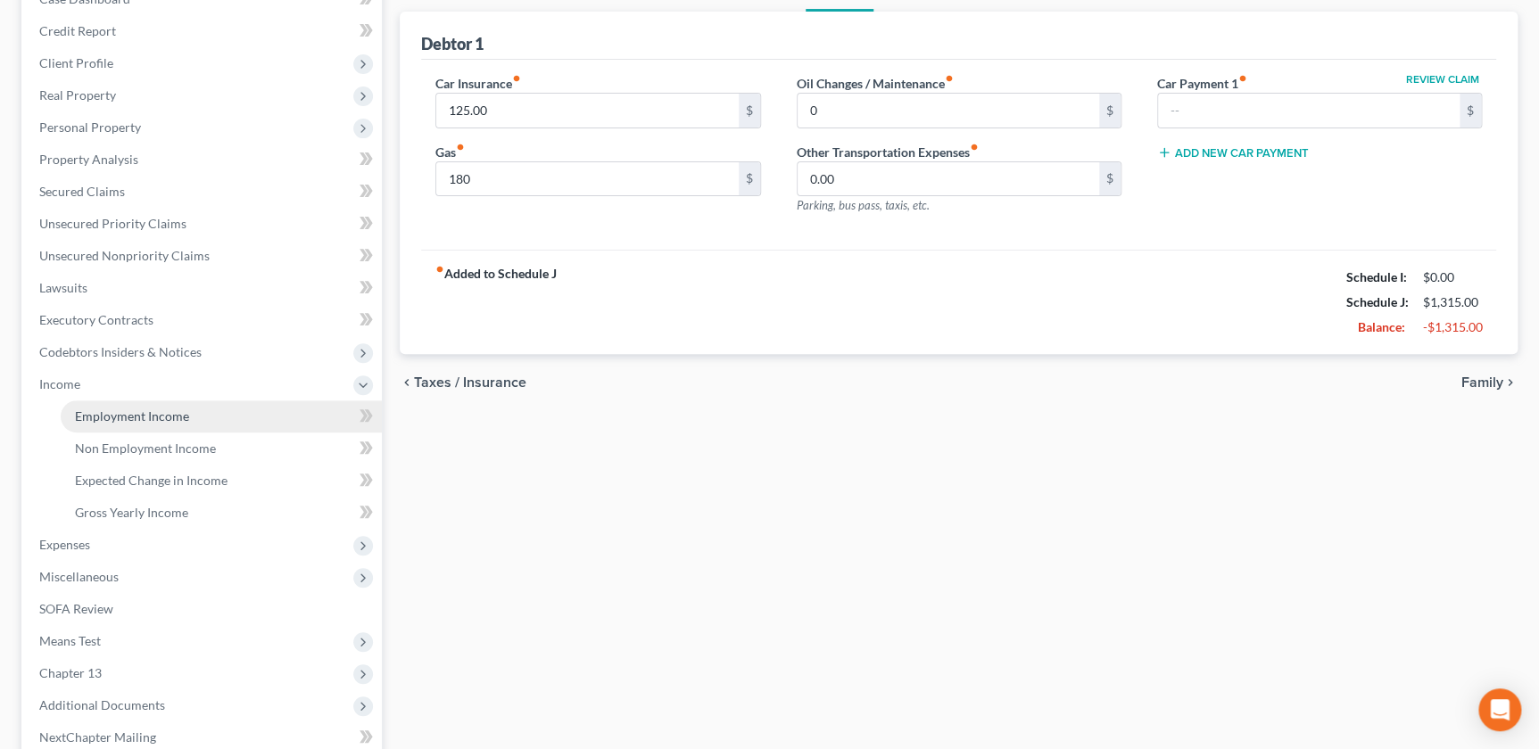
click at [85, 418] on span "Employment Income" at bounding box center [132, 416] width 114 height 15
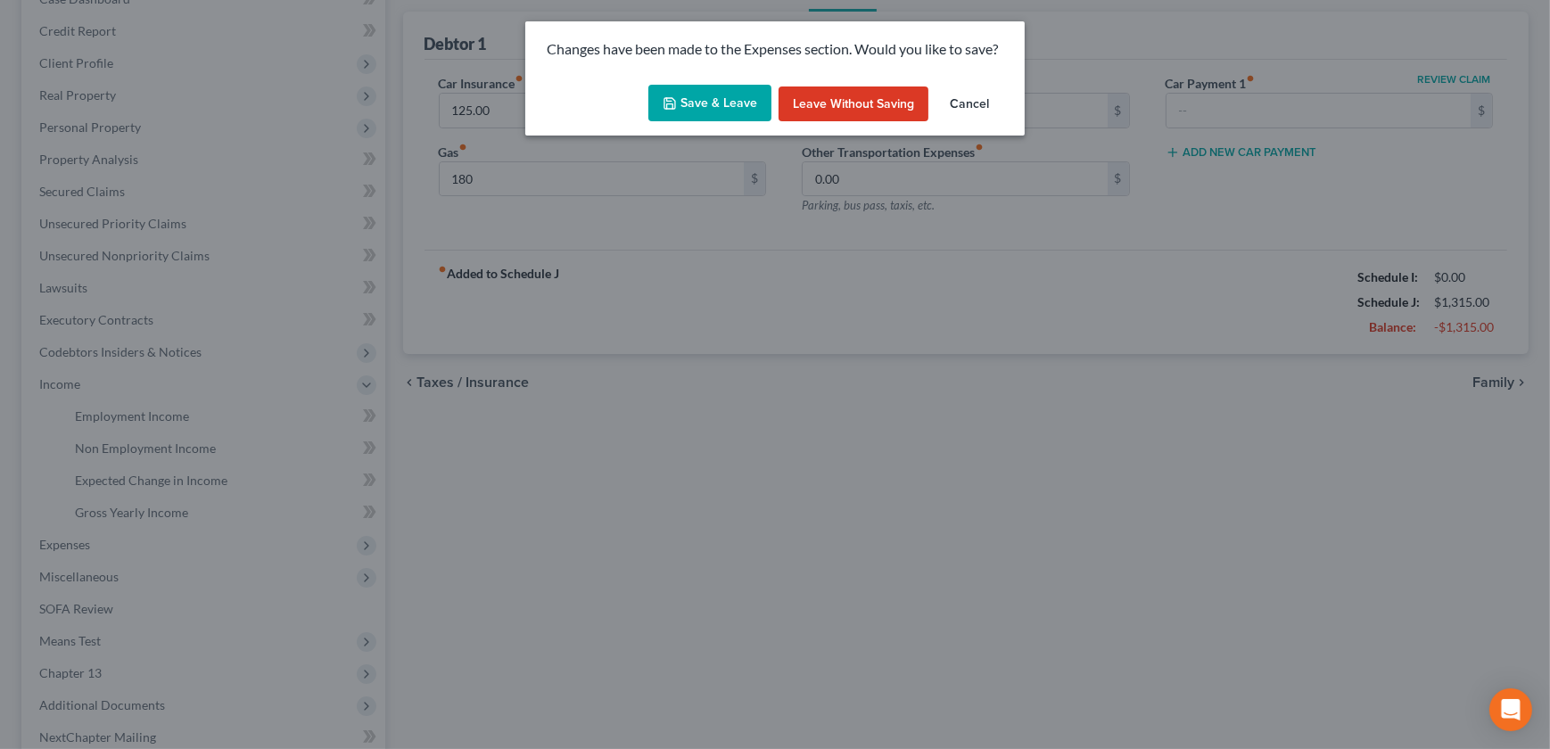
click at [711, 95] on button "Save & Leave" at bounding box center [710, 103] width 123 height 37
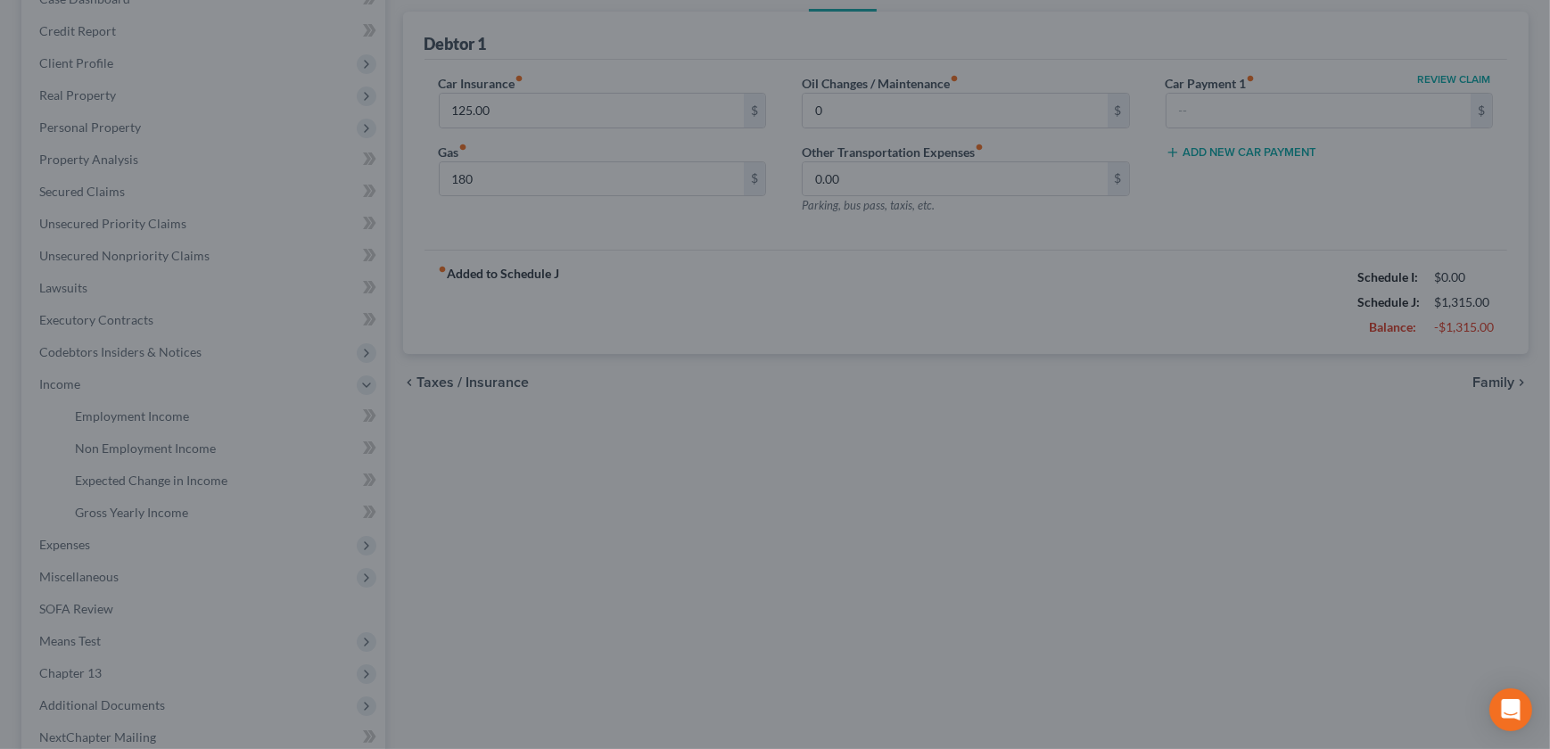
type input "180.00"
type input "0.00"
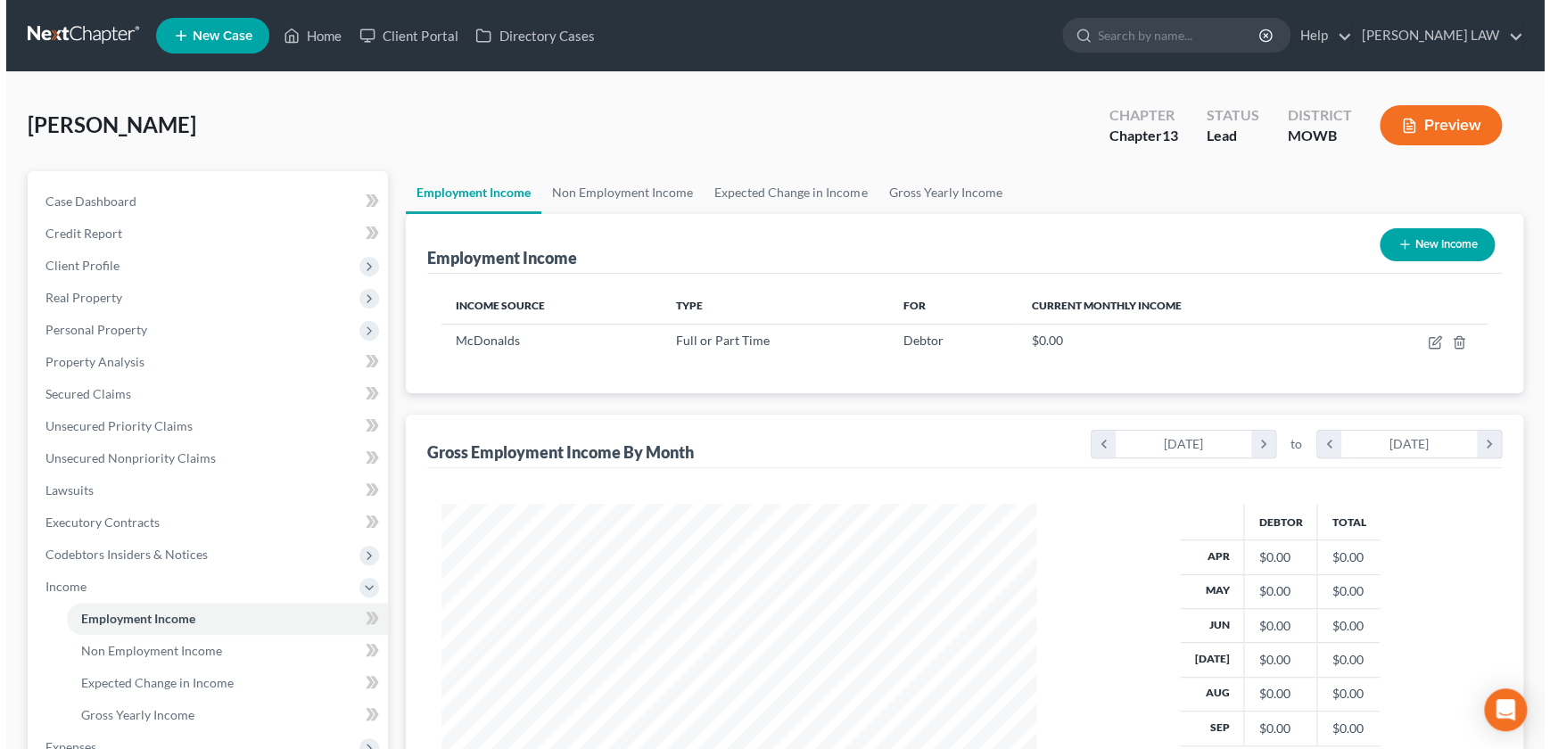
scroll to position [319, 631]
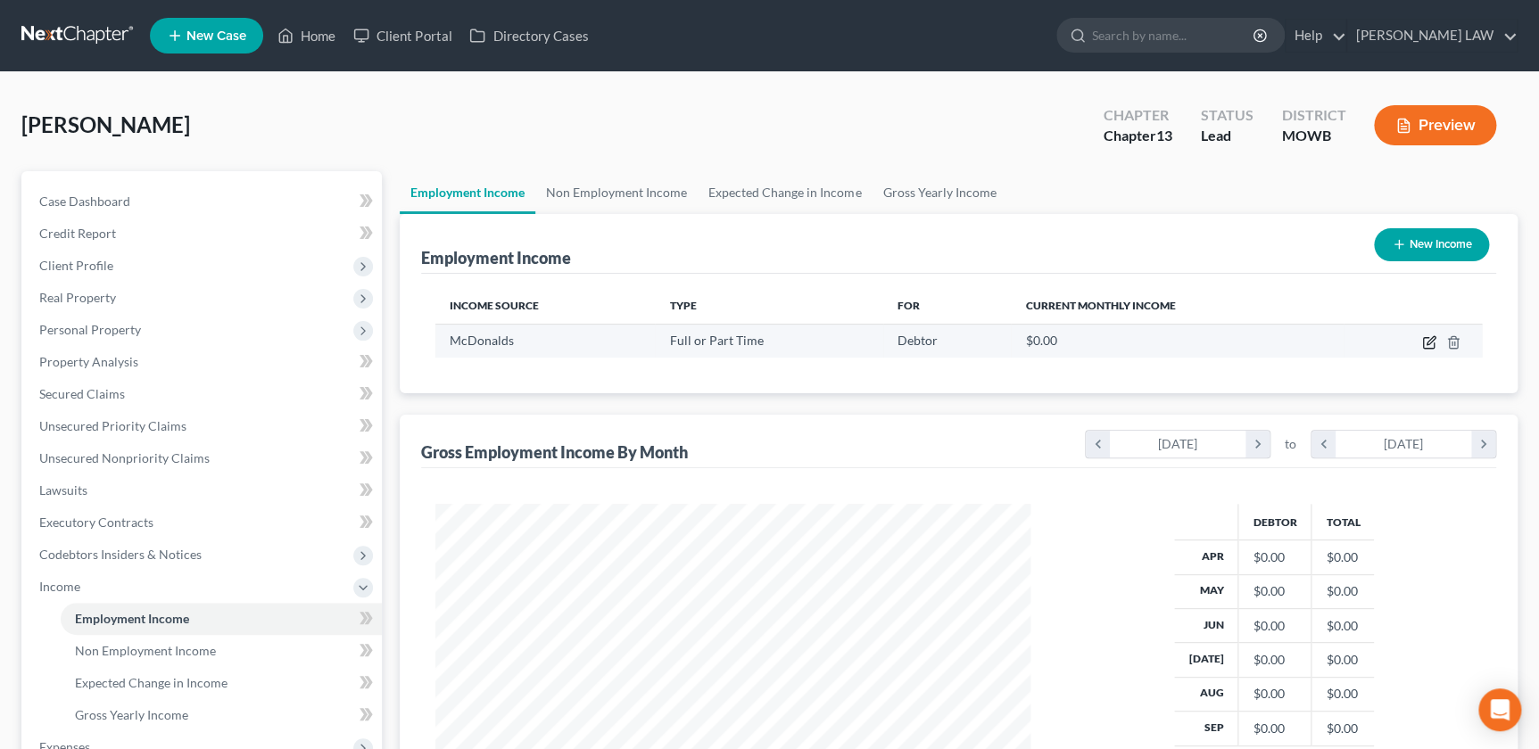
click at [1432, 341] on icon "button" at bounding box center [1429, 342] width 14 height 14
select select "0"
select select "2"
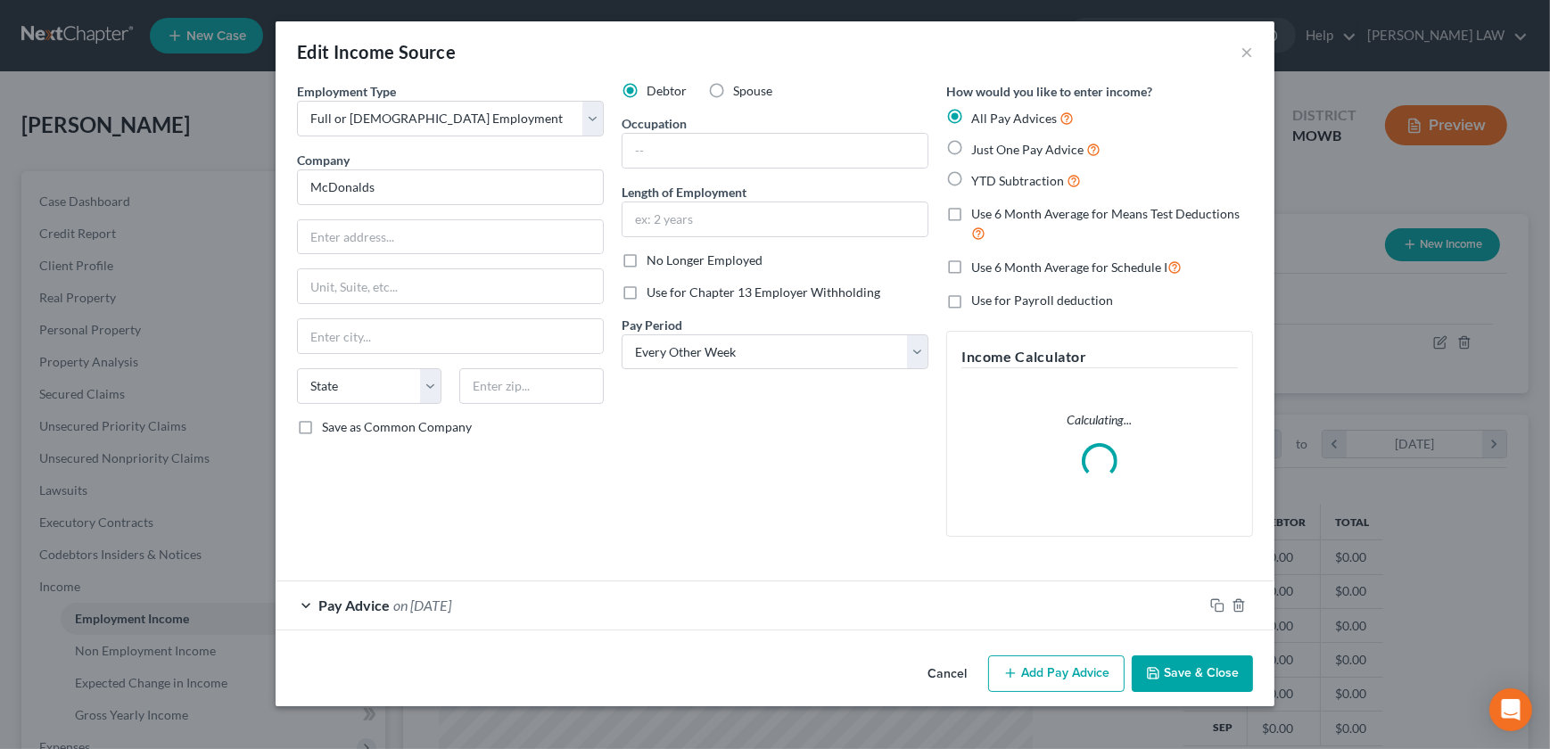
scroll to position [319, 635]
click at [972, 174] on label "YTD Subtraction" at bounding box center [1027, 180] width 110 height 21
click at [979, 174] on input "YTD Subtraction" at bounding box center [985, 176] width 12 height 12
radio input "true"
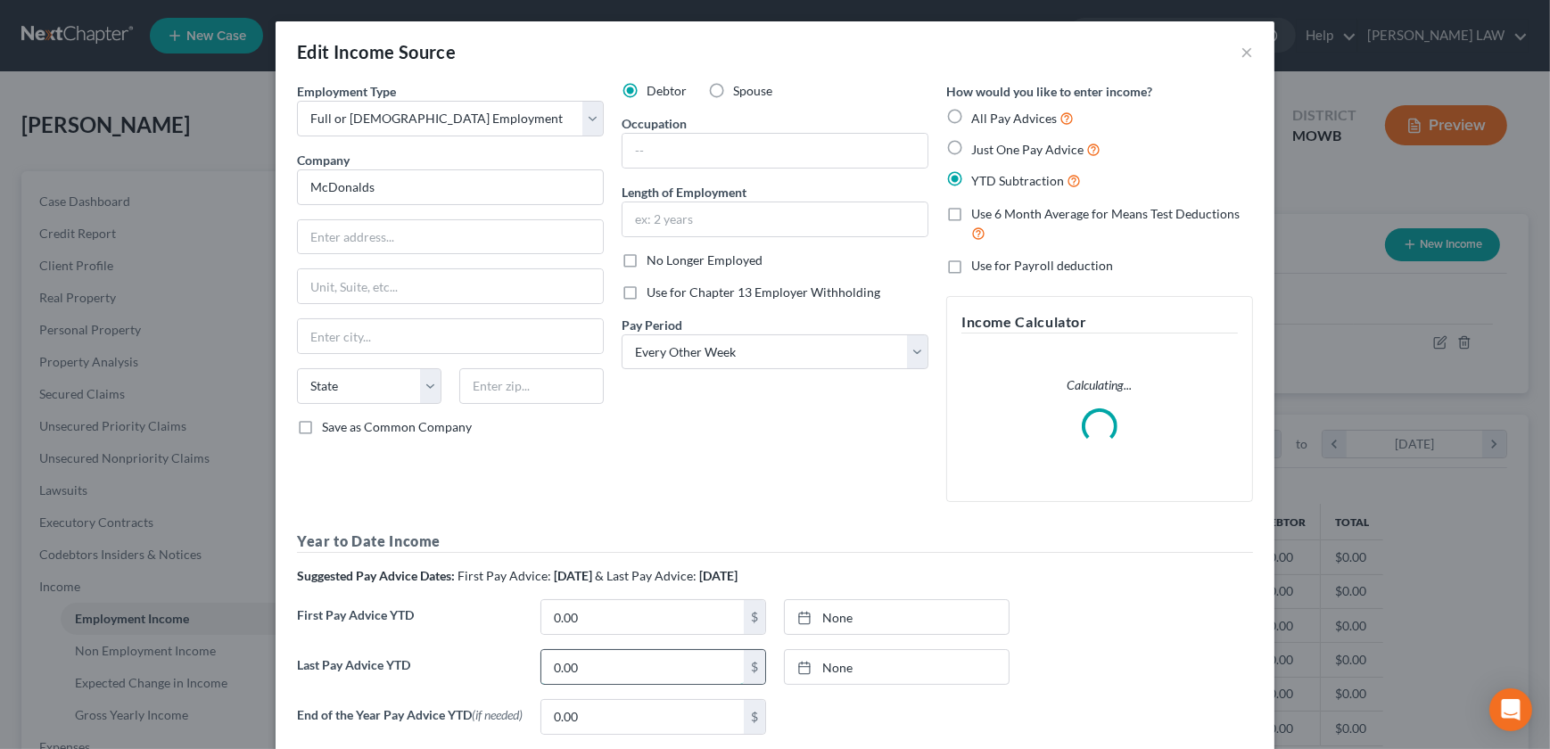
click at [599, 658] on input "0.00" at bounding box center [643, 667] width 203 height 34
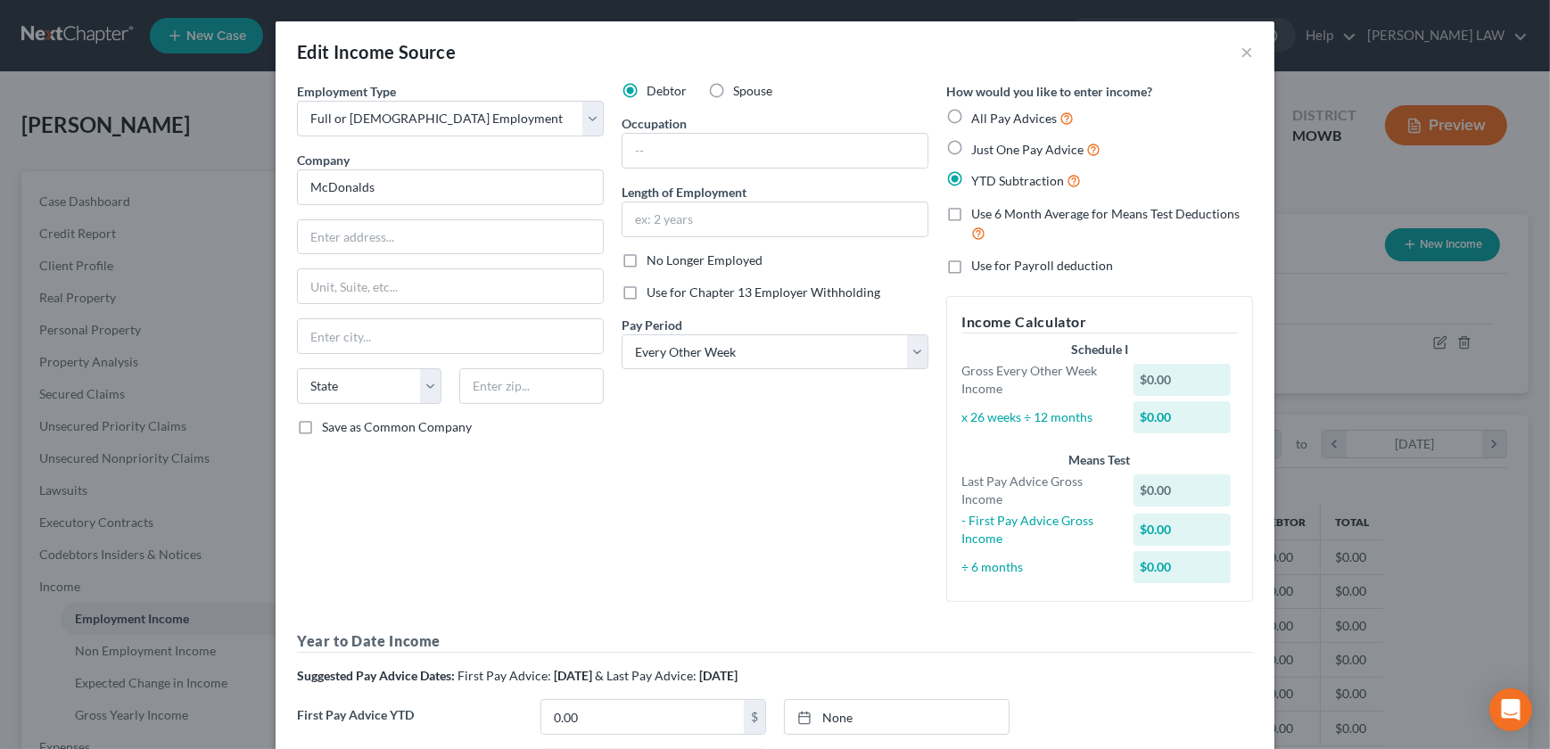
scroll to position [24, 0]
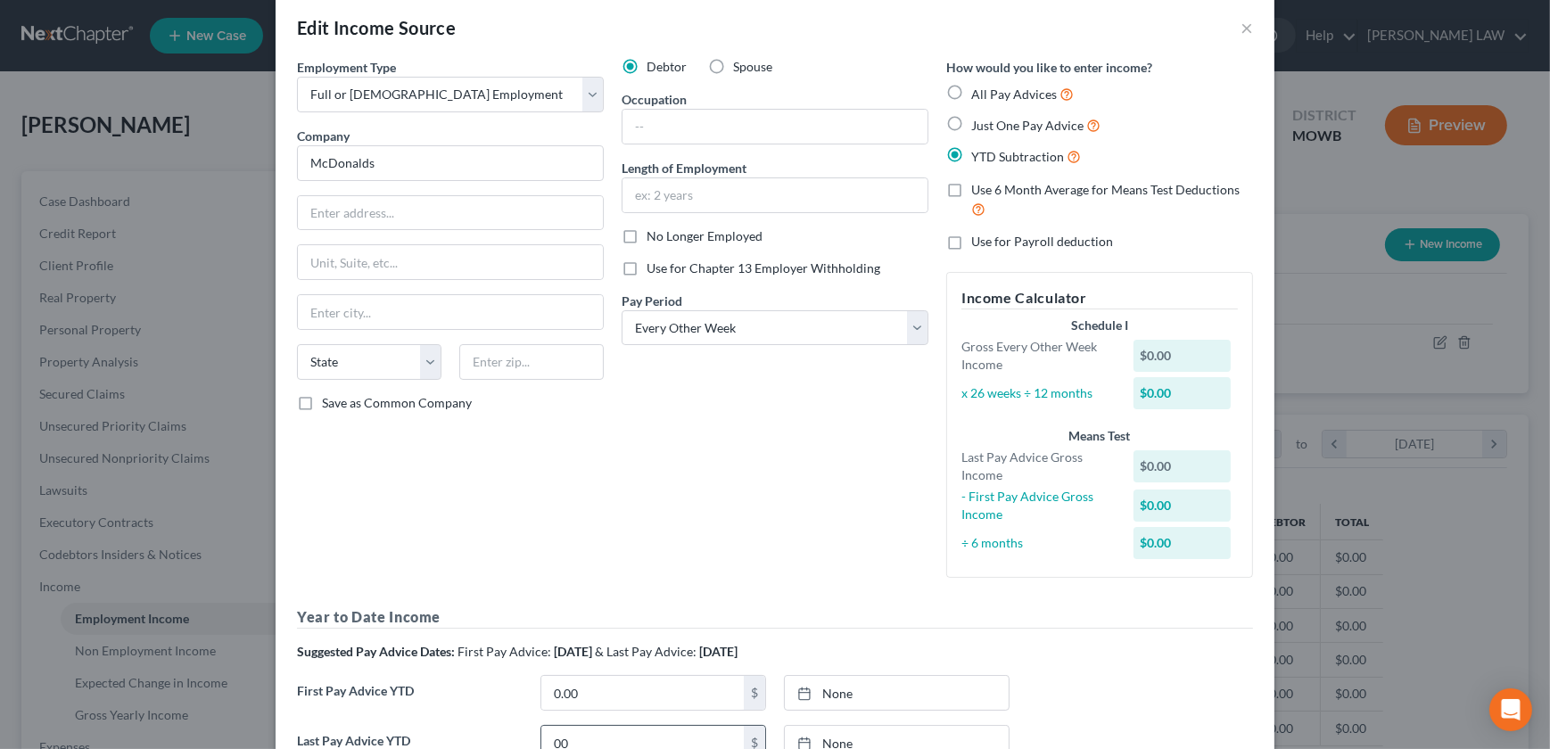
type input "0"
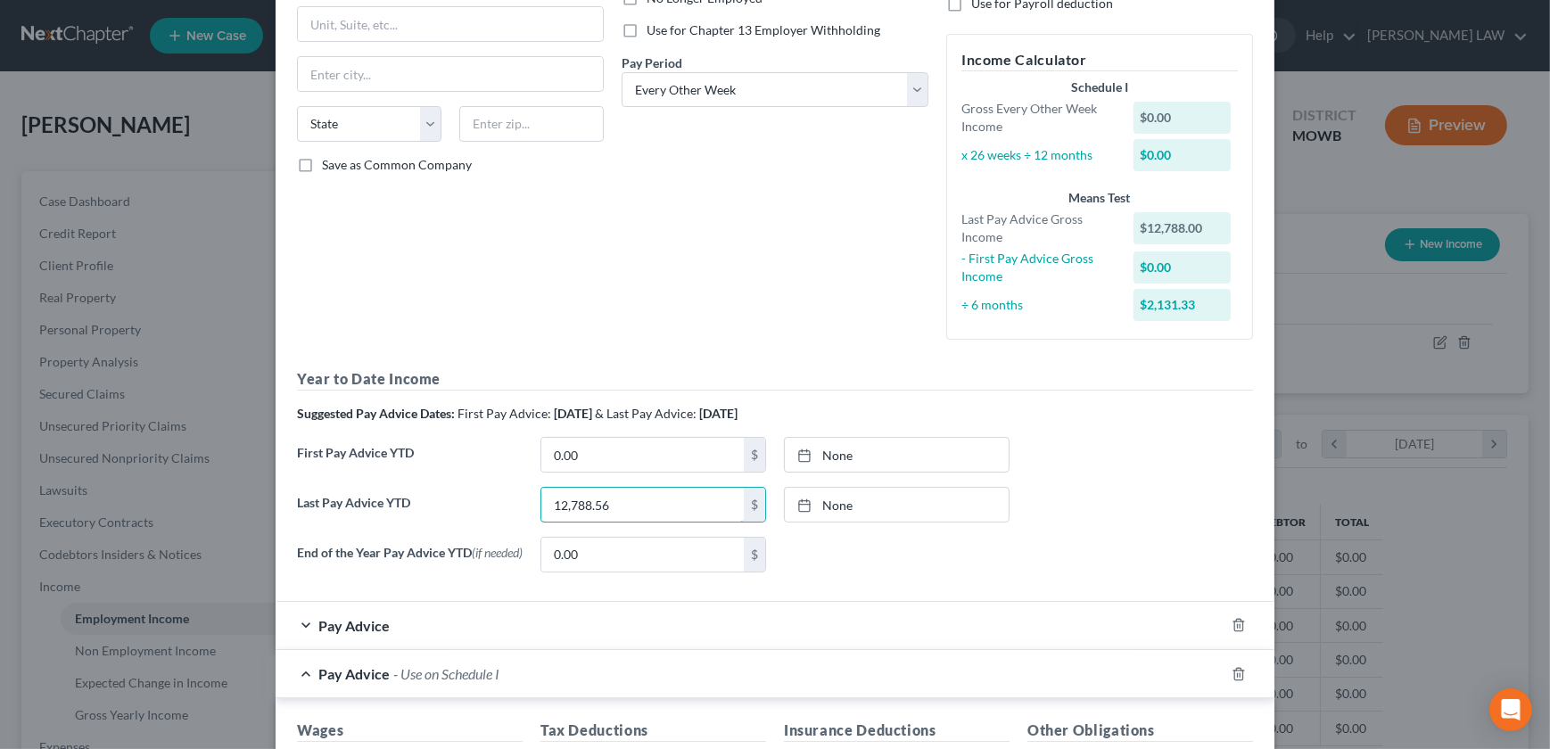
scroll to position [349, 0]
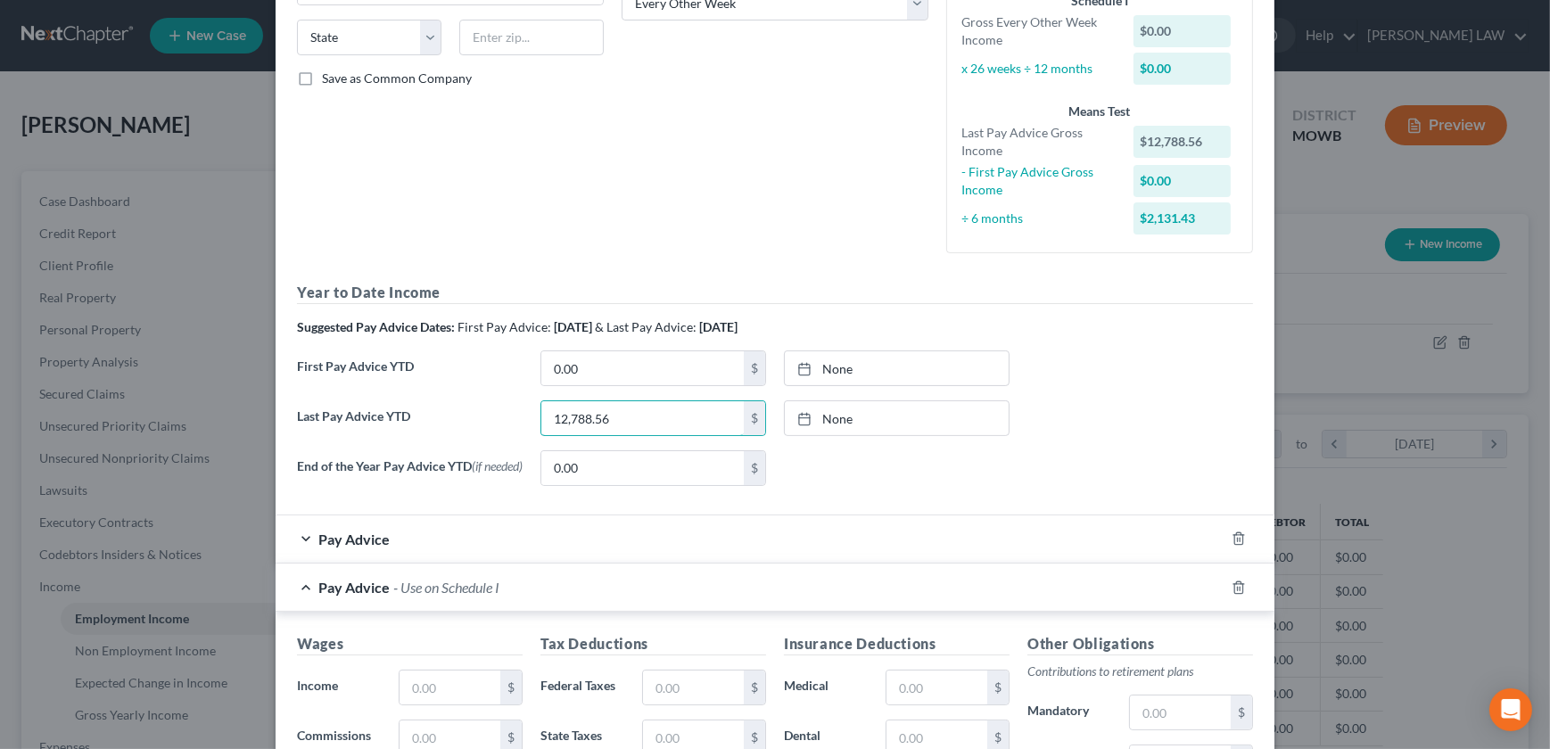
type input "12,788.56"
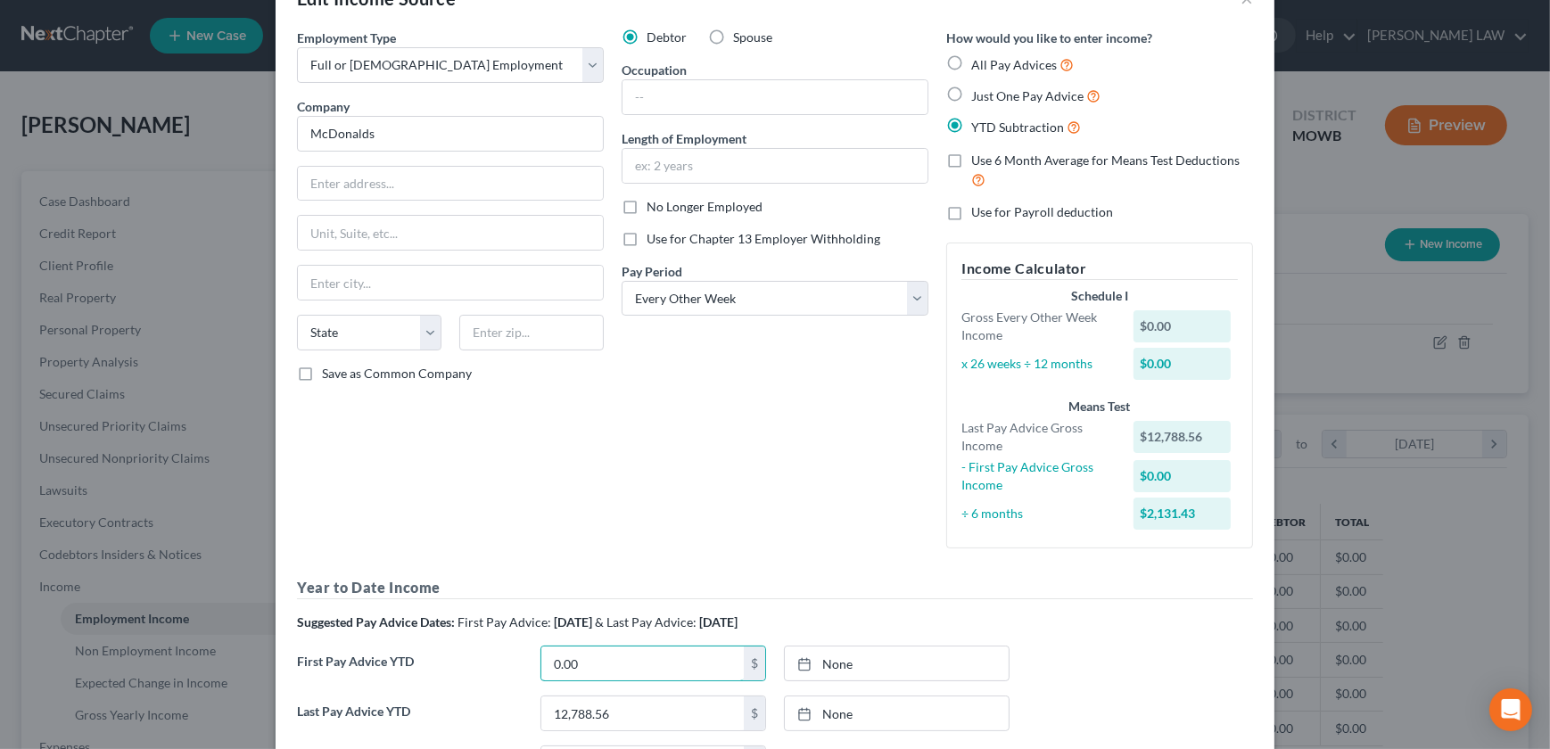
scroll to position [0, 0]
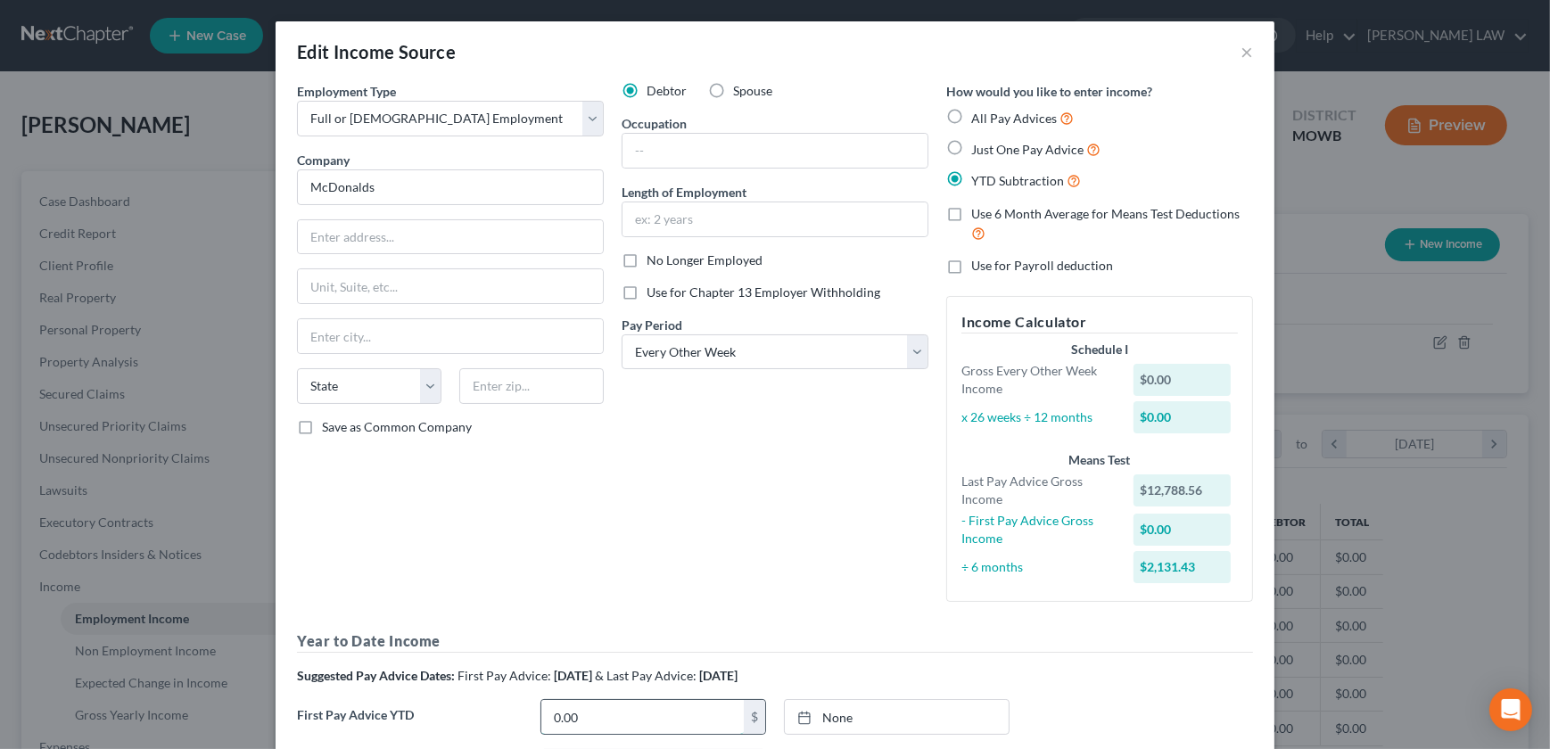
click at [624, 709] on input "0.00" at bounding box center [643, 717] width 203 height 34
type input "0"
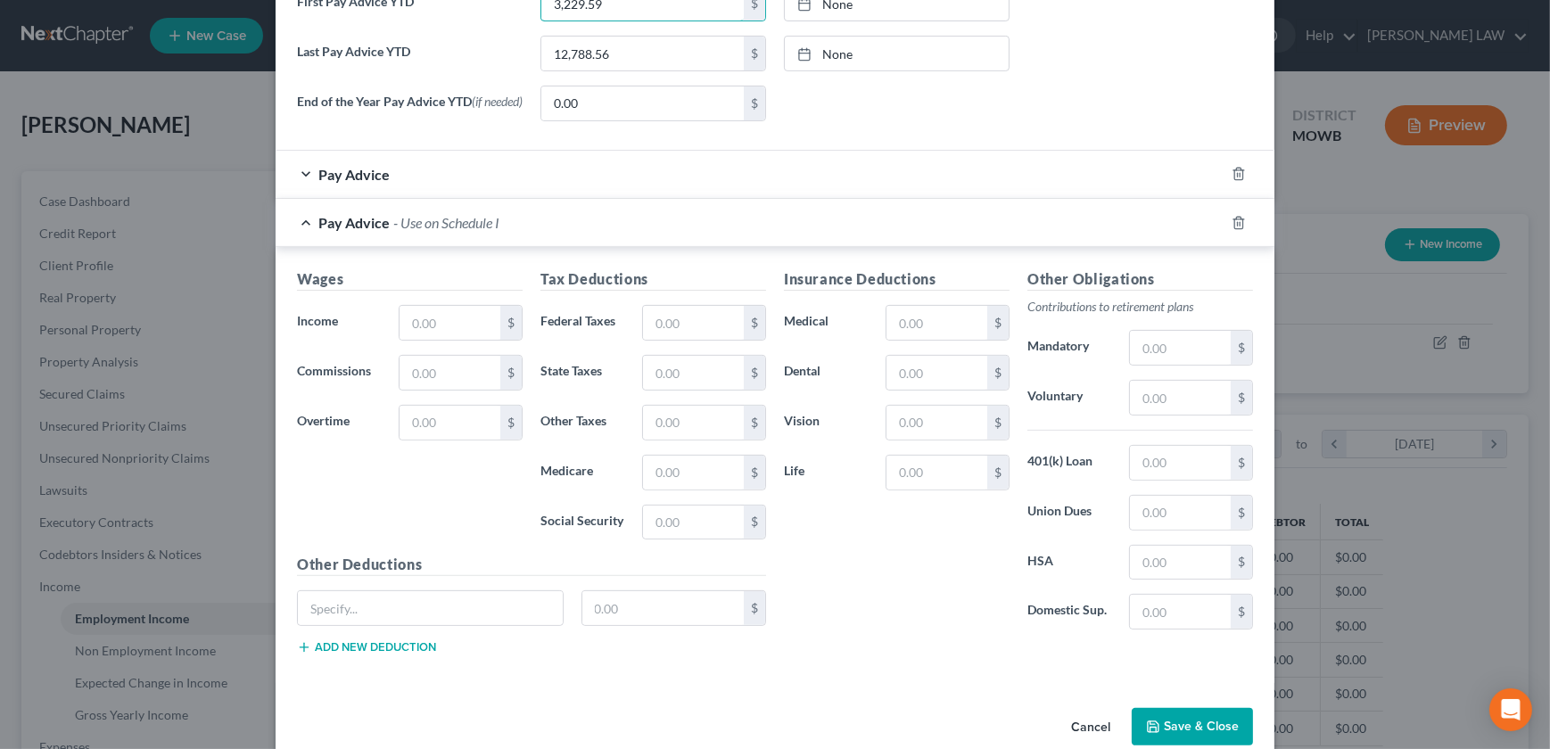
scroll to position [730, 0]
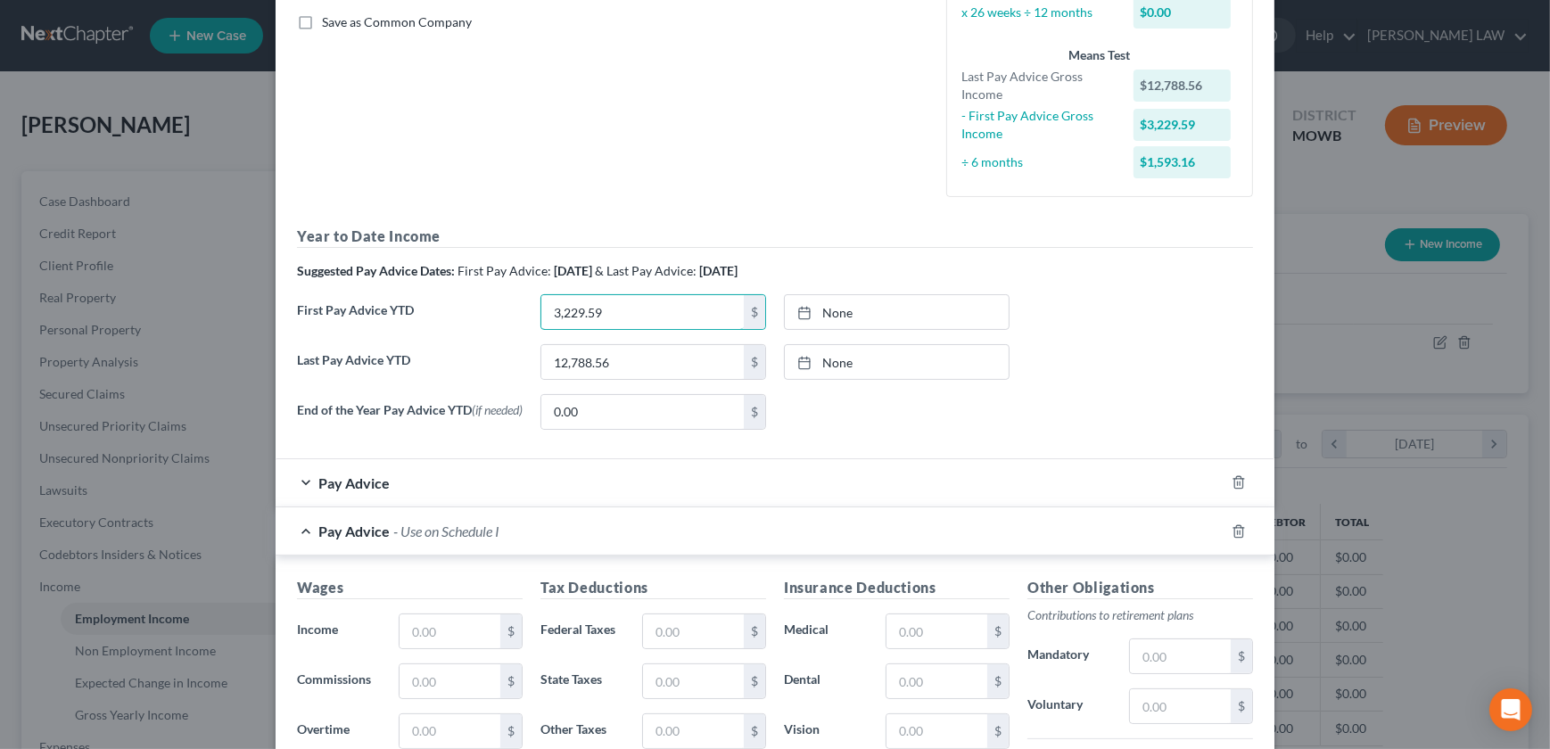
type input "3,229.59"
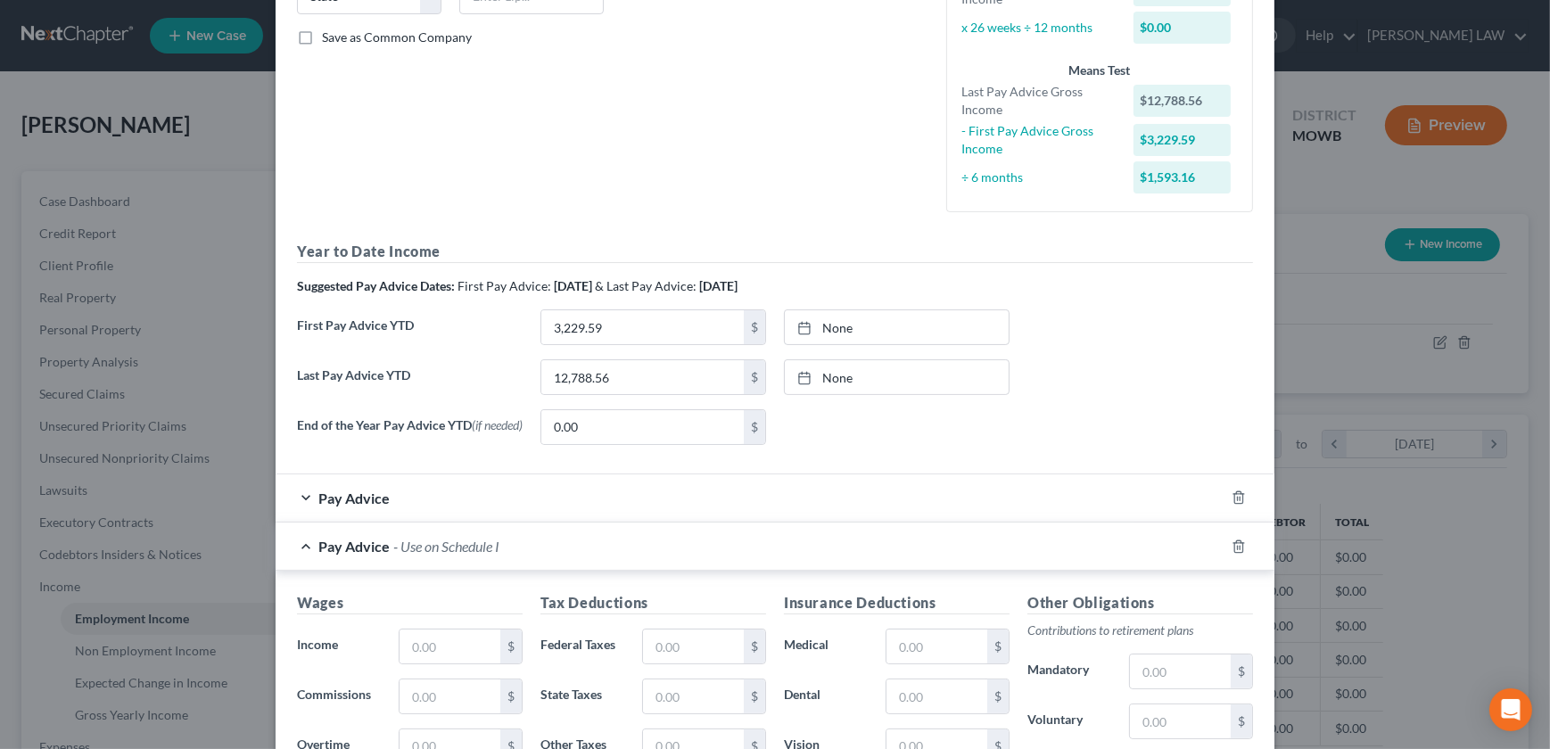
click at [1118, 416] on div "End of the Year Pay Advice YTD (if needed) 0.00 $ None close Date Time chevron_…" at bounding box center [775, 434] width 974 height 50
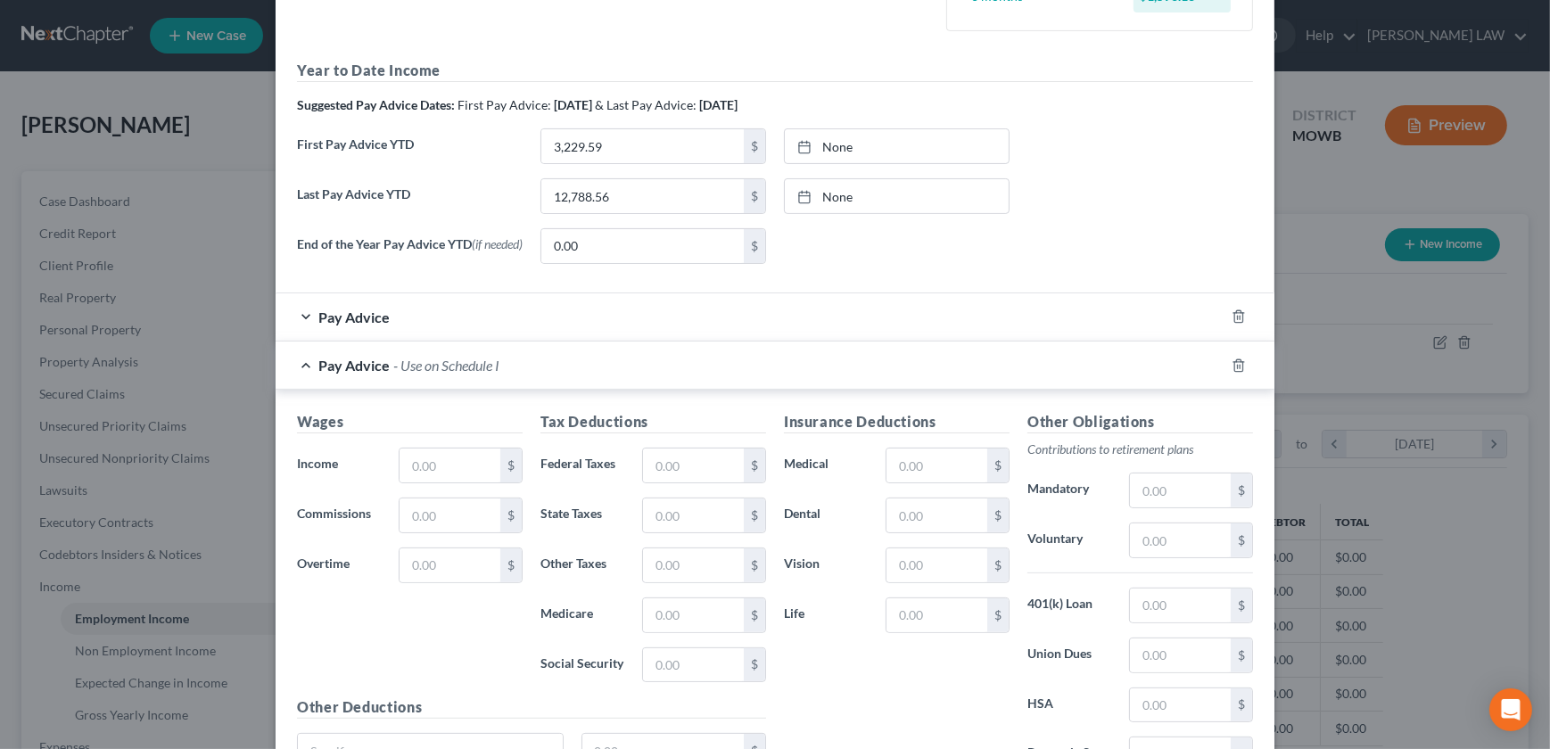
scroll to position [588, 0]
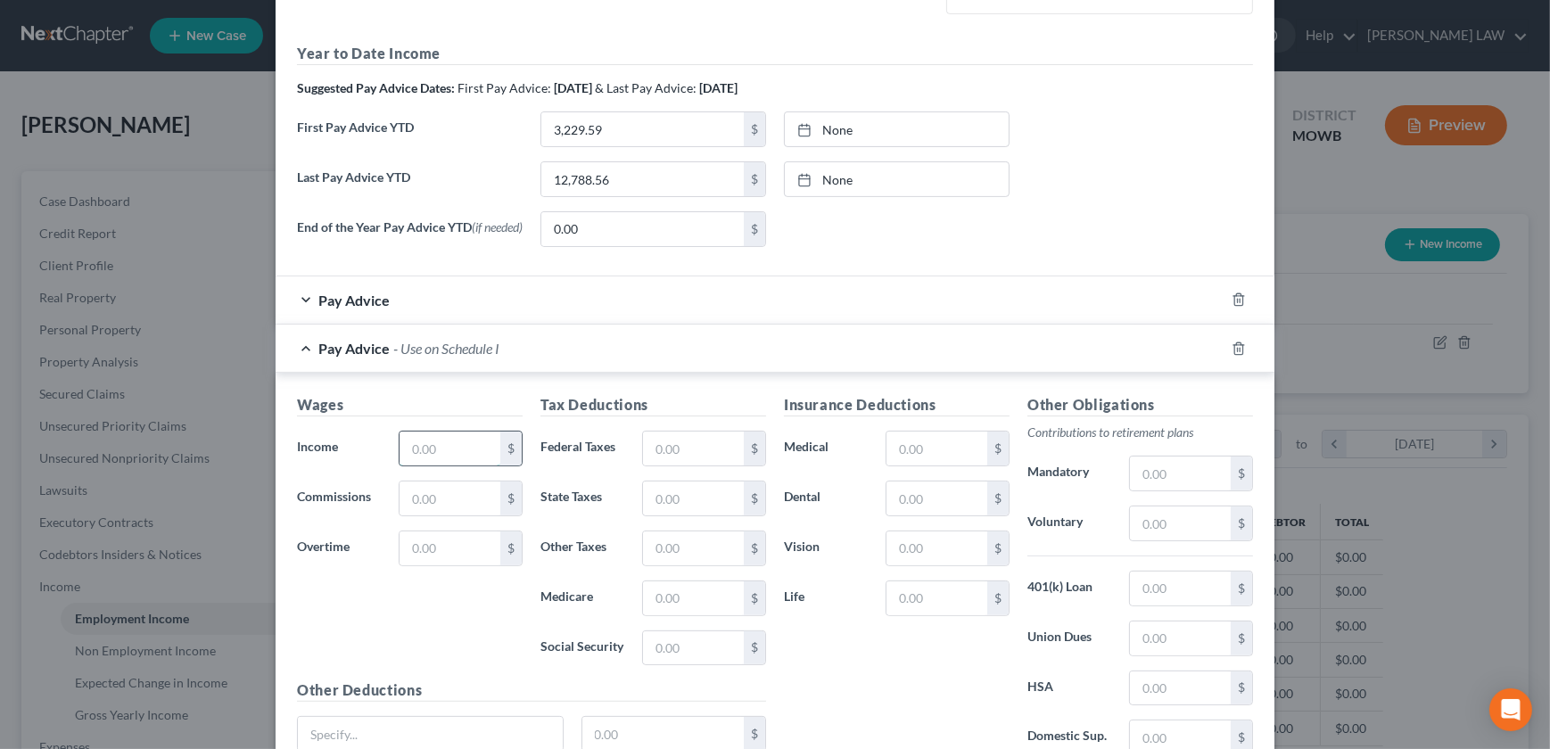
click at [415, 451] on input "text" at bounding box center [450, 449] width 101 height 34
type input "700"
click at [412, 511] on input "text" at bounding box center [450, 499] width 101 height 34
click at [687, 444] on input "text" at bounding box center [693, 449] width 101 height 34
type input "35"
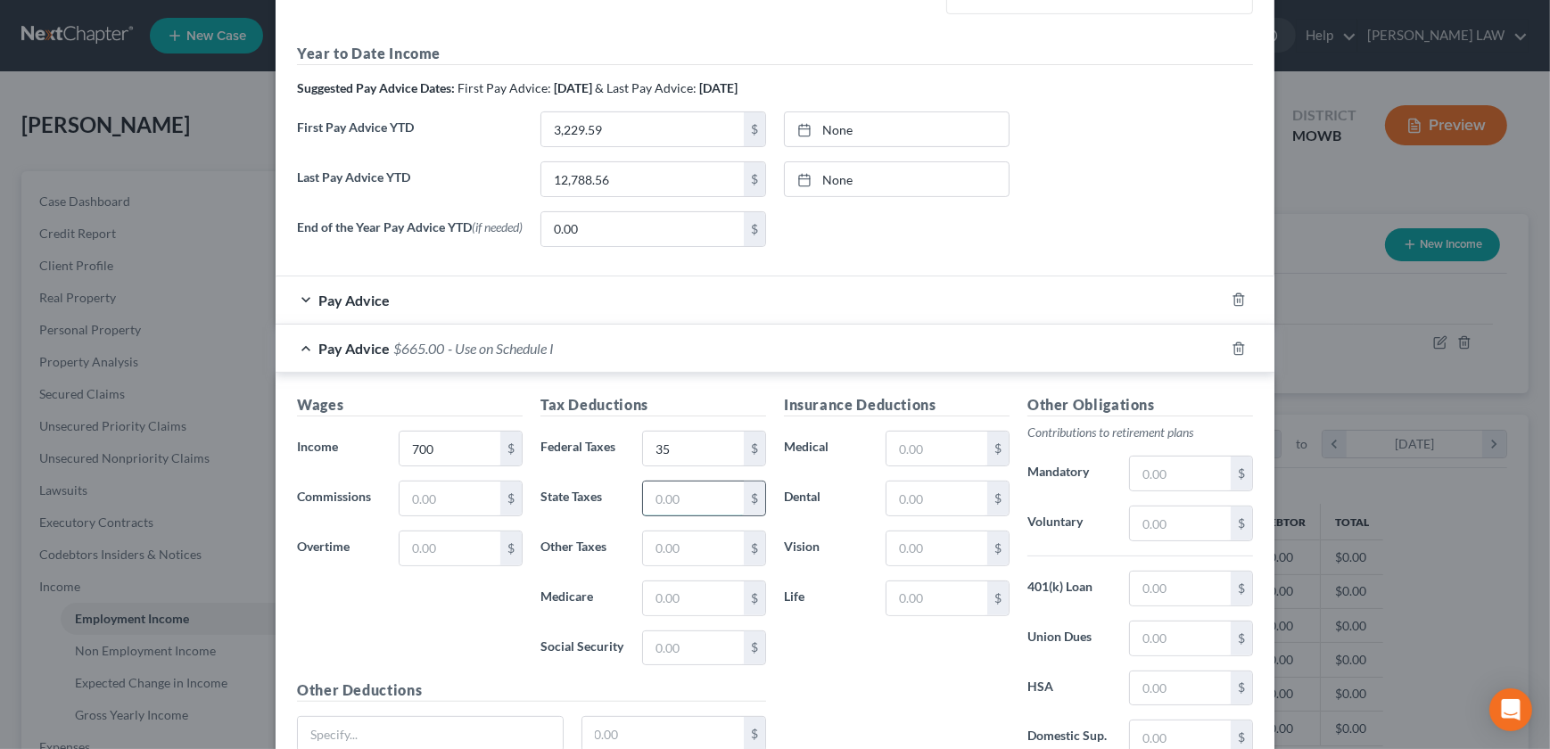
click at [652, 500] on input "text" at bounding box center [693, 499] width 101 height 34
type input "28"
click at [645, 543] on input "text" at bounding box center [693, 549] width 101 height 34
click at [650, 599] on input "text" at bounding box center [693, 599] width 101 height 34
type input "1"
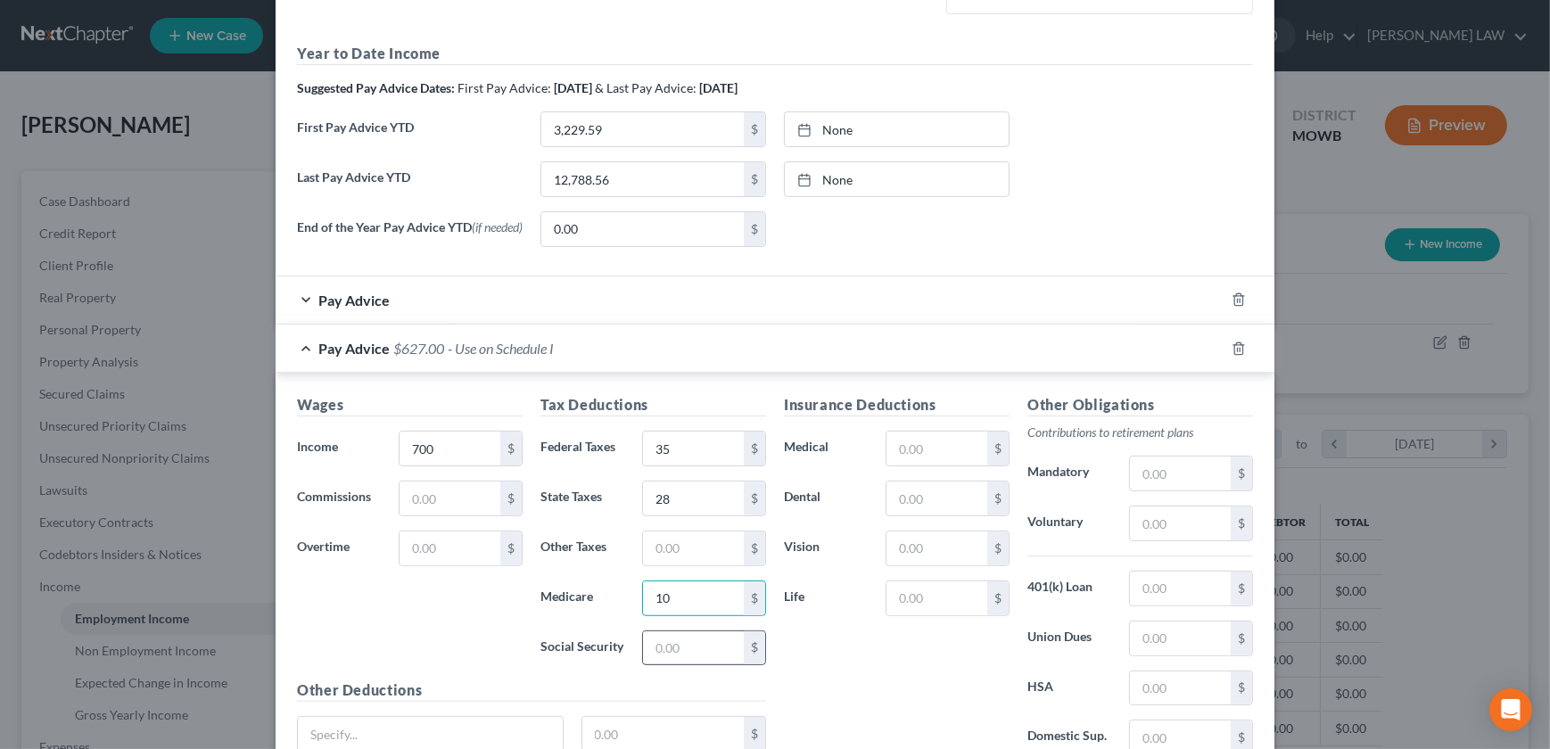
type input "10"
click at [644, 650] on input "text" at bounding box center [693, 649] width 101 height 34
type input "42"
click at [864, 685] on div "Insurance Deductions Medical $ Dental $ Vision $ Life $" at bounding box center [897, 582] width 244 height 376
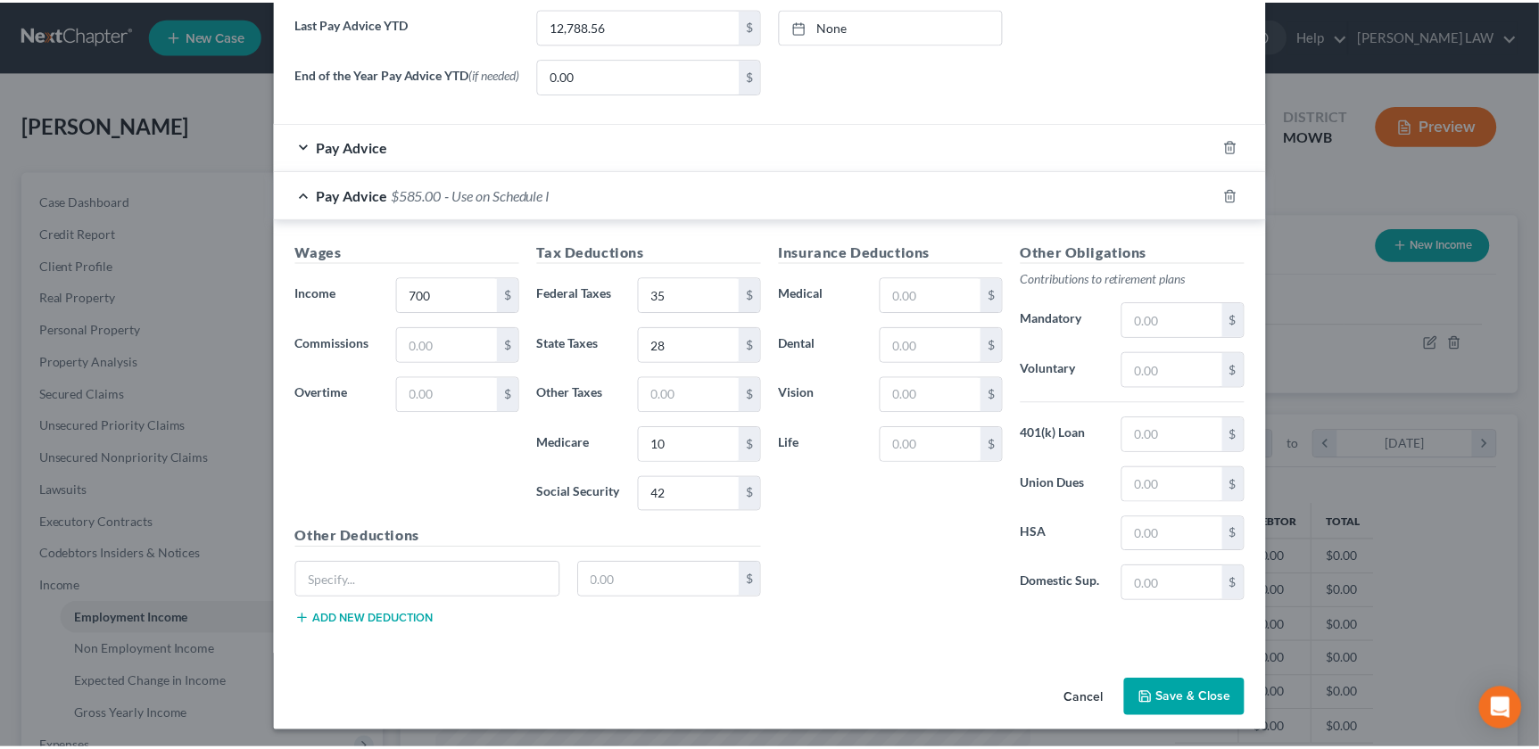
scroll to position [747, 0]
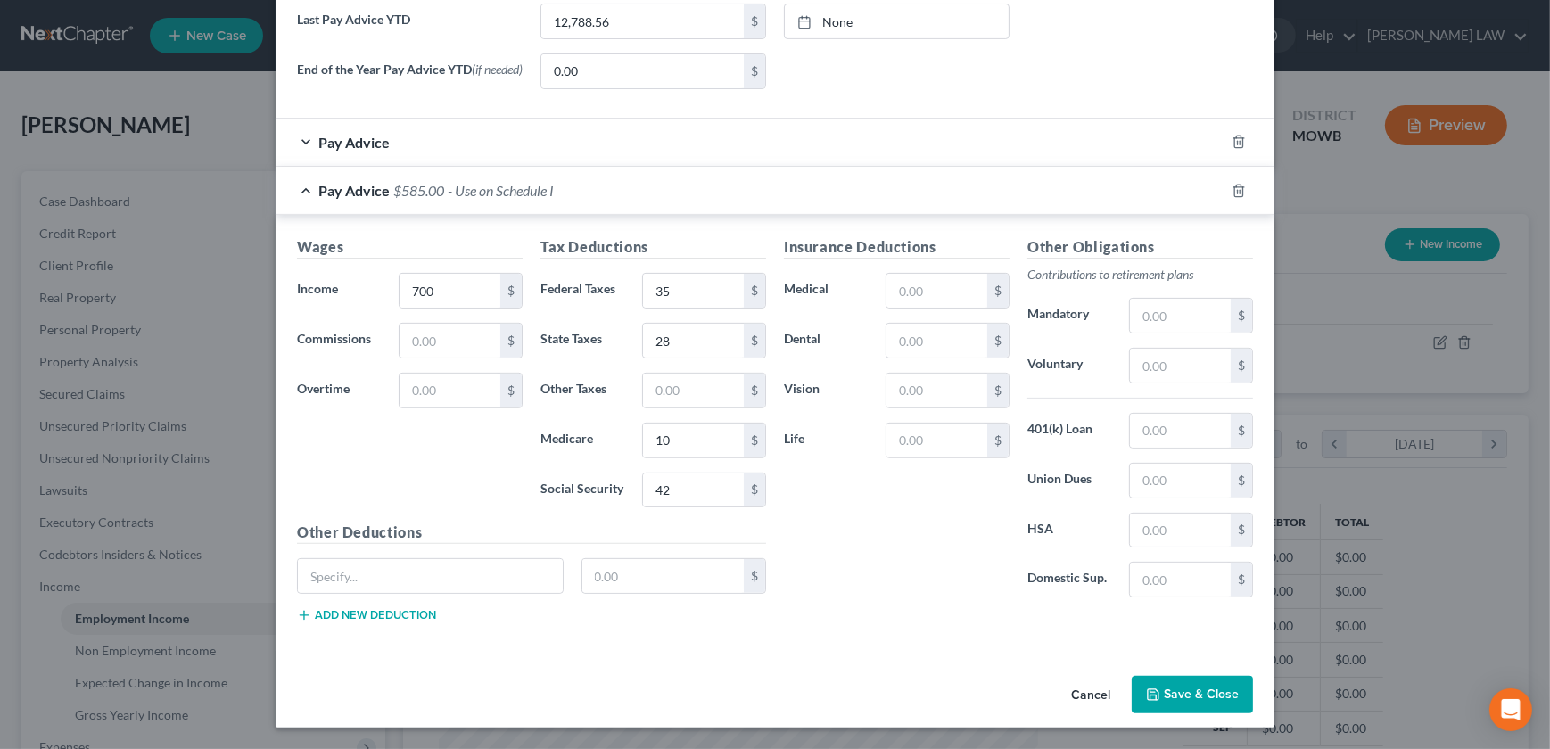
click at [1169, 699] on button "Save & Close" at bounding box center [1192, 694] width 121 height 37
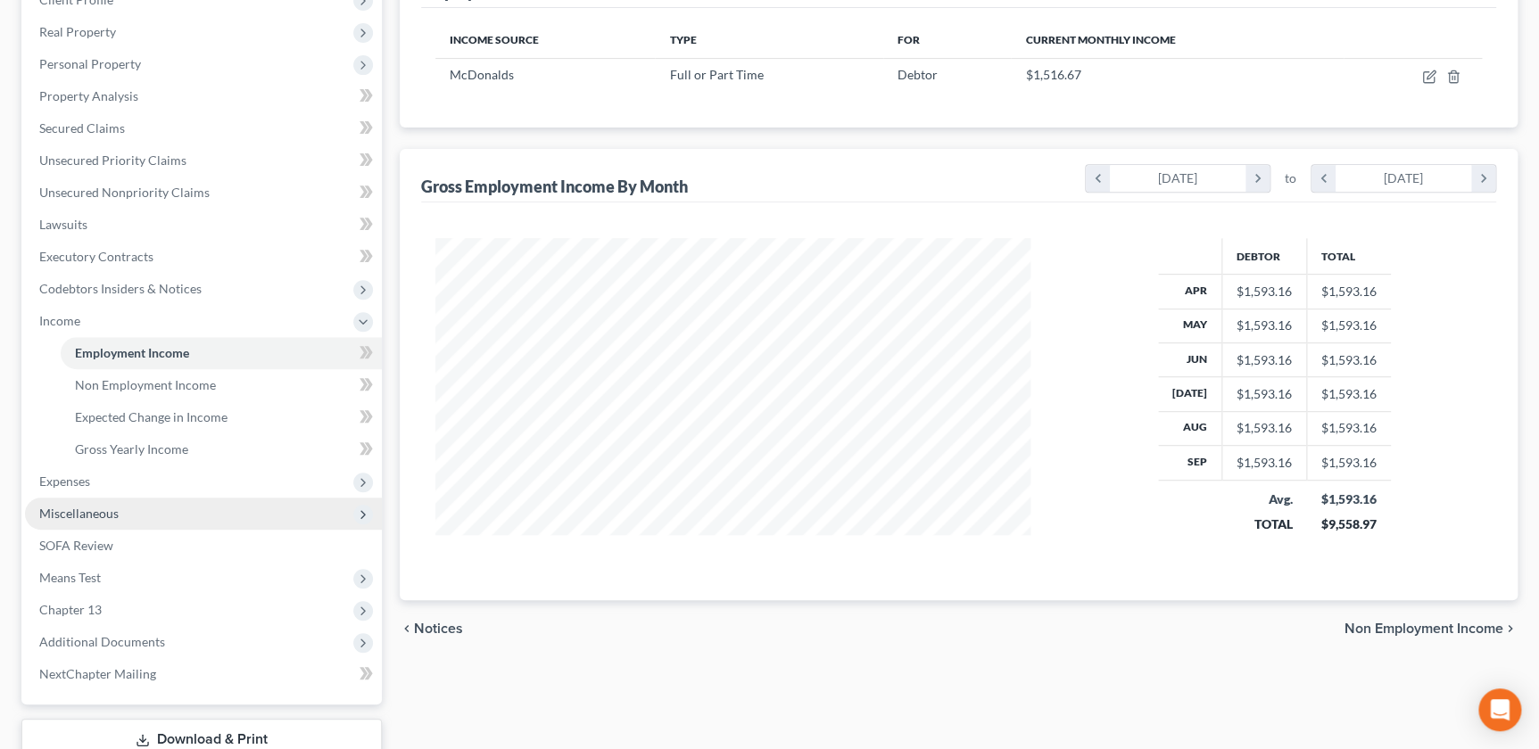
scroll to position [284, 0]
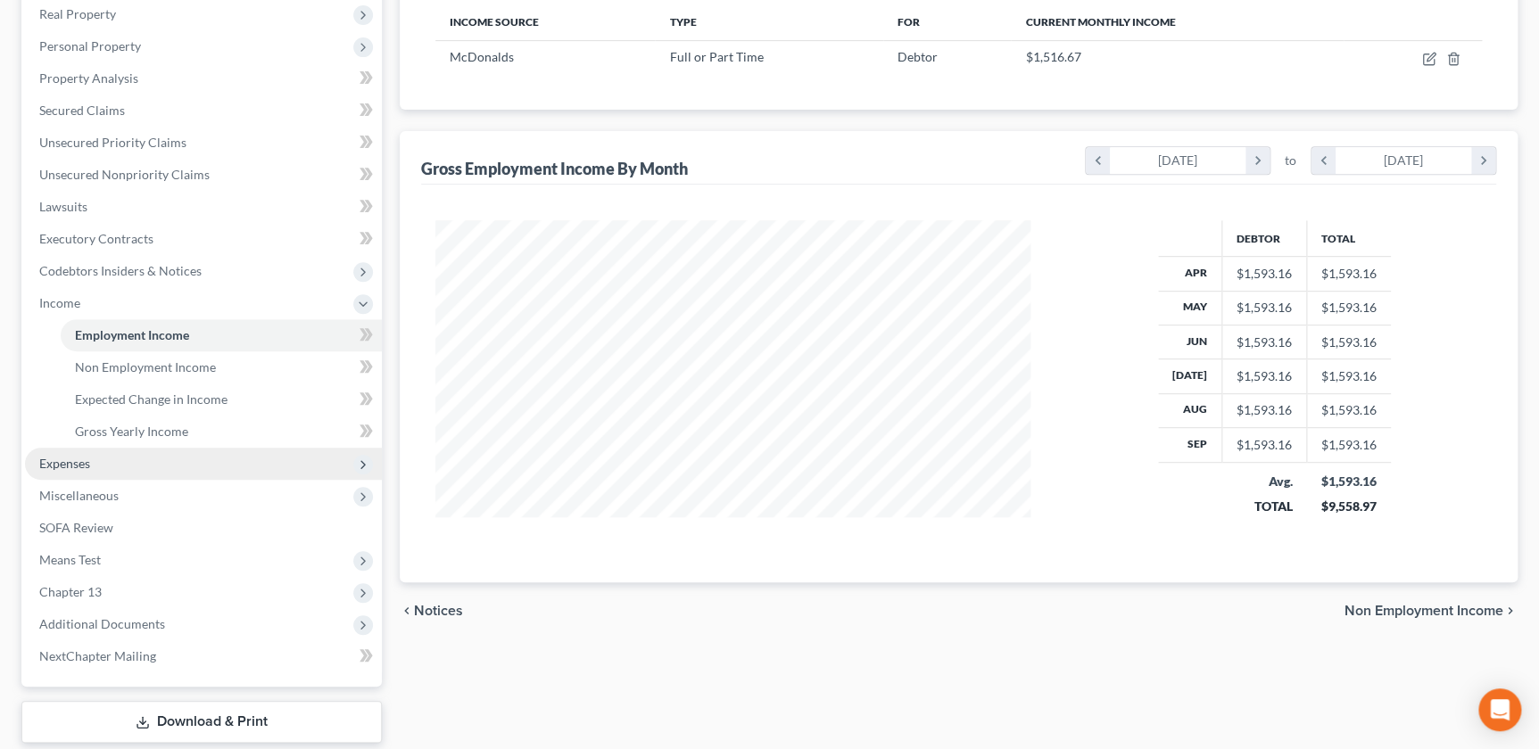
click at [72, 459] on span "Expenses" at bounding box center [64, 463] width 51 height 15
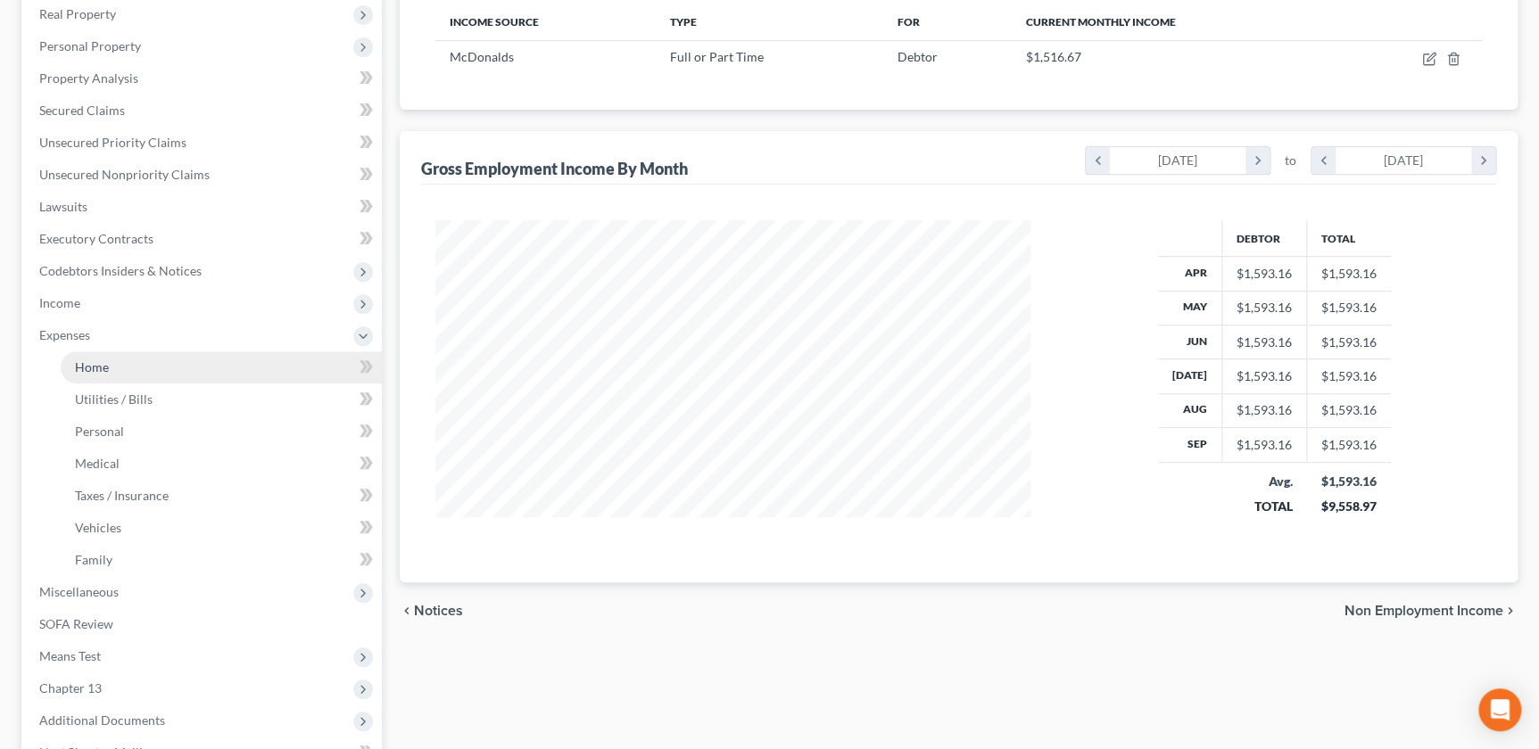
click at [95, 370] on span "Home" at bounding box center [92, 367] width 34 height 15
click at [103, 370] on span "Home" at bounding box center [92, 367] width 34 height 15
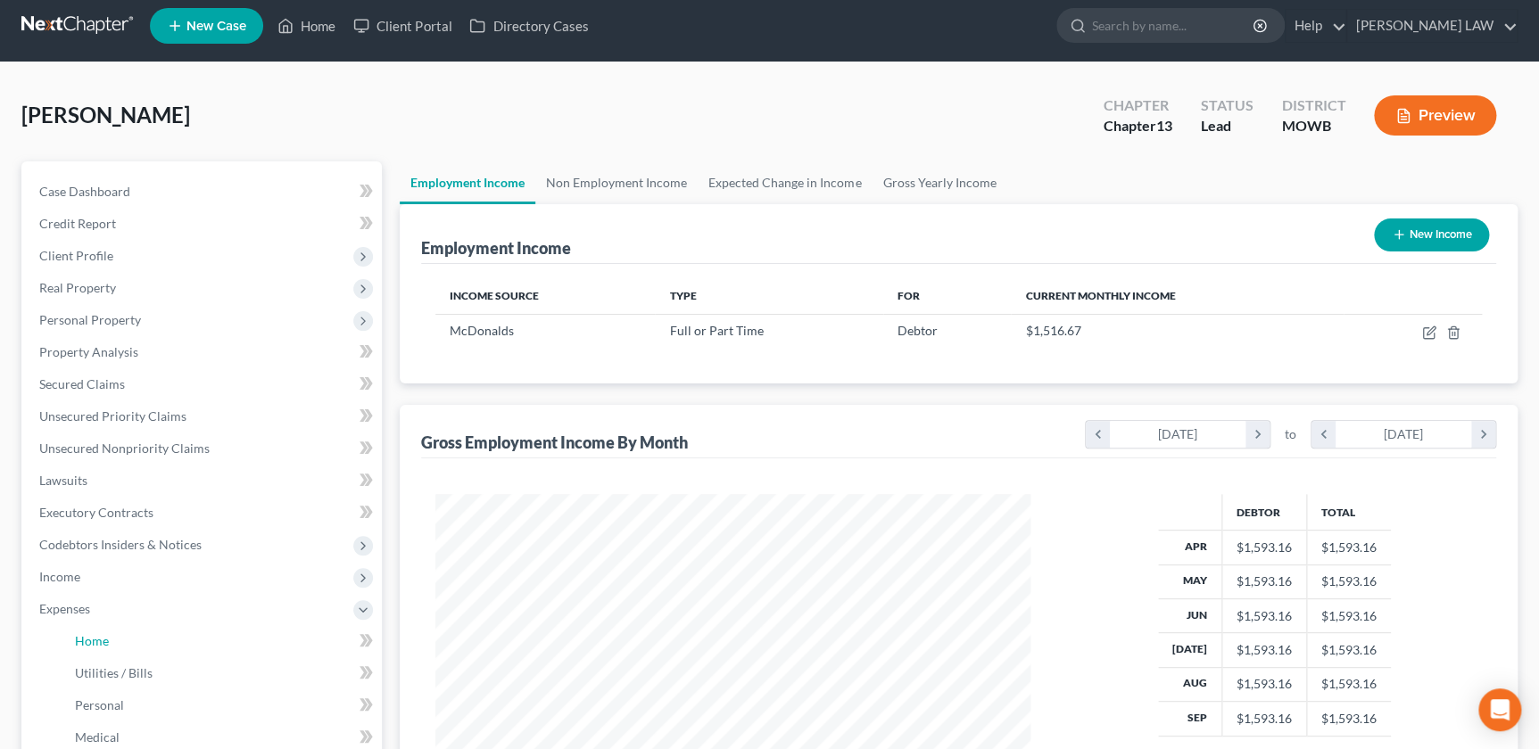
scroll to position [0, 0]
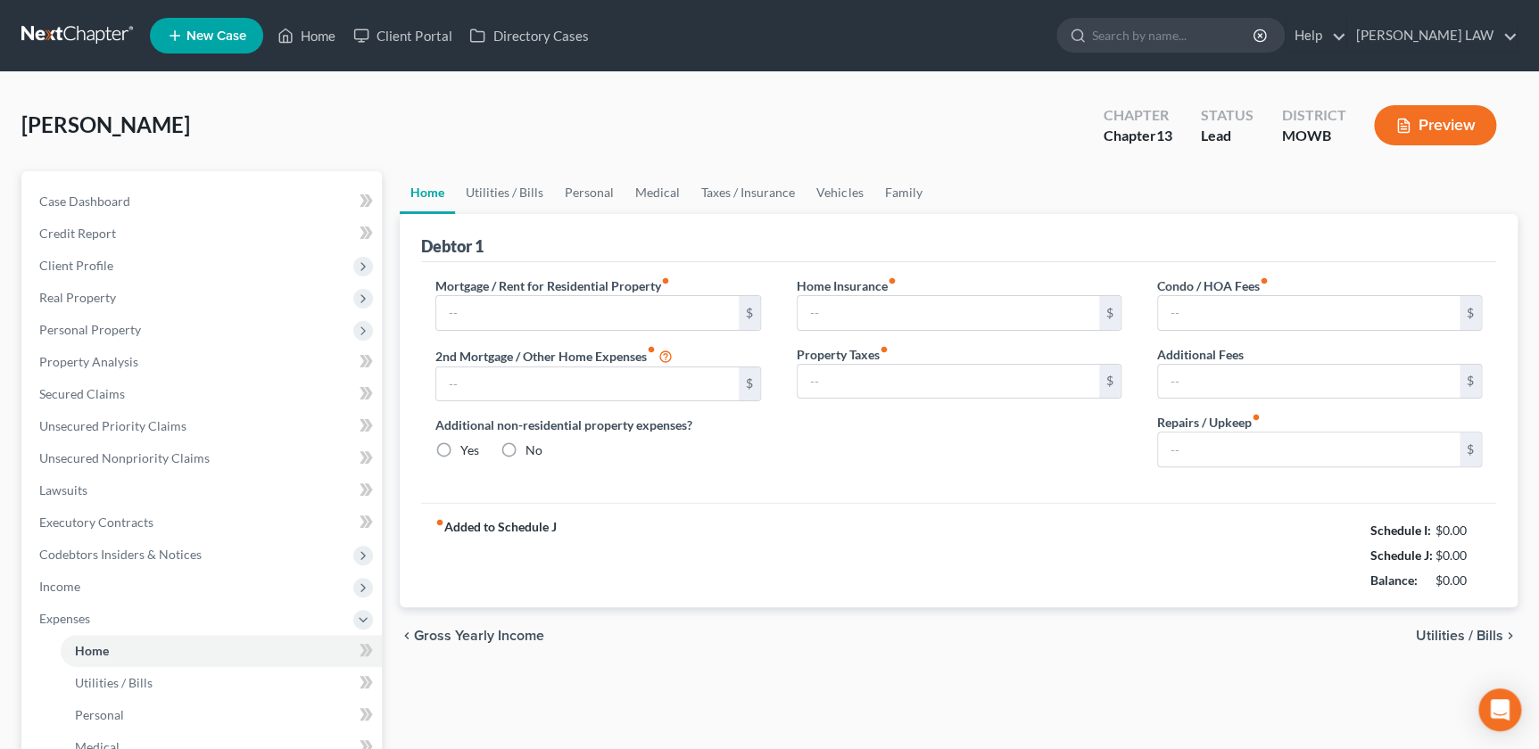
type input "200.00"
type input "0.00"
radio input "true"
type input "0.00"
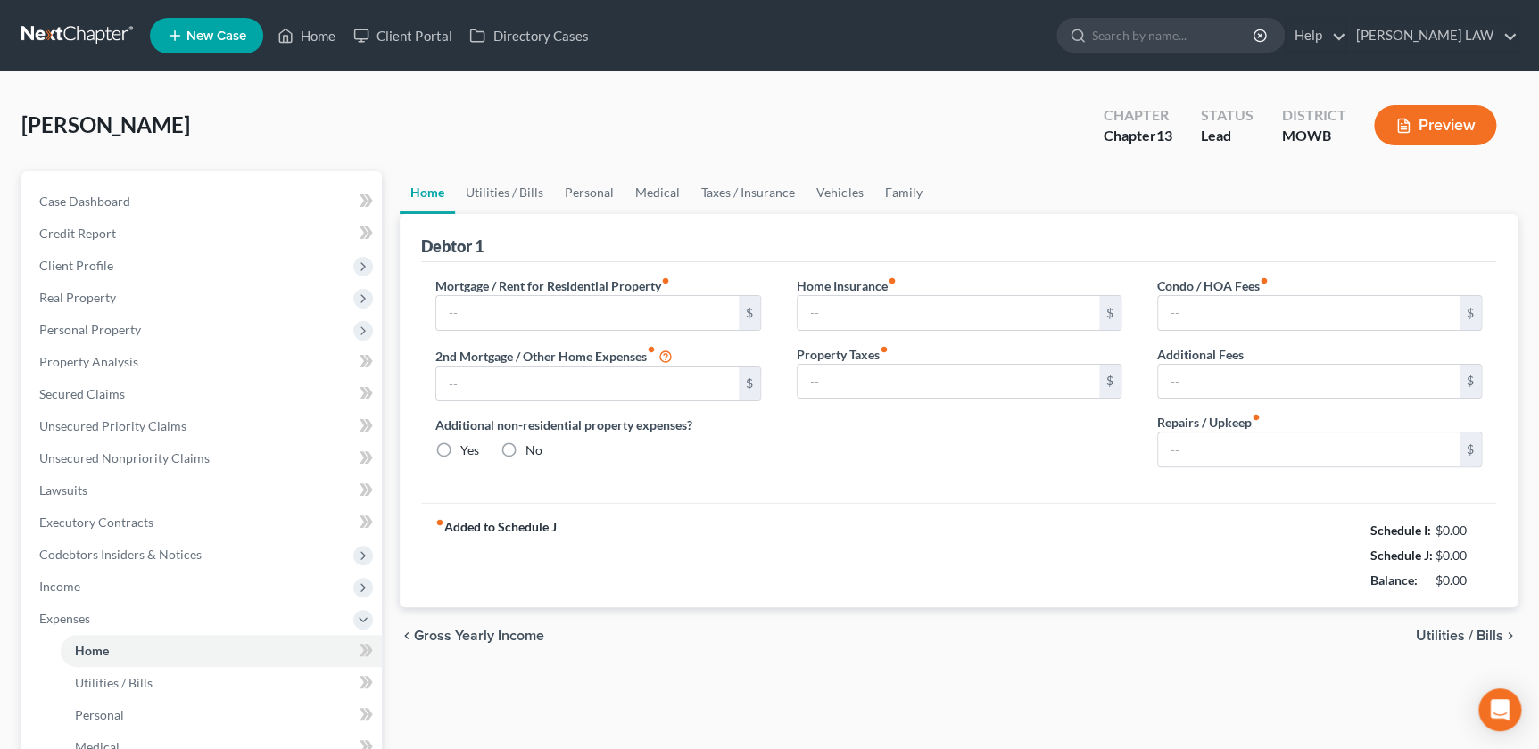
type input "0.00"
type input "50.00"
click at [881, 185] on link "Family" at bounding box center [902, 192] width 59 height 43
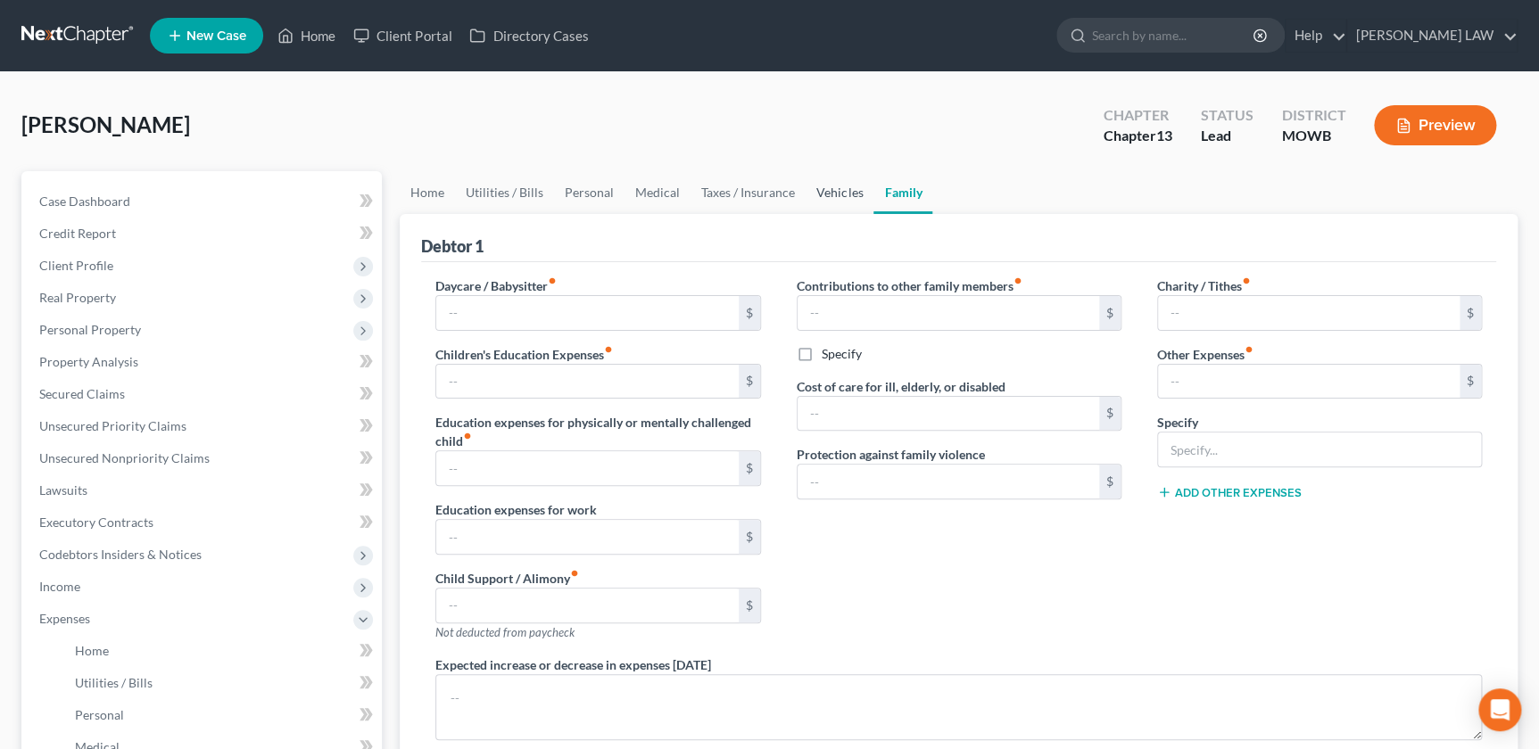
click at [810, 195] on link "Vehicles" at bounding box center [840, 192] width 68 height 43
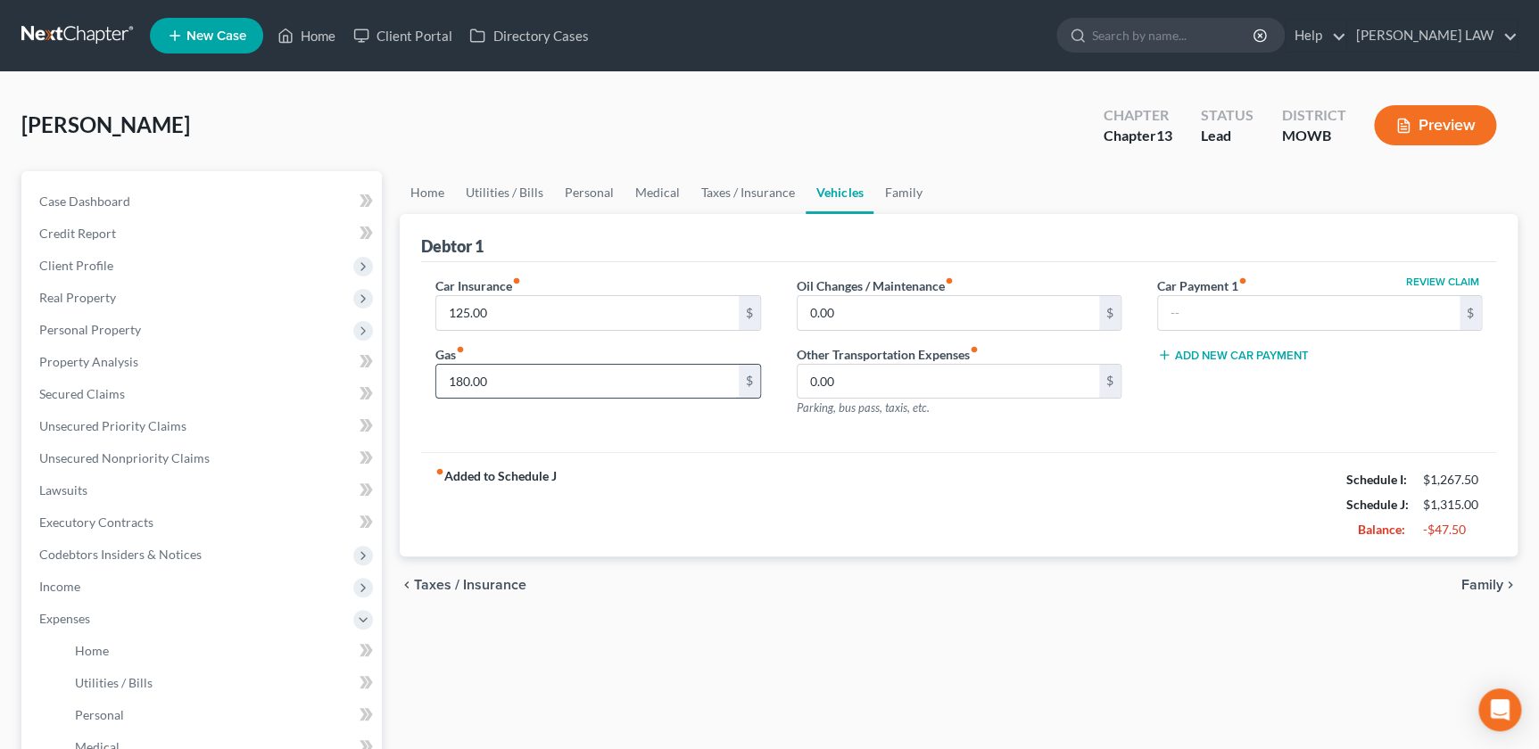
click at [553, 380] on input "180.00" at bounding box center [587, 382] width 302 height 34
type input "125"
click at [657, 489] on div "fiber_manual_record Added to Schedule J Schedule I: $1,267.50 Schedule J: $1,26…" at bounding box center [958, 504] width 1075 height 104
click at [657, 191] on link "Medical" at bounding box center [657, 192] width 66 height 43
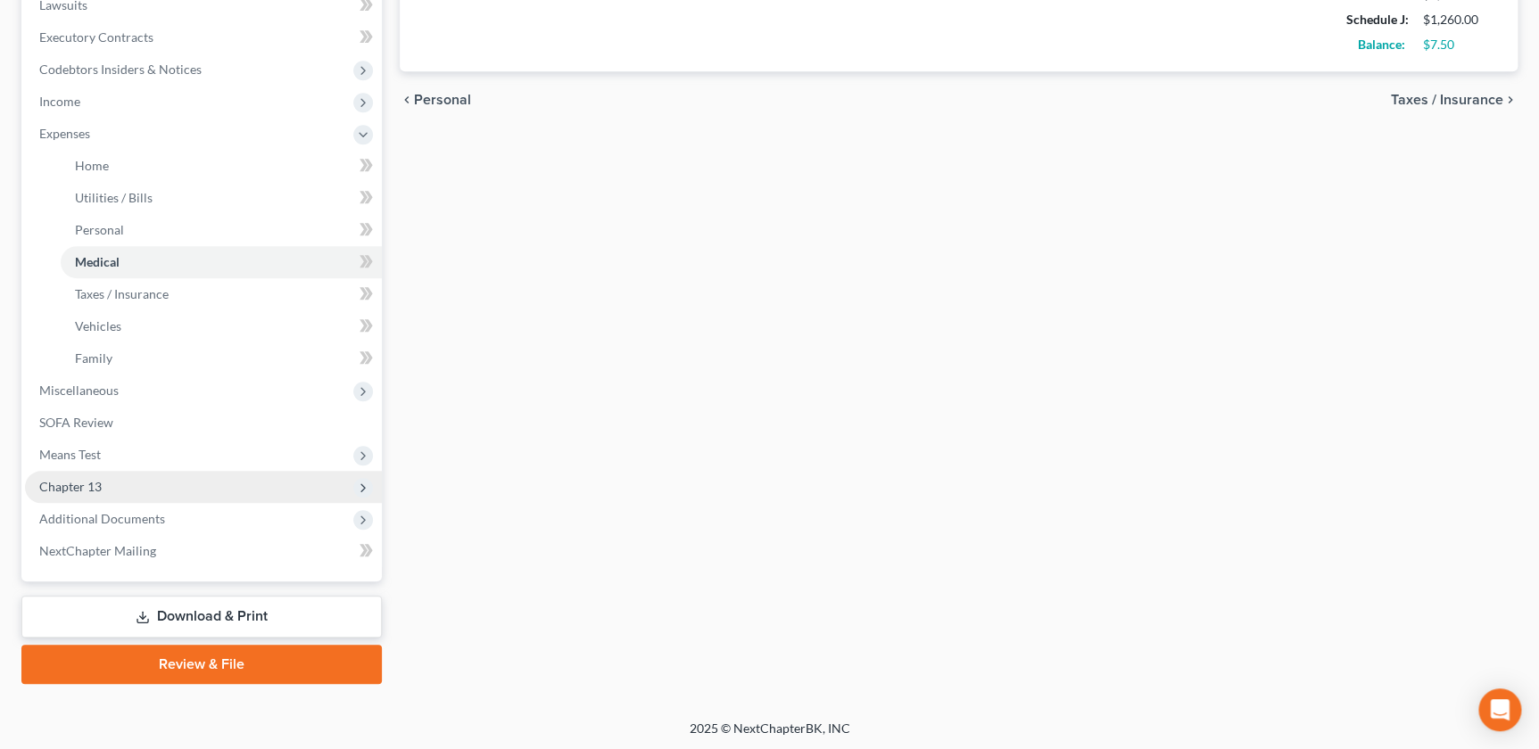
click at [116, 482] on span "Chapter 13" at bounding box center [203, 487] width 357 height 32
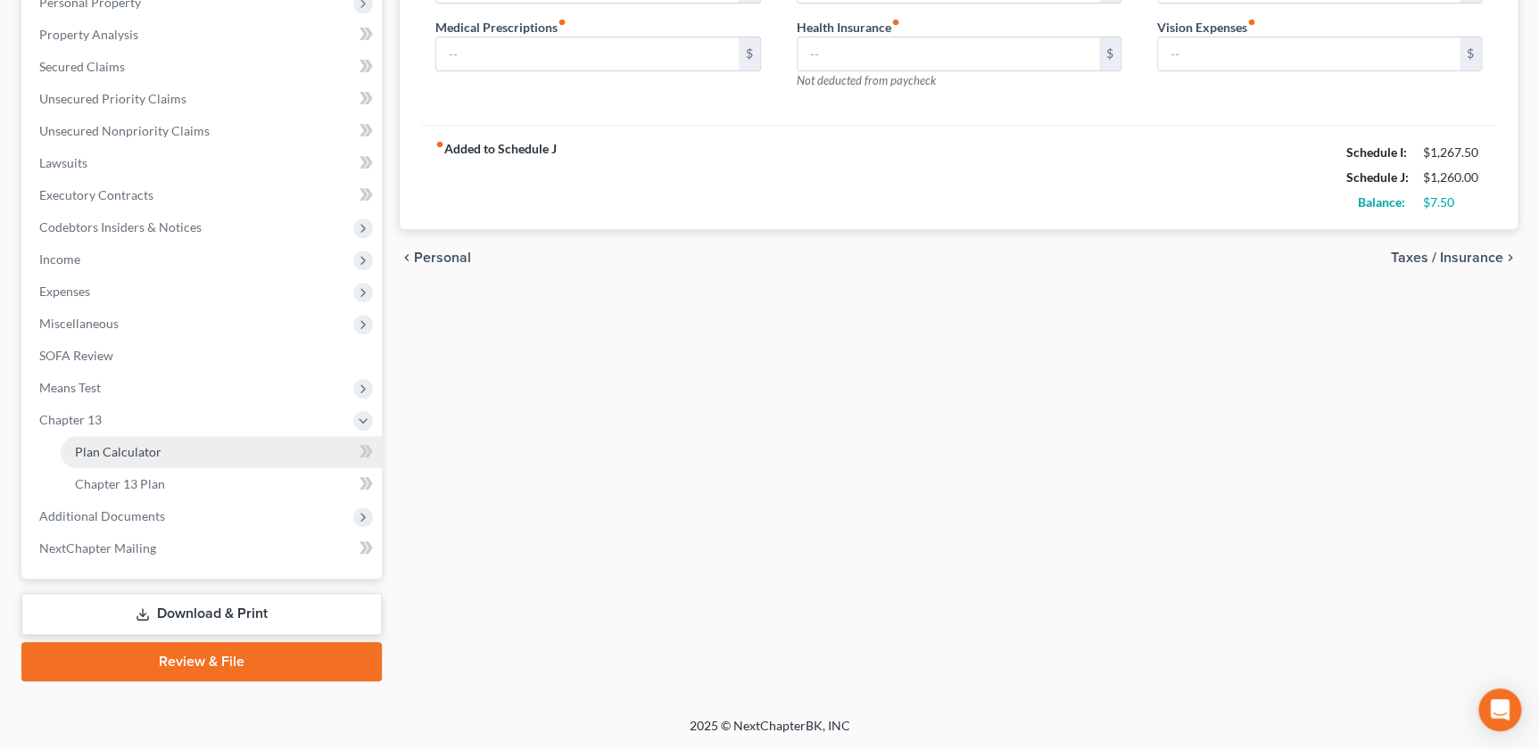
scroll to position [325, 0]
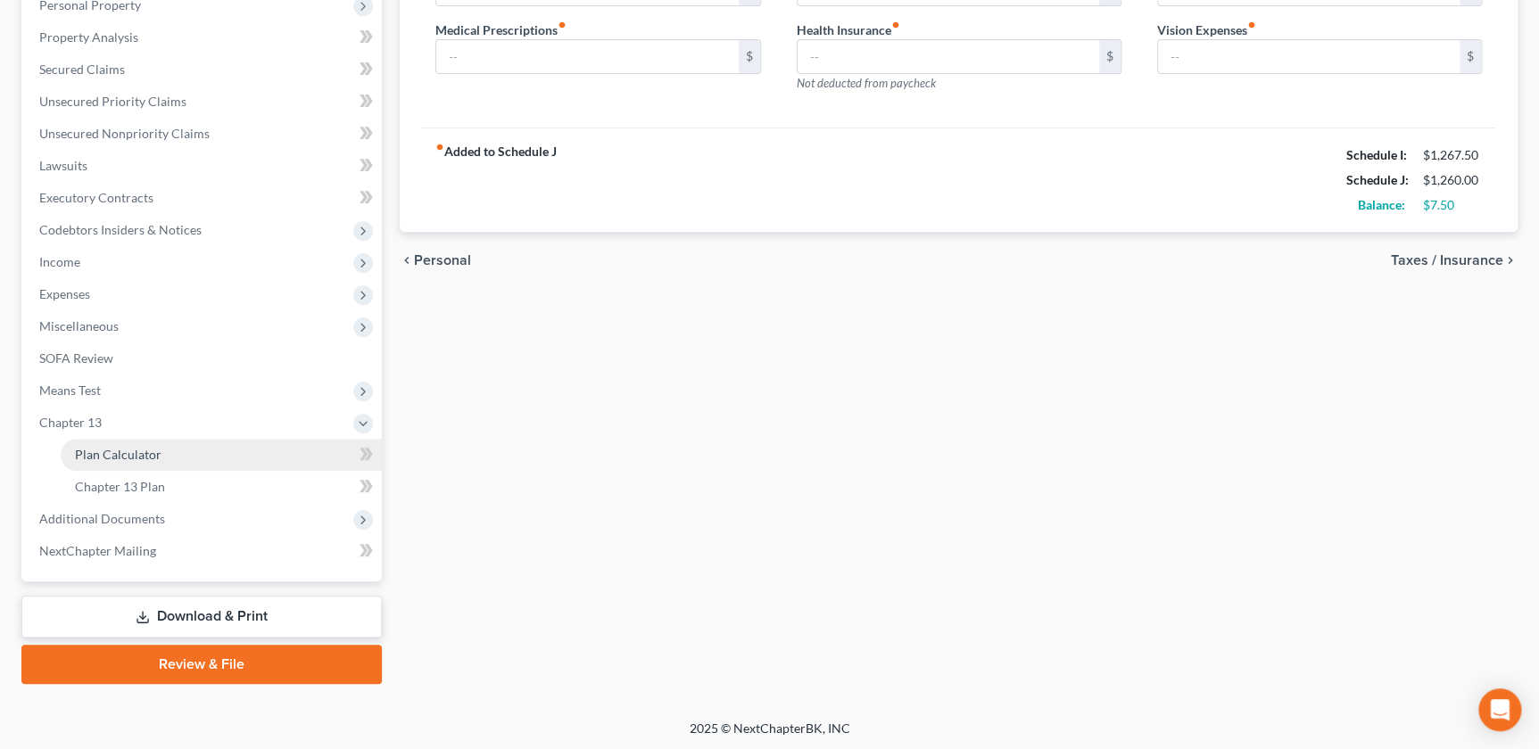
click at [152, 461] on link "Plan Calculator" at bounding box center [221, 455] width 321 height 32
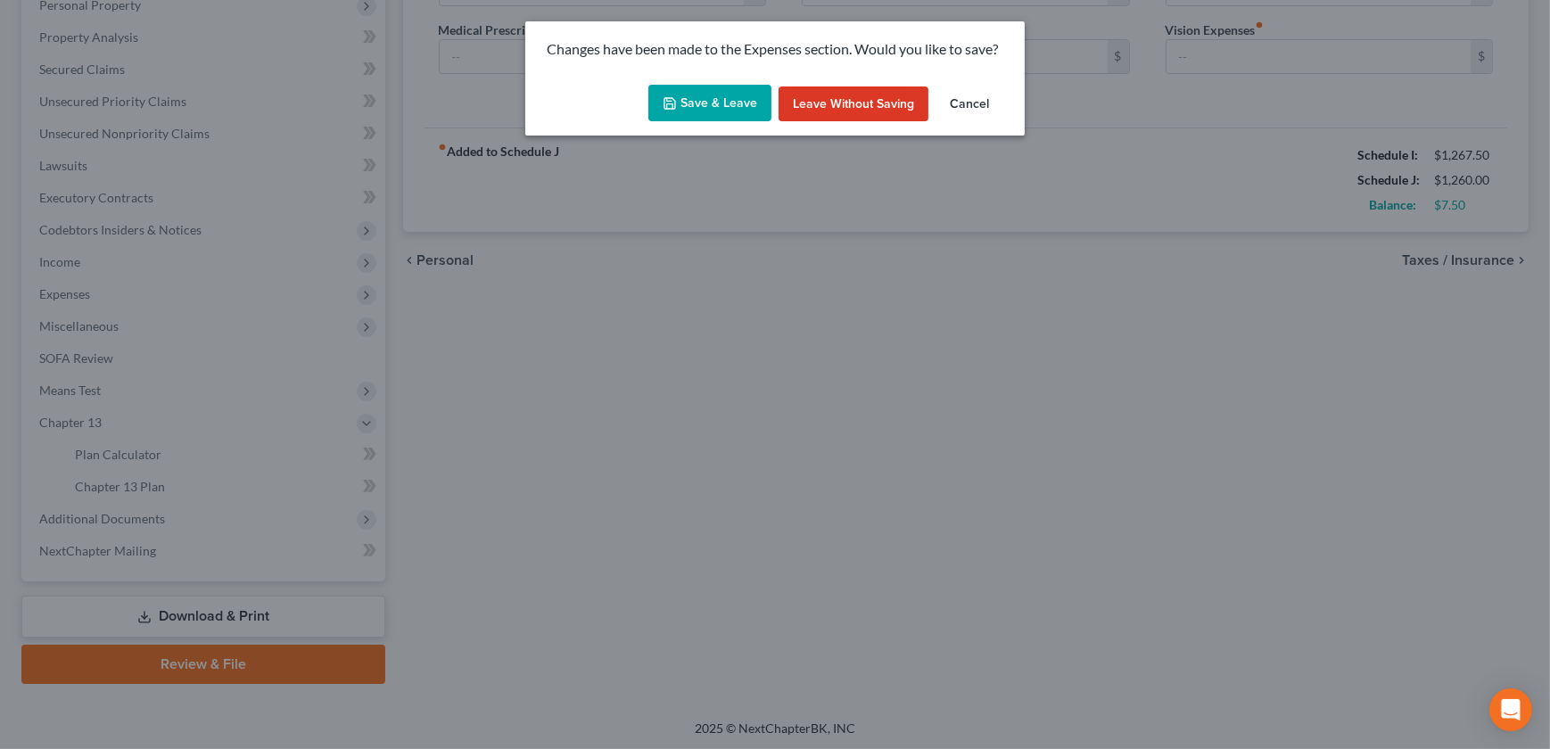
click at [716, 106] on button "Save & Leave" at bounding box center [710, 103] width 123 height 37
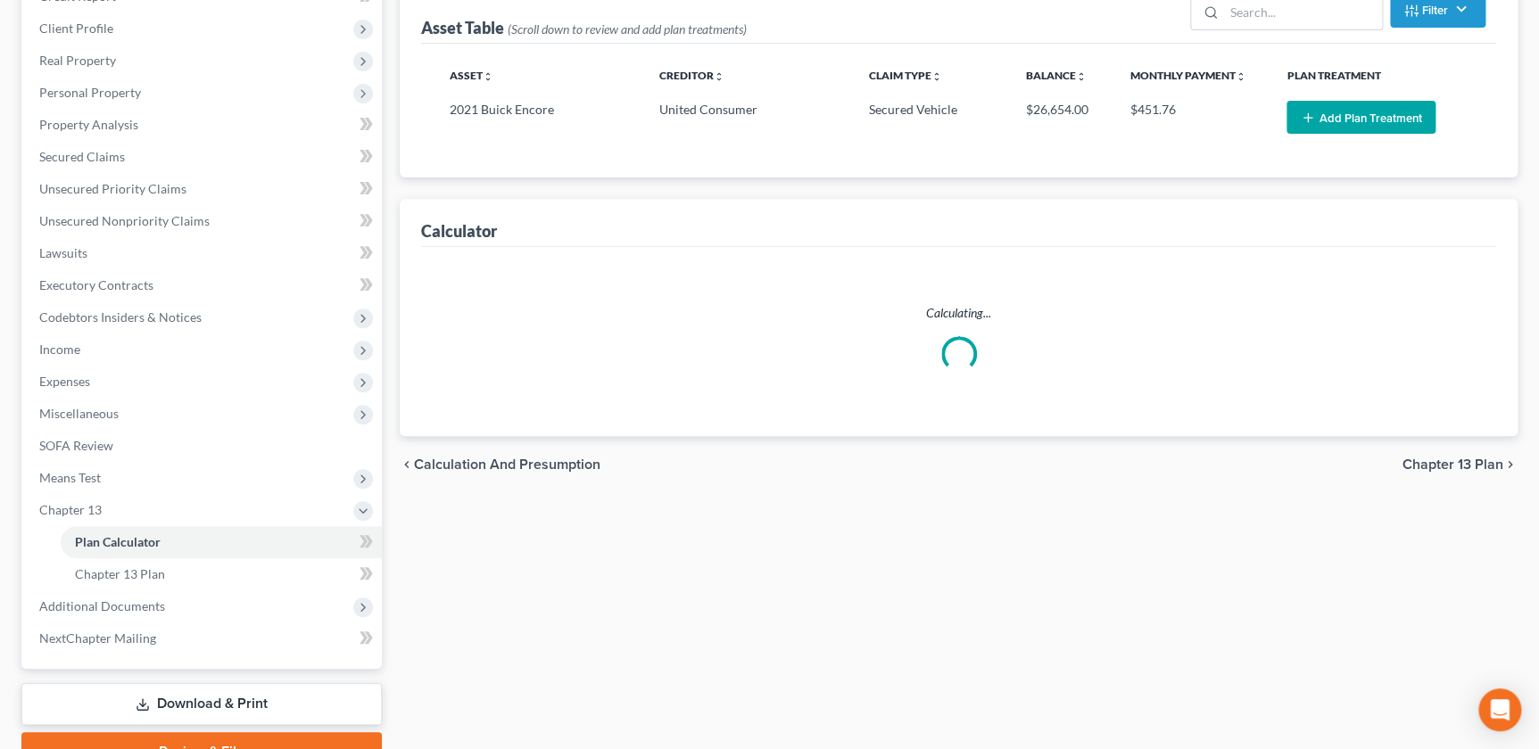
scroll to position [303, 0]
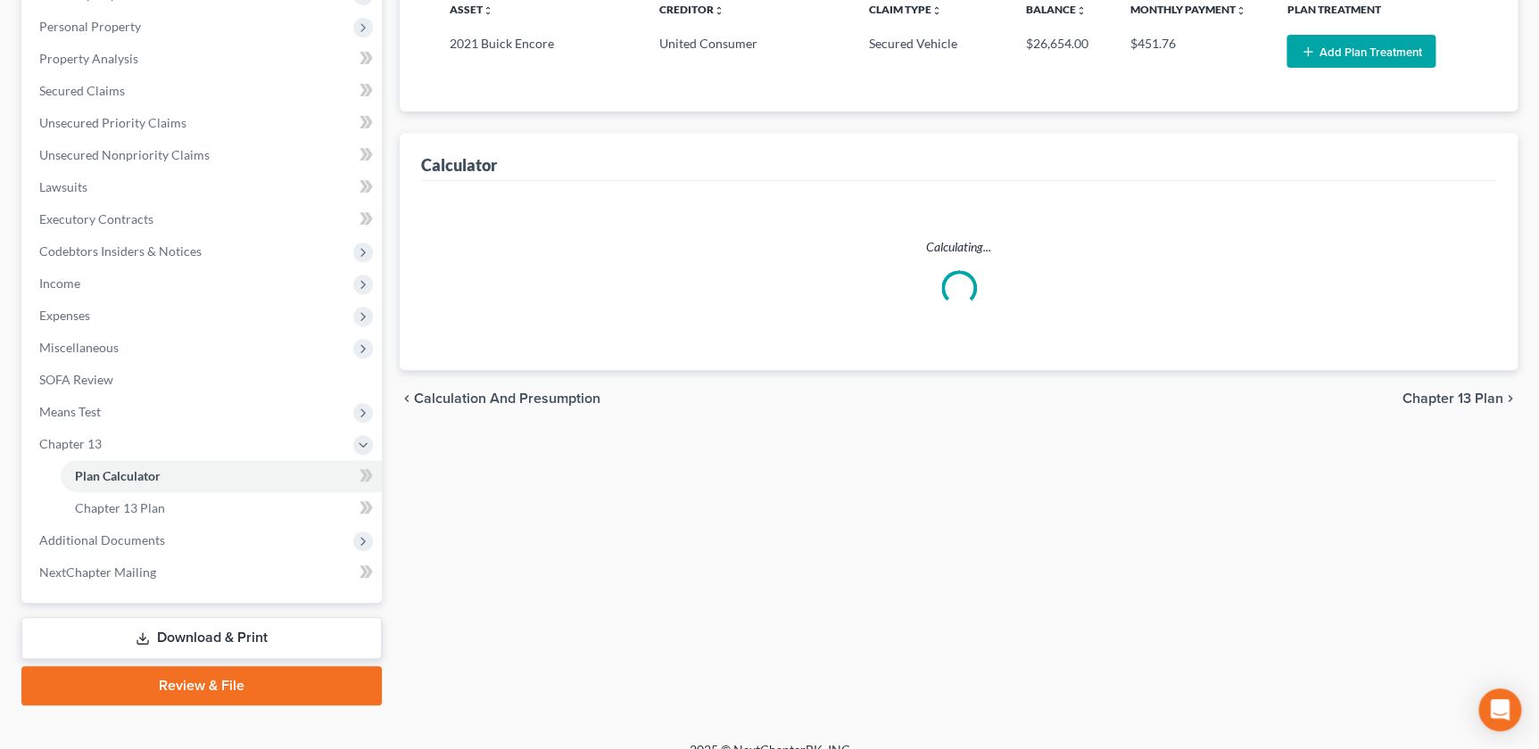
select select "58"
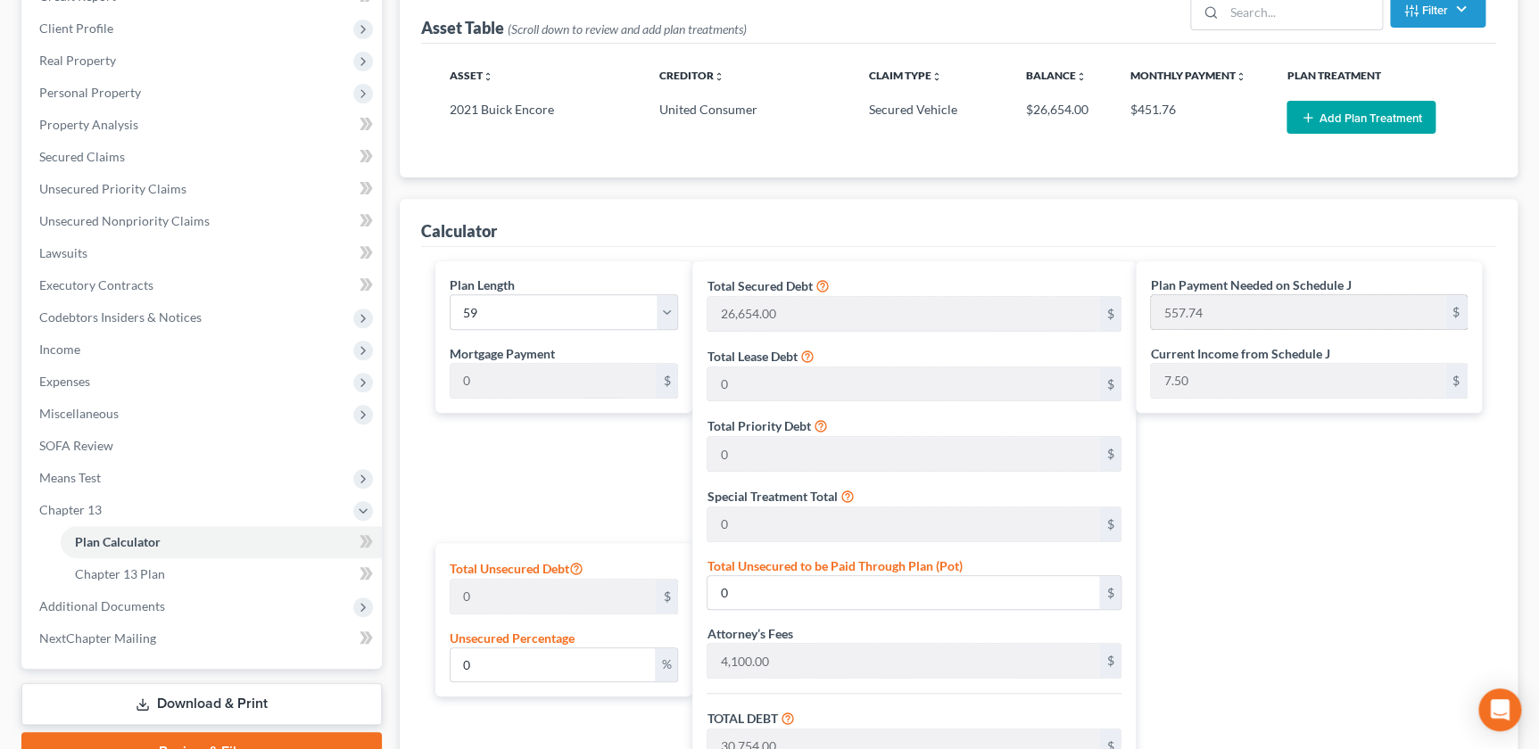
scroll to position [0, 0]
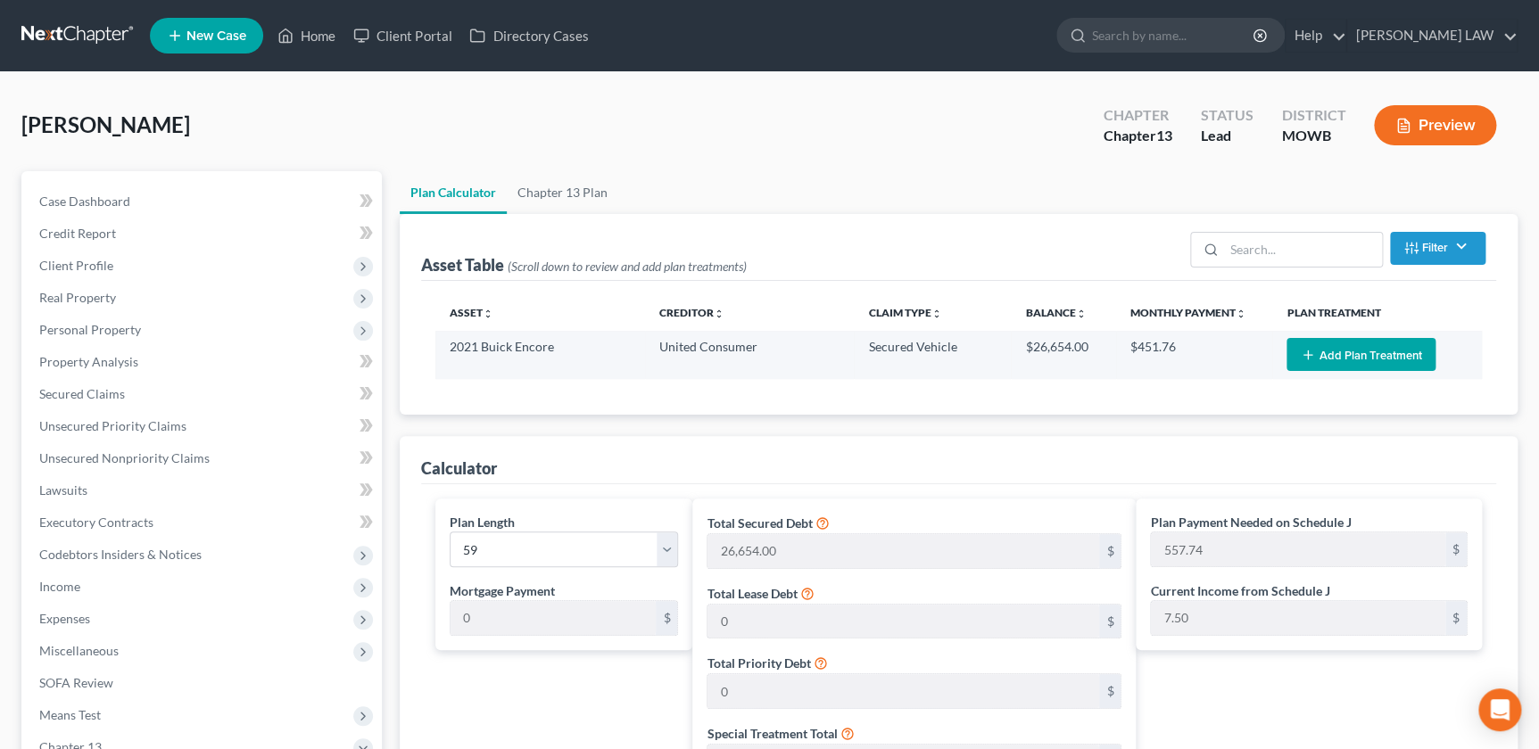
click at [1345, 364] on button "Add Plan Treatment" at bounding box center [1360, 354] width 149 height 33
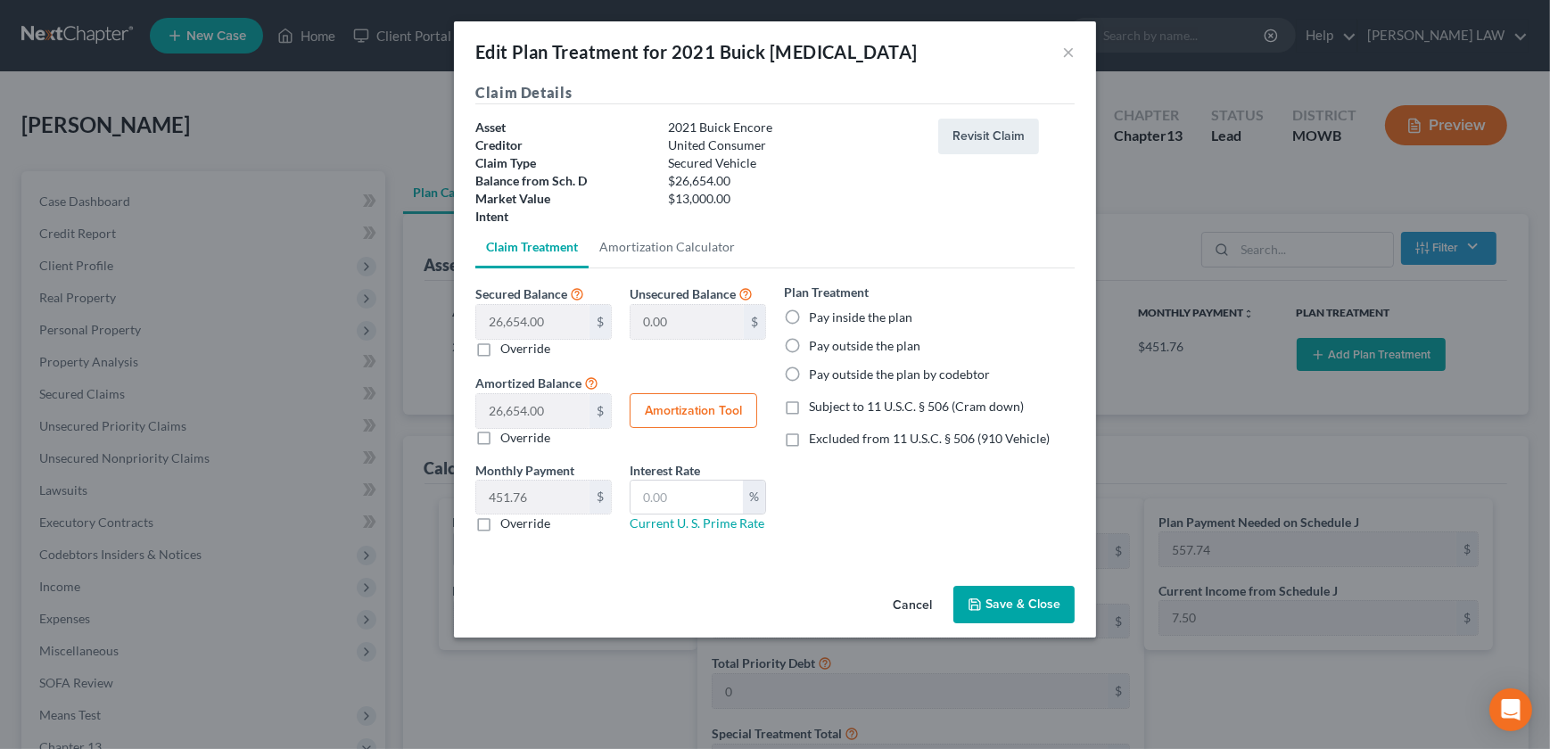
click at [809, 318] on label "Pay inside the plan" at bounding box center [860, 318] width 103 height 18
click at [816, 318] on input "Pay inside the plan" at bounding box center [822, 315] width 12 height 12
radio input "true"
click at [809, 434] on label "Excluded from 11 U.S.C. § 506 (910 Vehicle)" at bounding box center [929, 439] width 241 height 18
click at [816, 434] on input "Excluded from 11 U.S.C. § 506 (910 Vehicle)" at bounding box center [822, 436] width 12 height 12
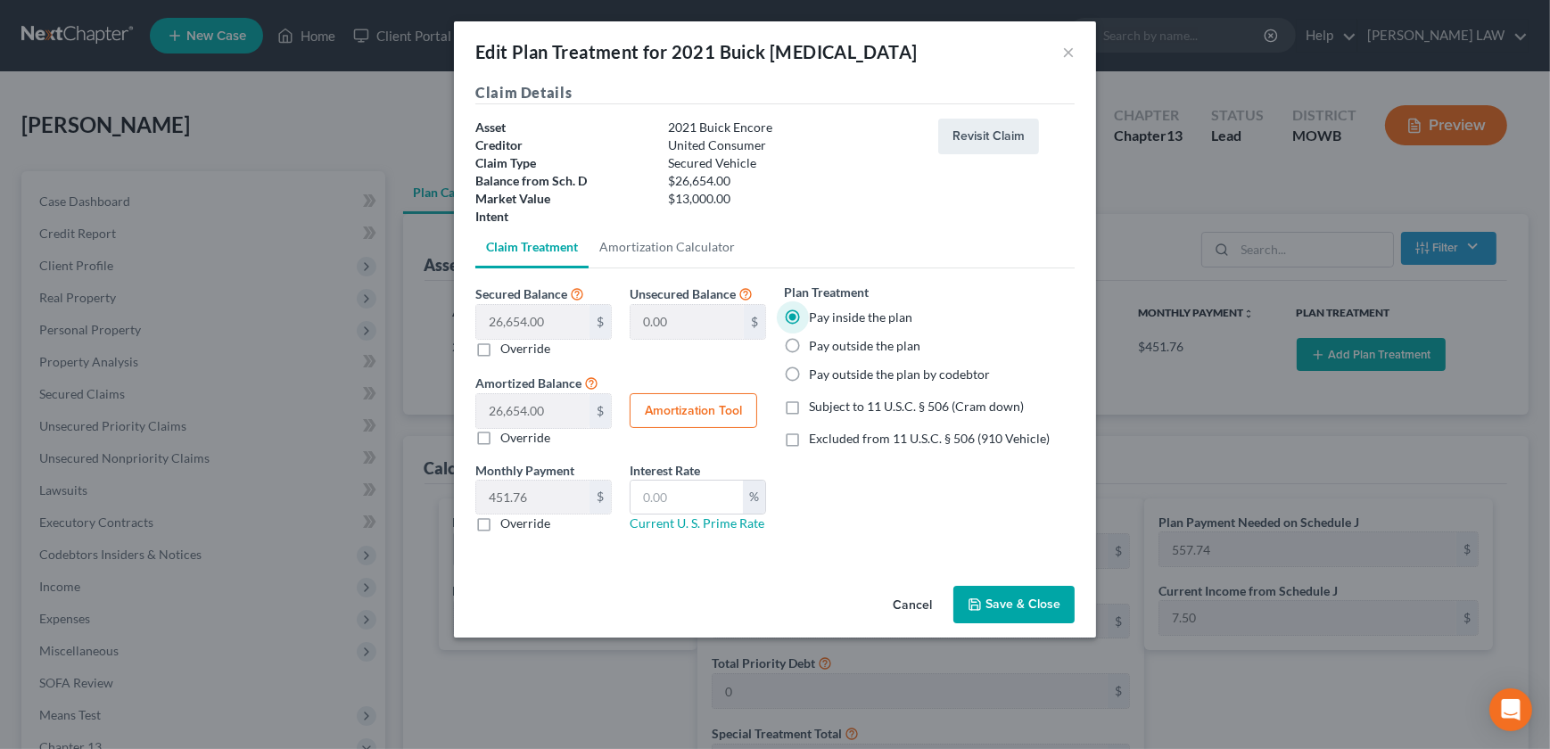
checkbox input "true"
click at [678, 413] on button "Amortization Tool" at bounding box center [694, 411] width 128 height 36
type input "26,654.00"
type input "59"
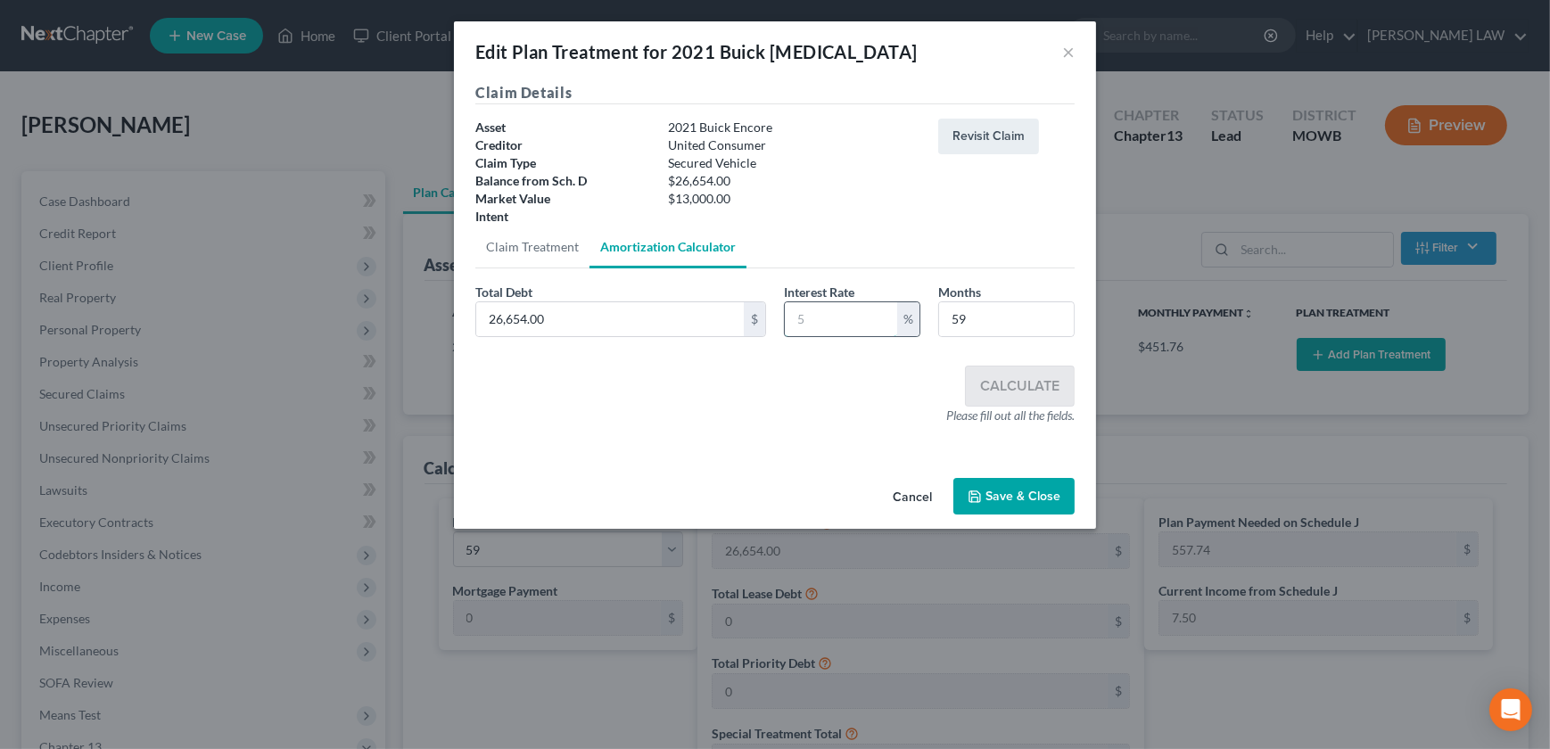
click at [839, 310] on input "text" at bounding box center [841, 319] width 112 height 34
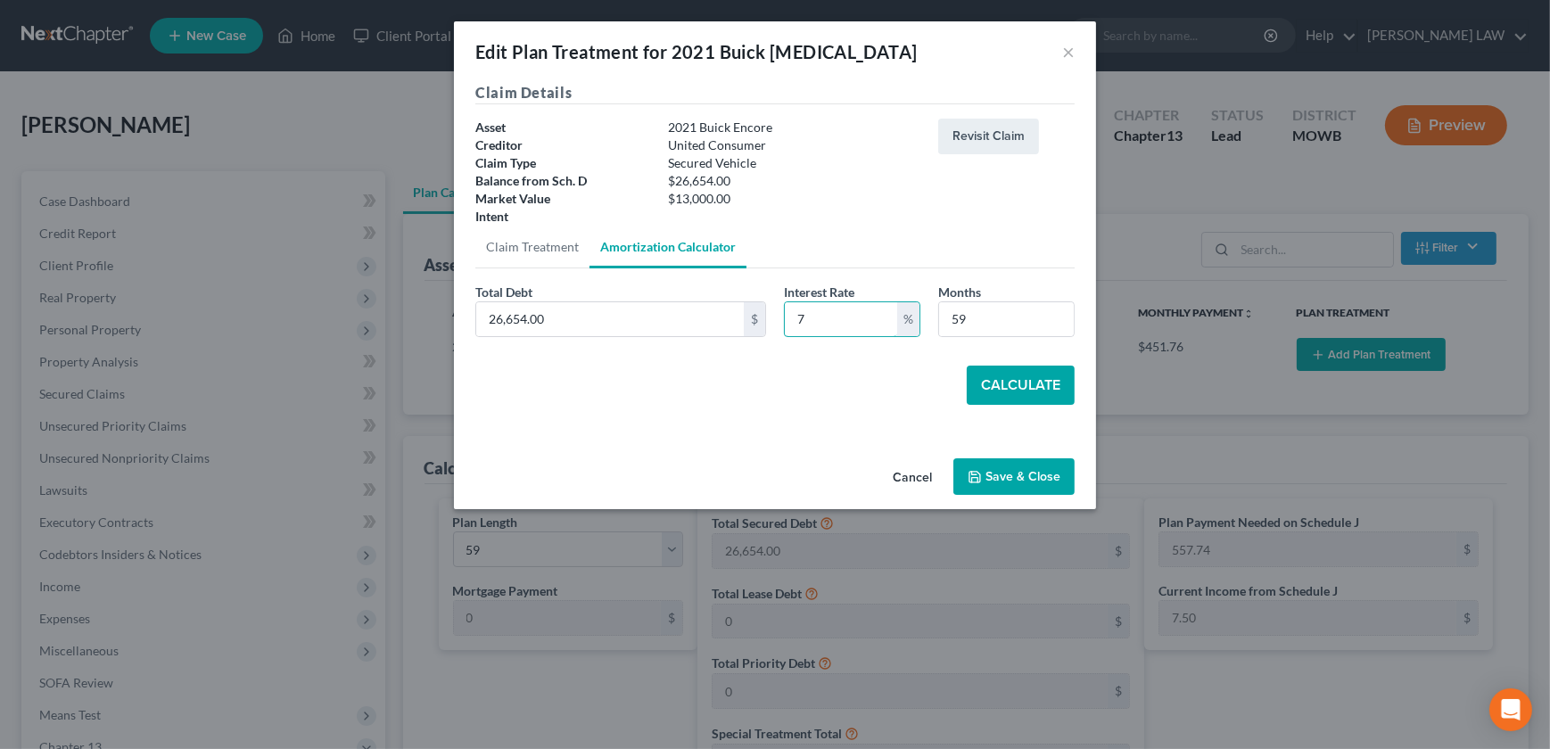
type input "7"
click at [1005, 383] on button "Calculate" at bounding box center [1021, 385] width 108 height 39
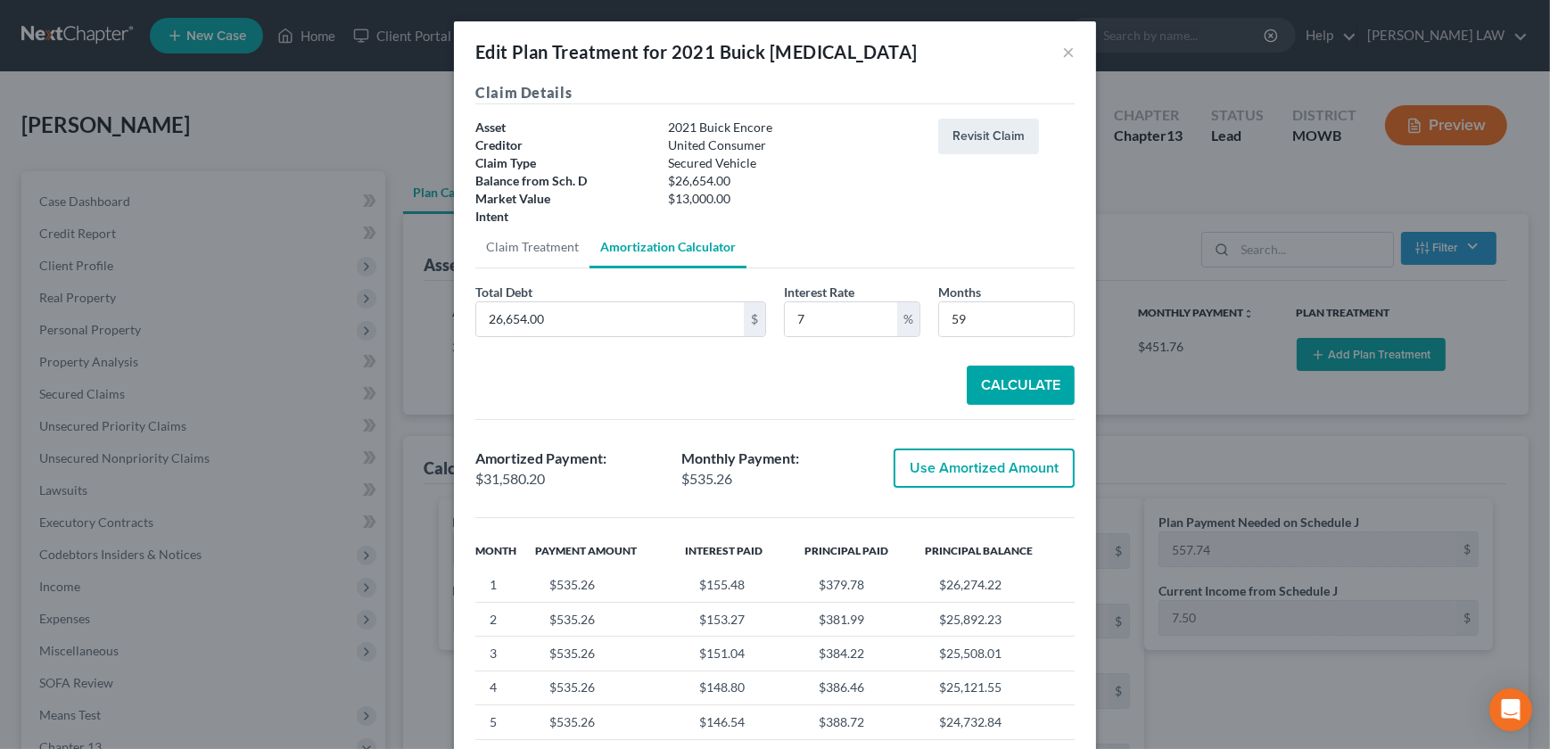
click at [963, 460] on button "Use Amortized Amount" at bounding box center [984, 468] width 181 height 39
type input "31,580.19"
checkbox input "true"
type input "535.25"
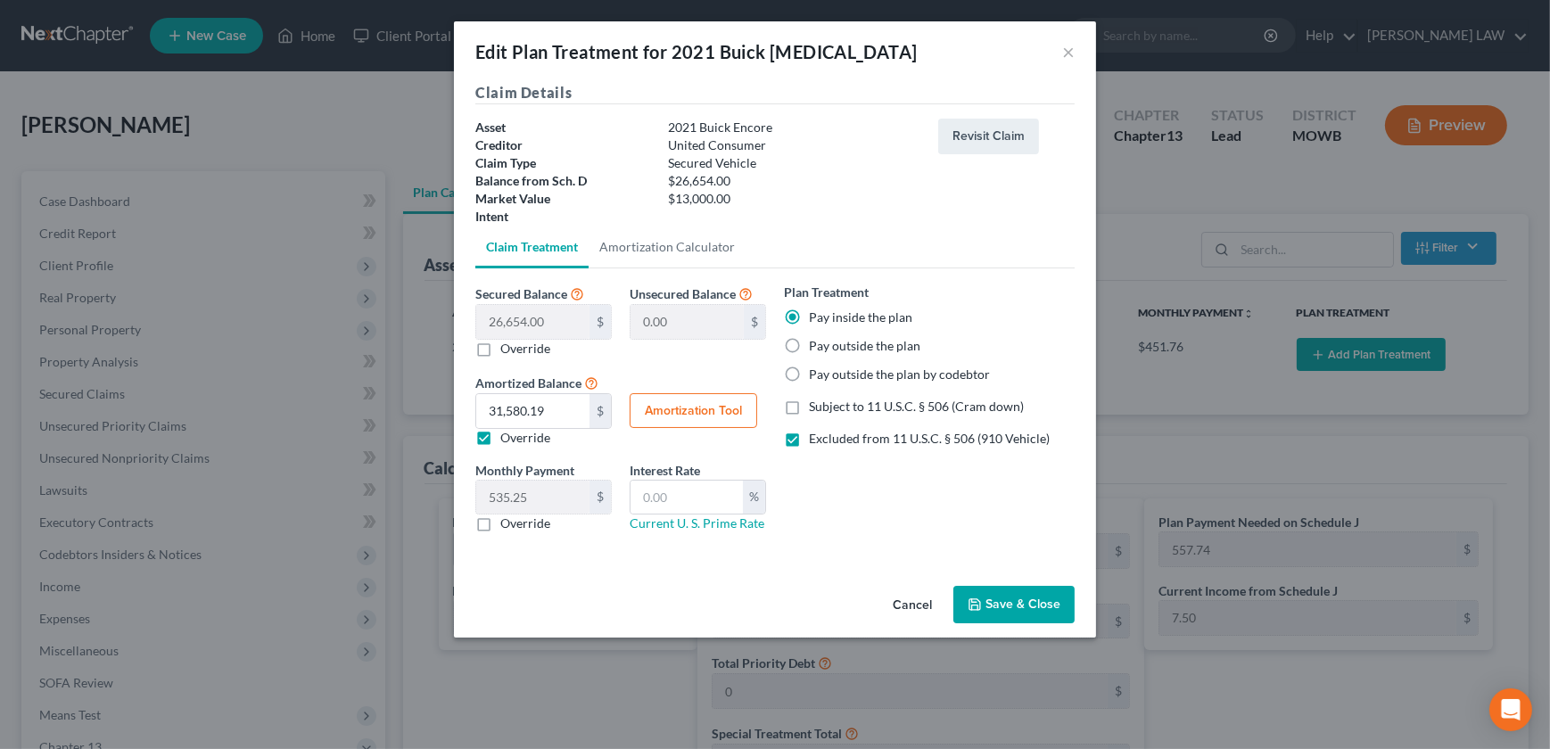
click at [1013, 607] on button "Save & Close" at bounding box center [1014, 604] width 121 height 37
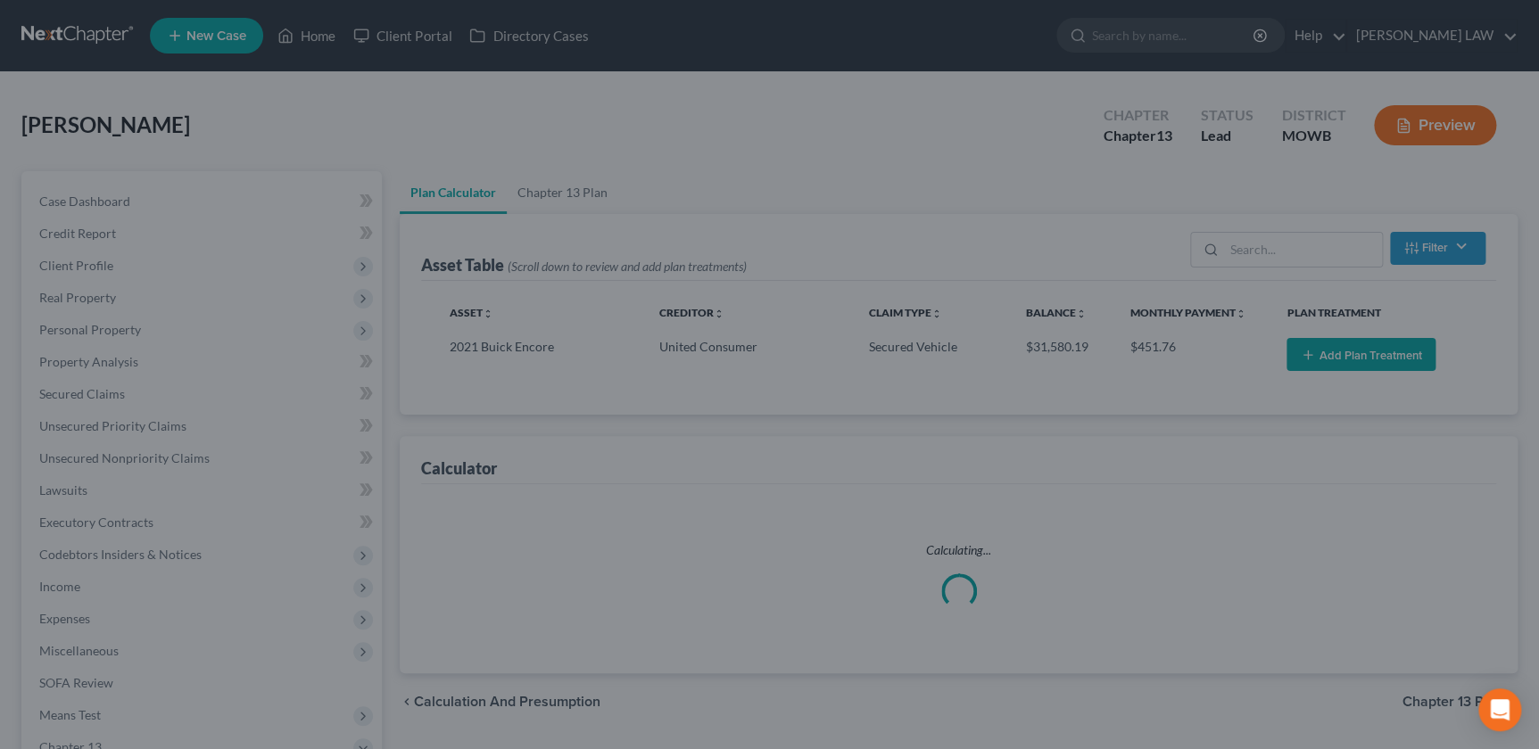
select select "58"
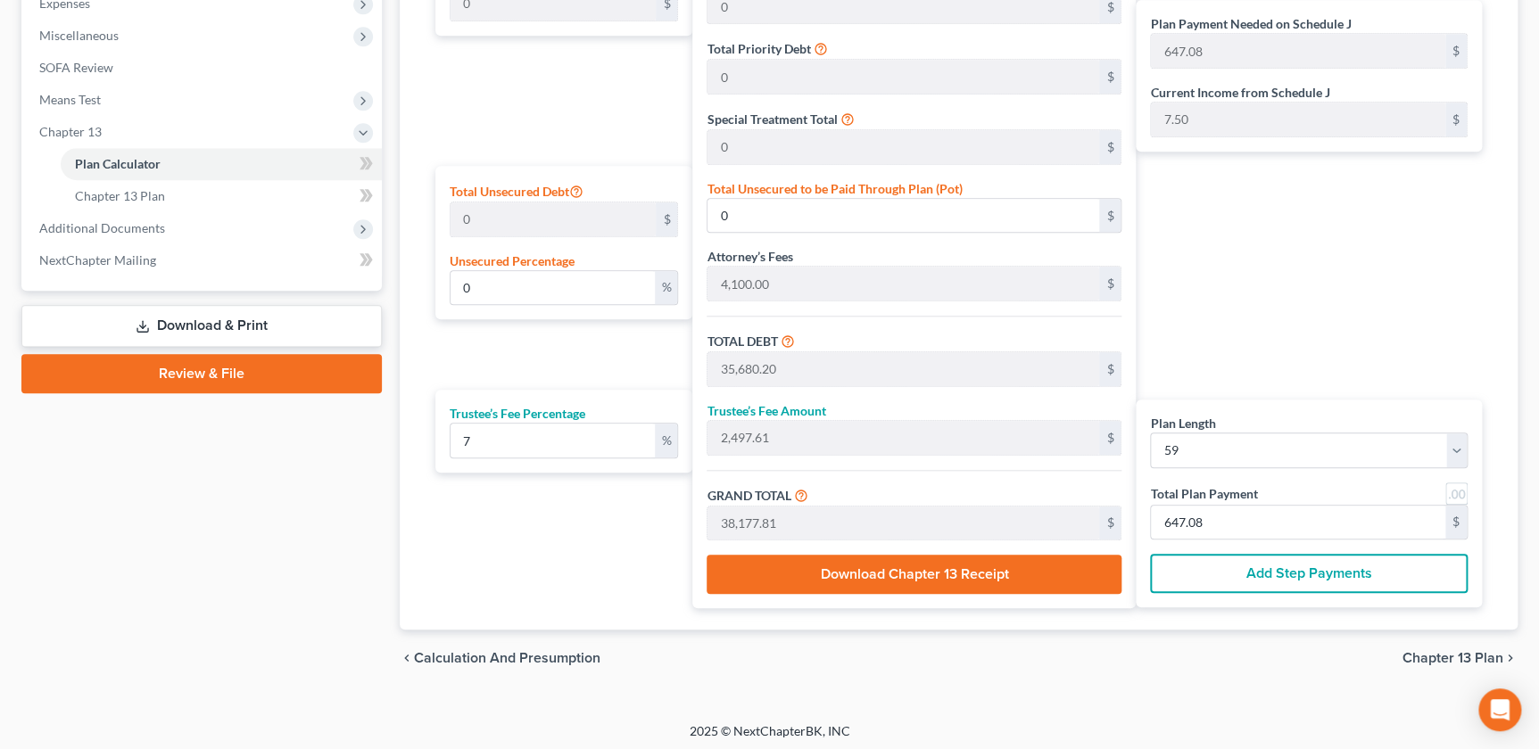
scroll to position [616, 0]
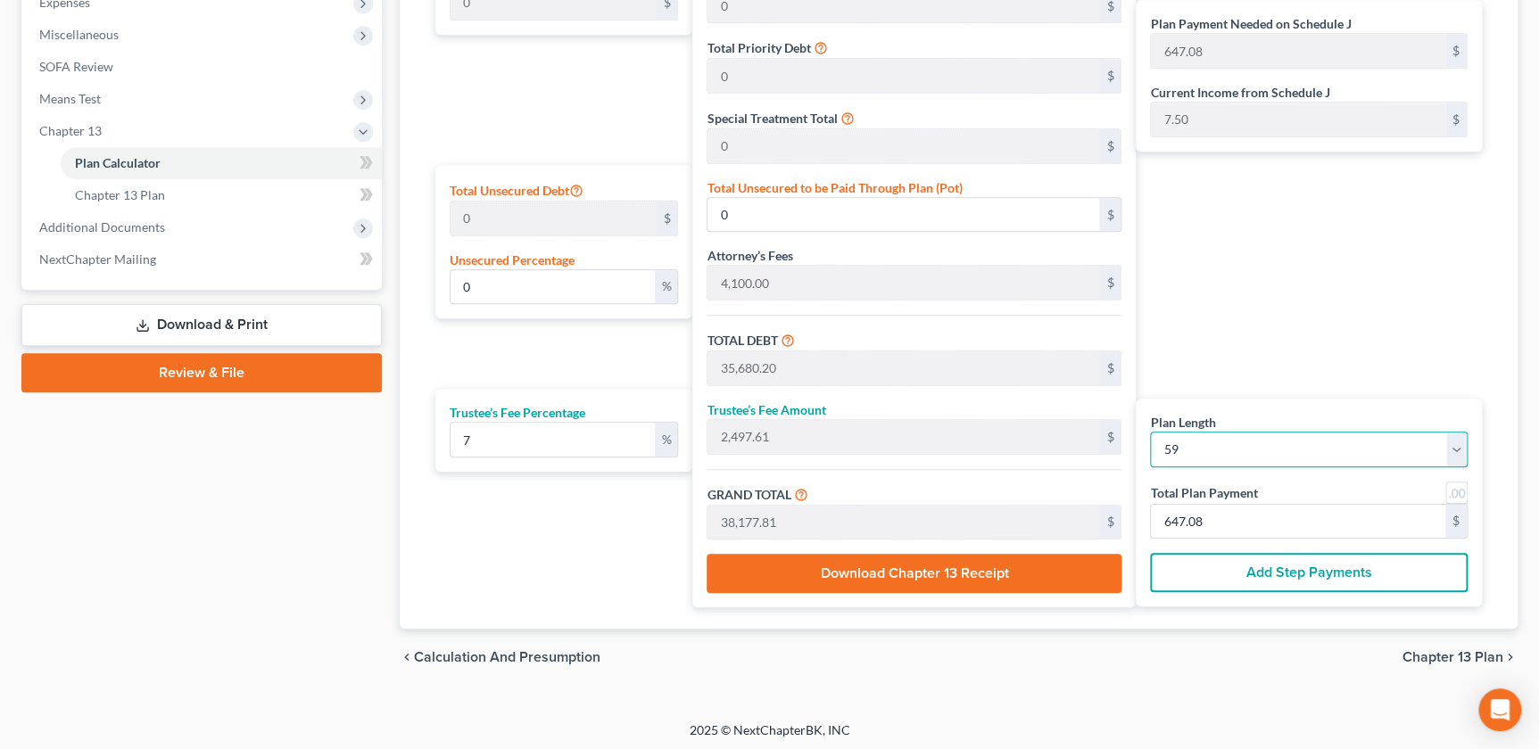
click at [1248, 445] on select "1 2 3 4 5 6 7 8 9 10 11 12 13 14 15 16 17 18 19 20 21 22 23 24 25 26 27 28 29 3…" at bounding box center [1309, 450] width 318 height 36
select select "59"
click at [1150, 432] on select "1 2 3 4 5 6 7 8 9 10 11 12 13 14 15 16 17 18 19 20 21 22 23 24 25 26 27 28 29 3…" at bounding box center [1309, 450] width 318 height 36
select select "59"
type input "636.29"
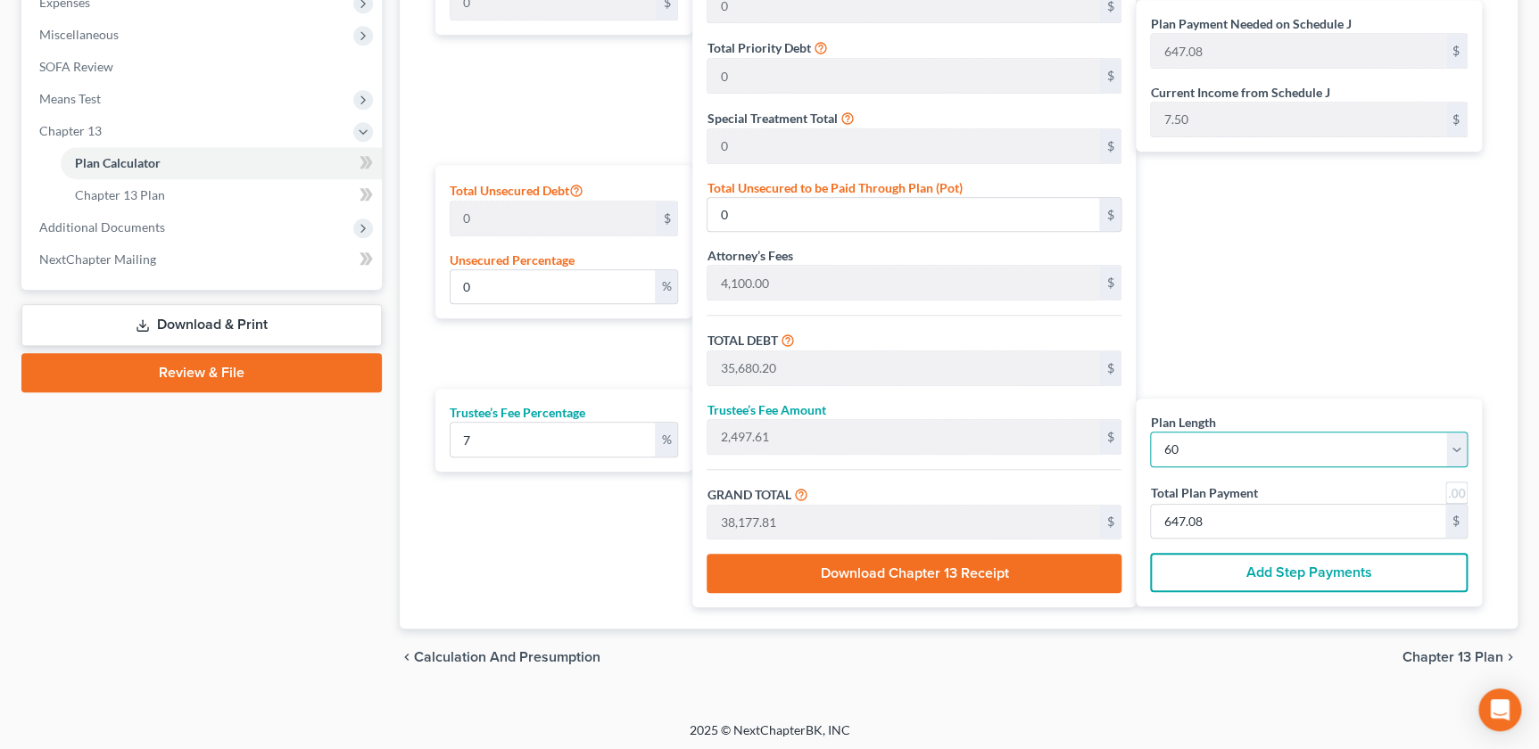
type input "636.29"
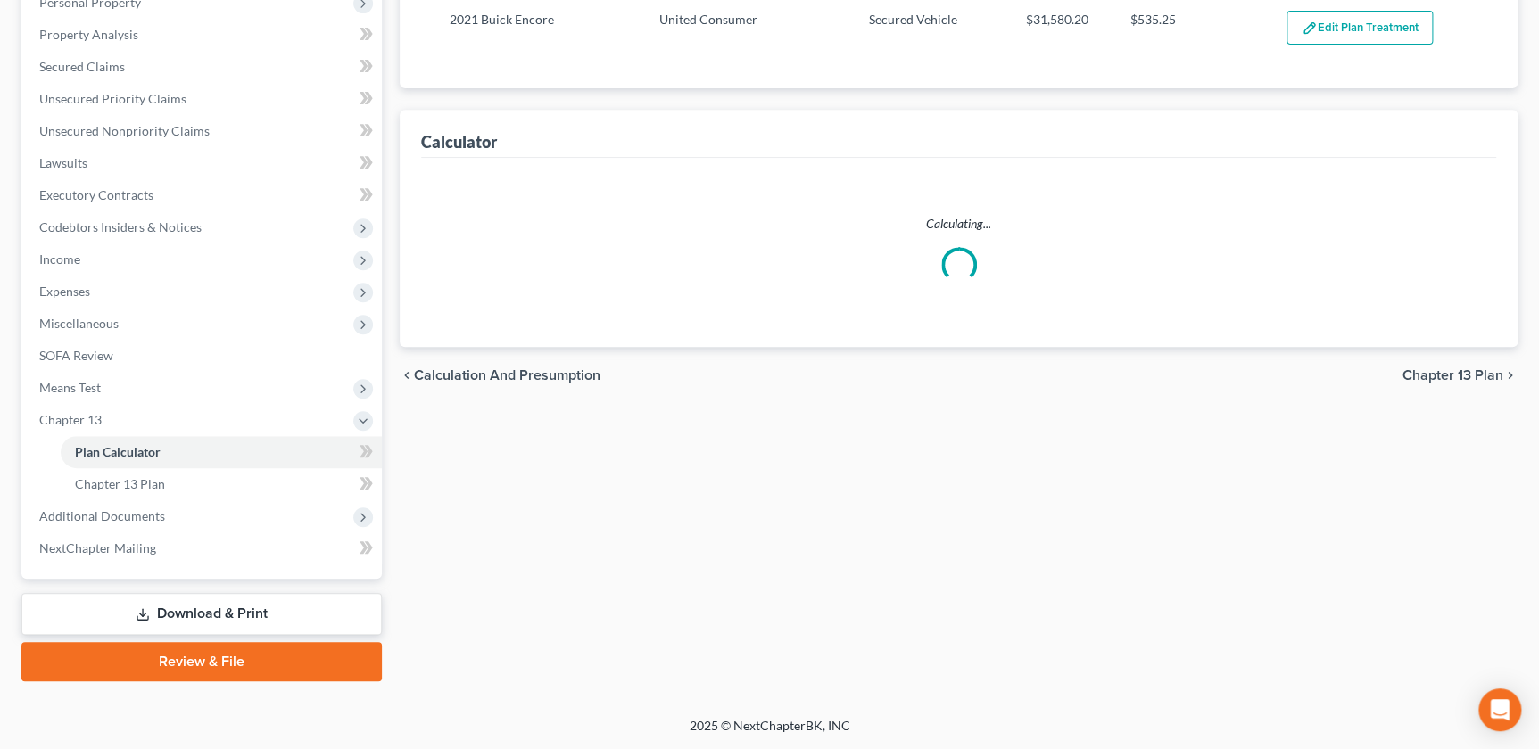
select select "59"
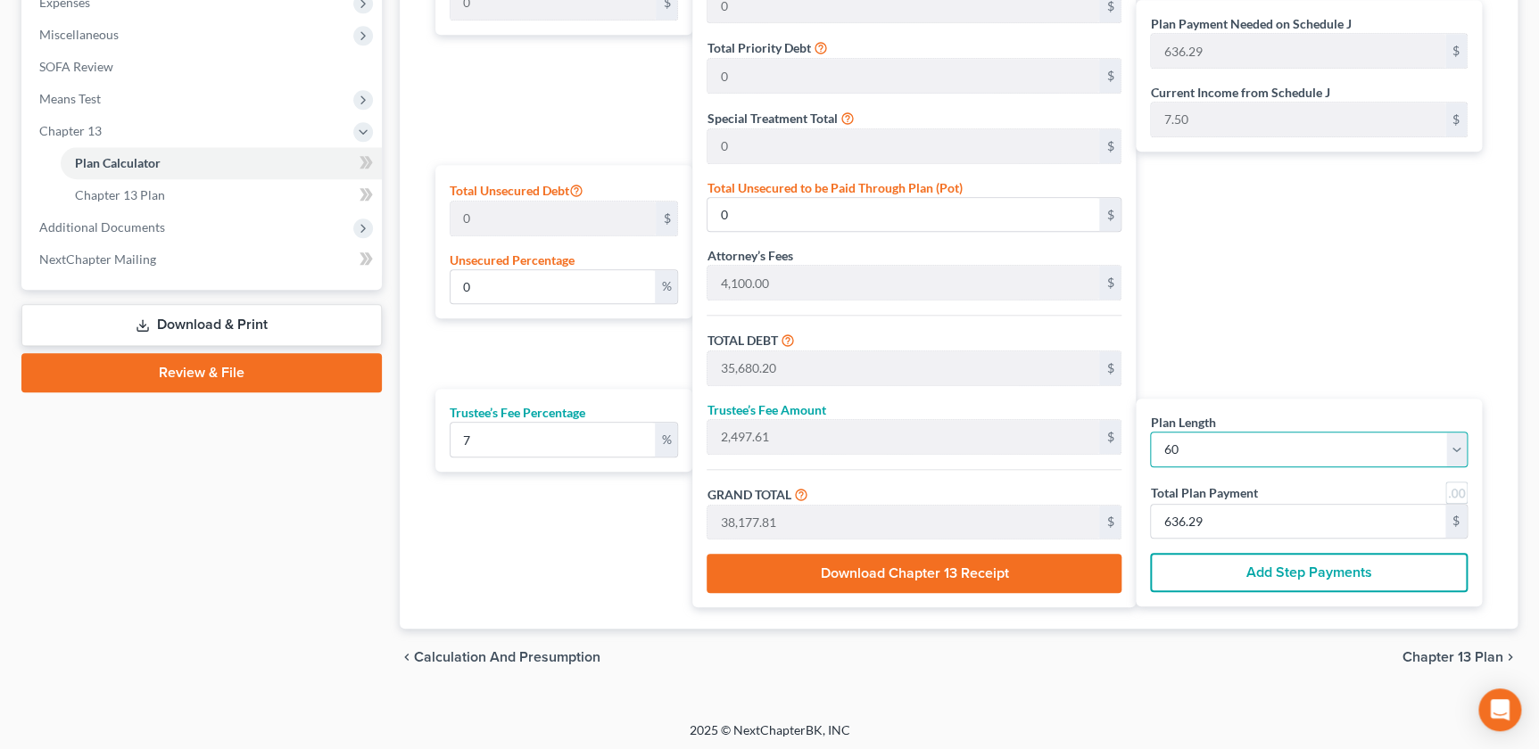
click at [1360, 445] on select "1 2 3 4 5 6 7 8 9 10 11 12 13 14 15 16 17 18 19 20 21 22 23 24 25 26 27 28 29 3…" at bounding box center [1309, 450] width 318 height 36
select select "58"
click at [1150, 432] on select "1 2 3 4 5 6 7 8 9 10 11 12 13 14 15 16 17 18 19 20 21 22 23 24 25 26 27 28 29 3…" at bounding box center [1309, 450] width 318 height 36
select select "58"
type input "647.08"
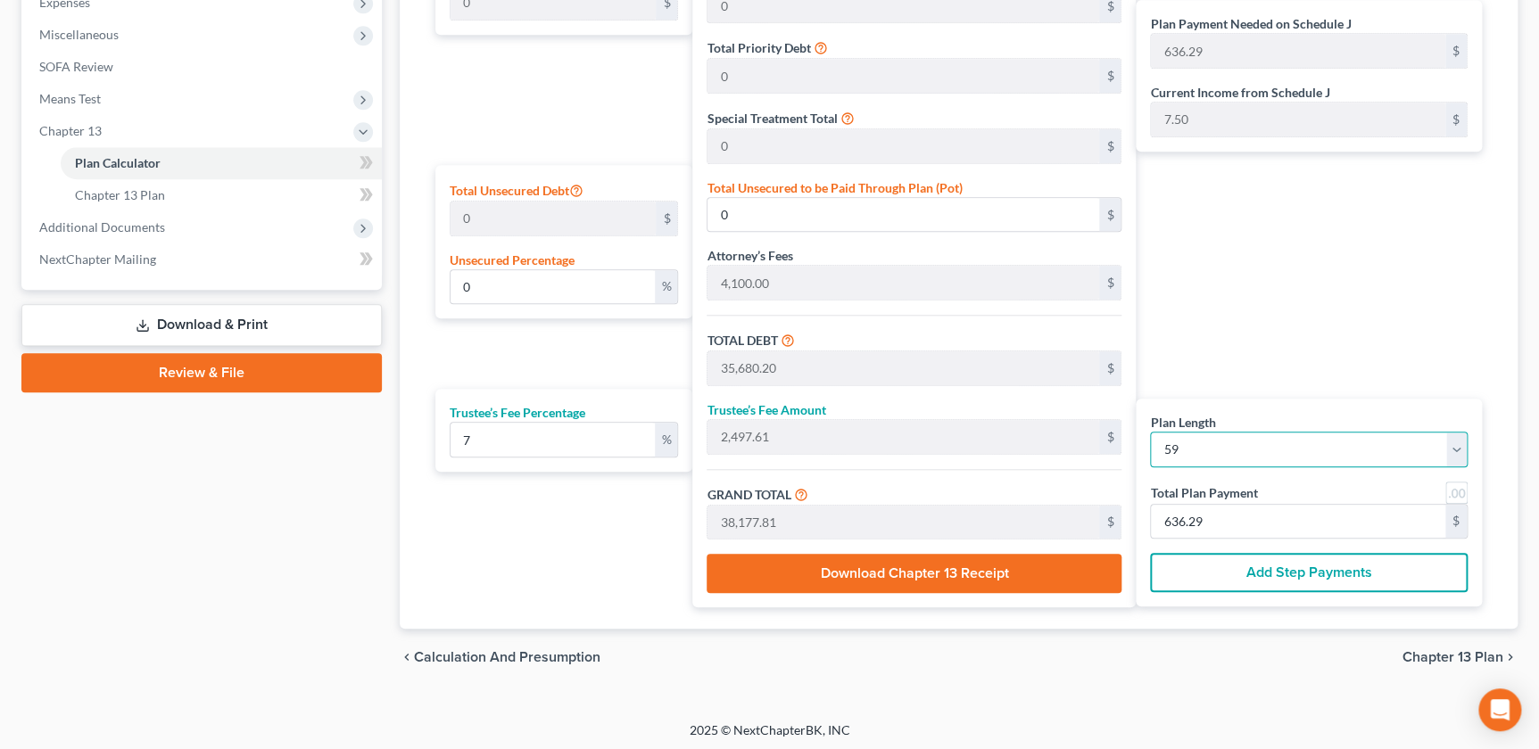
type input "647.08"
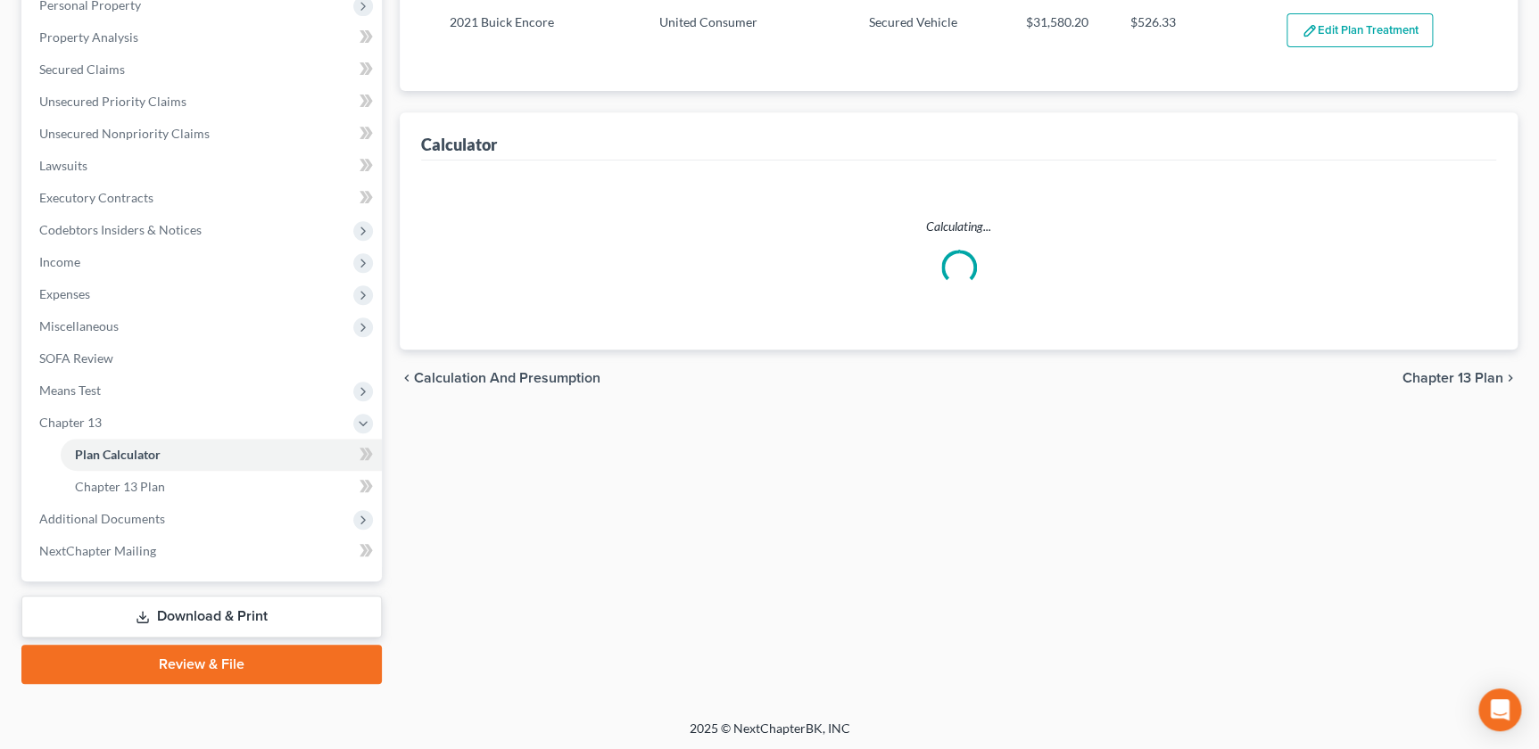
select select "58"
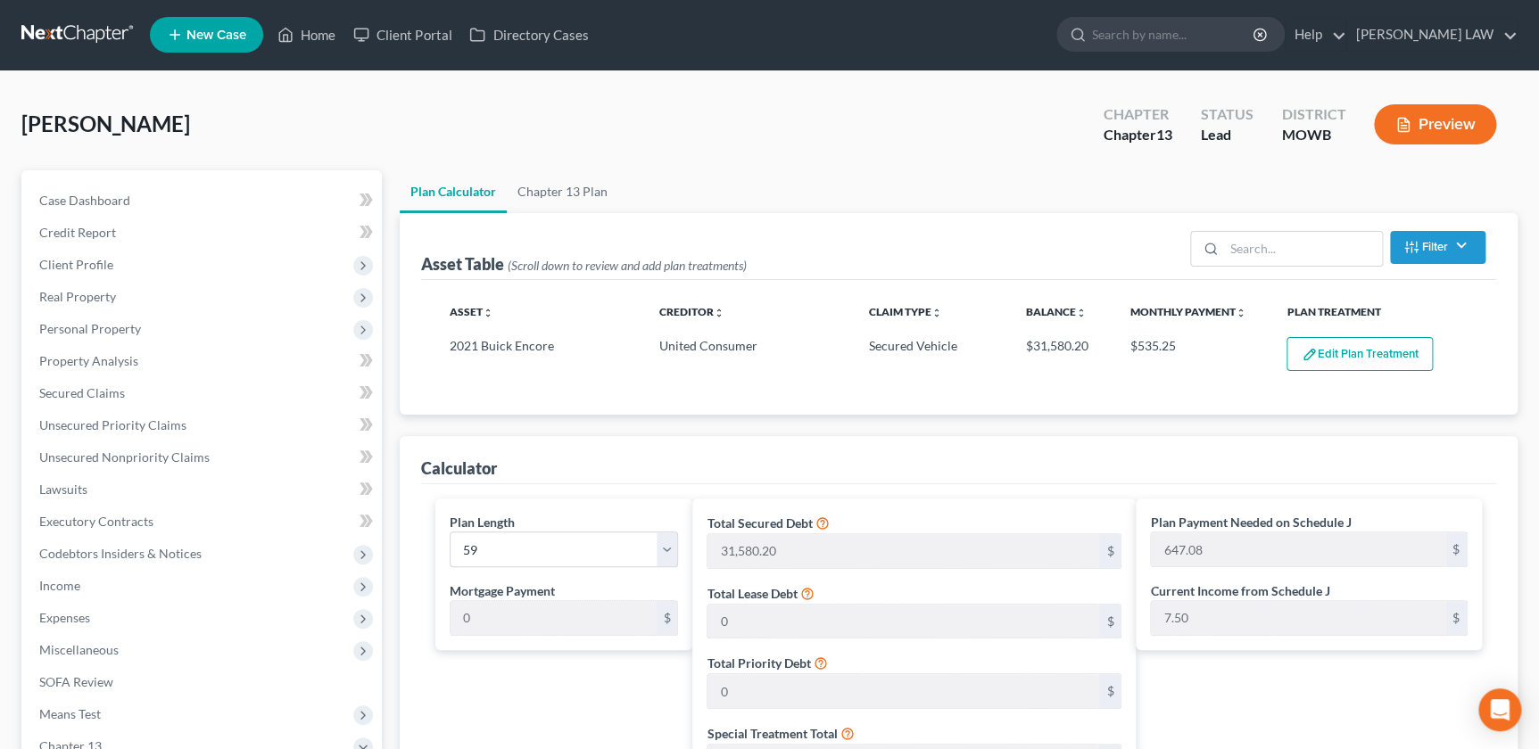
scroll to position [0, 0]
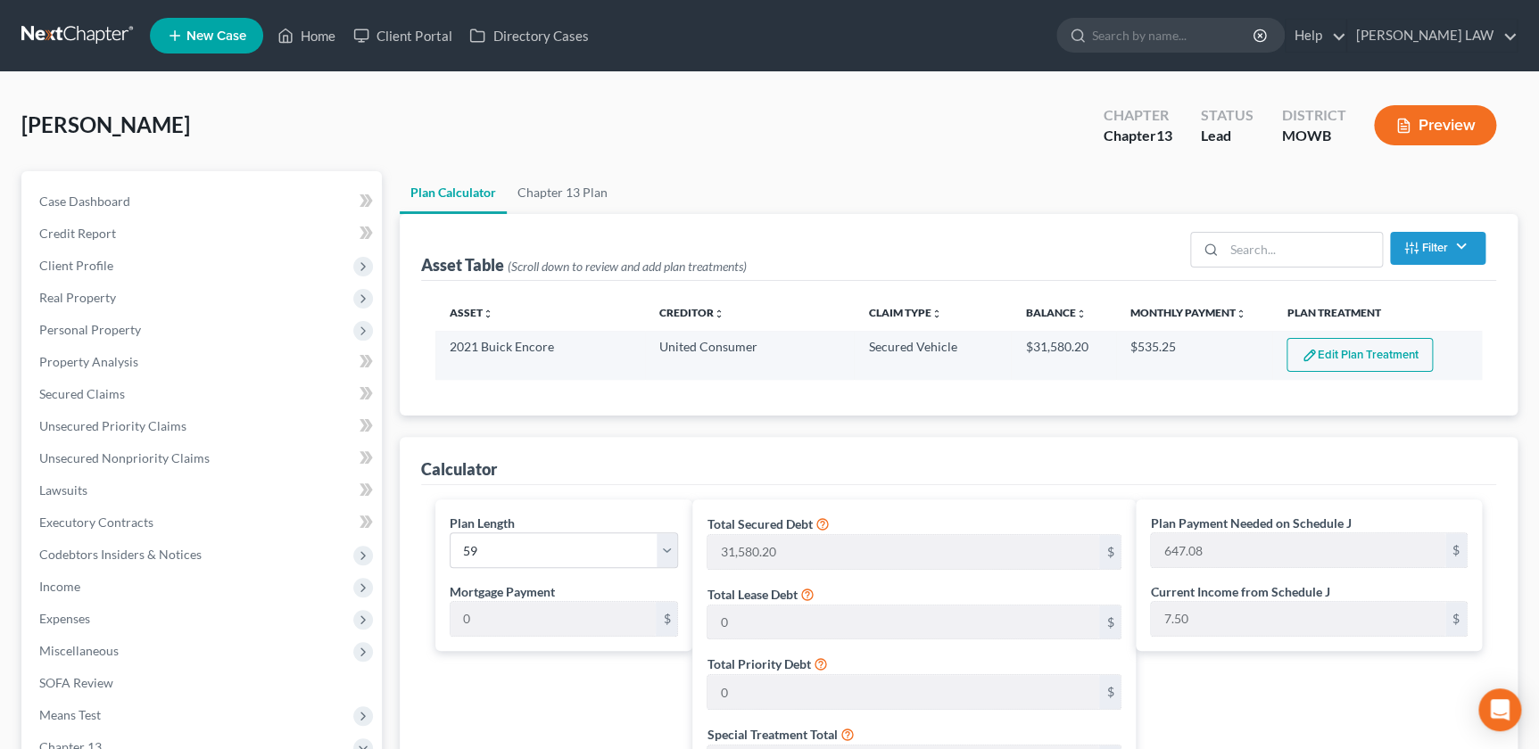
click at [1347, 350] on button "Edit Plan Treatment" at bounding box center [1359, 355] width 146 height 34
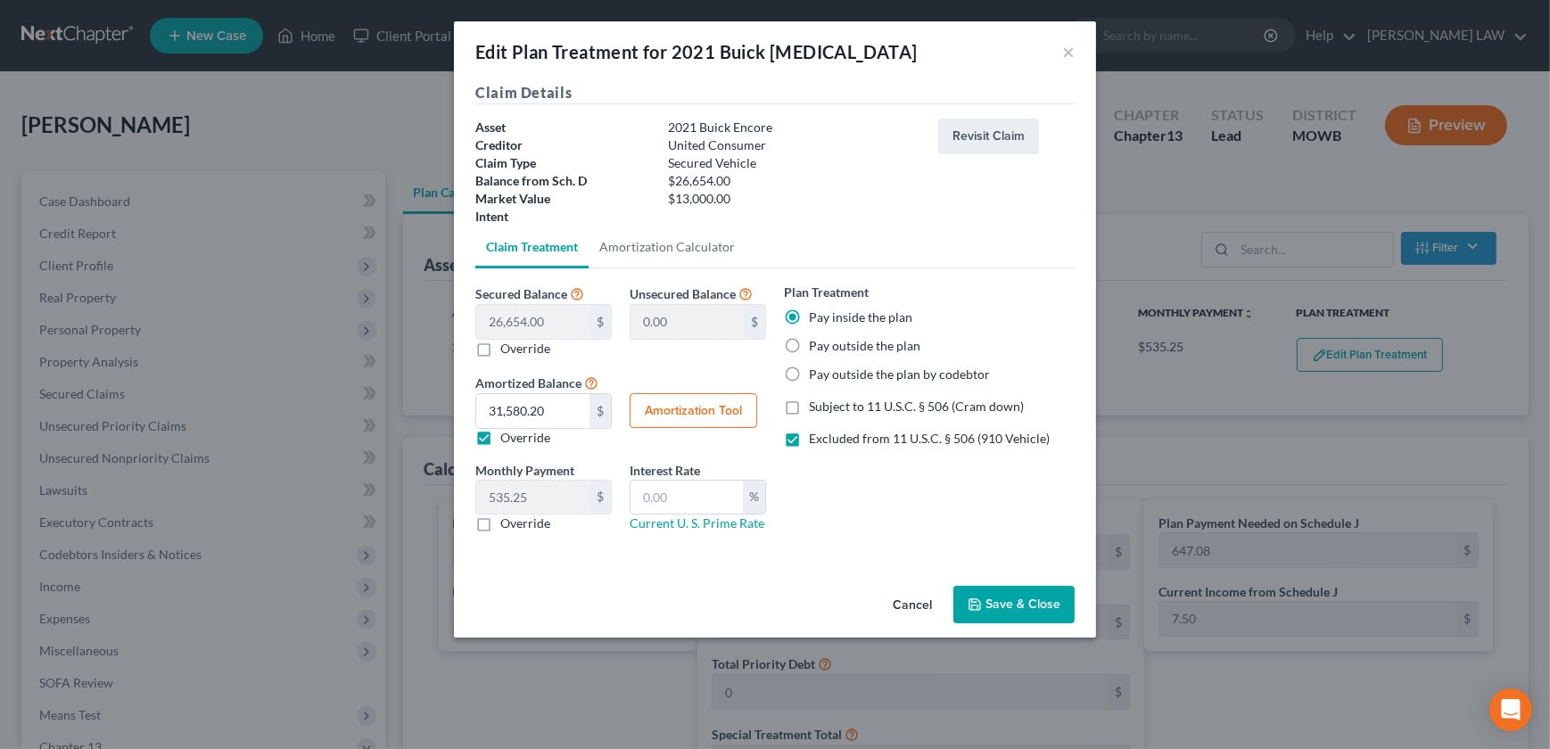
click at [993, 599] on button "Save & Close" at bounding box center [1014, 604] width 121 height 37
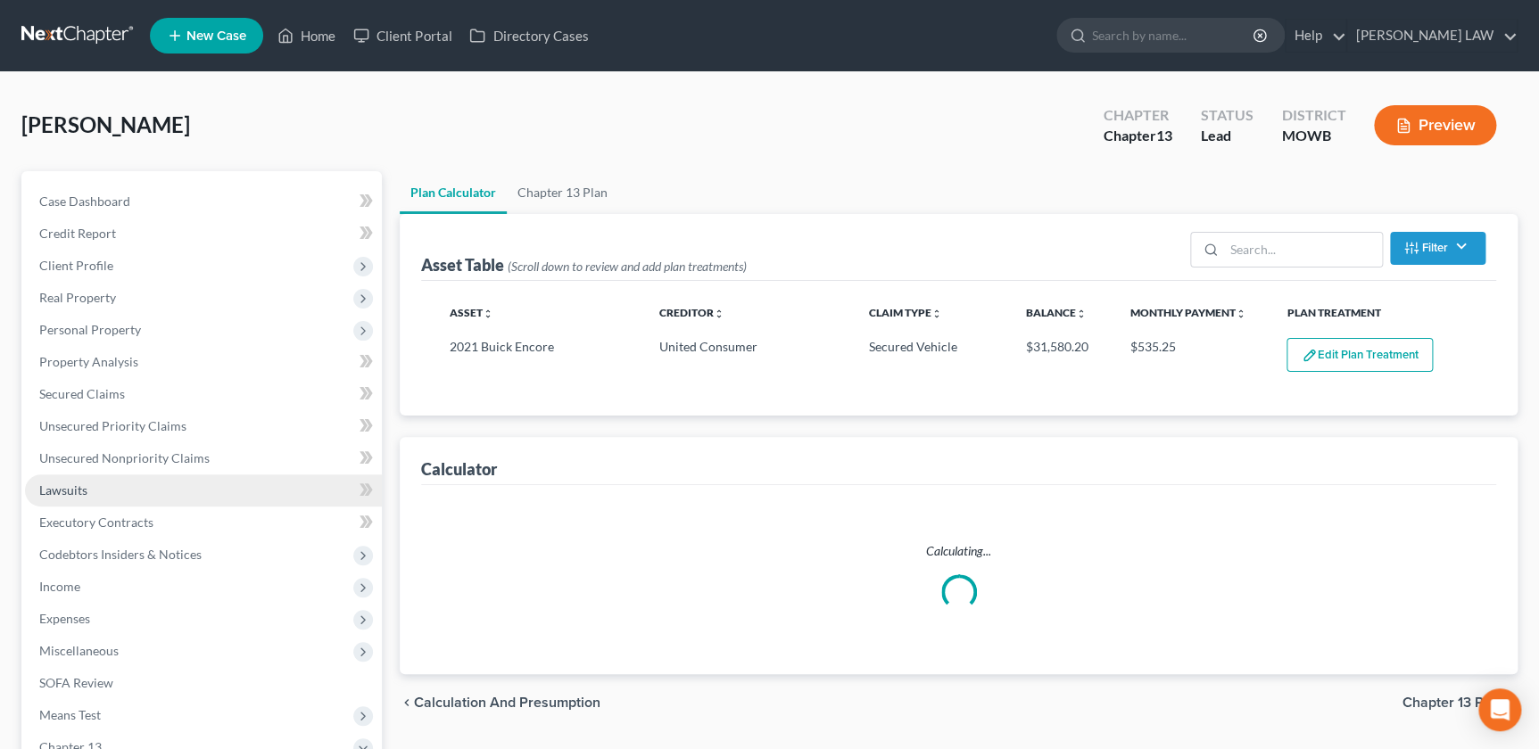
select select "58"
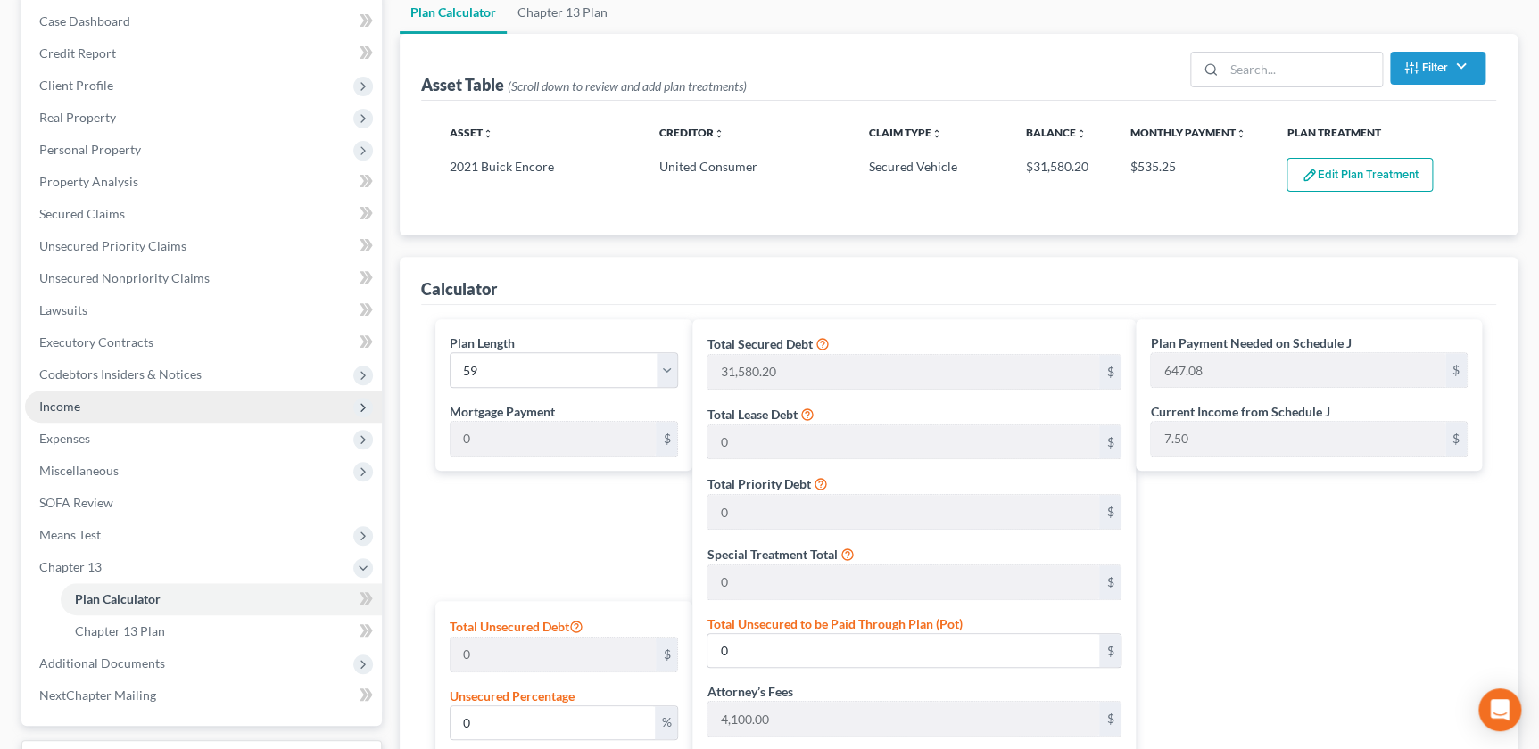
scroll to position [170, 0]
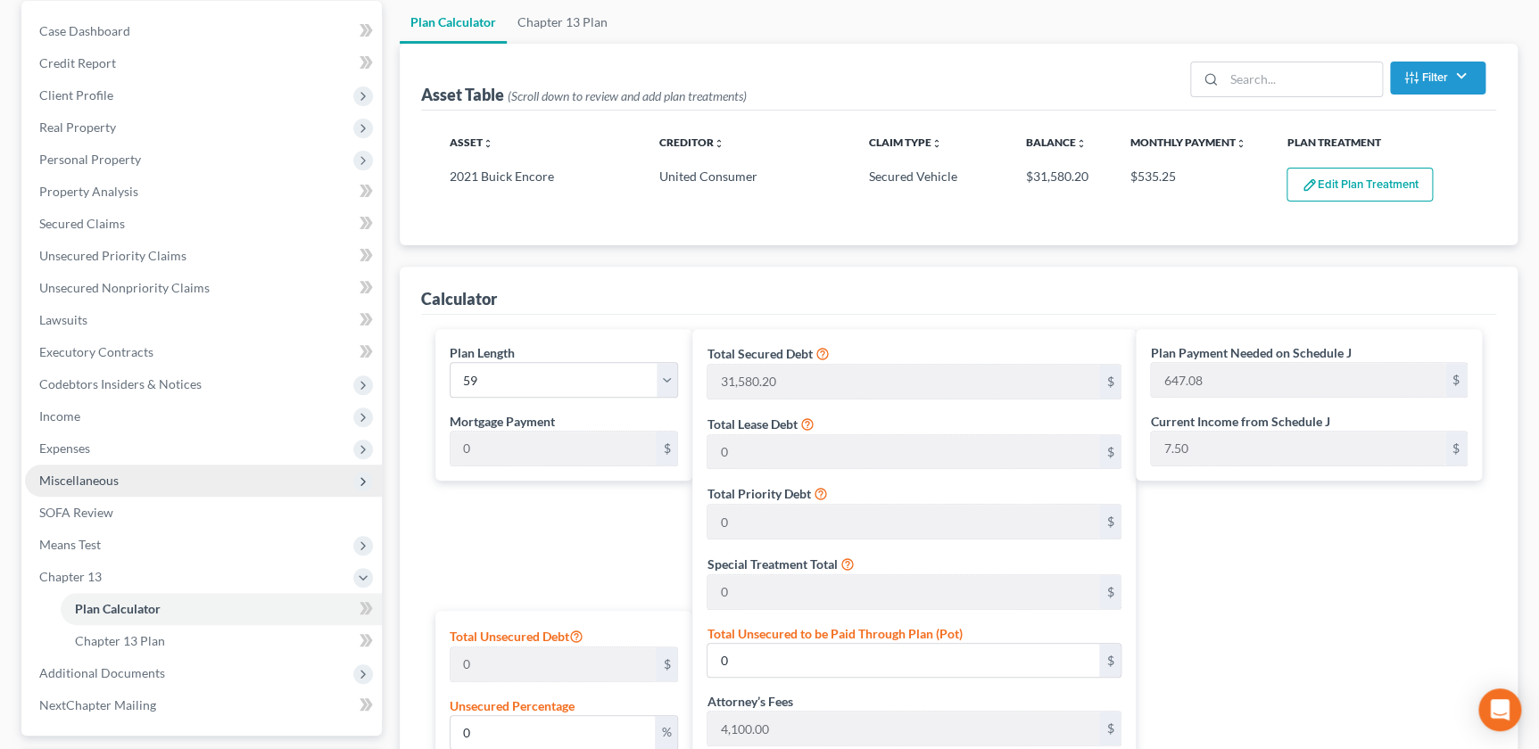
click at [115, 475] on span "Miscellaneous" at bounding box center [78, 480] width 79 height 15
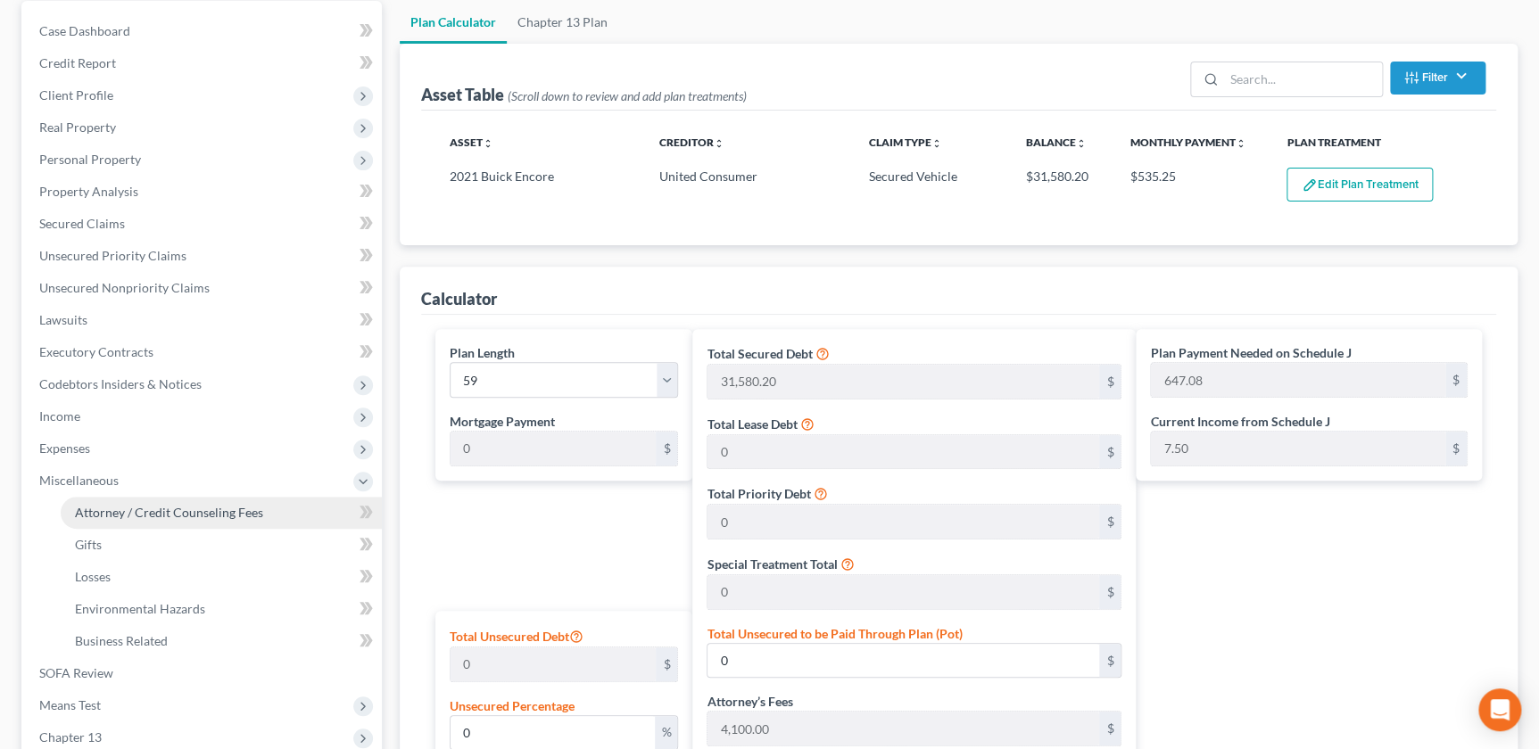
click at [120, 500] on link "Attorney / Credit Counseling Fees" at bounding box center [221, 513] width 321 height 32
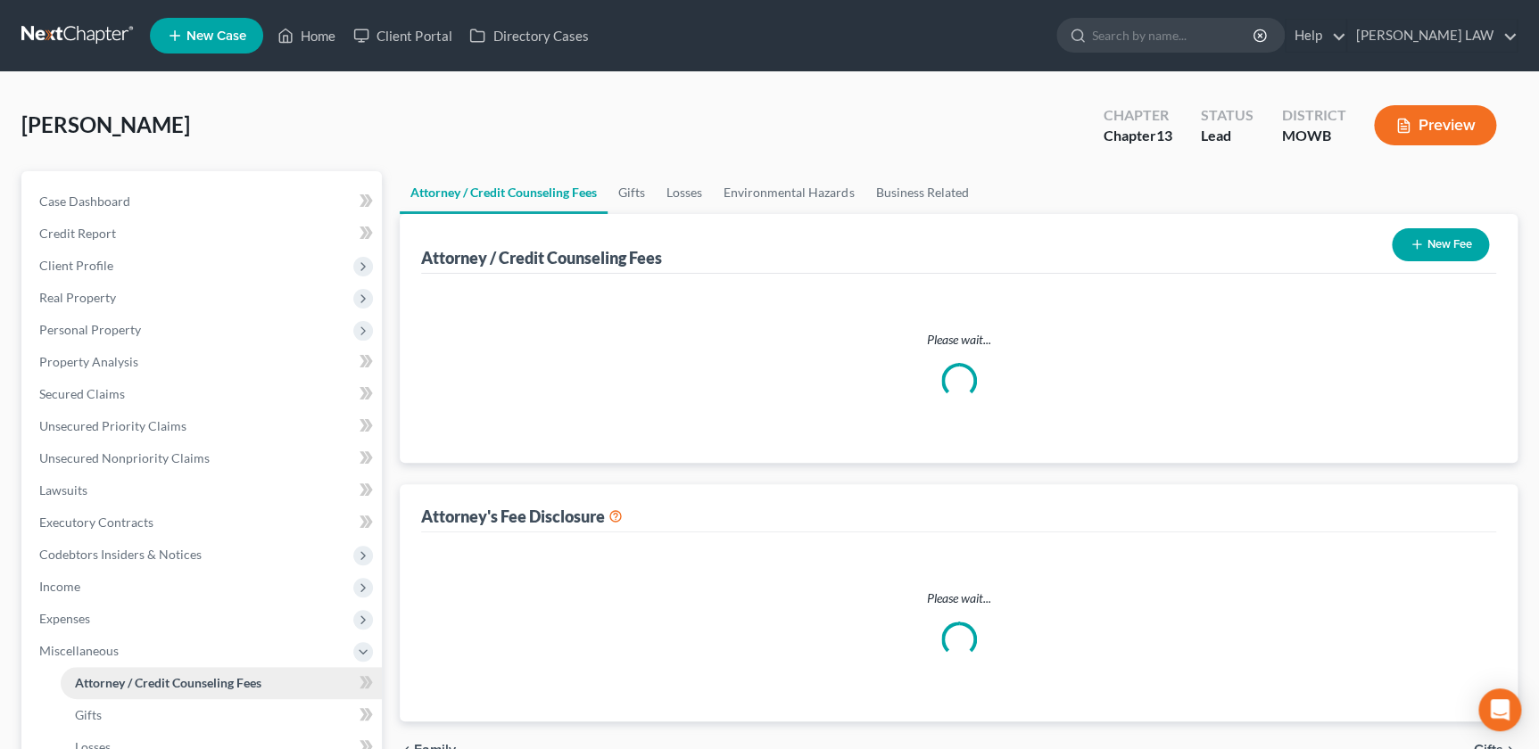
select select "0"
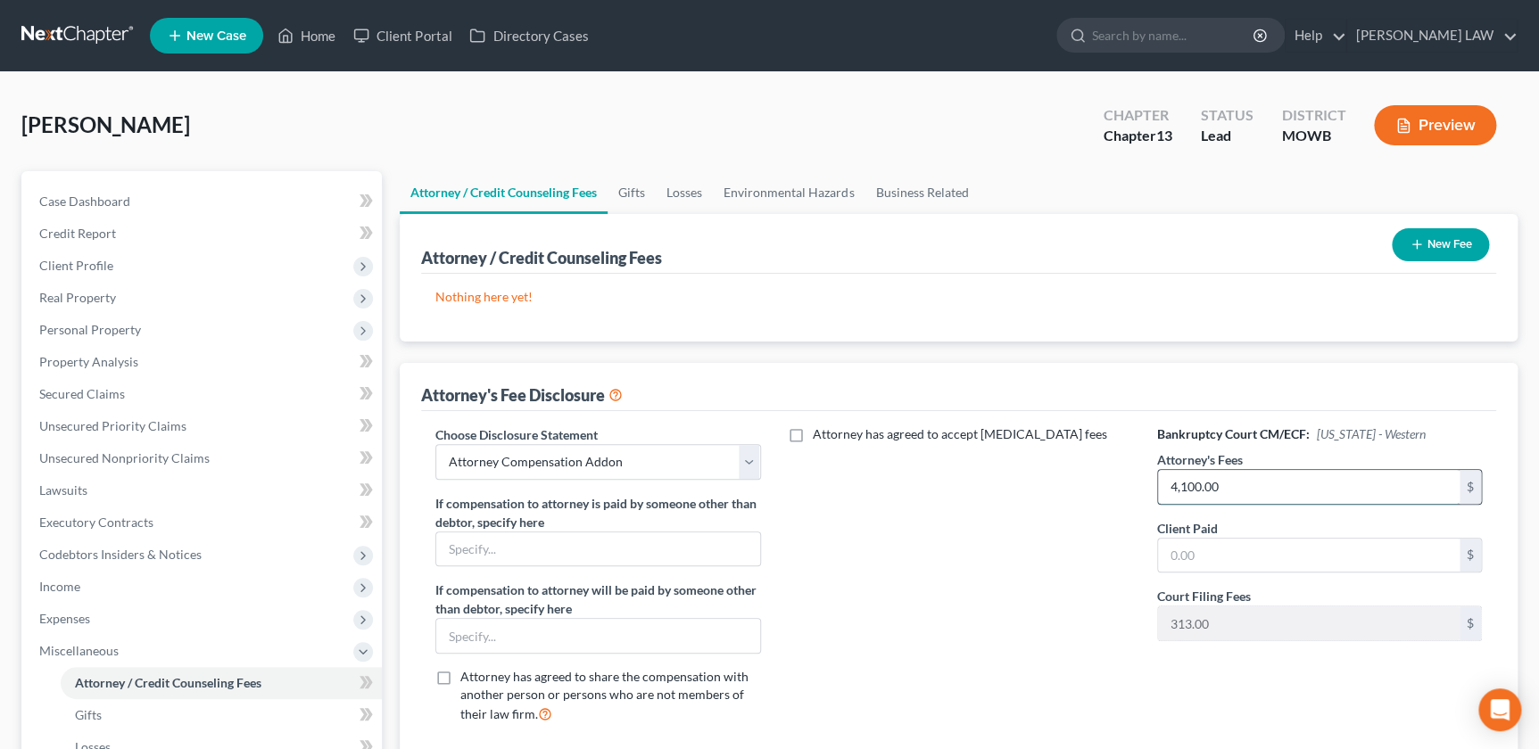
click at [1249, 470] on input "4,100.00" at bounding box center [1309, 487] width 302 height 34
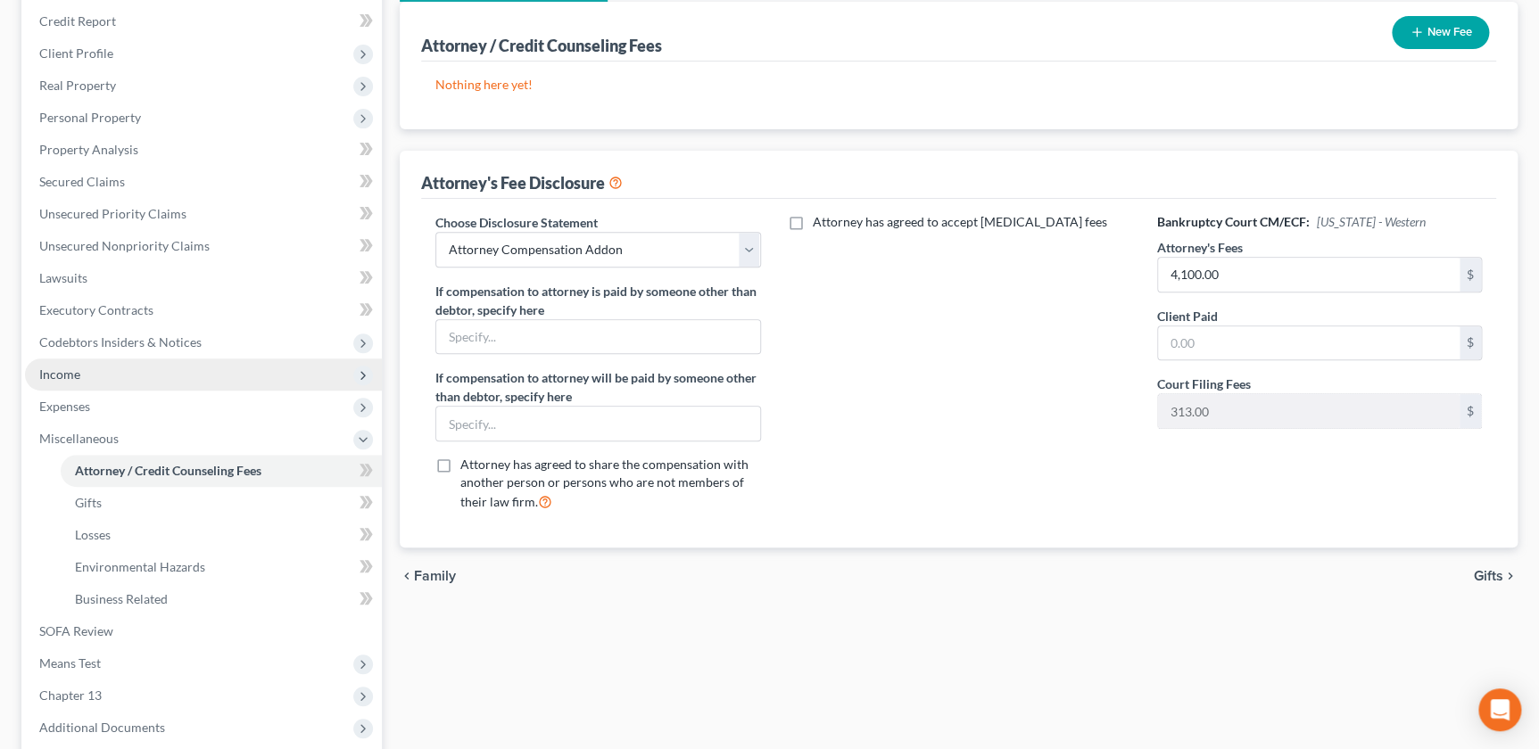
scroll to position [223, 0]
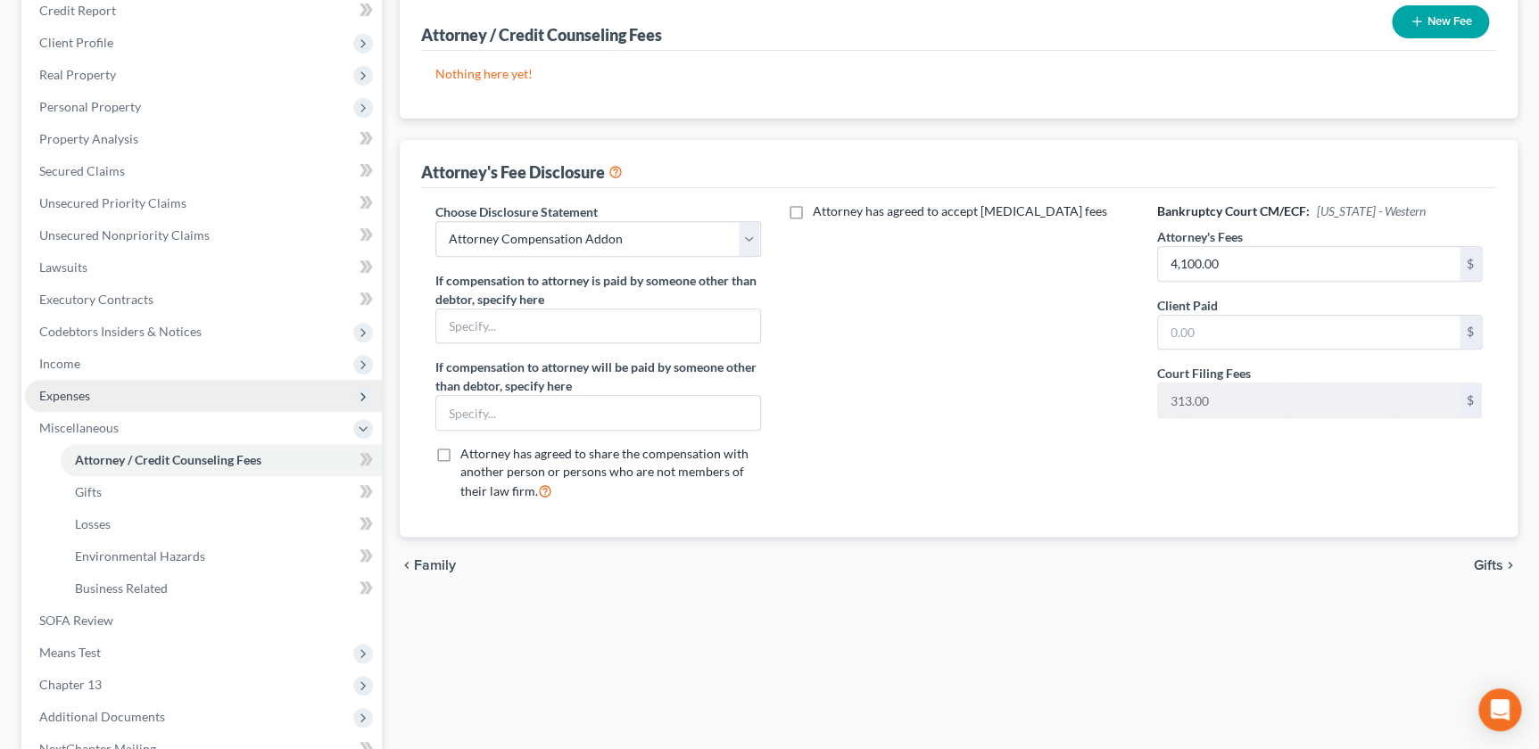
click at [110, 384] on span "Expenses" at bounding box center [203, 396] width 357 height 32
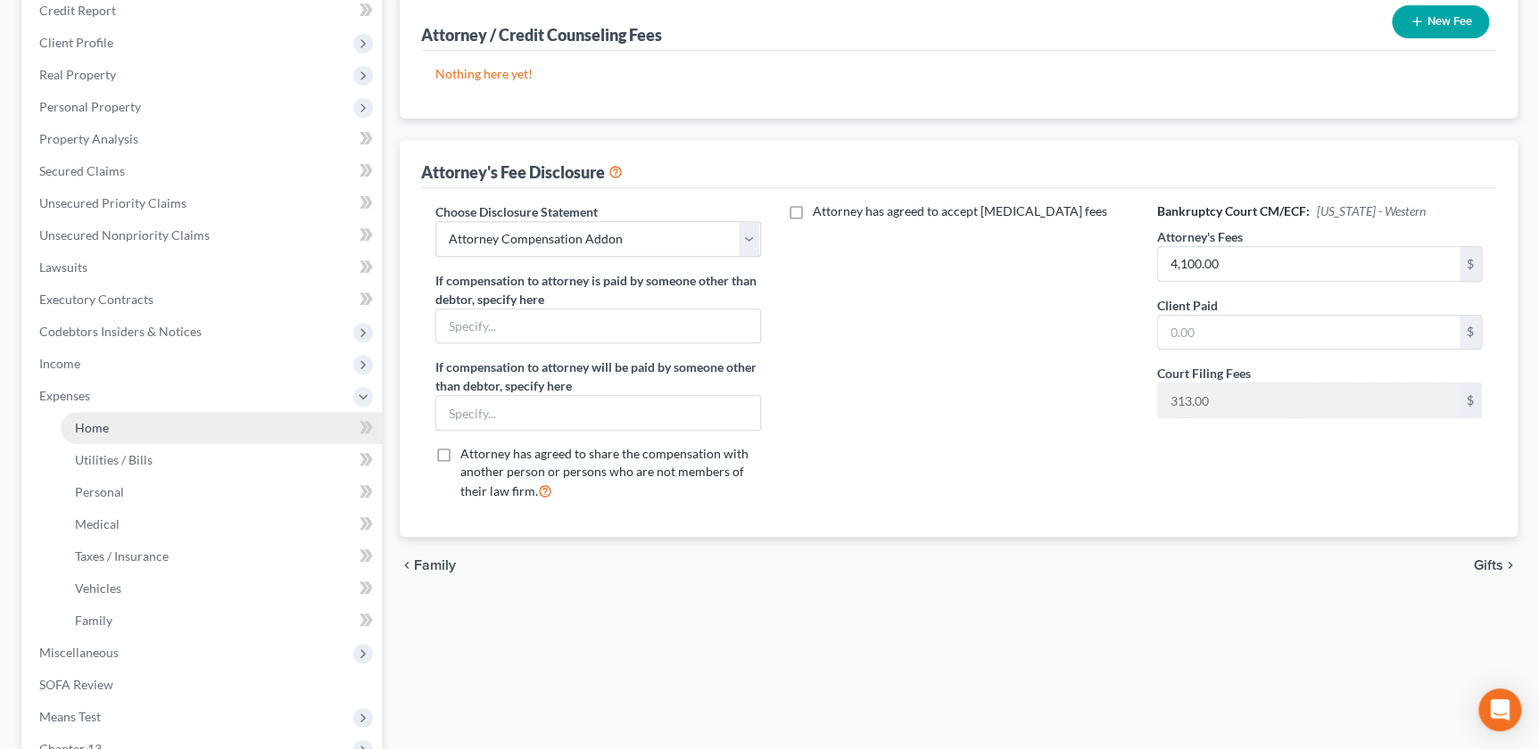
click at [107, 434] on link "Home" at bounding box center [221, 428] width 321 height 32
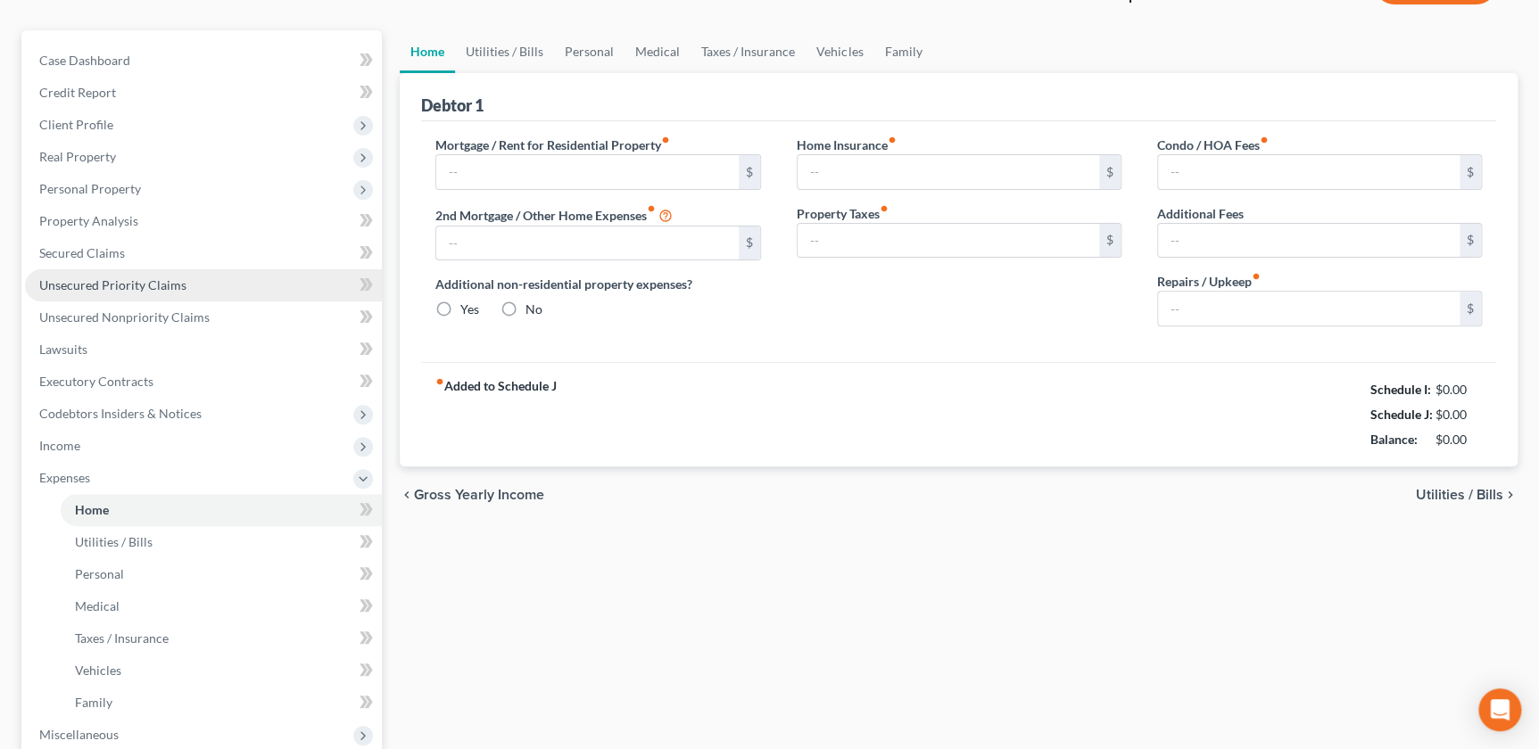
scroll to position [10, 0]
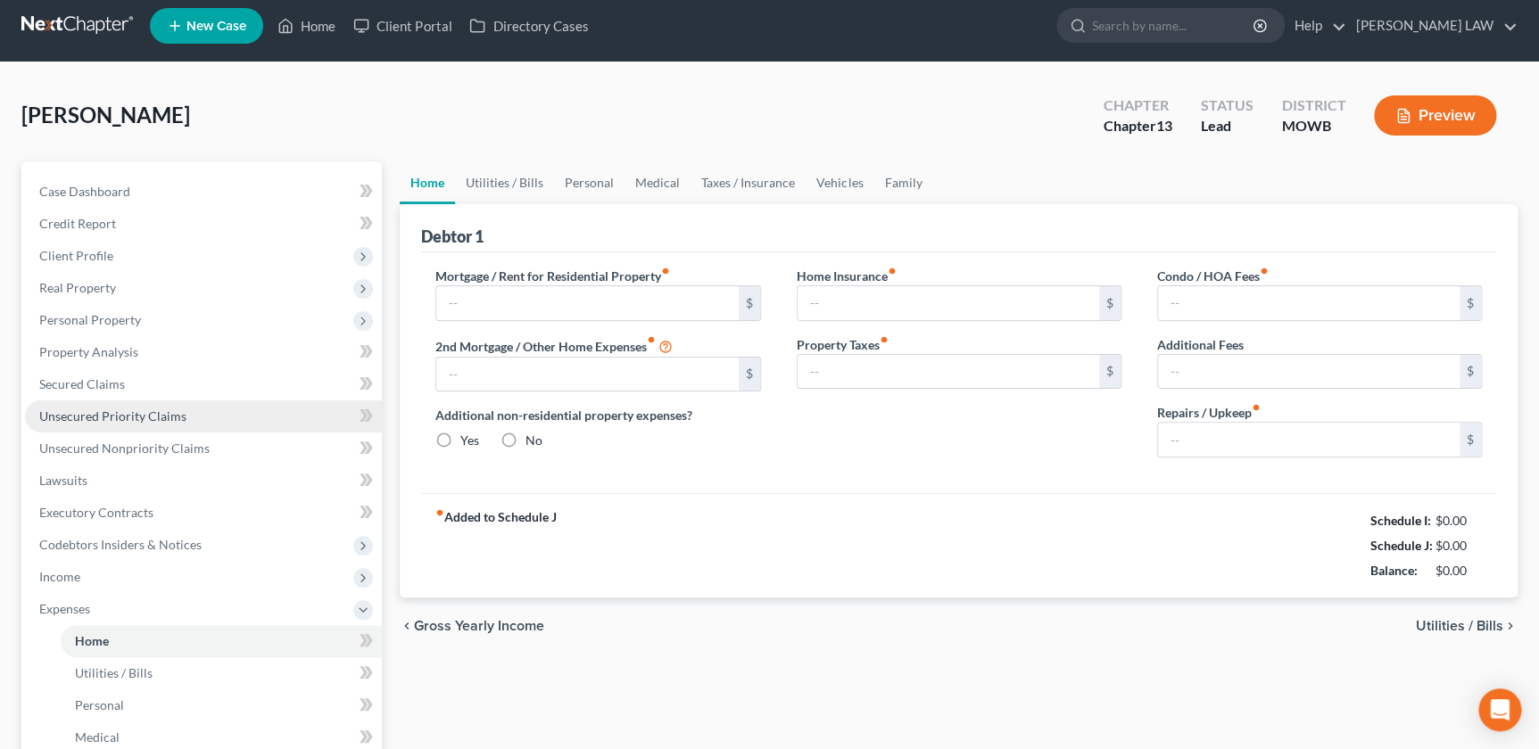
type input "200.00"
type input "0.00"
radio input "true"
type input "0.00"
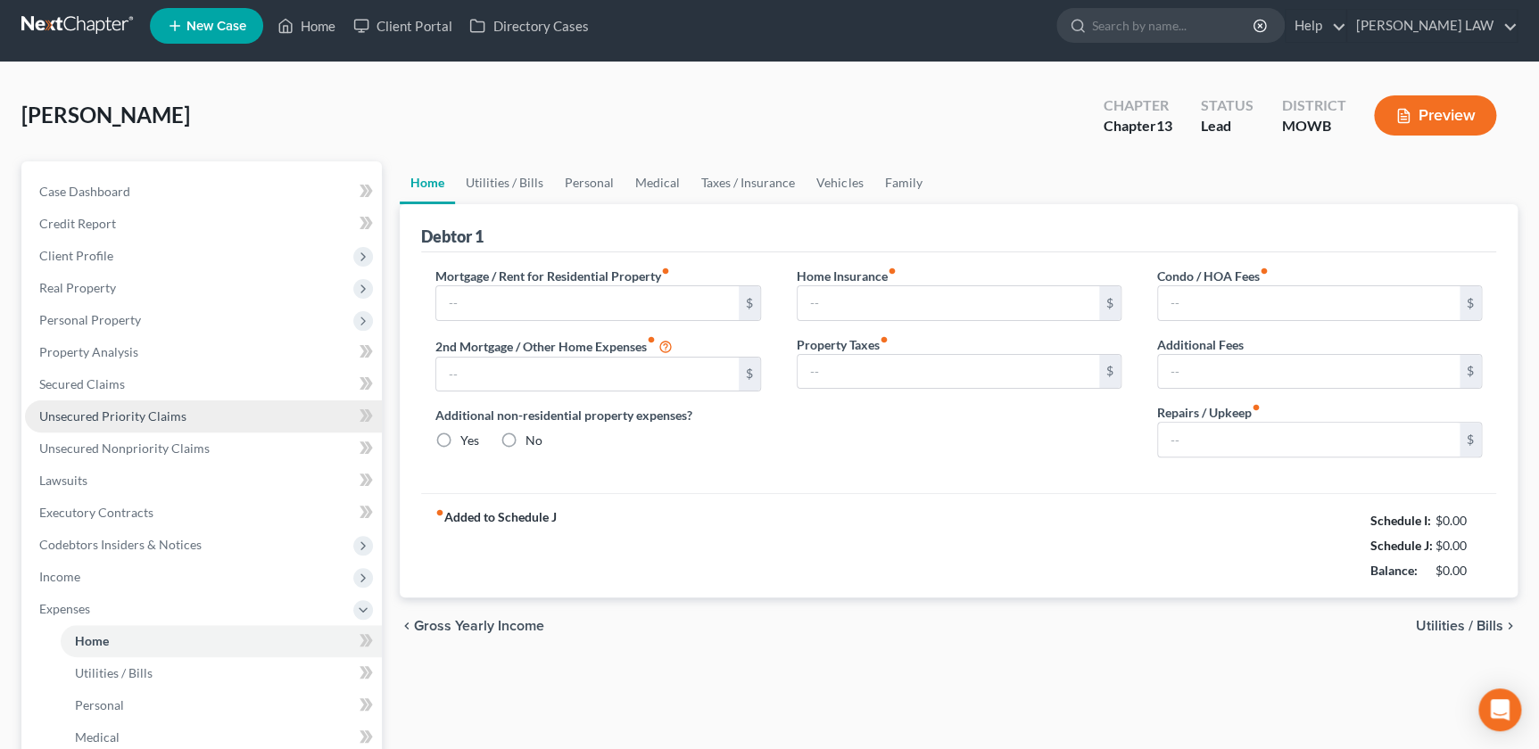
type input "0.00"
type input "50.00"
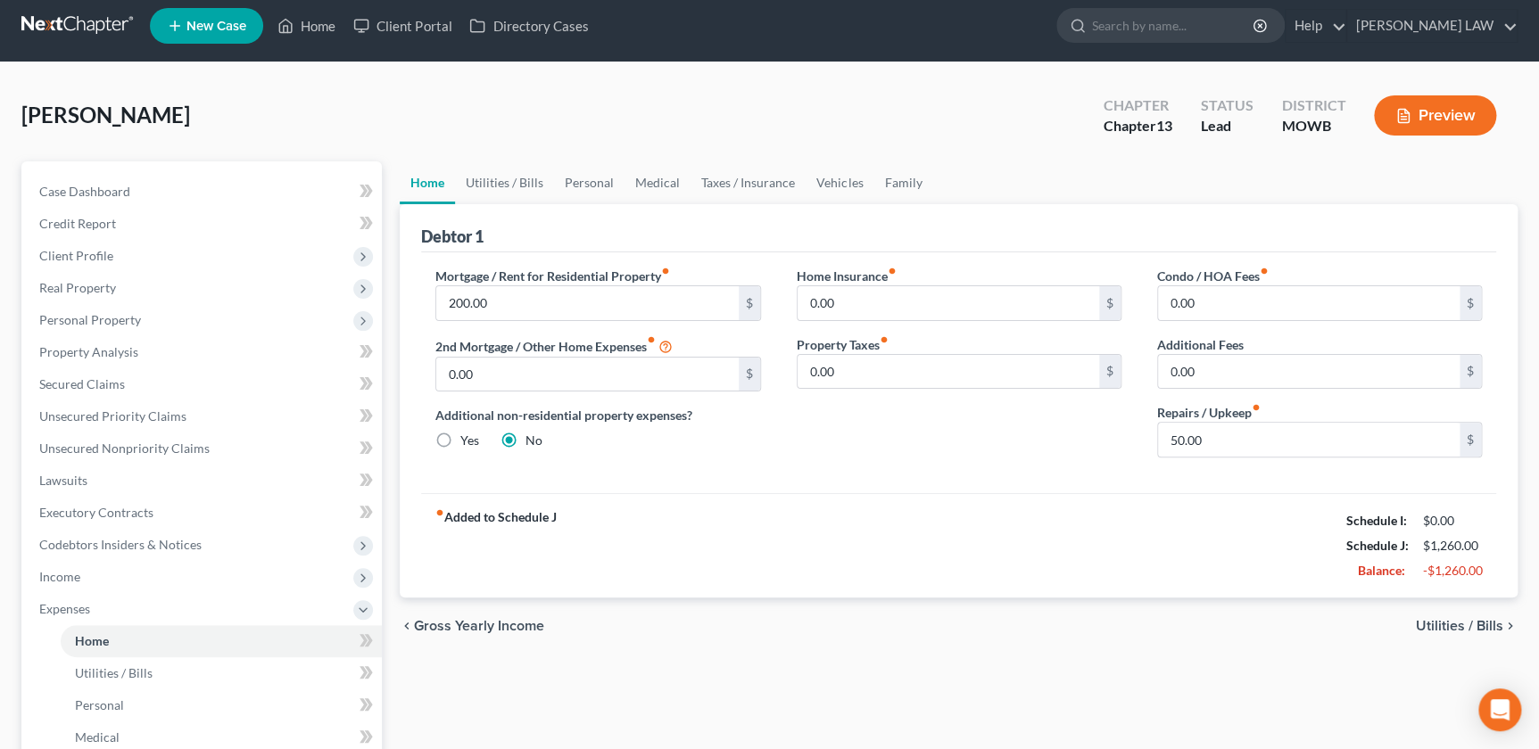
scroll to position [0, 0]
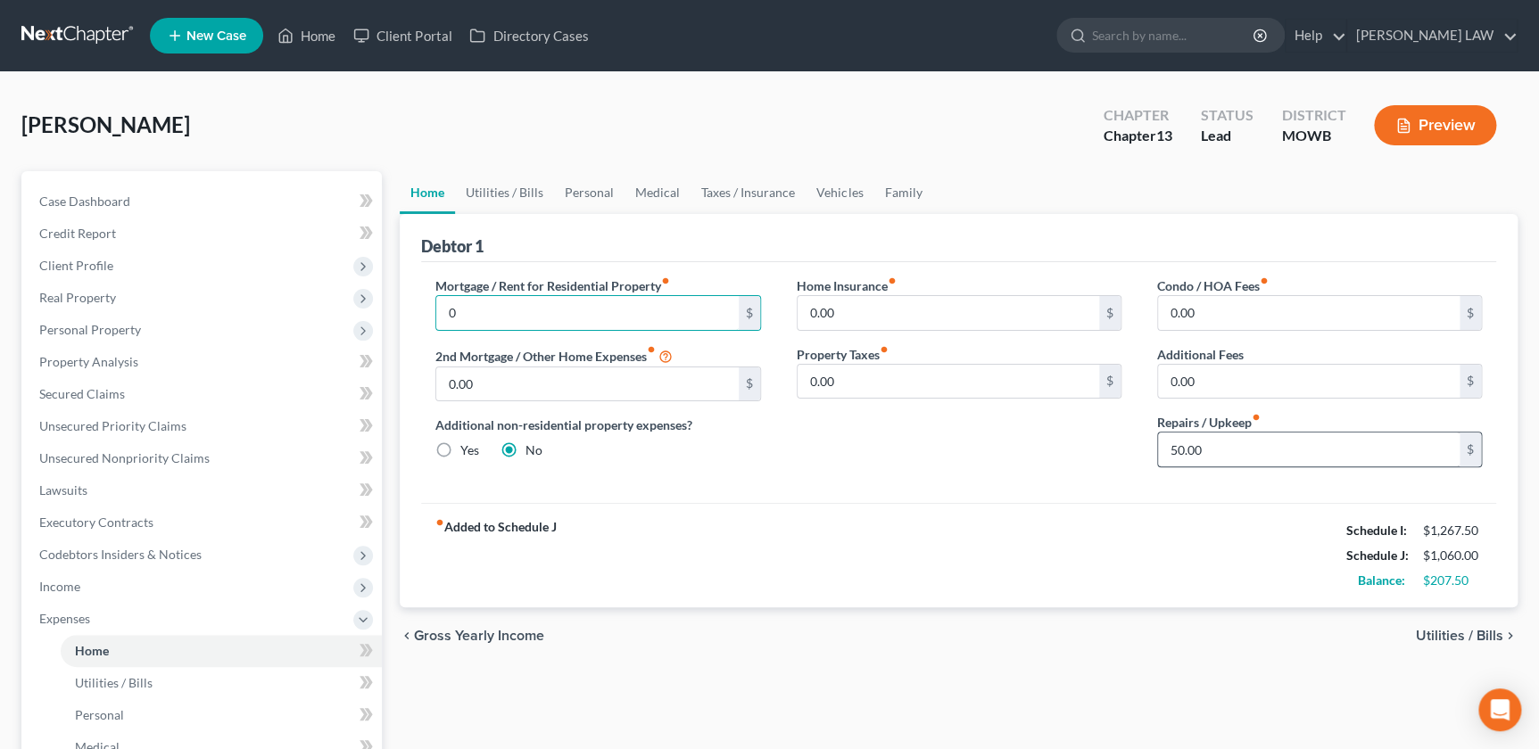
type input "0"
click at [1238, 445] on input "50.00" at bounding box center [1309, 450] width 302 height 34
type input "0"
click at [491, 189] on link "Utilities / Bills" at bounding box center [504, 192] width 99 height 43
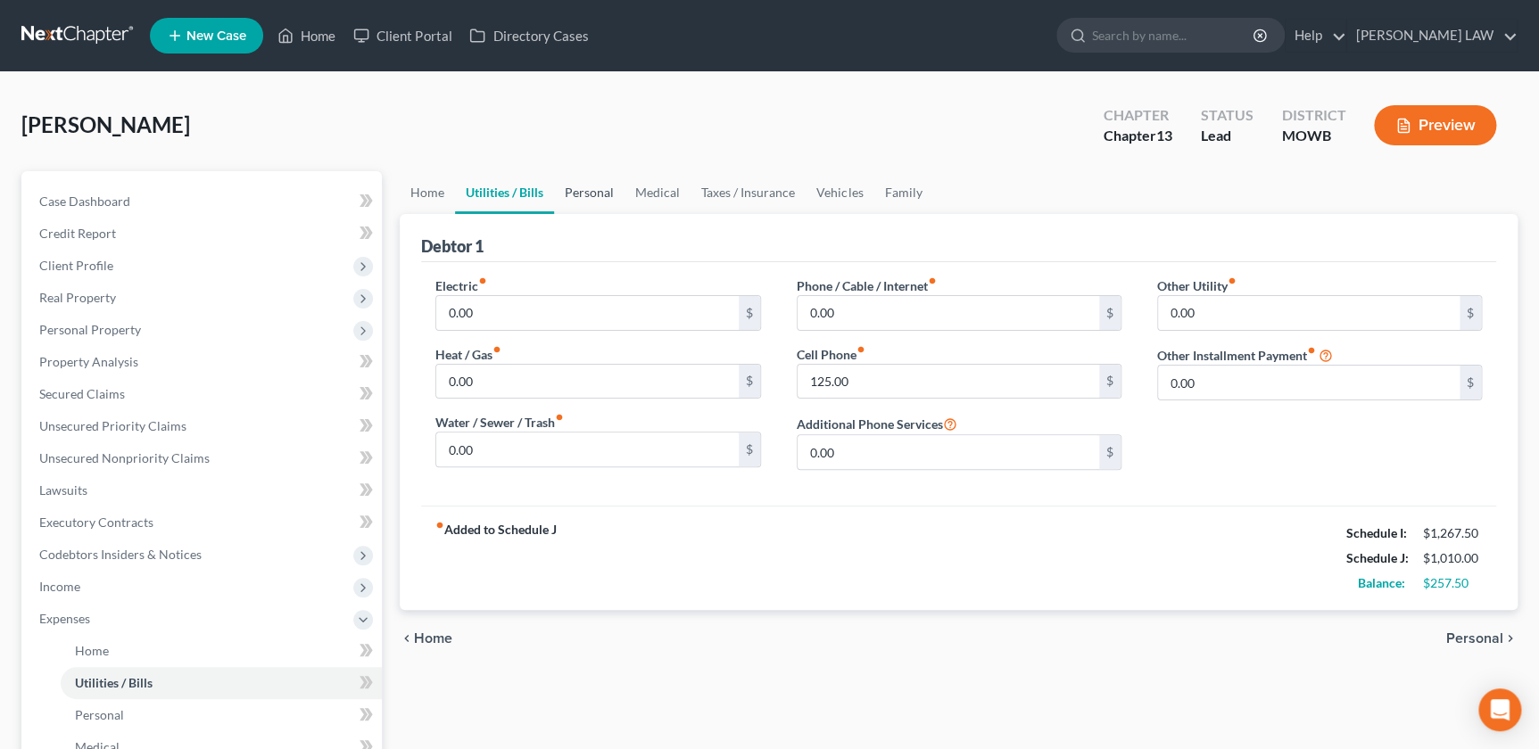
click at [580, 192] on link "Personal" at bounding box center [589, 192] width 70 height 43
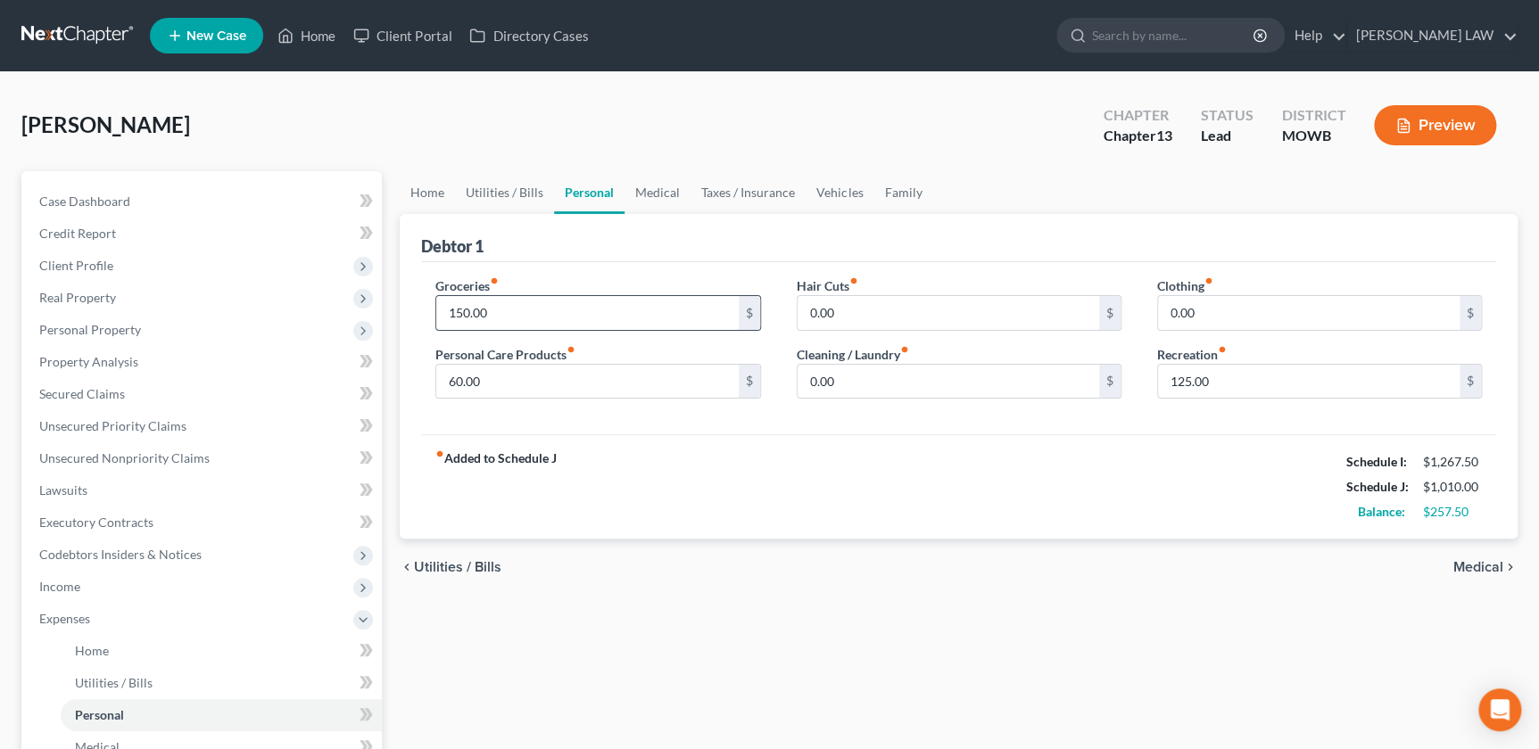
click at [520, 317] on input "150.00" at bounding box center [587, 313] width 302 height 34
drag, startPoint x: 533, startPoint y: 303, endPoint x: 412, endPoint y: 315, distance: 121.9
click at [412, 315] on div "Debtor 1 Groceries fiber_manual_record 150.00 $ Personal Care Products fiber_ma…" at bounding box center [959, 377] width 1118 height 326
type input "100"
click at [1186, 521] on div "fiber_manual_record Added to Schedule J Schedule I: $1,267.50 Schedule J: $960.…" at bounding box center [958, 486] width 1075 height 104
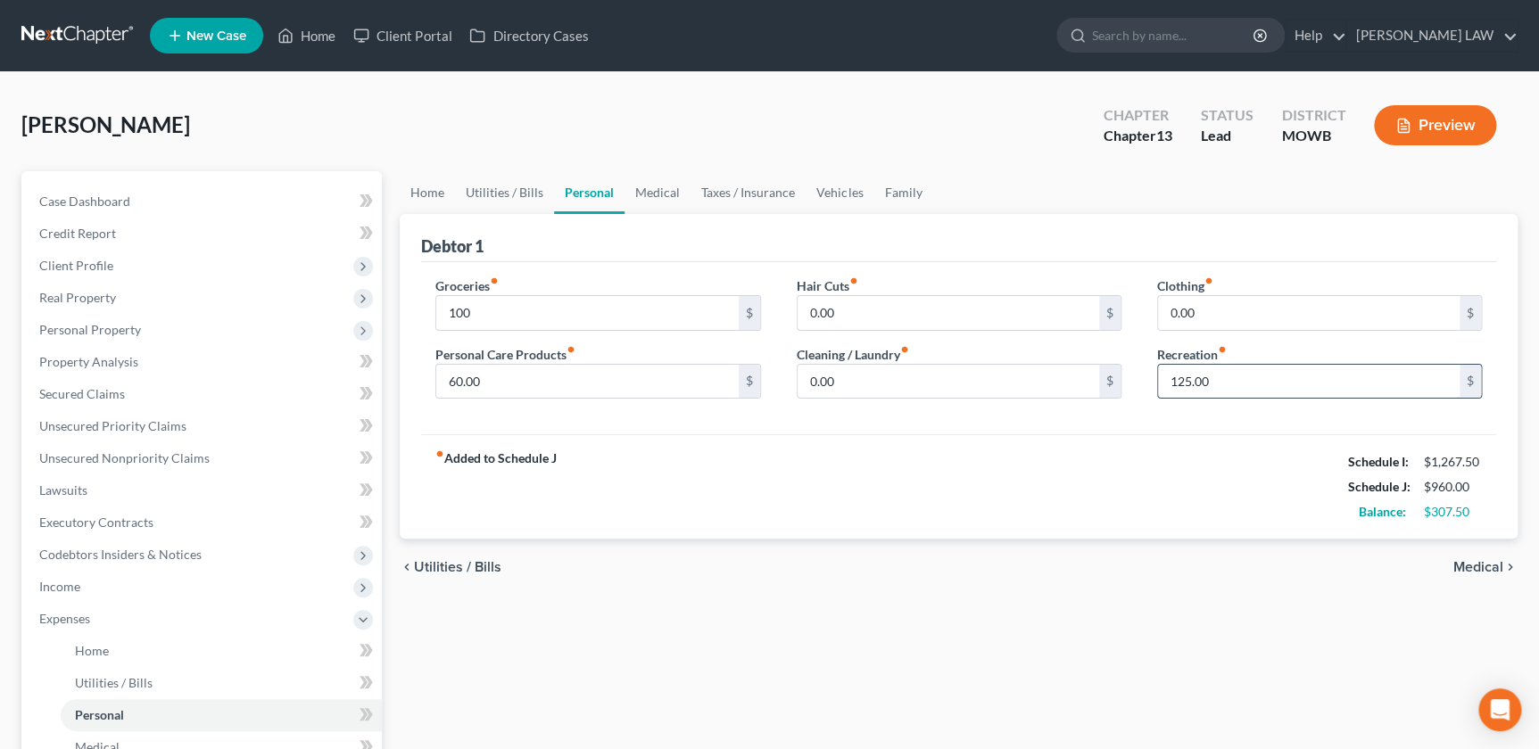
click at [1342, 384] on input "125.00" at bounding box center [1309, 382] width 302 height 34
type input "50"
click at [647, 187] on link "Medical" at bounding box center [657, 192] width 66 height 43
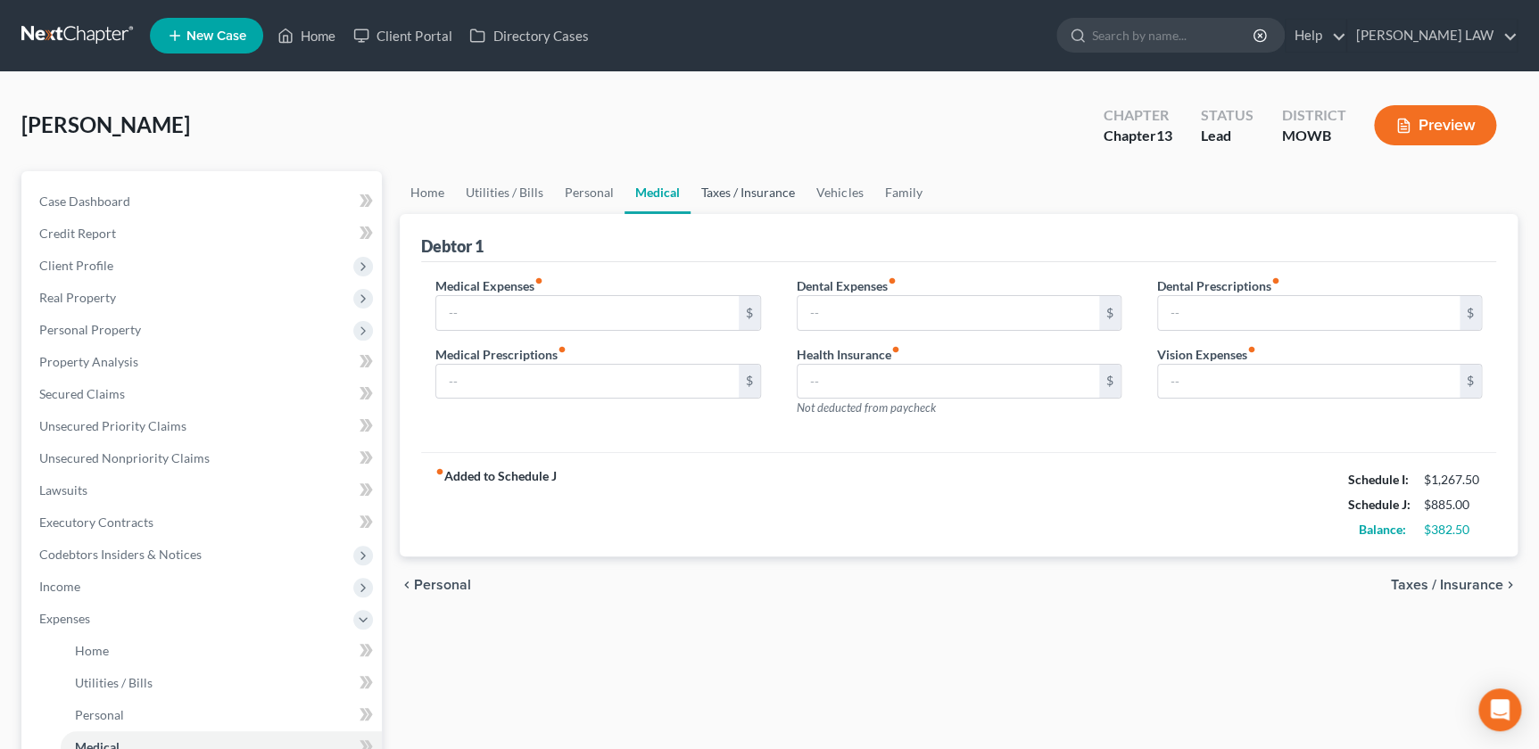
click at [766, 199] on link "Taxes / Insurance" at bounding box center [747, 192] width 115 height 43
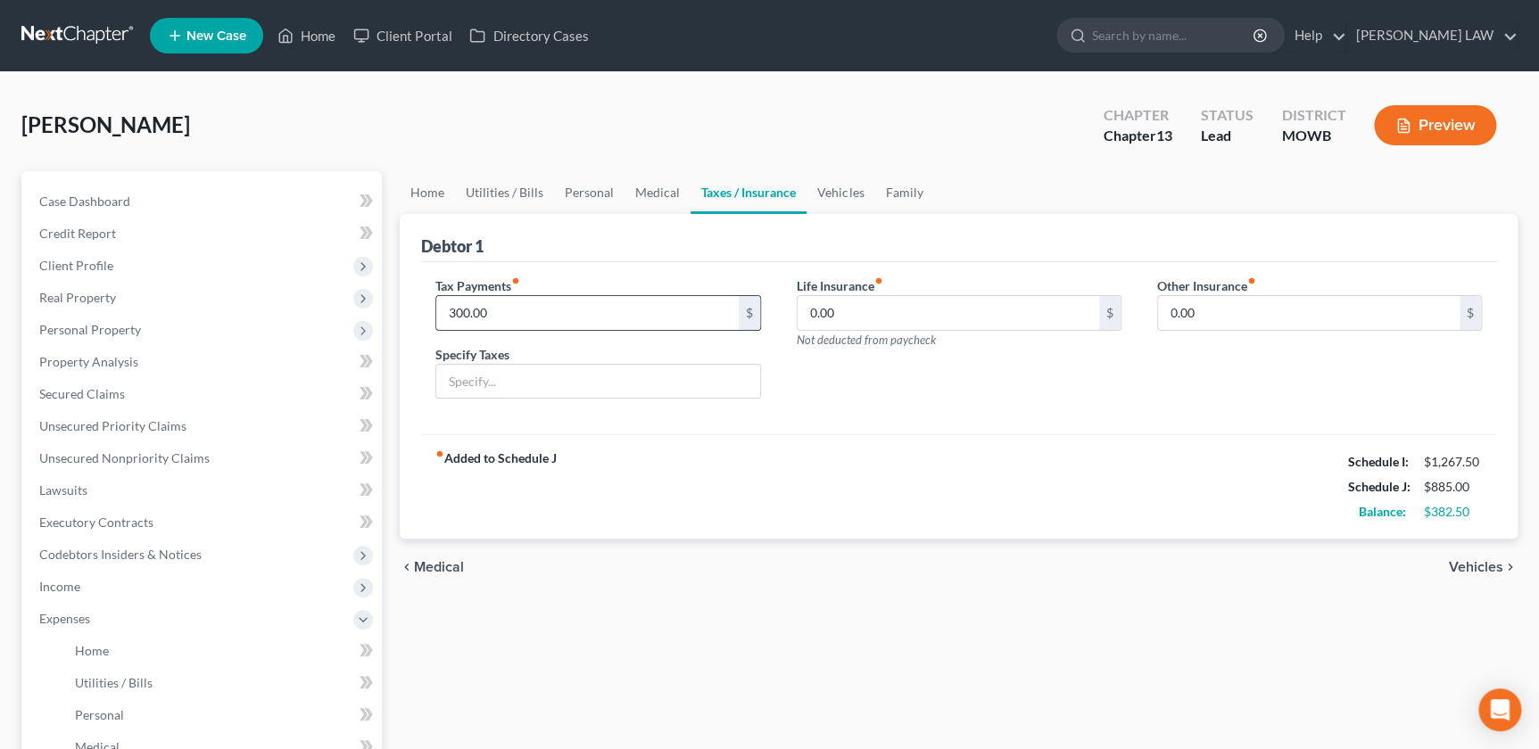
click at [578, 315] on input "300.00" at bounding box center [587, 313] width 302 height 34
type input "25"
click at [464, 368] on input "text" at bounding box center [597, 382] width 323 height 34
type input "Personal Property Taxes"
click at [820, 178] on link "Vehicles" at bounding box center [840, 192] width 68 height 43
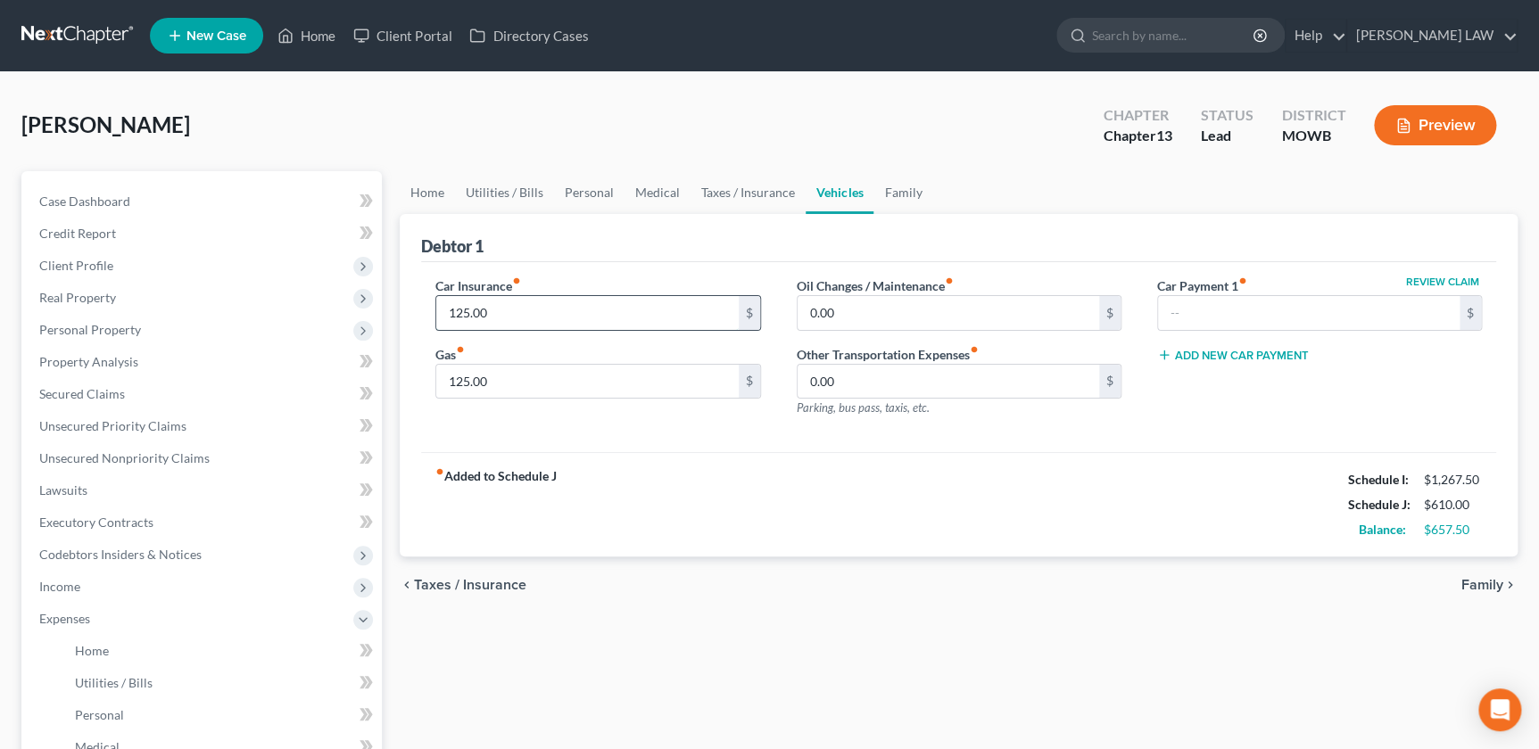
click at [533, 312] on input "125.00" at bounding box center [587, 313] width 302 height 34
click at [907, 188] on link "Family" at bounding box center [902, 192] width 59 height 43
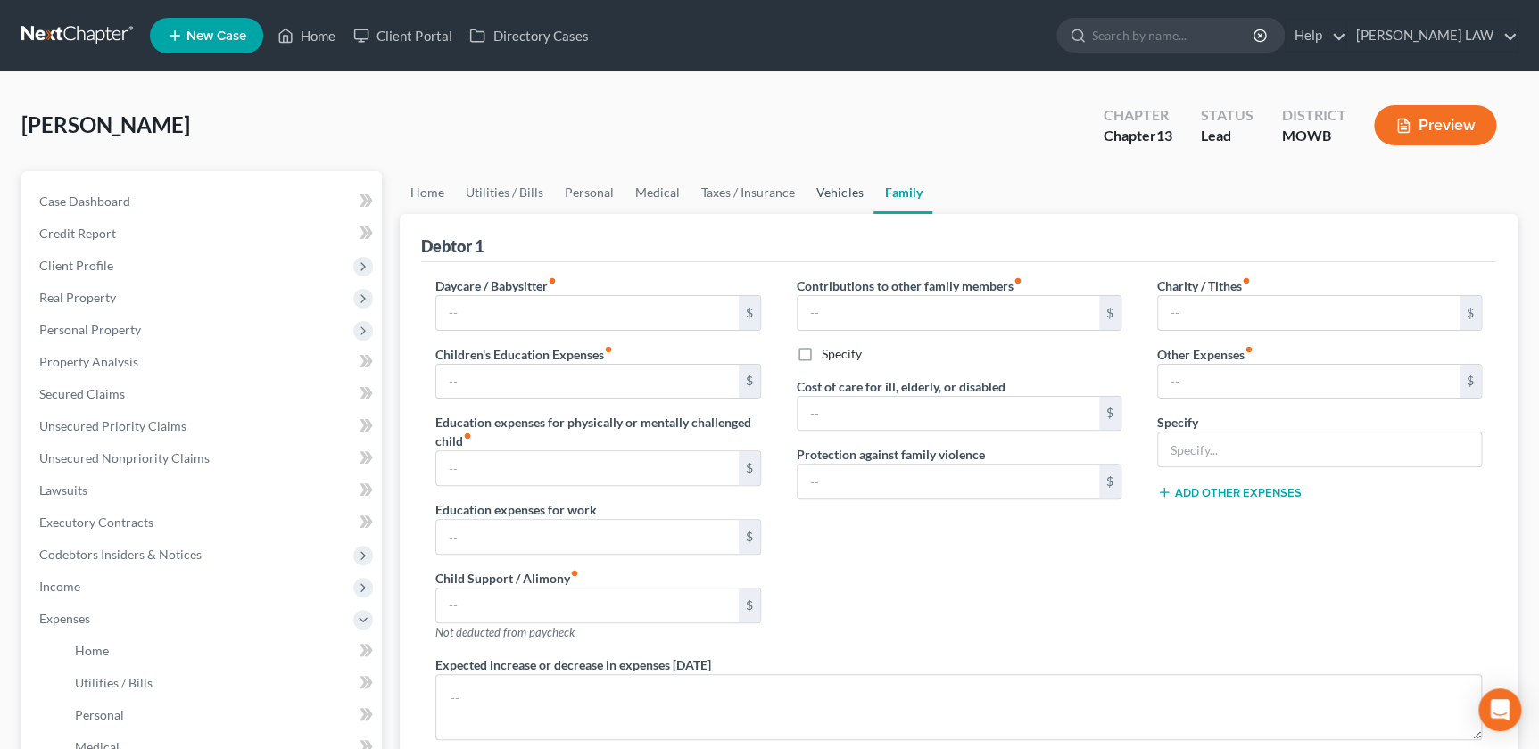
click at [837, 194] on link "Vehicles" at bounding box center [840, 192] width 68 height 43
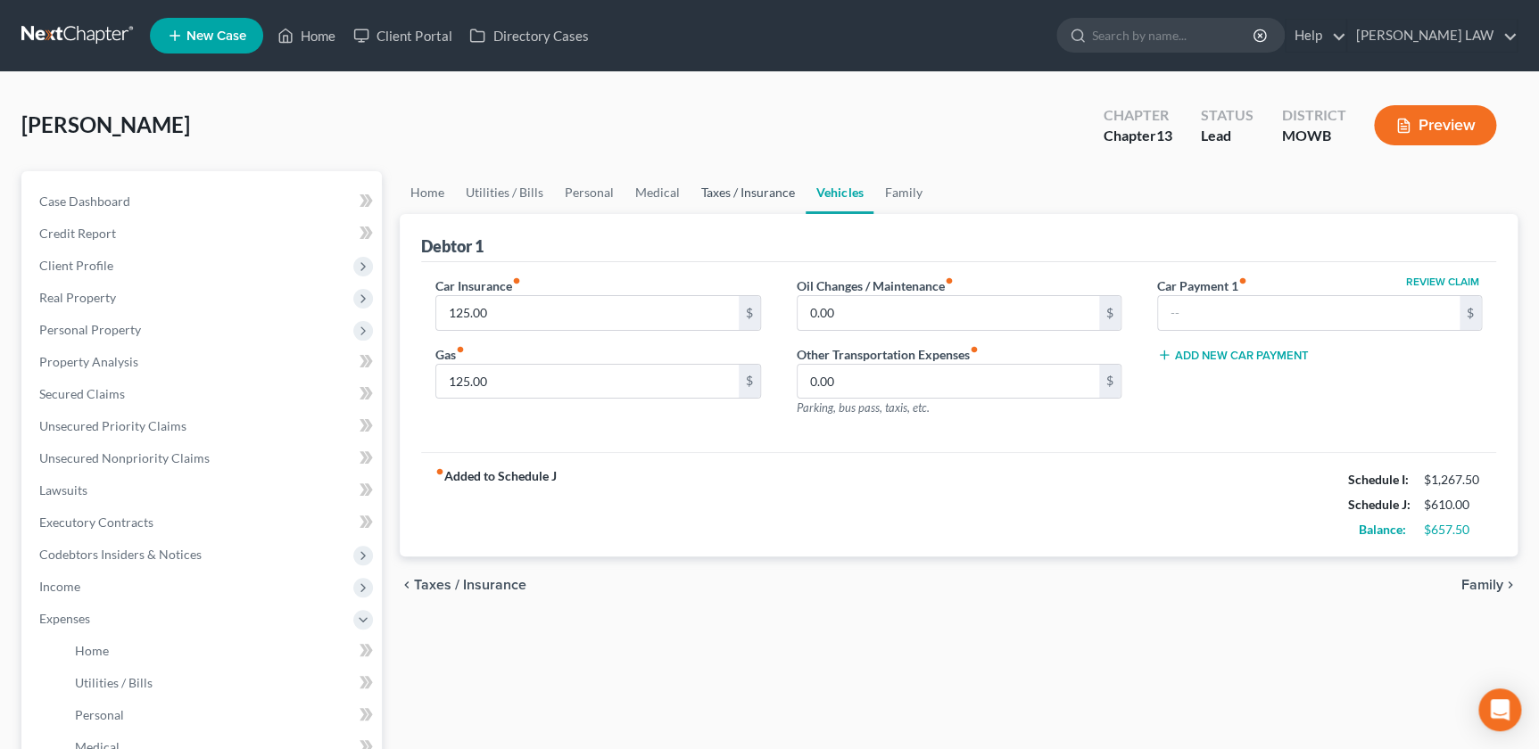
click at [752, 192] on link "Taxes / Insurance" at bounding box center [747, 192] width 115 height 43
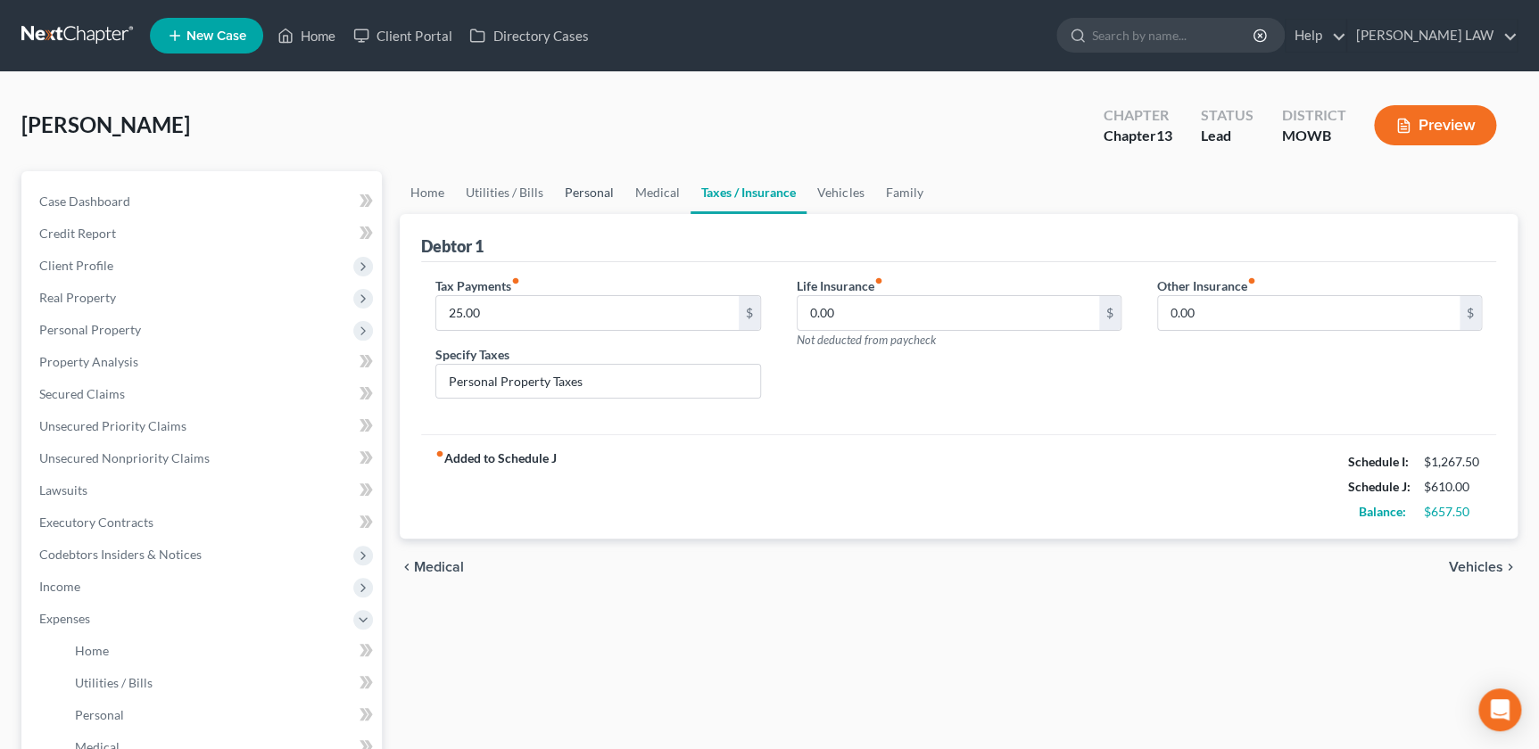
click at [577, 194] on link "Personal" at bounding box center [589, 192] width 70 height 43
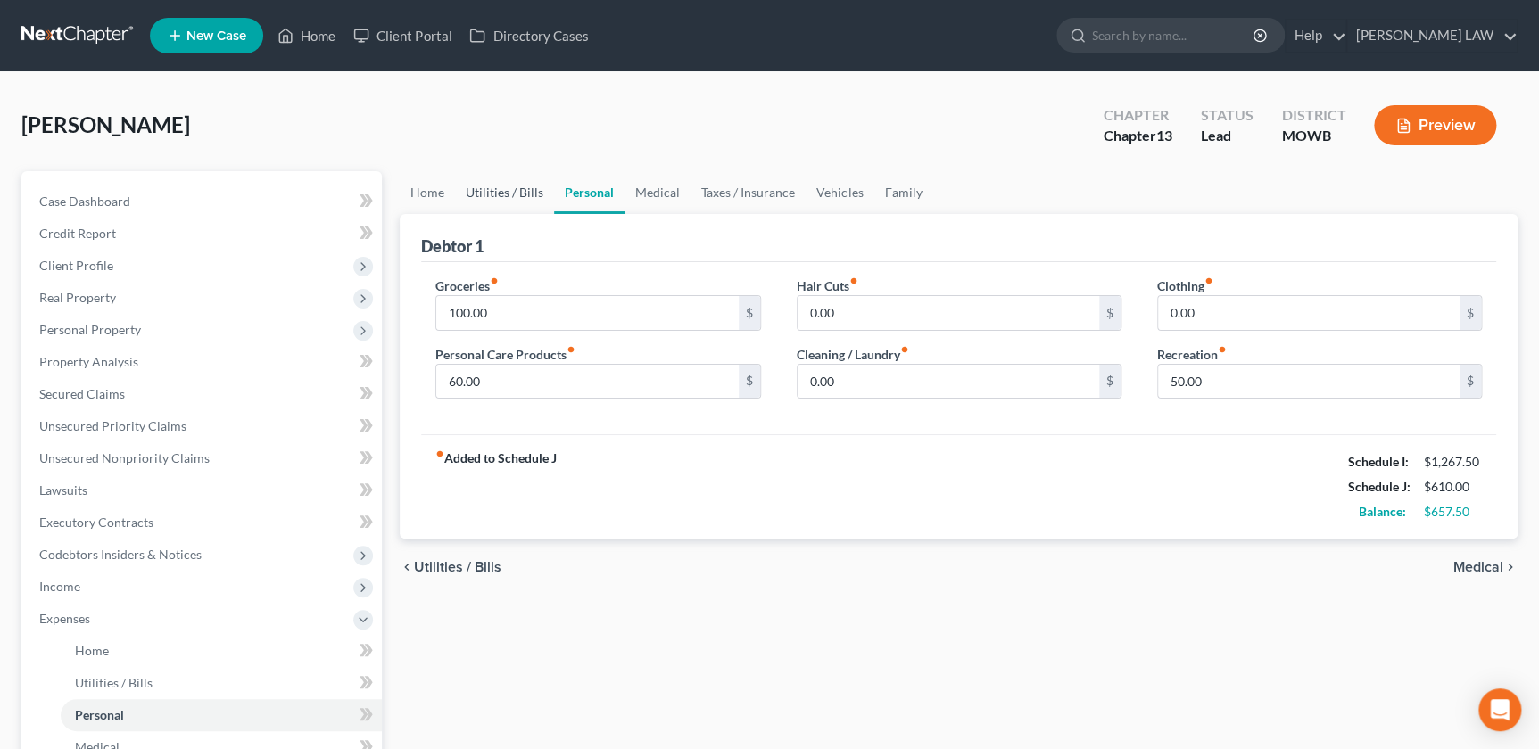
click at [488, 203] on link "Utilities / Bills" at bounding box center [504, 192] width 99 height 43
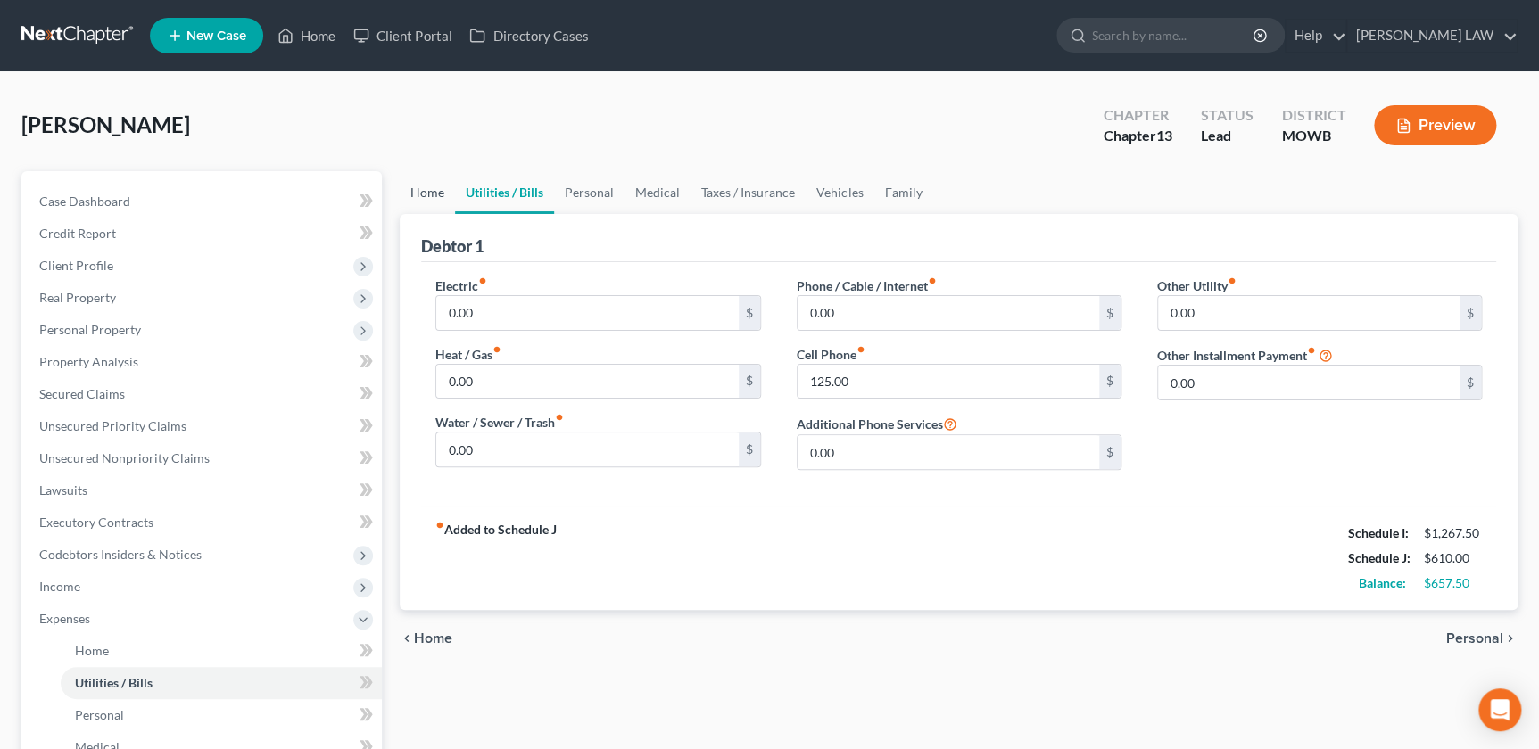
click at [423, 201] on link "Home" at bounding box center [427, 192] width 55 height 43
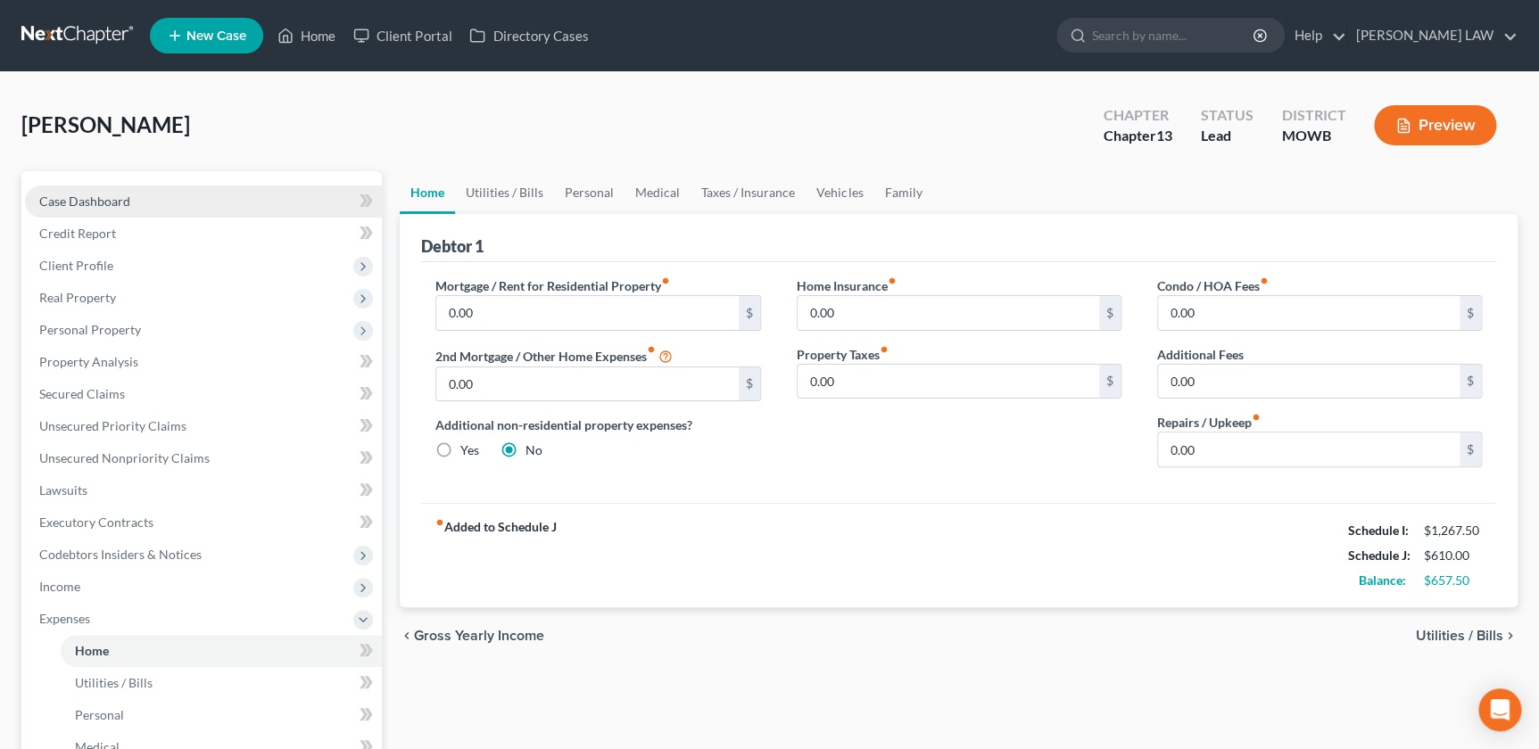
click at [79, 197] on span "Case Dashboard" at bounding box center [84, 201] width 91 height 15
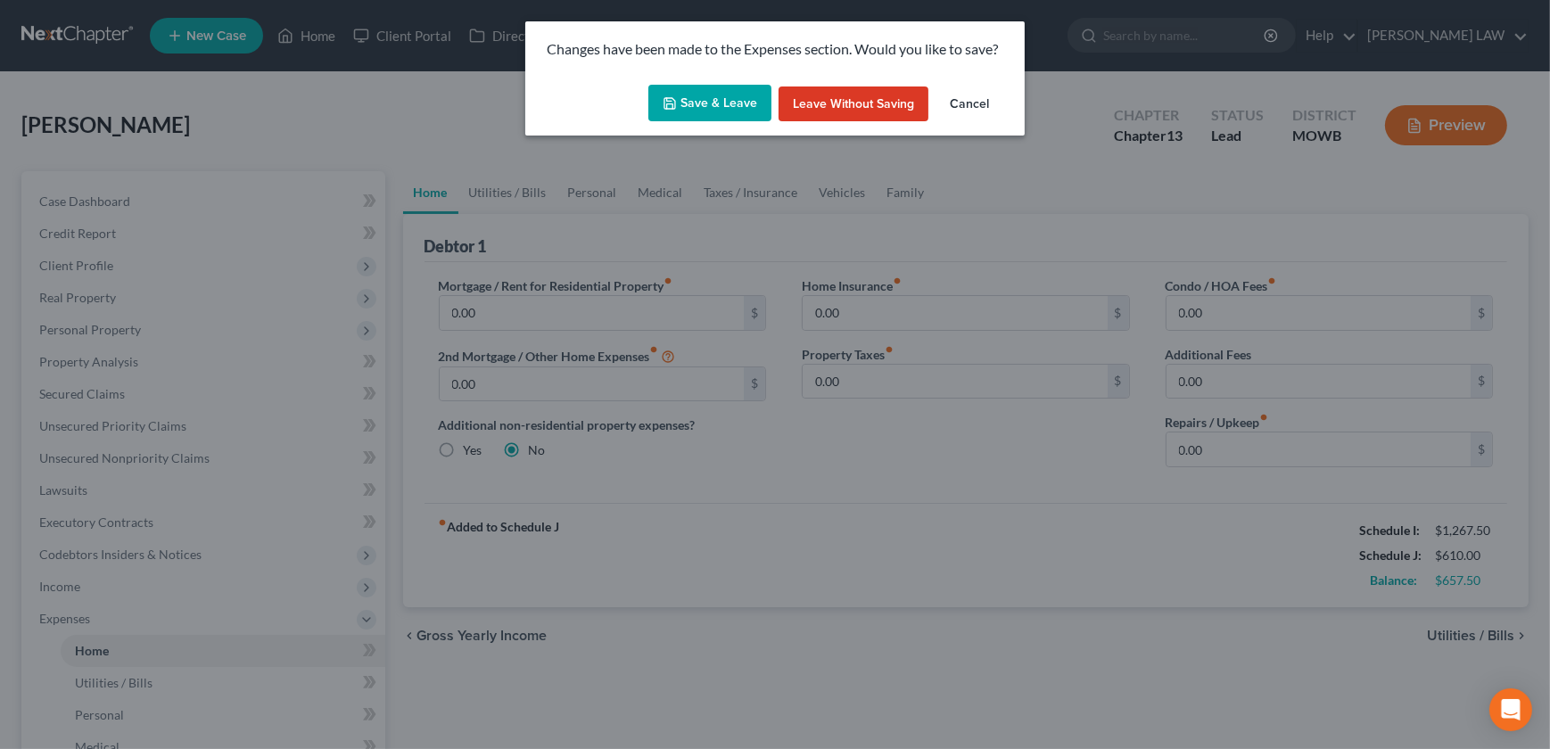
click at [696, 109] on button "Save & Leave" at bounding box center [710, 103] width 123 height 37
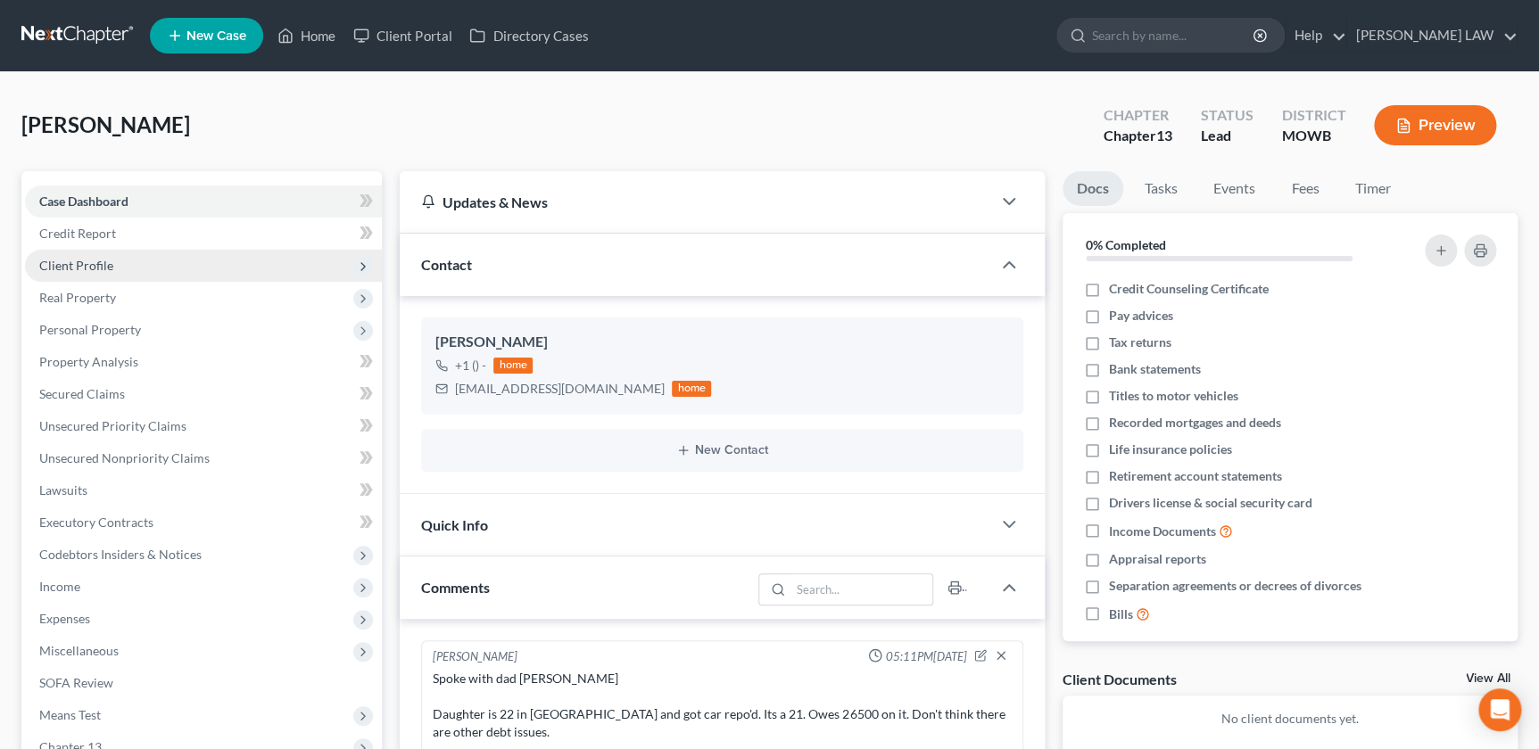
click at [90, 259] on span "Client Profile" at bounding box center [76, 265] width 74 height 15
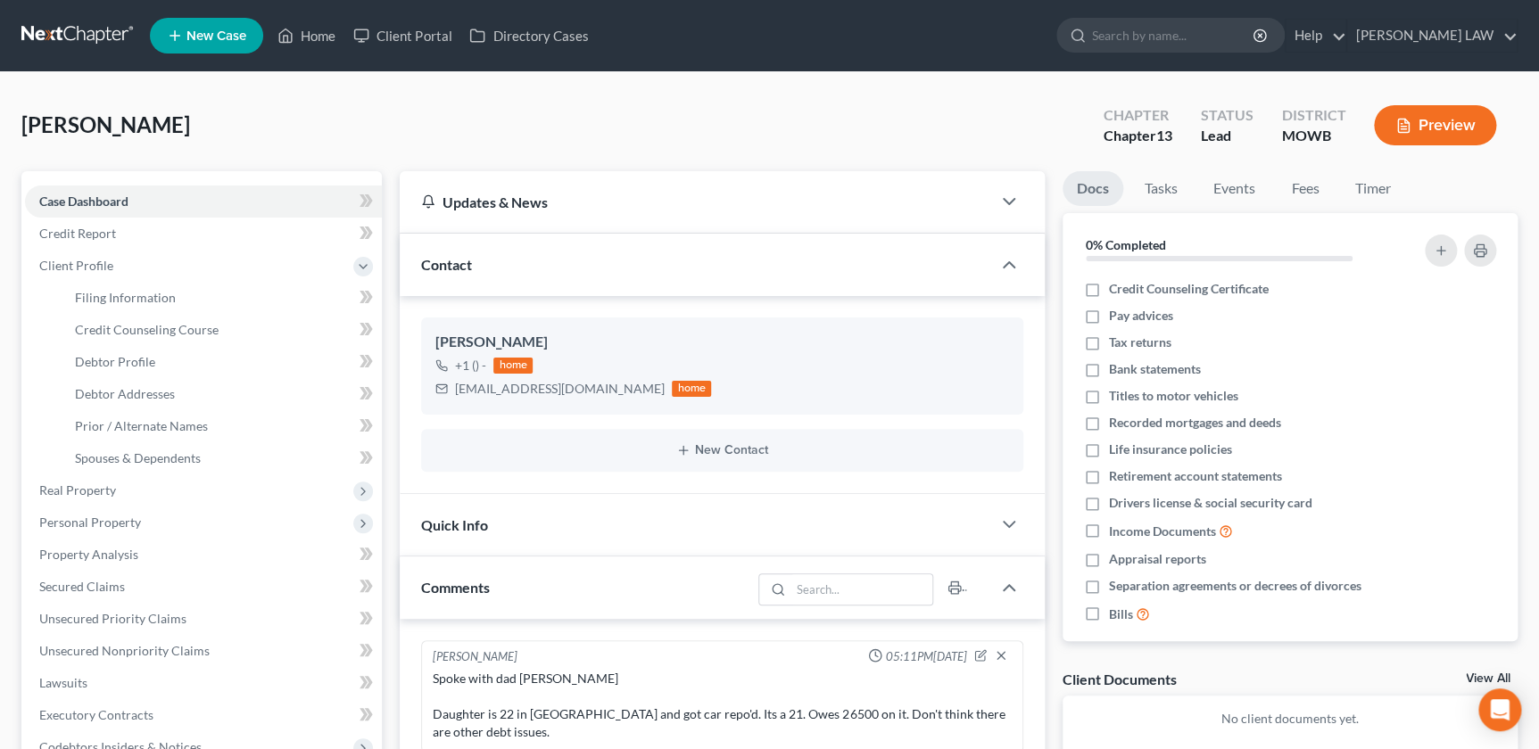
click at [1388, 117] on button "Preview" at bounding box center [1435, 125] width 122 height 40
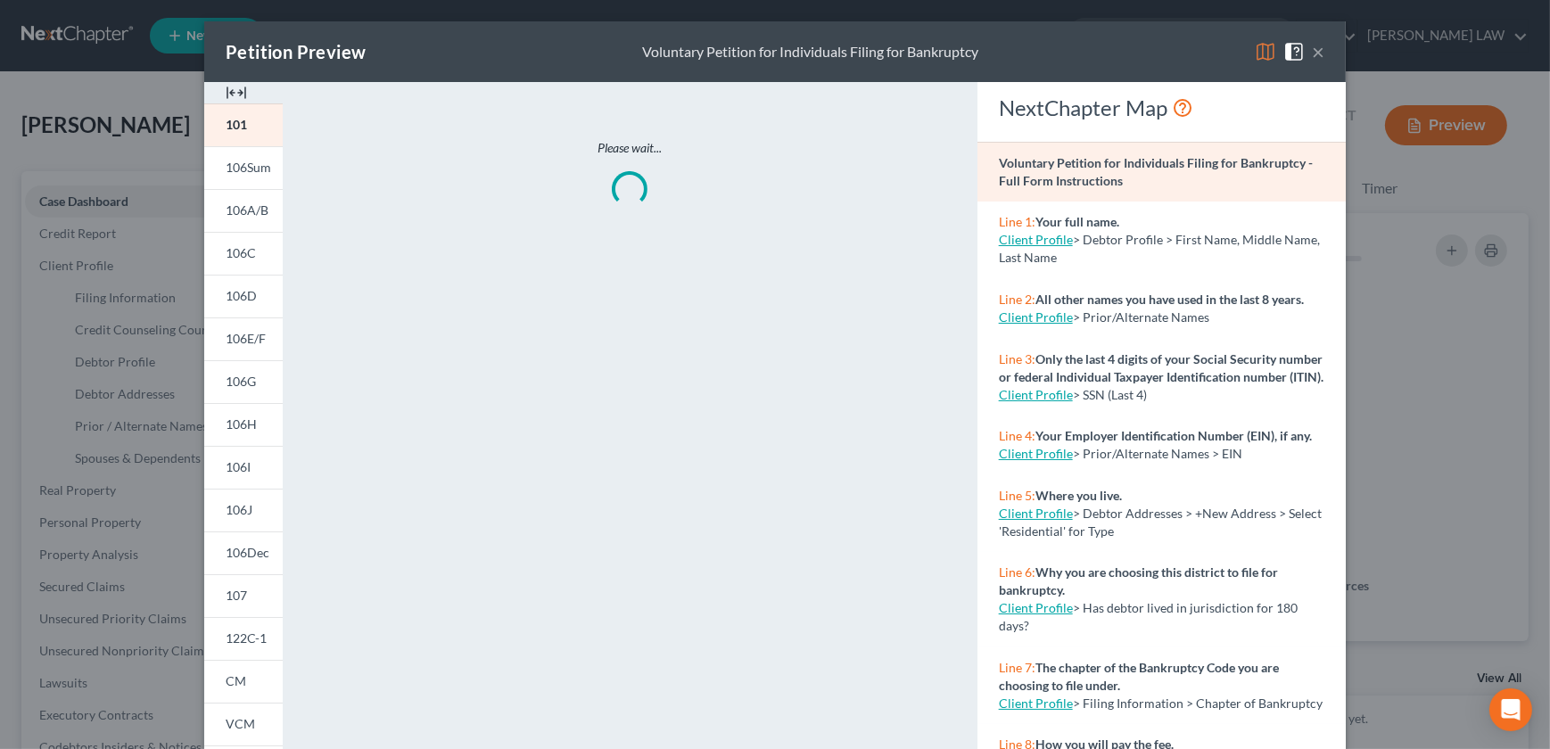
click at [231, 89] on img at bounding box center [236, 92] width 21 height 21
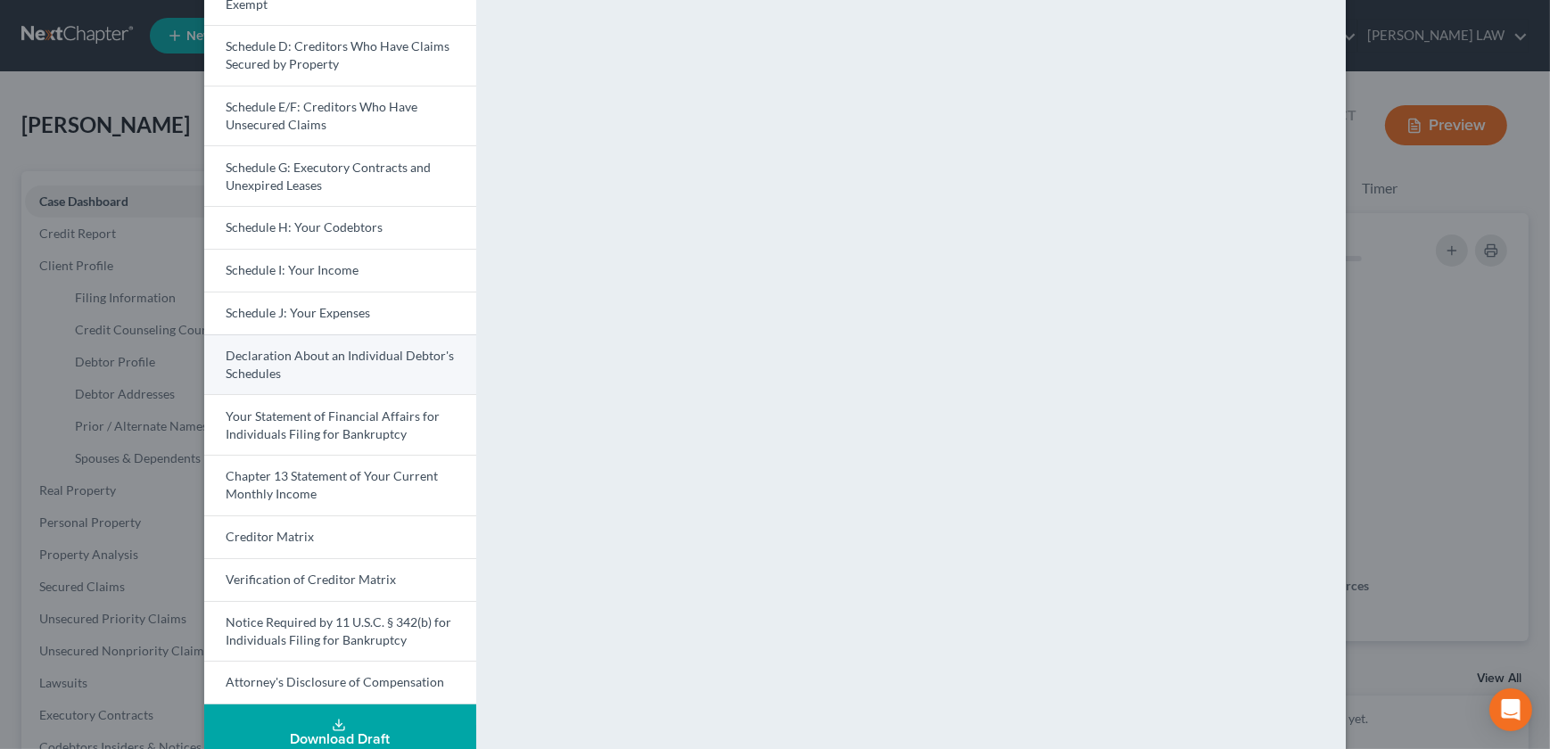
scroll to position [314, 0]
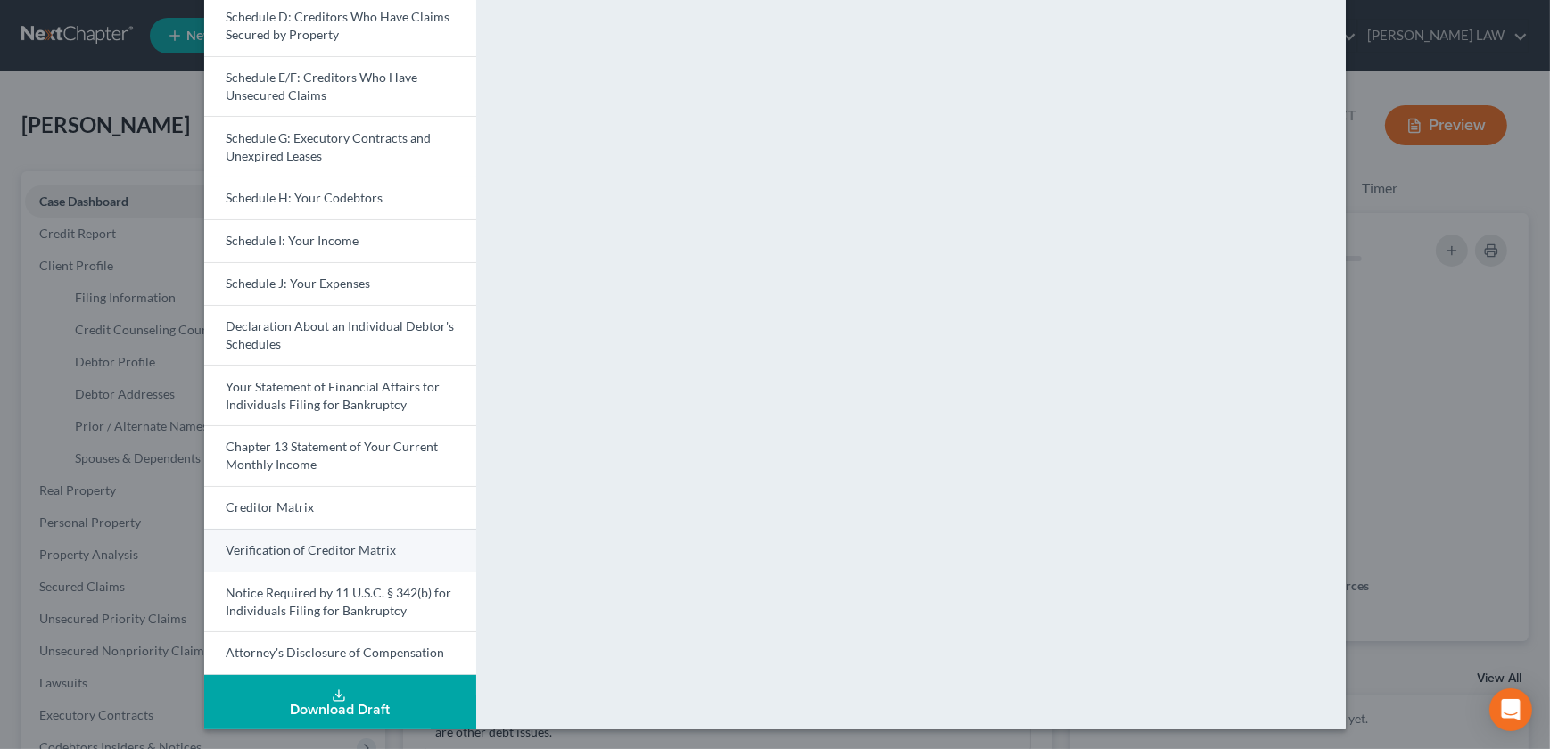
click at [316, 551] on span "Verification of Creditor Matrix" at bounding box center [311, 549] width 170 height 15
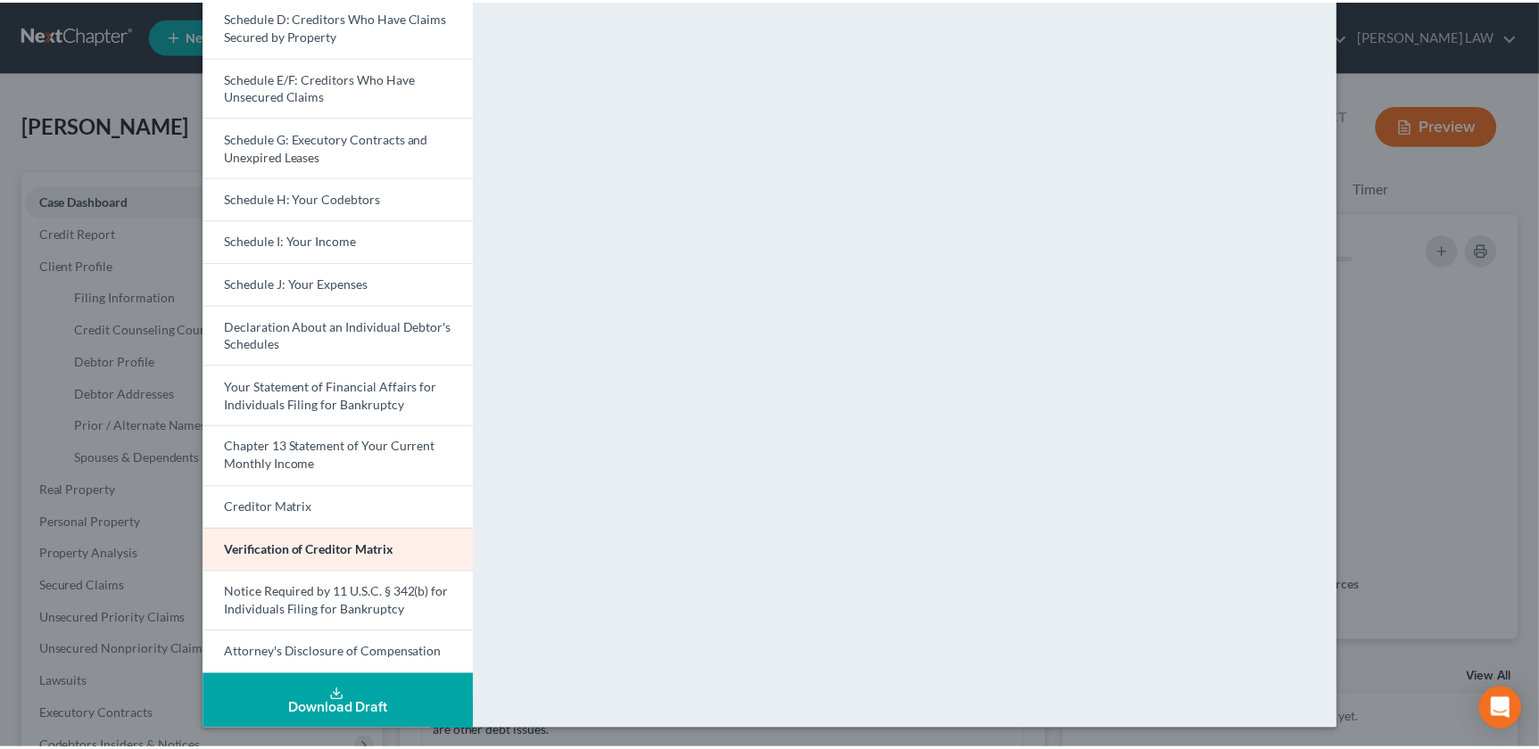
scroll to position [0, 0]
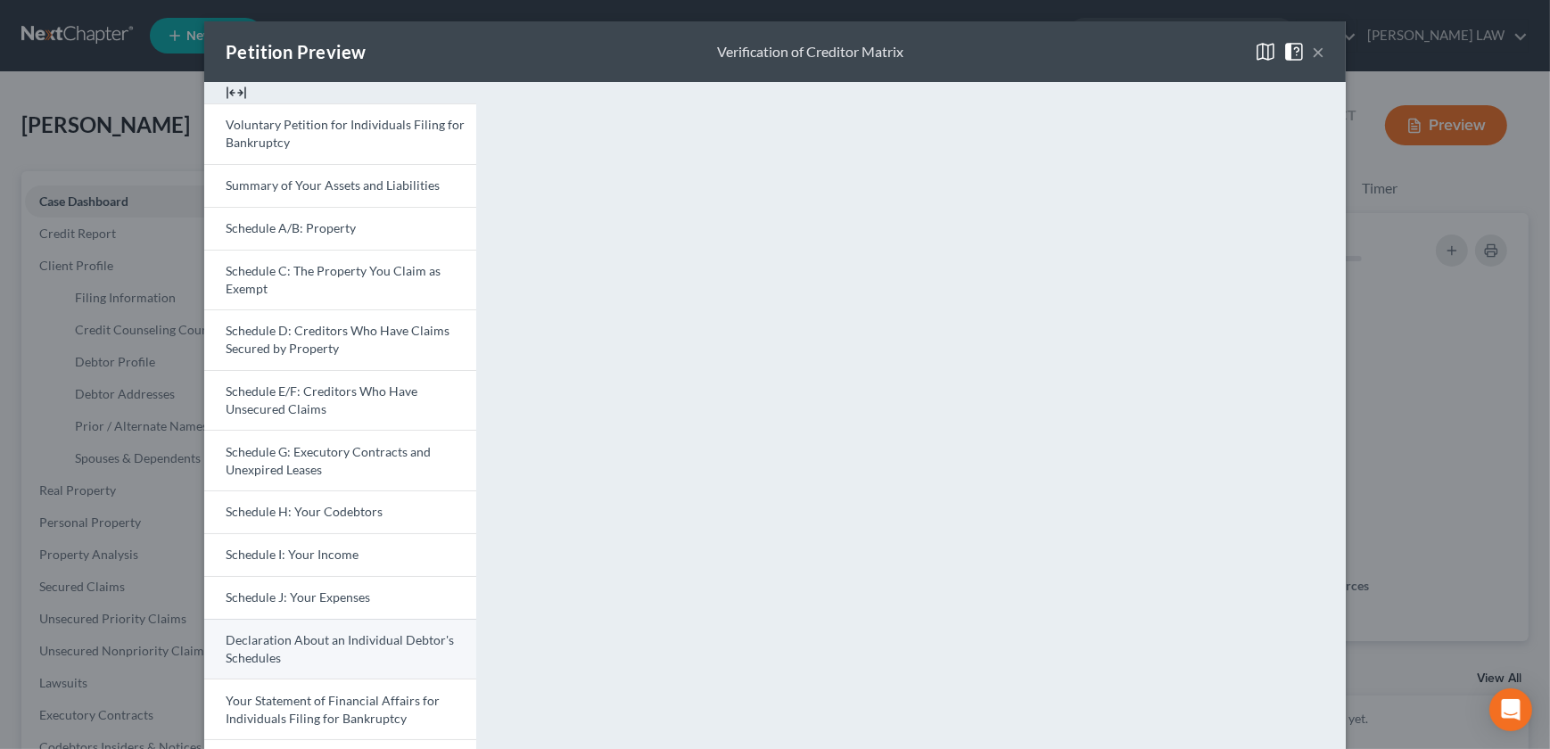
click at [328, 653] on link "Declaration About an Individual Debtor's Schedules" at bounding box center [340, 649] width 272 height 61
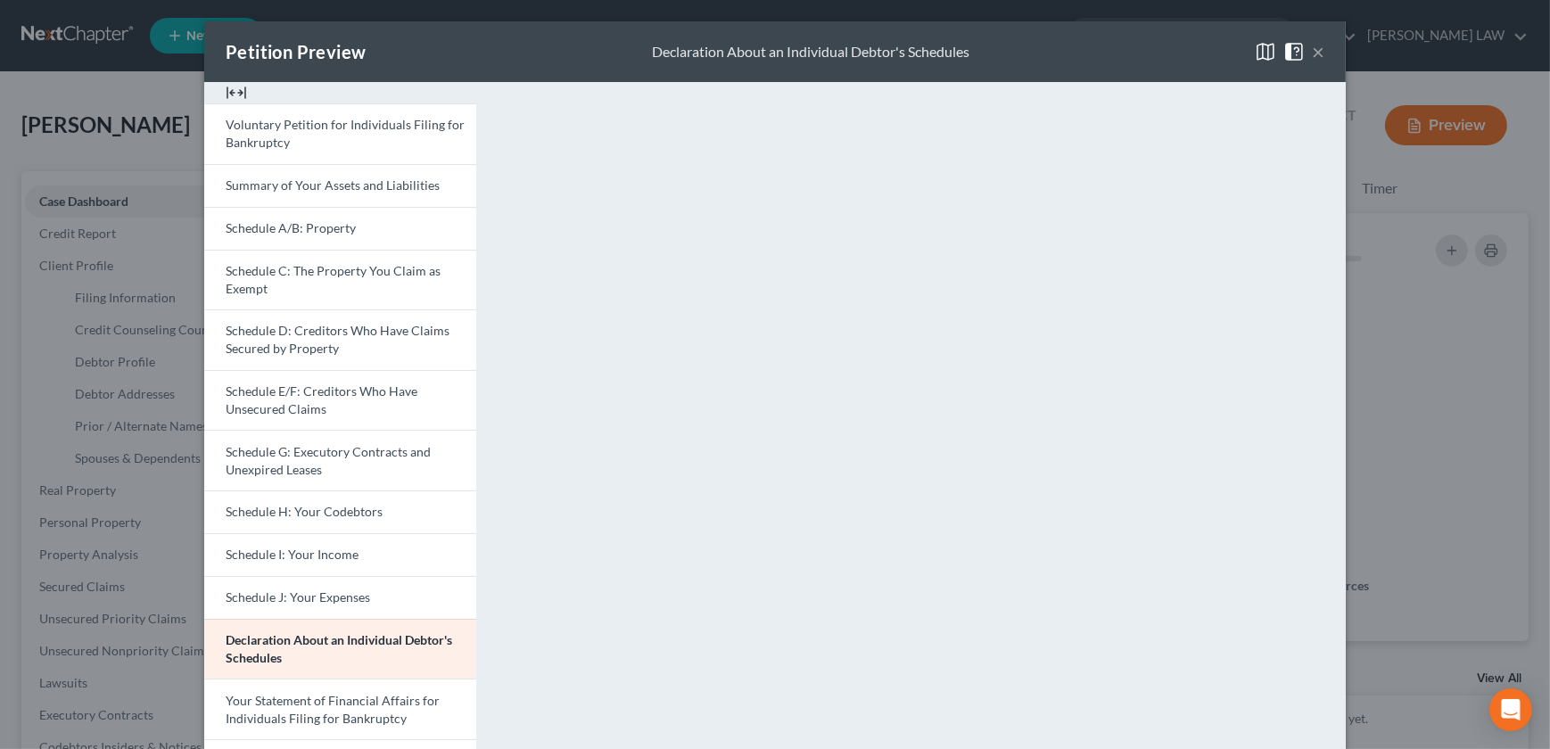
drag, startPoint x: 1317, startPoint y: 53, endPoint x: 1410, endPoint y: 568, distance: 523.9
click at [1317, 53] on button "×" at bounding box center [1318, 51] width 12 height 21
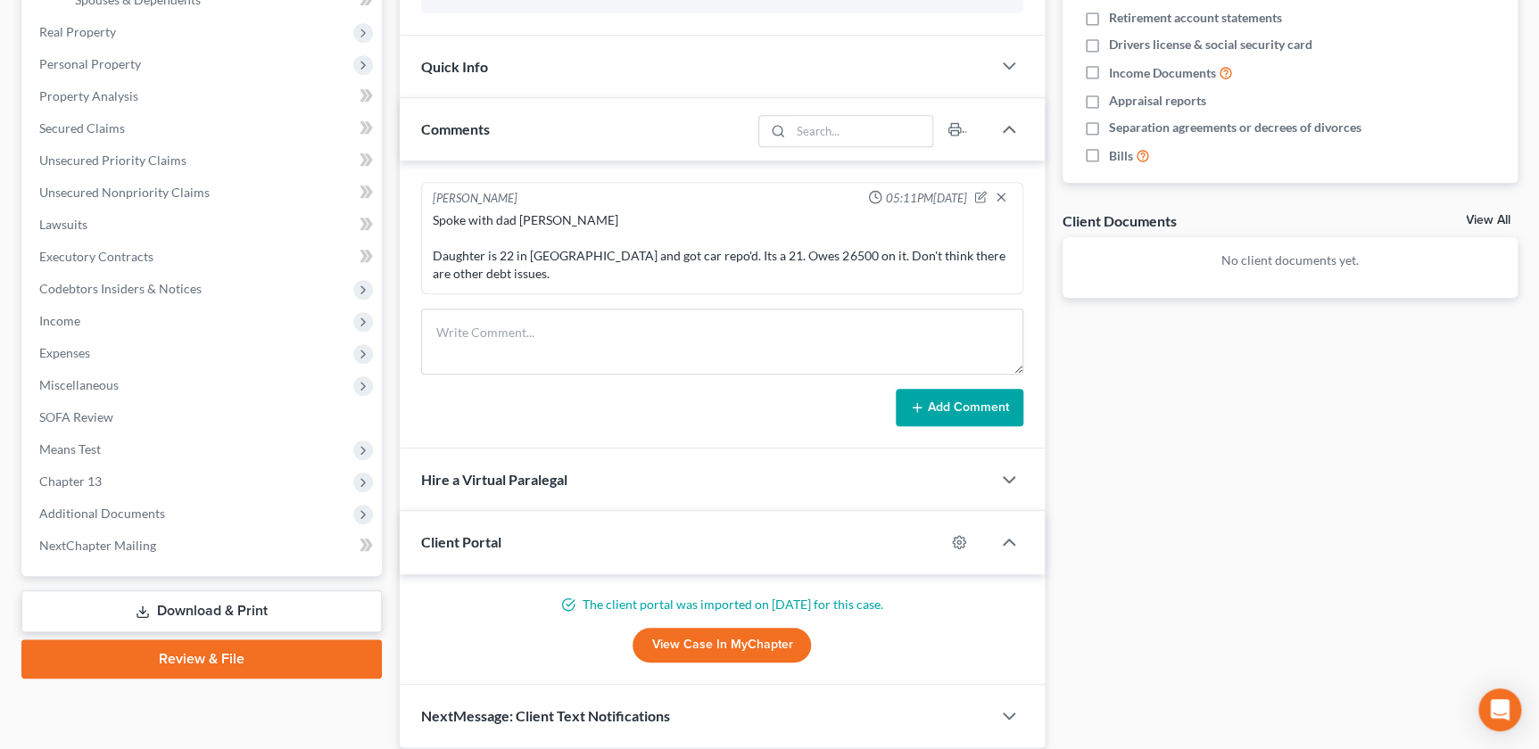
scroll to position [522, 0]
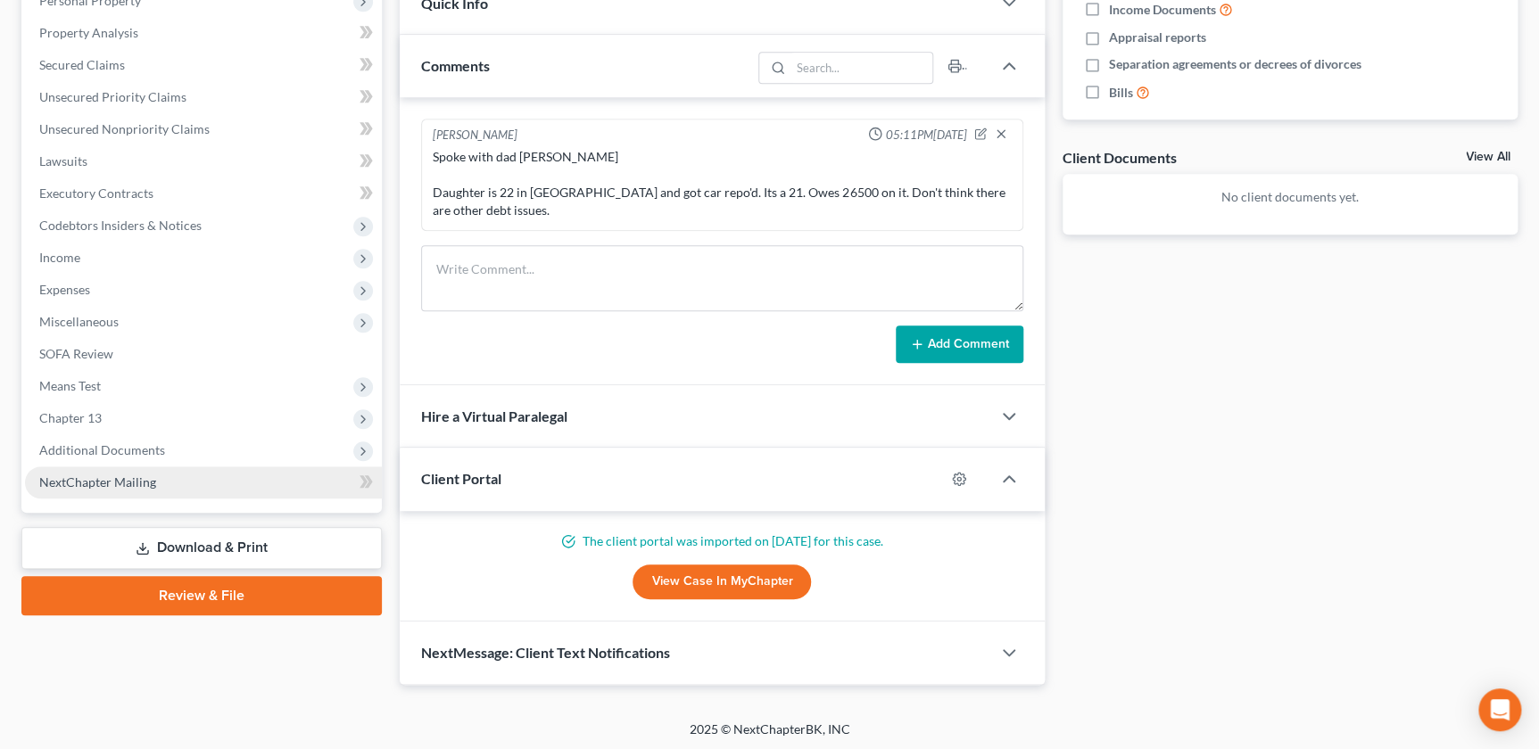
drag, startPoint x: 144, startPoint y: 546, endPoint x: 343, endPoint y: 469, distance: 213.2
click at [144, 548] on polyline at bounding box center [143, 549] width 6 height 3
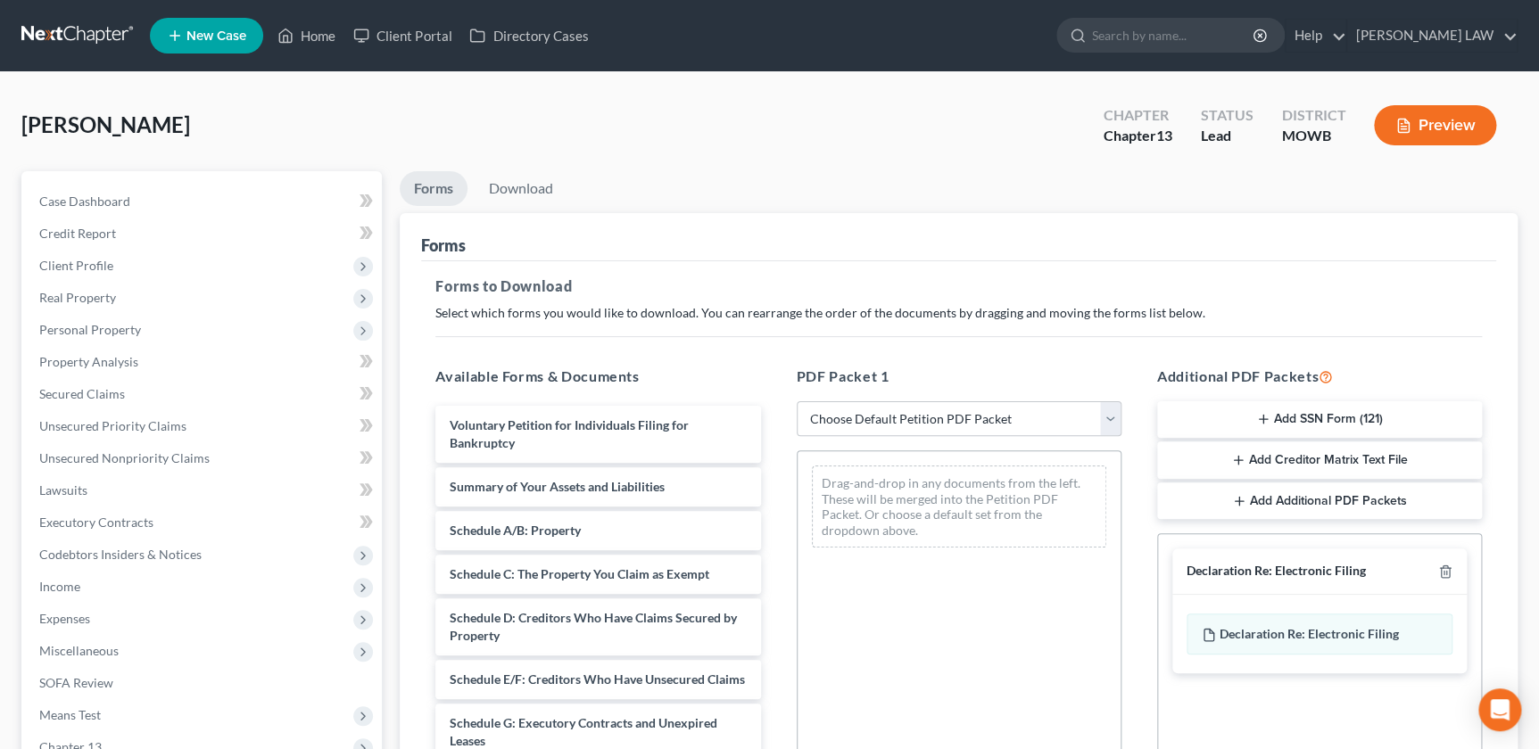
click at [1418, 114] on button "Preview" at bounding box center [1435, 125] width 122 height 40
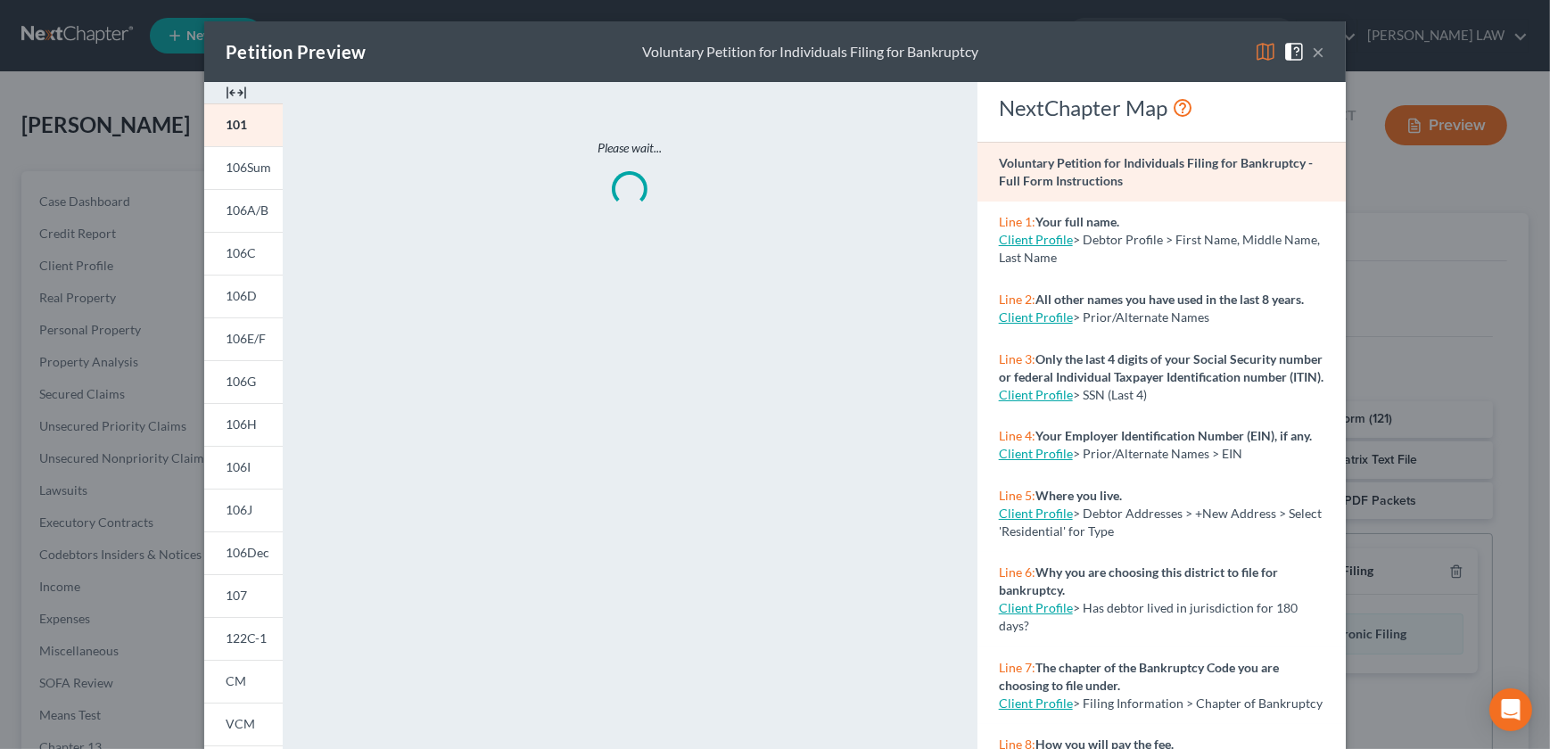
click at [236, 91] on img at bounding box center [236, 92] width 21 height 21
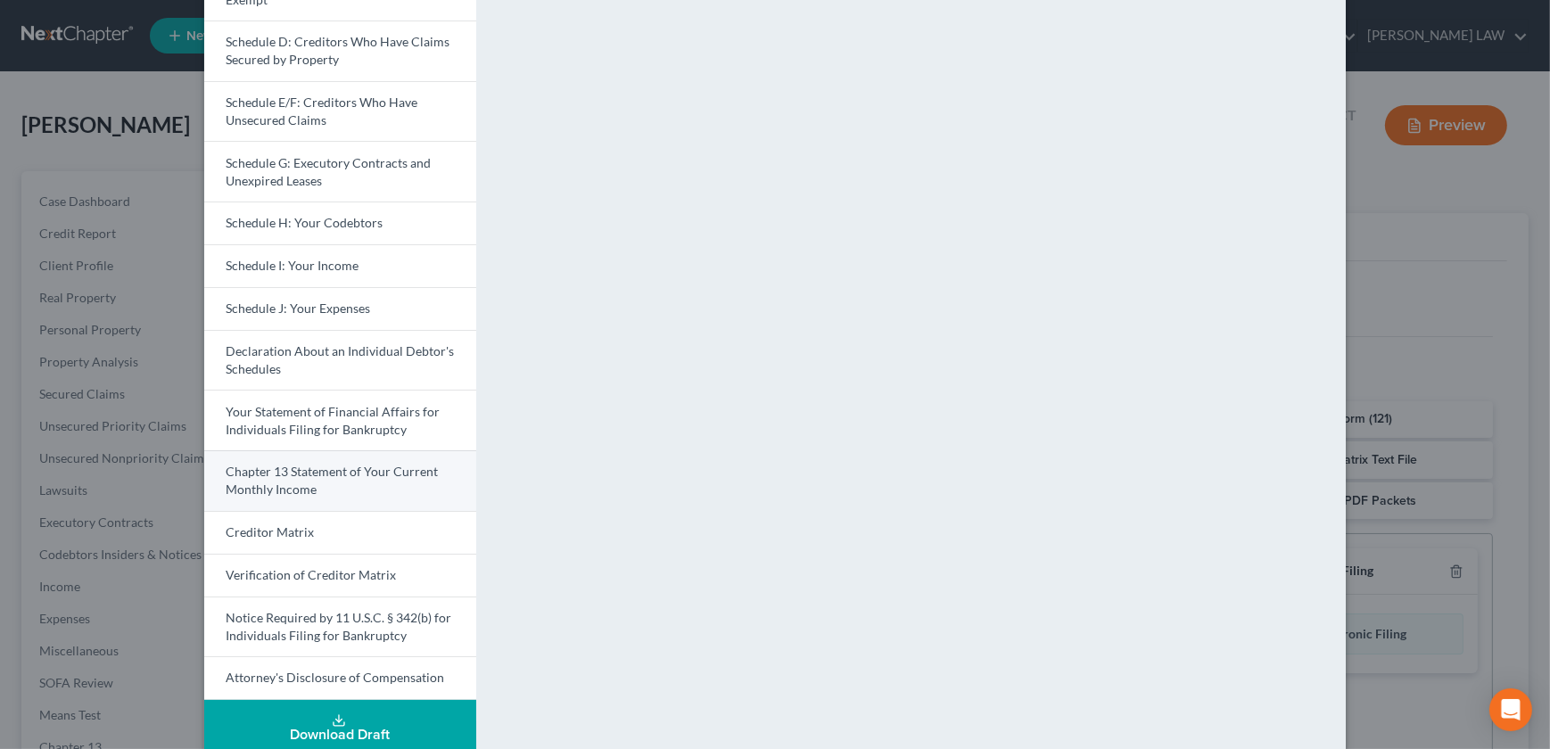
scroll to position [314, 0]
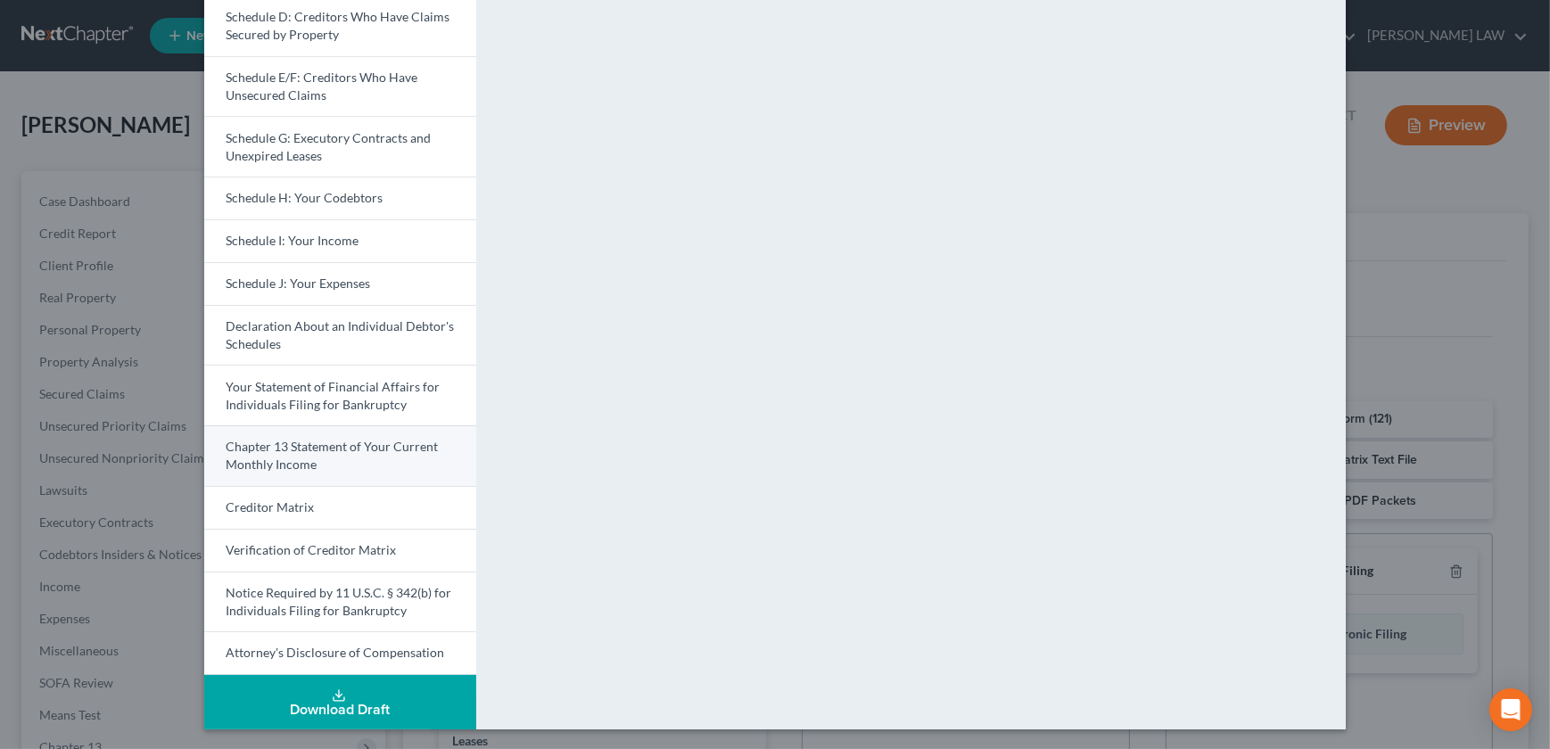
click at [294, 447] on span "Chapter 13 Statement of Your Current Monthly Income" at bounding box center [332, 455] width 212 height 33
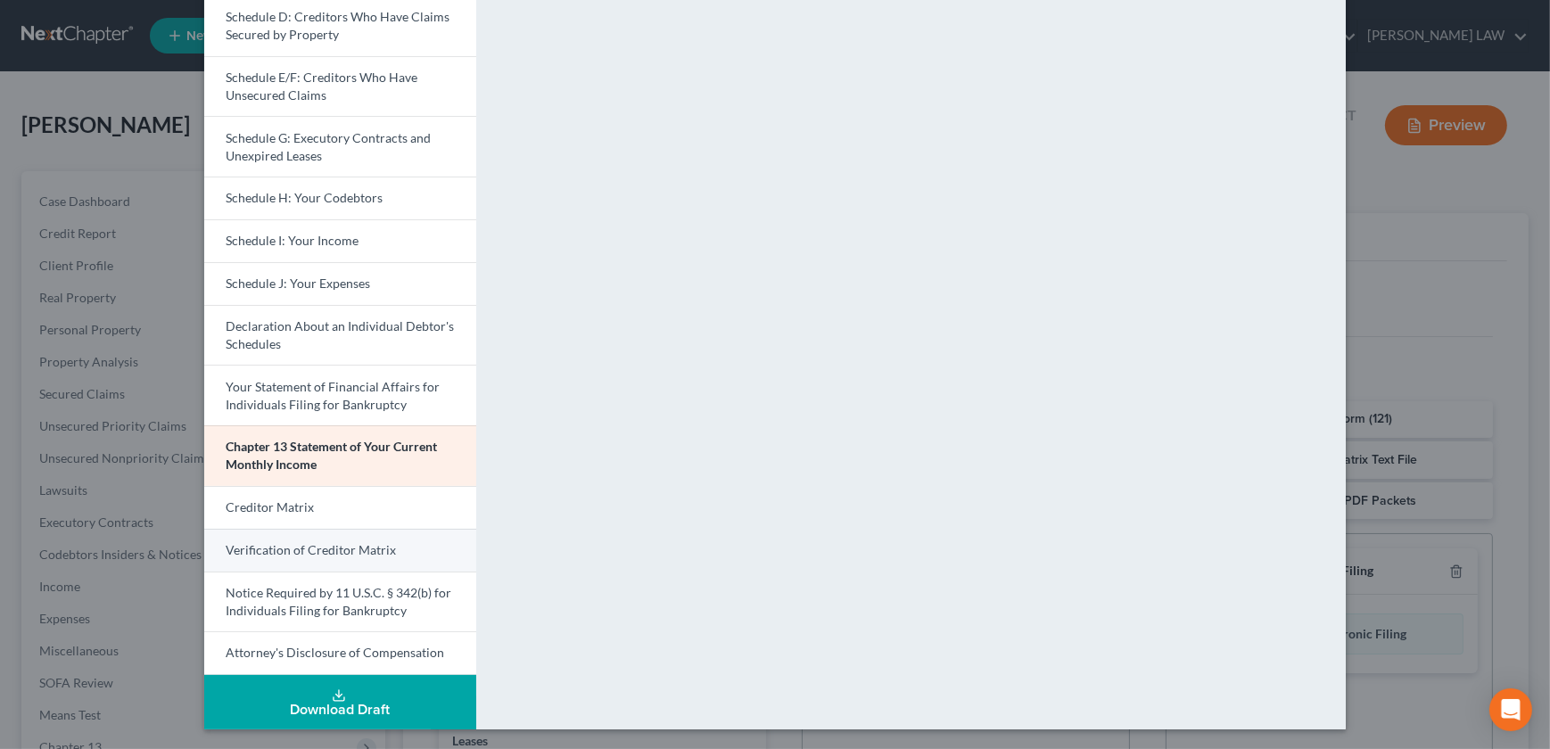
click at [284, 551] on span "Verification of Creditor Matrix" at bounding box center [311, 549] width 170 height 15
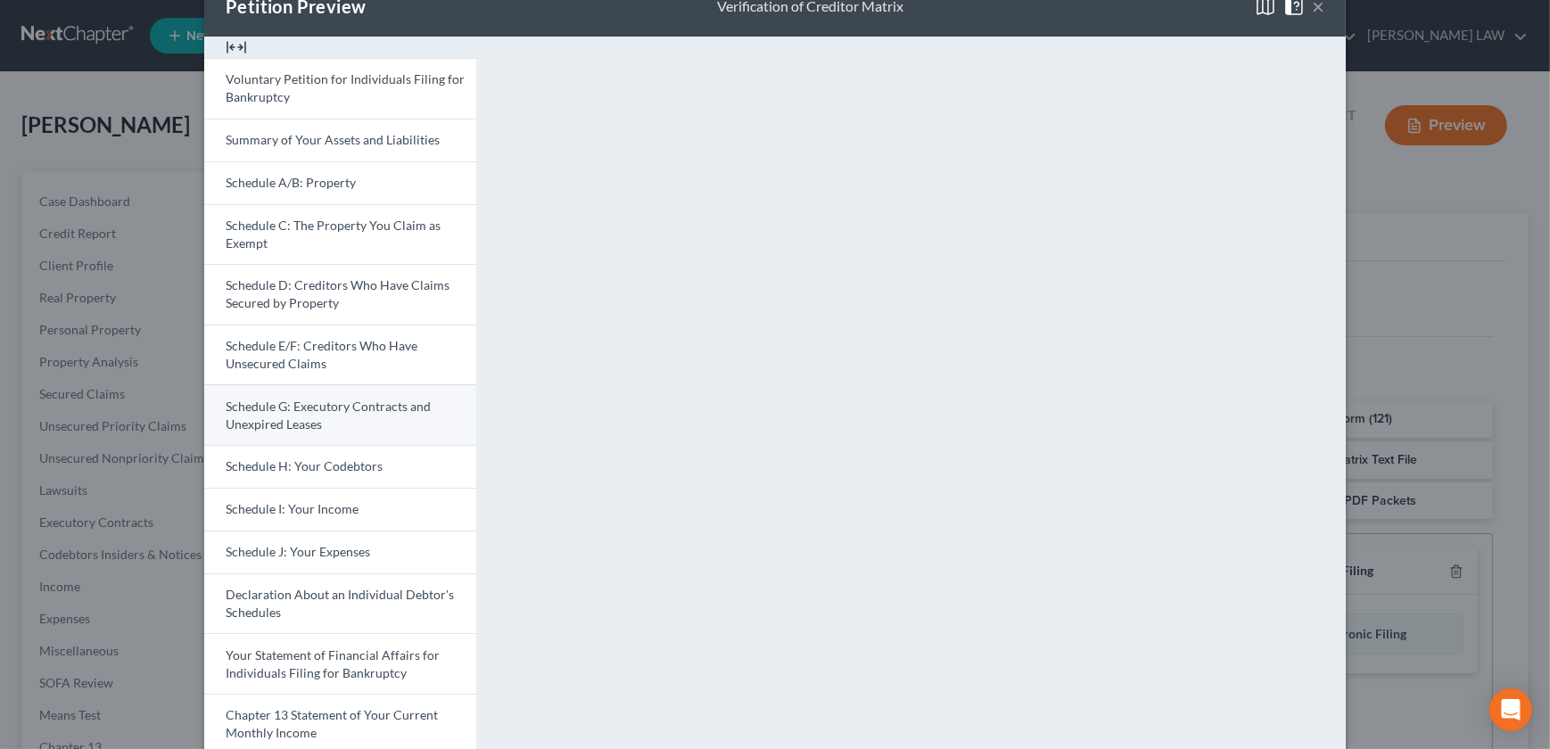
scroll to position [243, 0]
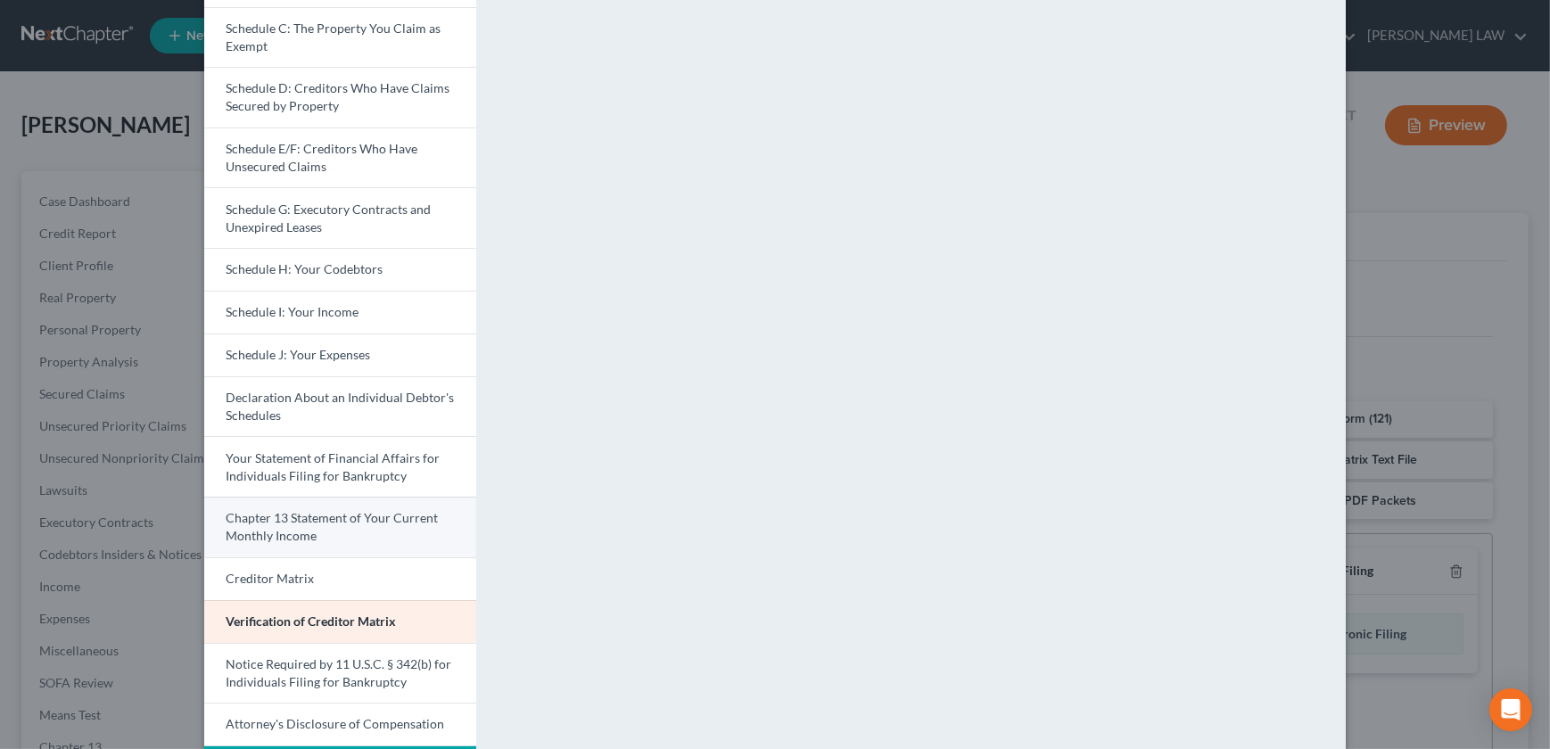
click at [336, 515] on span "Chapter 13 Statement of Your Current Monthly Income" at bounding box center [332, 526] width 212 height 33
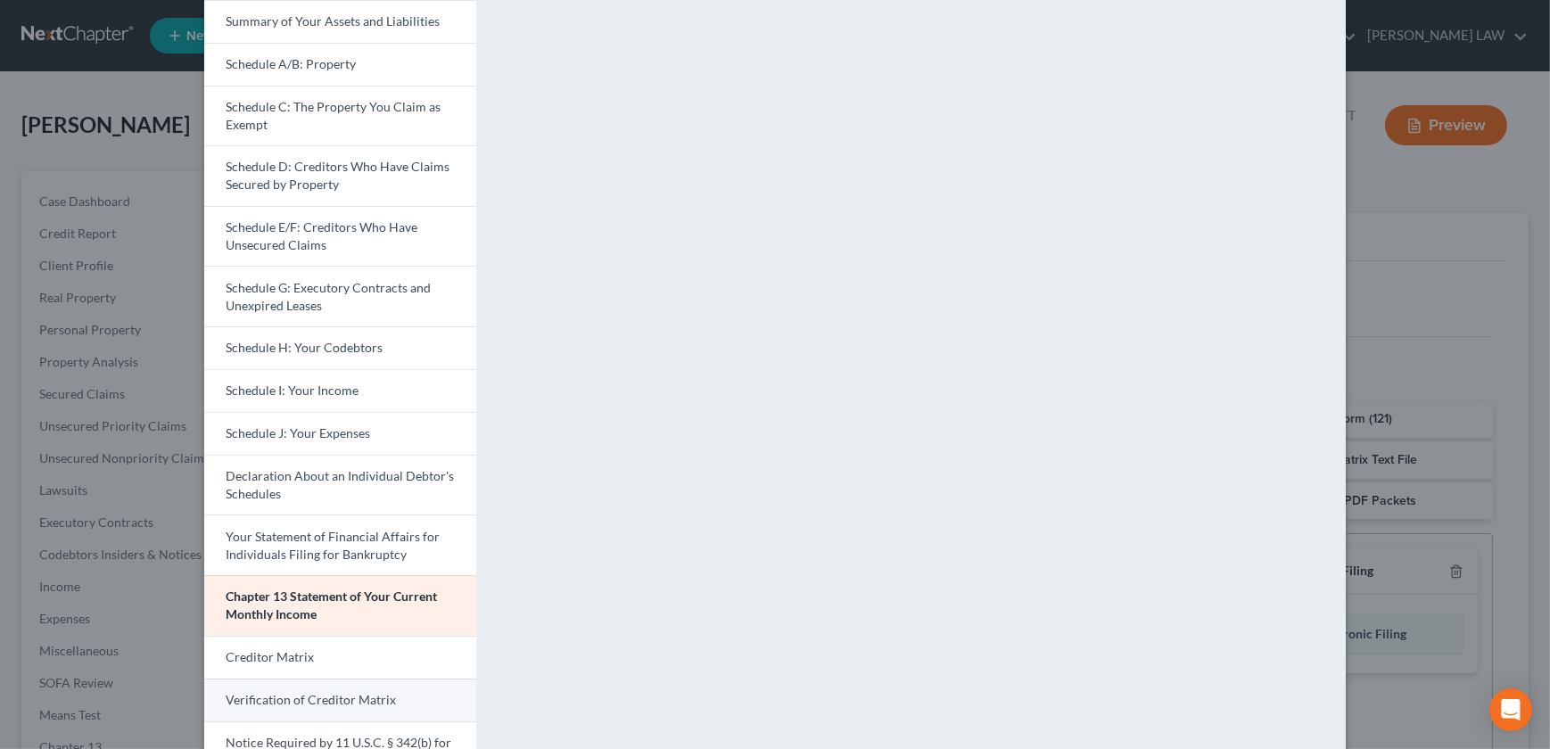
scroll to position [314, 0]
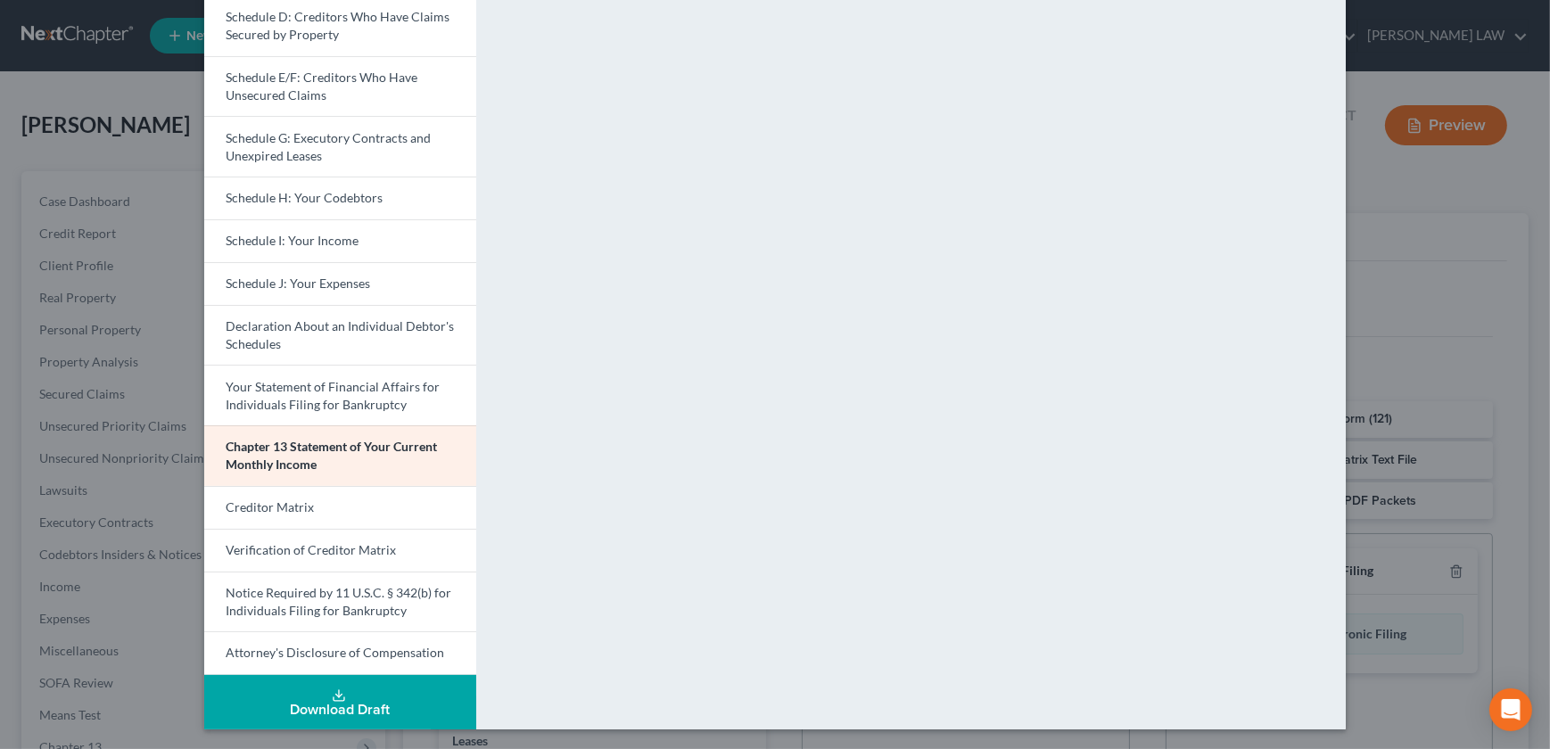
drag, startPoint x: 326, startPoint y: 323, endPoint x: 509, endPoint y: 351, distance: 185.8
click at [326, 323] on span "Declaration About an Individual Debtor's Schedules" at bounding box center [340, 334] width 228 height 33
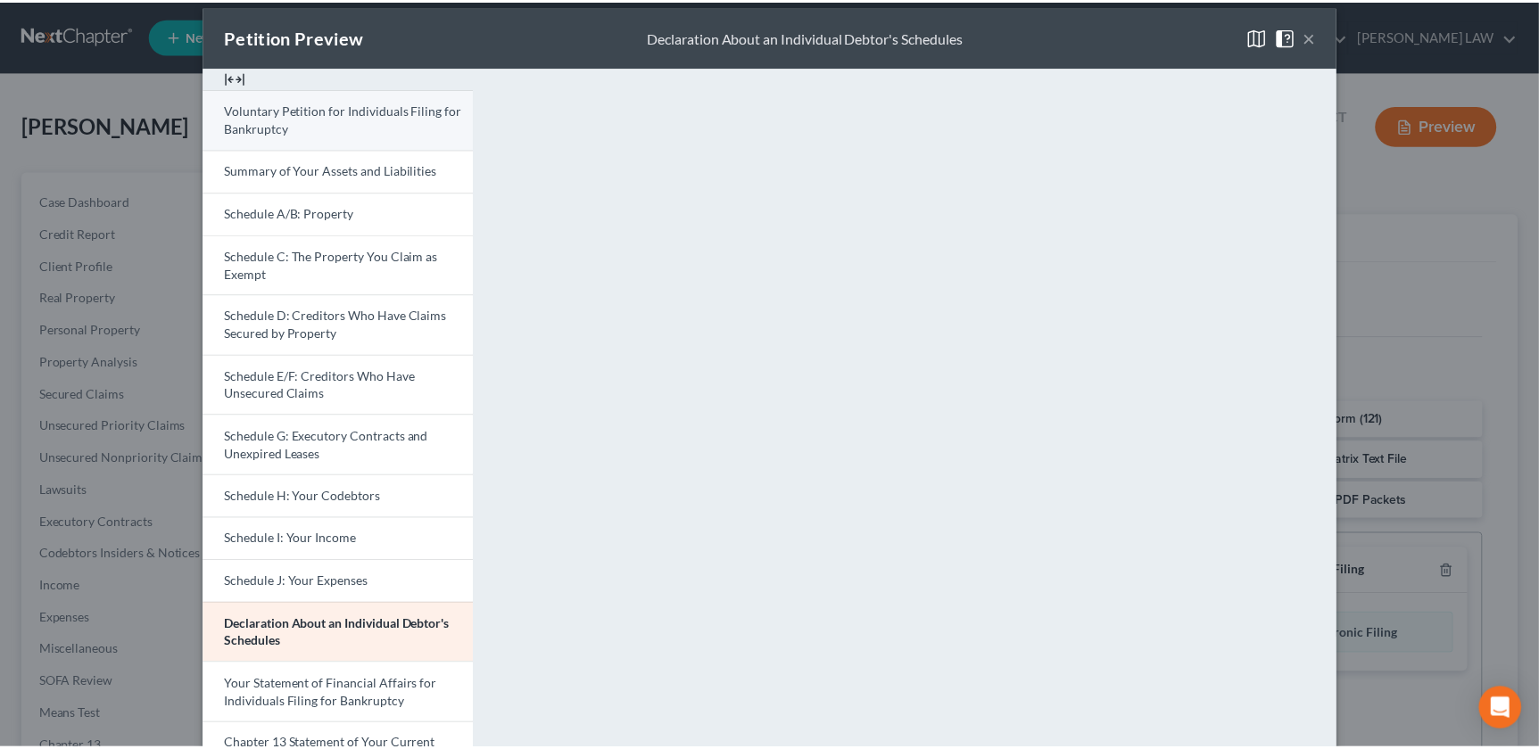
scroll to position [20, 0]
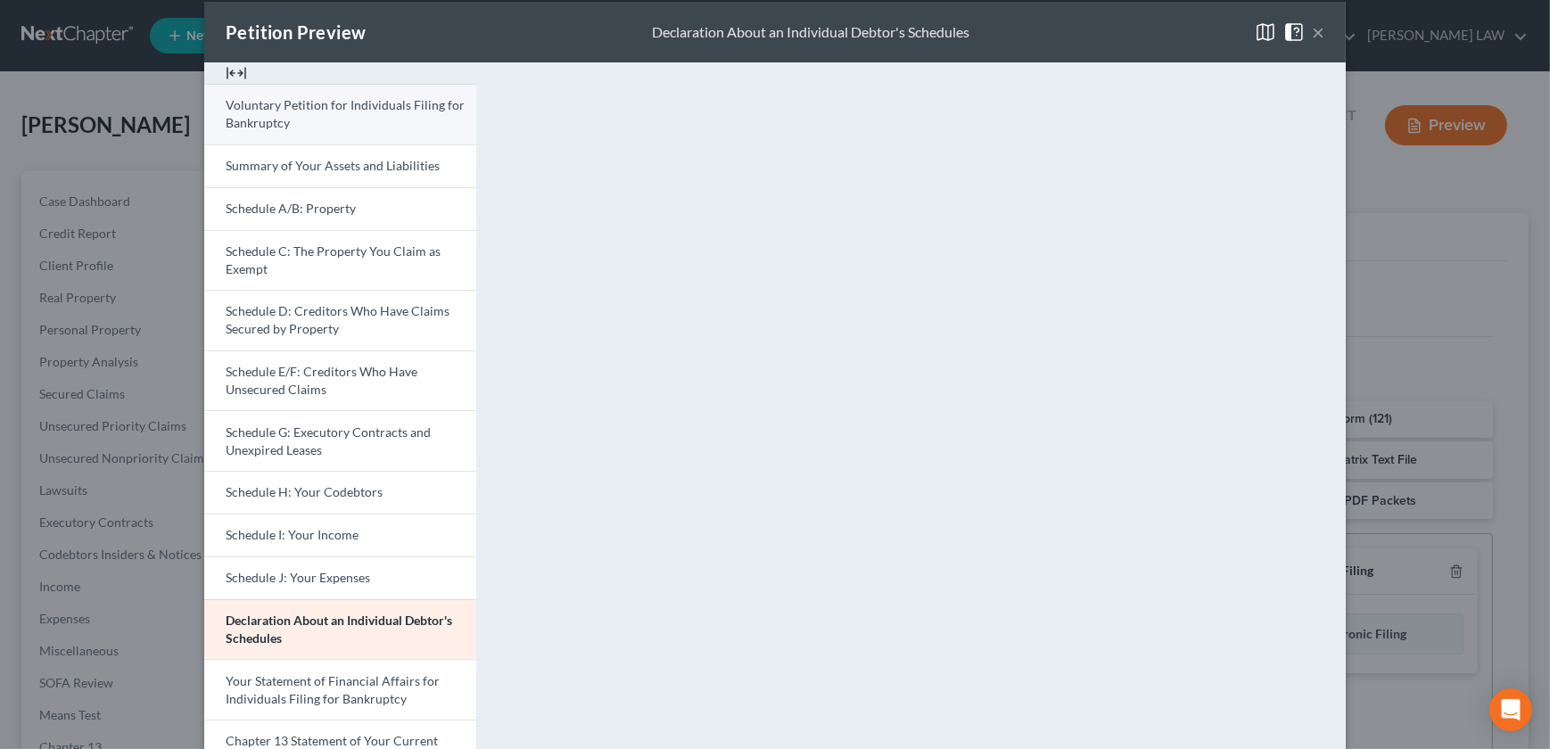
click at [329, 103] on span "Voluntary Petition for Individuals Filing for Bankruptcy" at bounding box center [345, 113] width 239 height 33
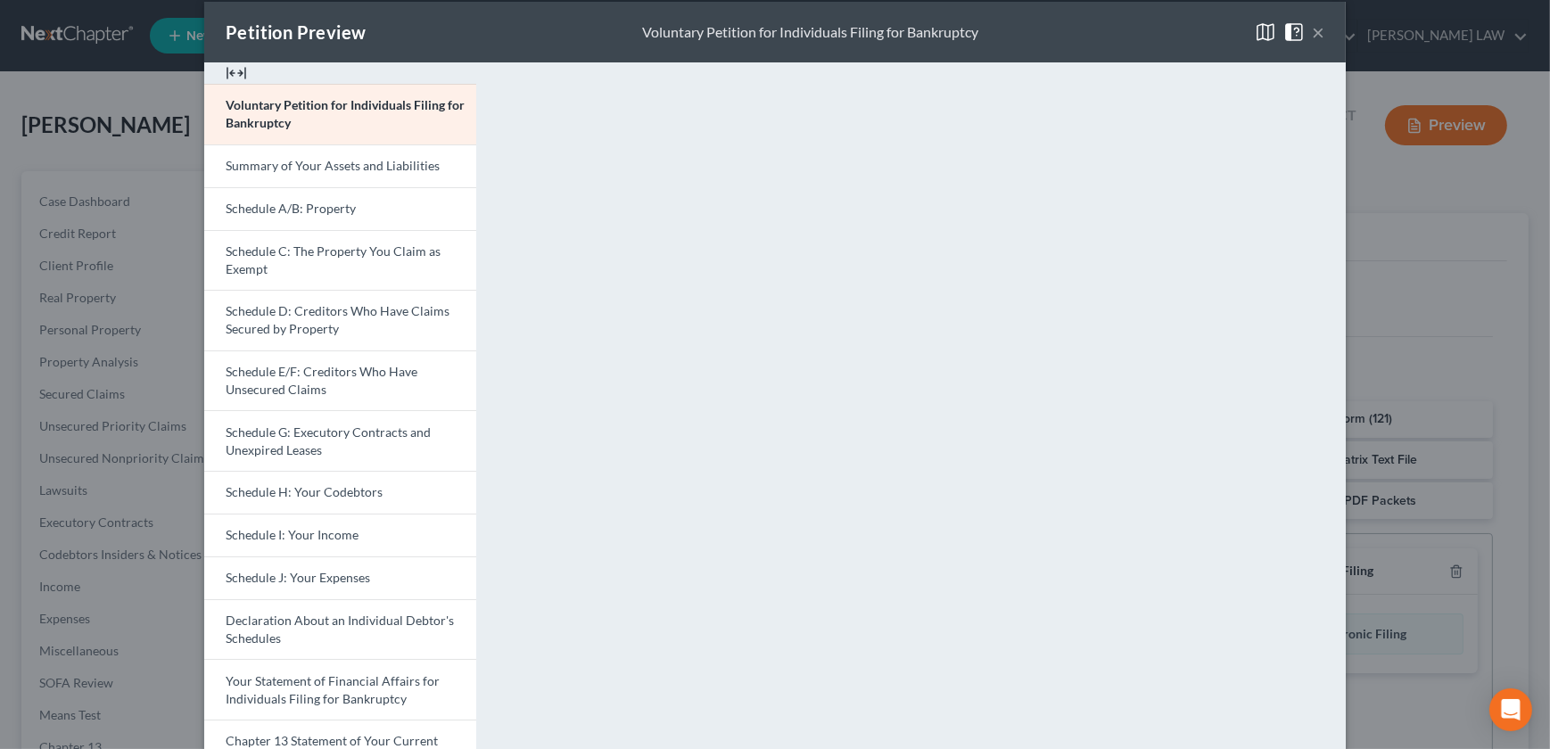
click at [1312, 29] on button "×" at bounding box center [1318, 31] width 12 height 21
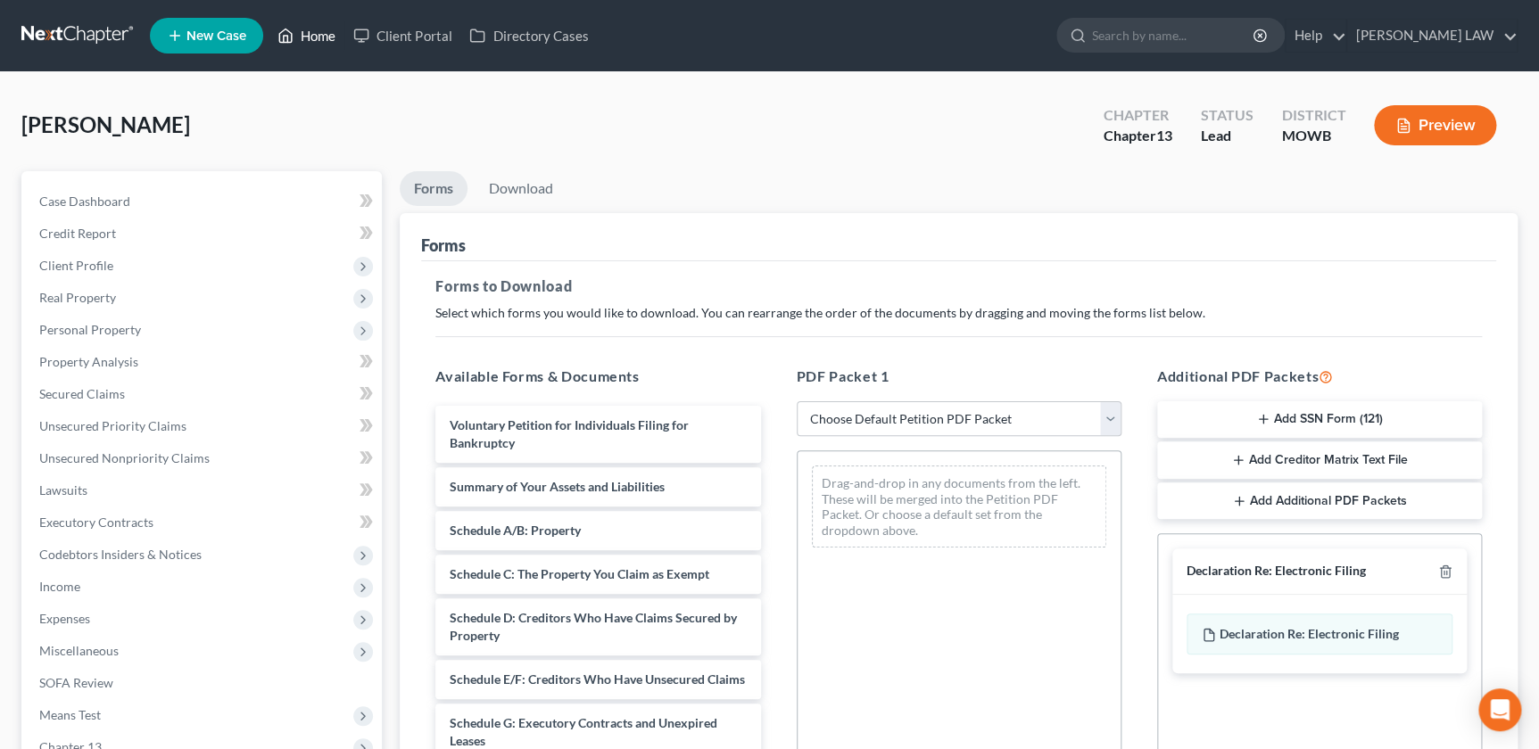
click at [318, 44] on link "Home" at bounding box center [307, 36] width 76 height 32
